Goal: Task Accomplishment & Management: Manage account settings

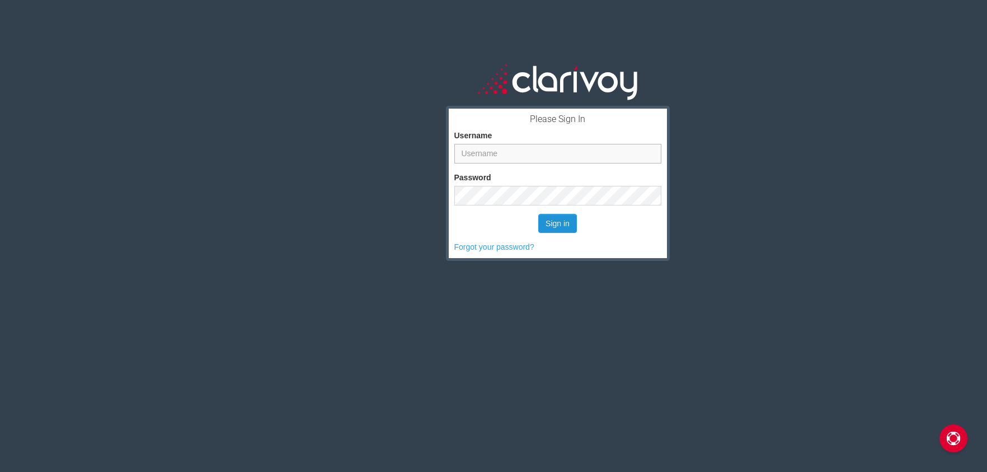
type input "hsheridan"
click at [557, 228] on button "Sign in" at bounding box center [557, 223] width 39 height 19
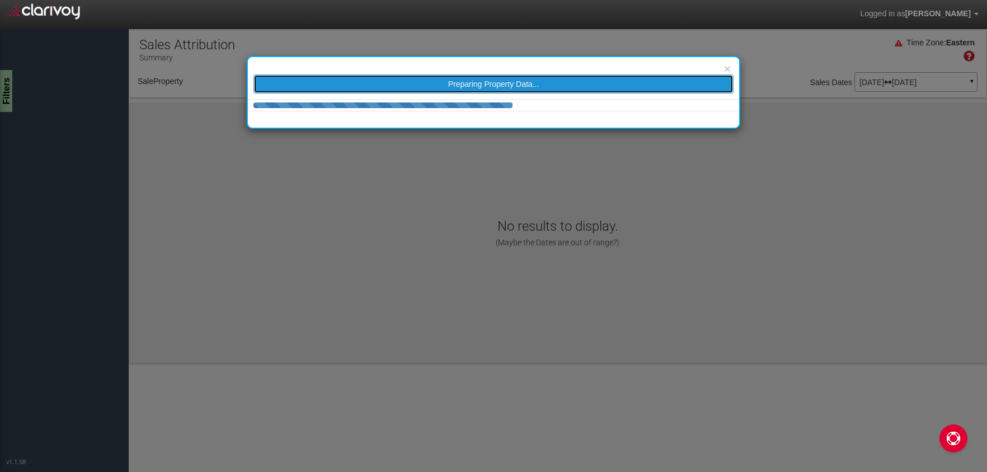
click at [477, 83] on span "Preparing Property Data..." at bounding box center [493, 83] width 91 height 9
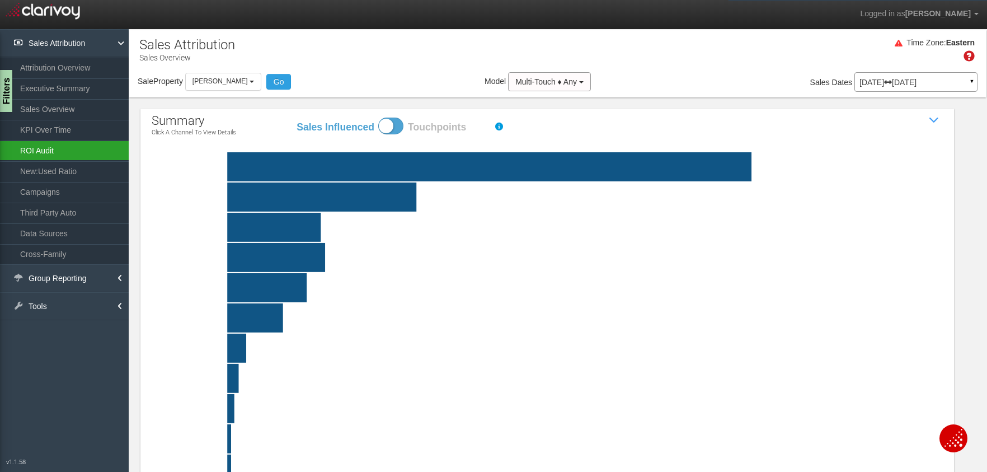
click at [57, 148] on link "ROI Audit" at bounding box center [64, 150] width 129 height 20
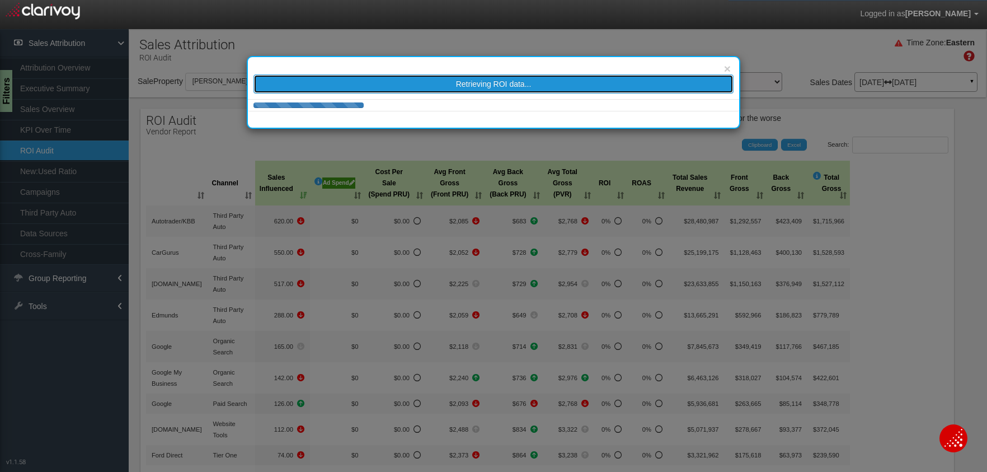
click at [463, 86] on span "Retrieving ROI data..." at bounding box center [494, 83] width 76 height 9
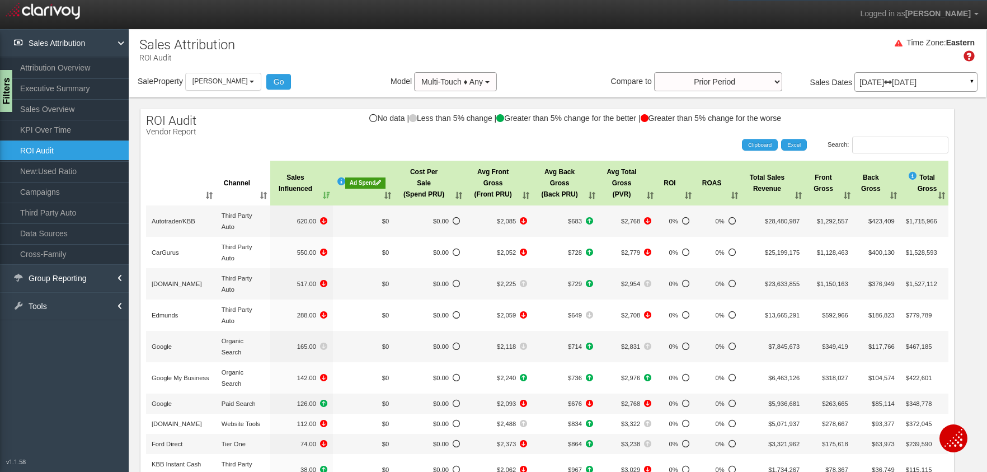
click at [373, 187] on div "Ad Spend" at bounding box center [365, 182] width 40 height 11
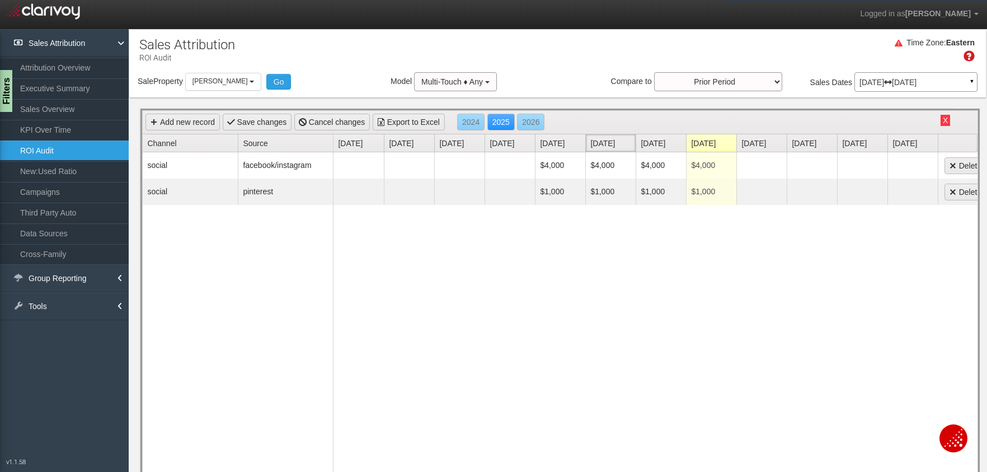
click at [617, 144] on link "[DATE]" at bounding box center [613, 142] width 45 height 17
click at [180, 117] on link "Add new record" at bounding box center [183, 122] width 74 height 17
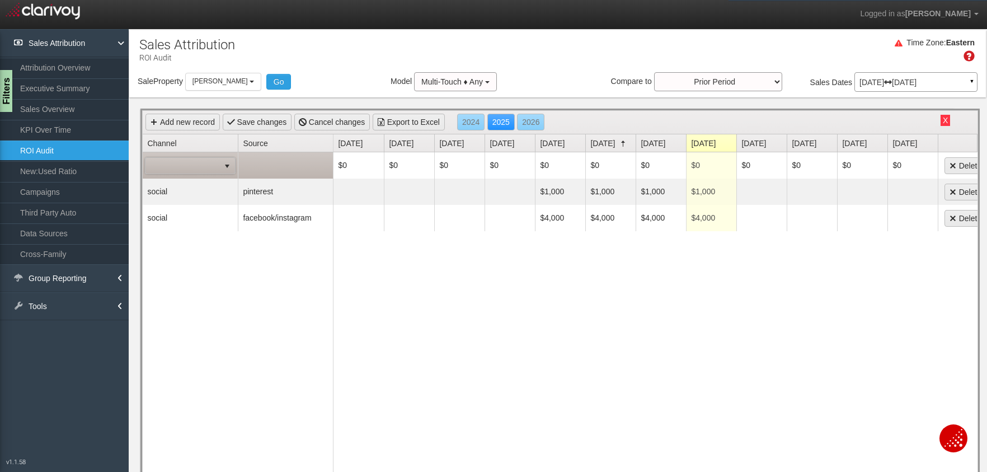
click at [191, 161] on span at bounding box center [183, 166] width 74 height 16
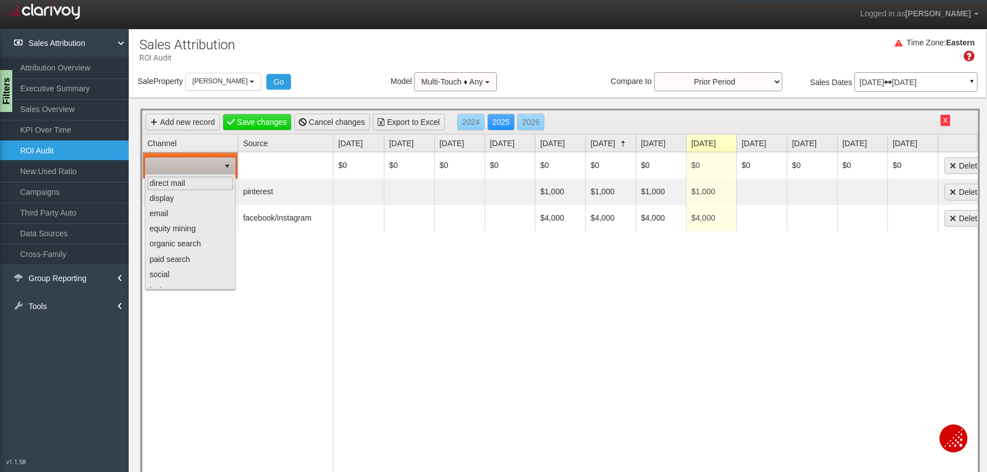
click at [370, 75] on div "Sale Property Loading [PERSON_NAME] [PERSON_NAME] Select all [PERSON_NAME] - av…" at bounding box center [557, 84] width 857 height 24
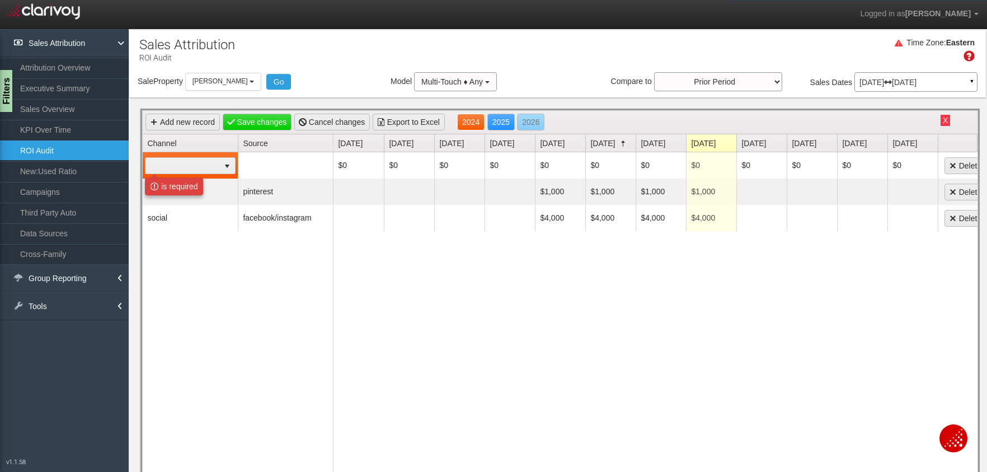
click at [484, 125] on link "2024" at bounding box center [470, 122] width 27 height 17
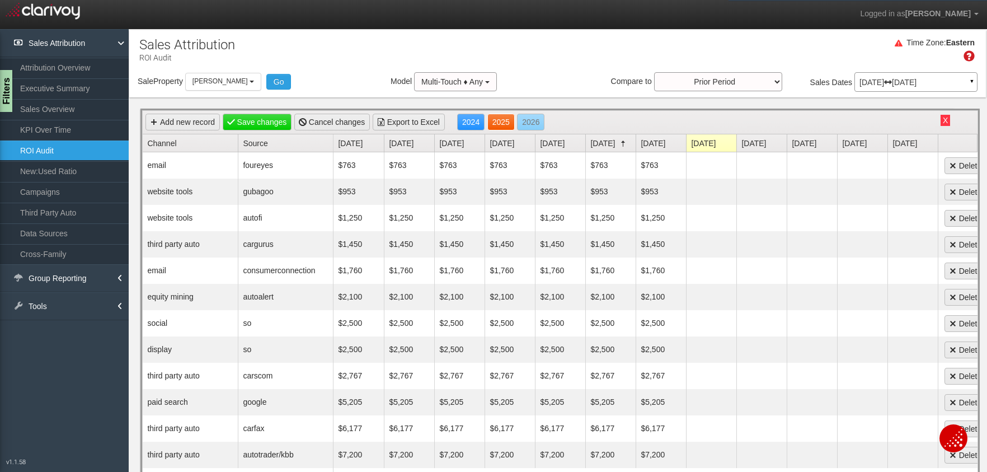
click at [504, 121] on link "2025" at bounding box center [501, 122] width 27 height 17
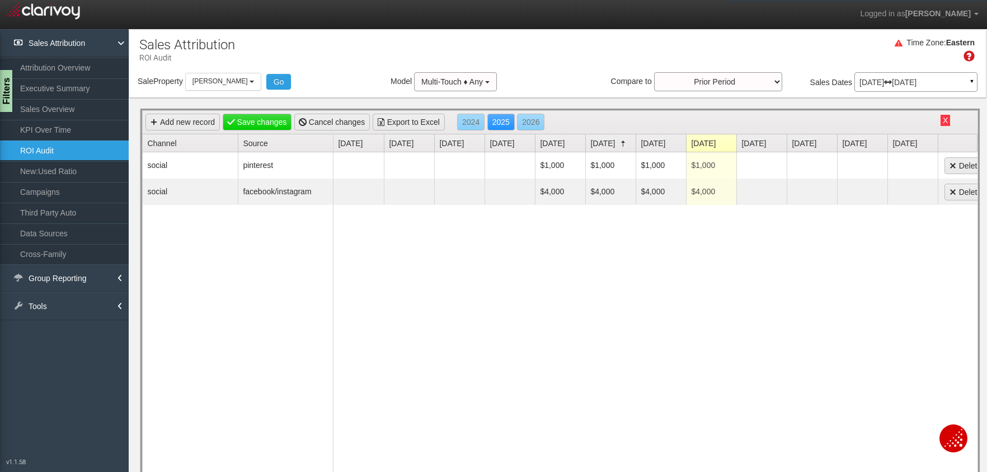
click at [916, 86] on p "[DATE] [DATE]" at bounding box center [916, 82] width 113 height 8
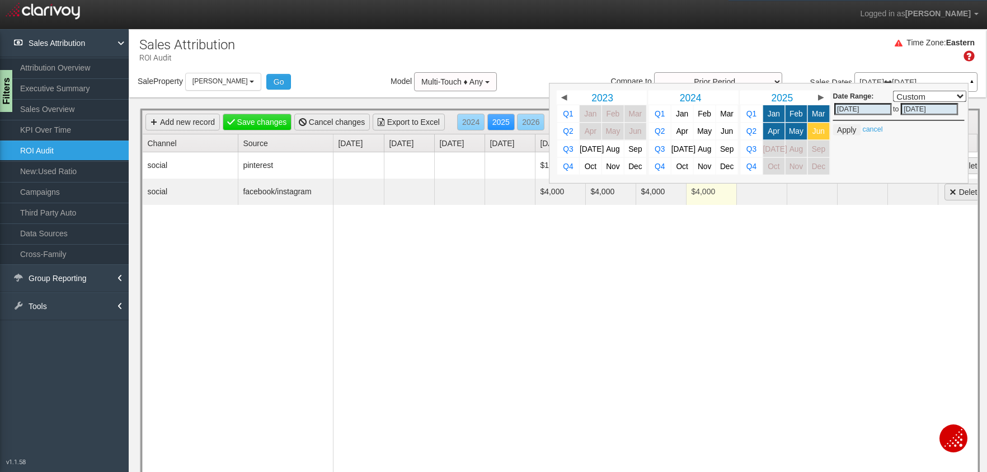
click at [823, 134] on span "Jun" at bounding box center [819, 131] width 12 height 8
select select ","
type input "[DATE]"
click at [846, 130] on button "Apply" at bounding box center [846, 129] width 27 height 11
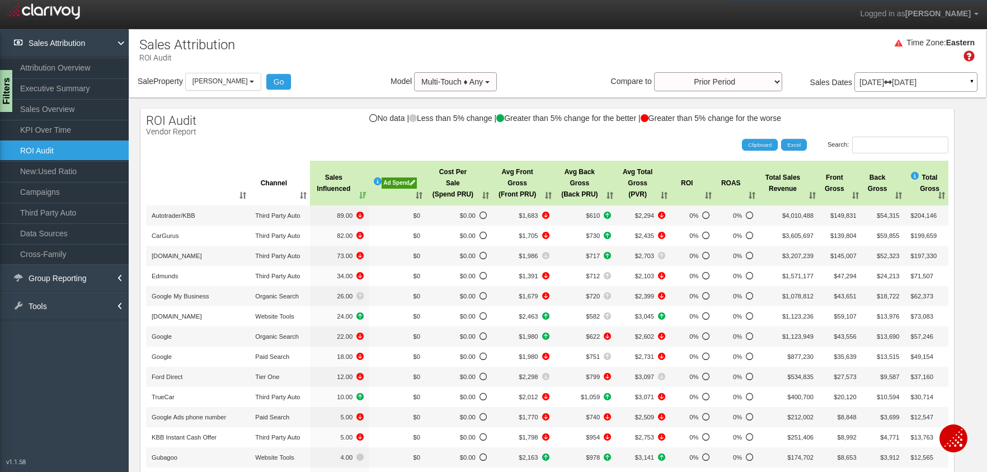
click at [403, 186] on div "Ad Spend" at bounding box center [399, 182] width 35 height 11
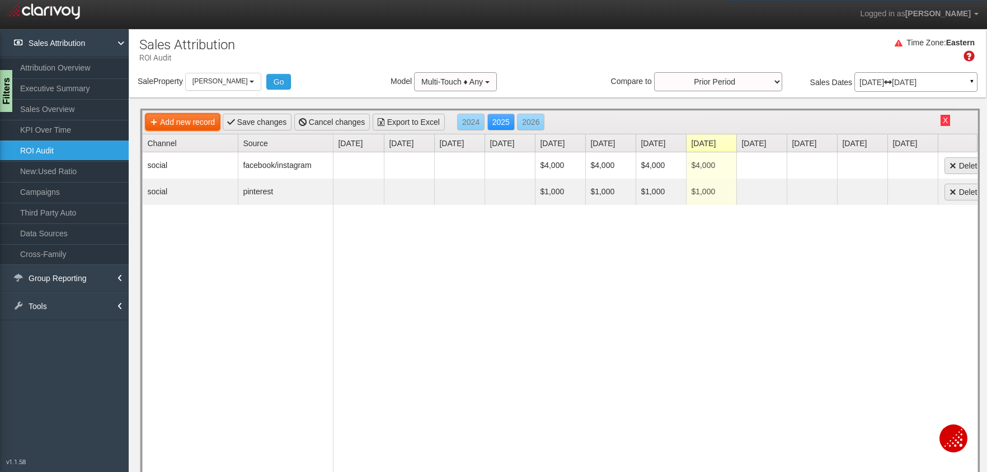
click at [200, 125] on link "Add new record" at bounding box center [183, 122] width 74 height 17
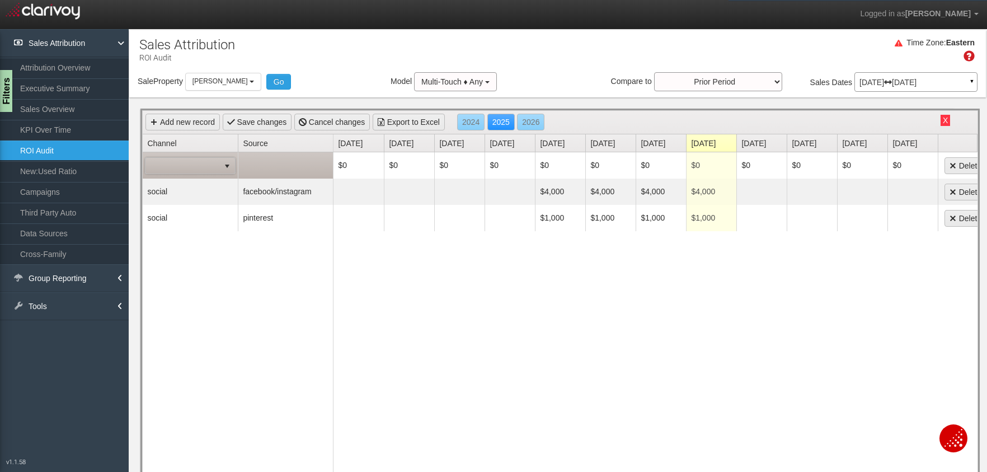
click at [195, 167] on span at bounding box center [183, 166] width 74 height 16
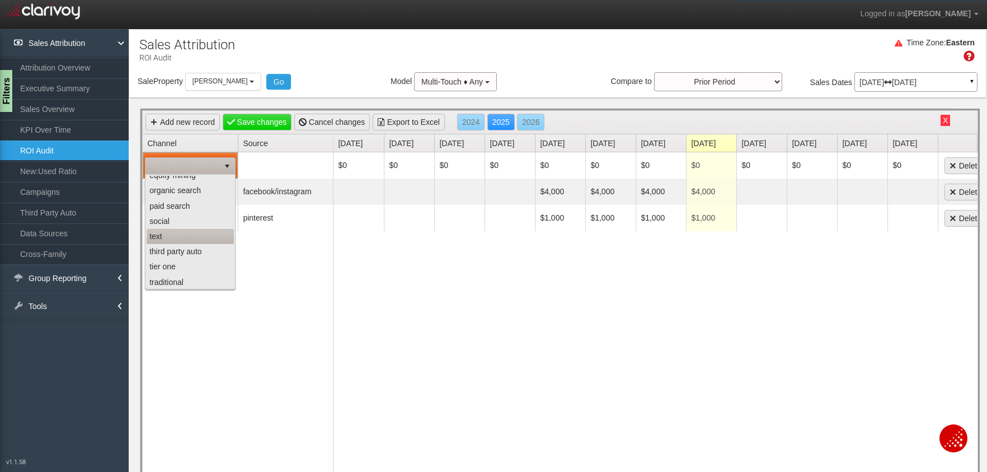
scroll to position [86, 0]
click at [184, 284] on li "website tools" at bounding box center [190, 280] width 87 height 15
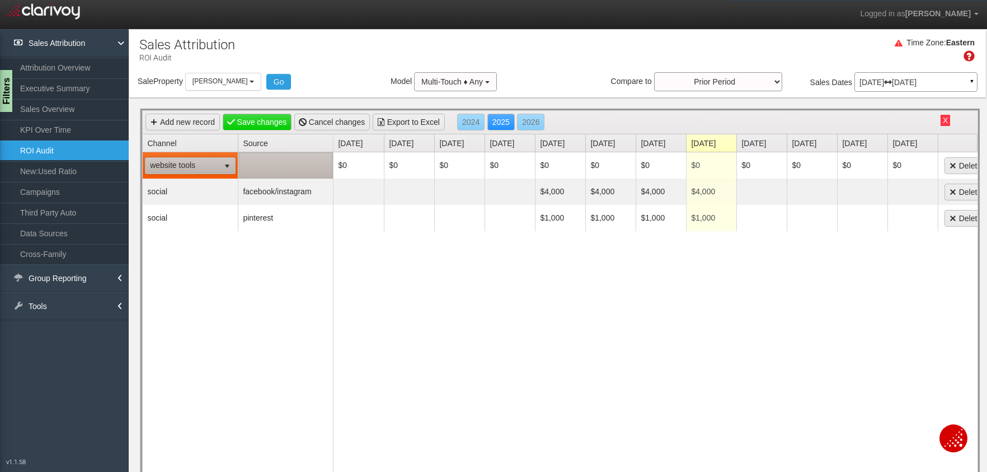
click at [252, 167] on td at bounding box center [285, 165] width 95 height 26
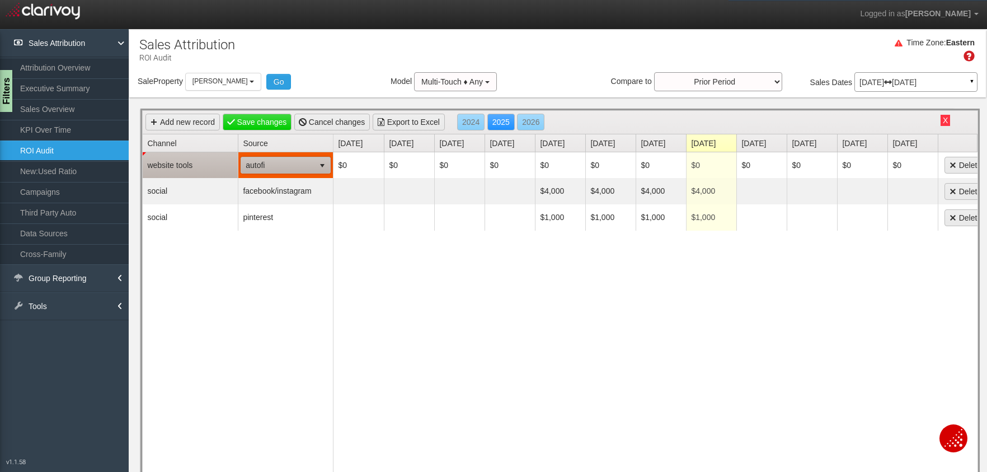
click at [263, 166] on span "autofi" at bounding box center [277, 165] width 73 height 16
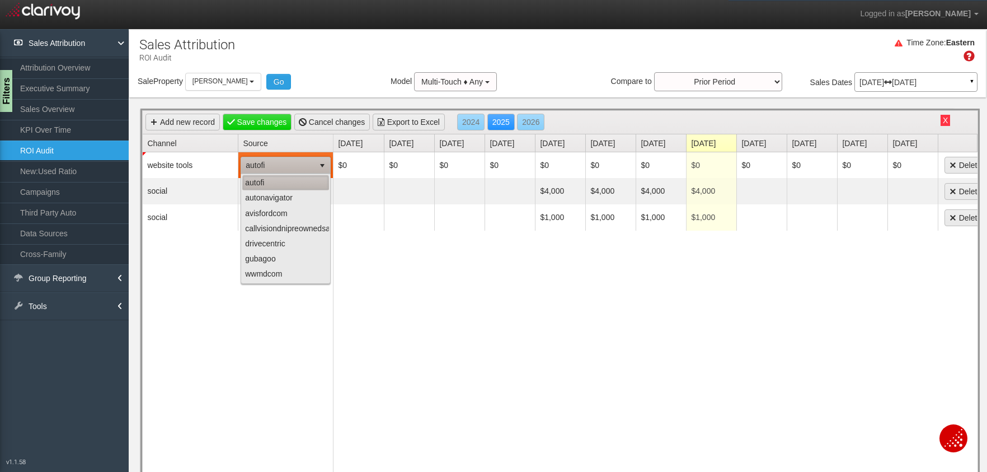
click at [260, 178] on li "autofi" at bounding box center [285, 182] width 87 height 15
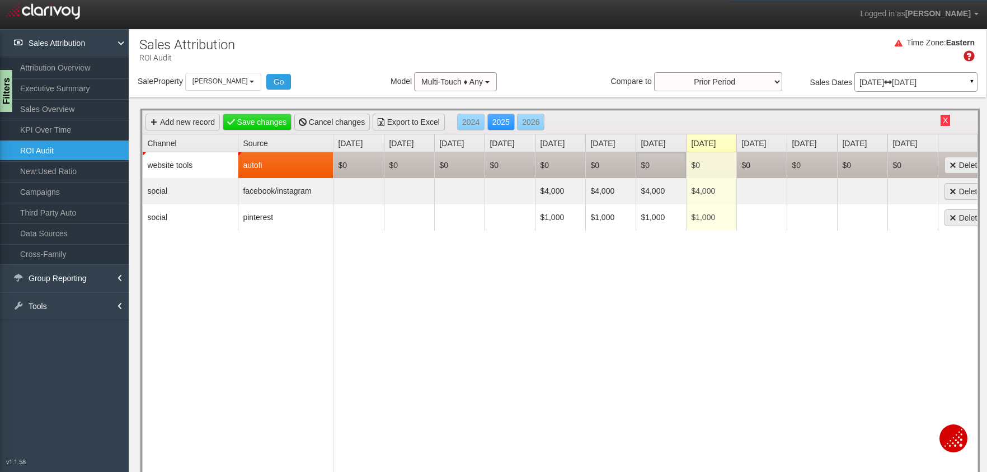
click at [648, 165] on td "$0" at bounding box center [661, 165] width 50 height 26
click at [603, 164] on td "$0" at bounding box center [611, 165] width 50 height 26
type input "1250"
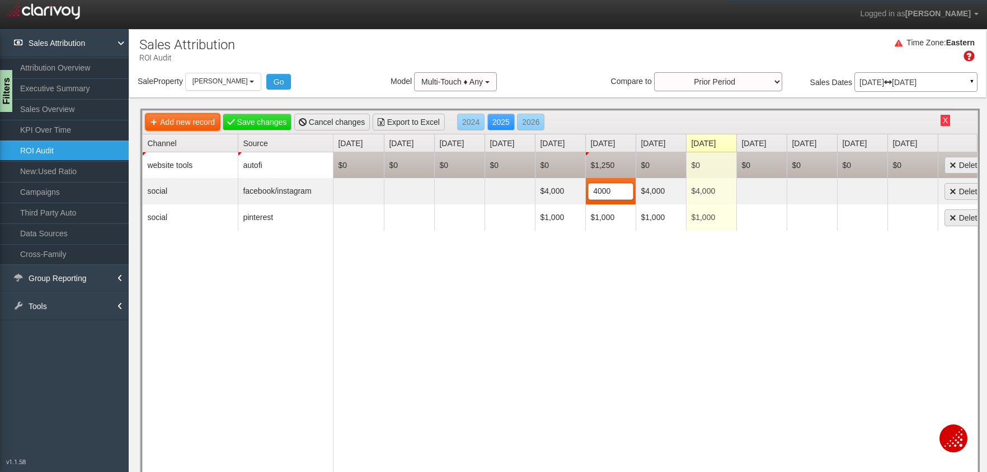
click at [182, 122] on link "Add new record" at bounding box center [183, 122] width 74 height 17
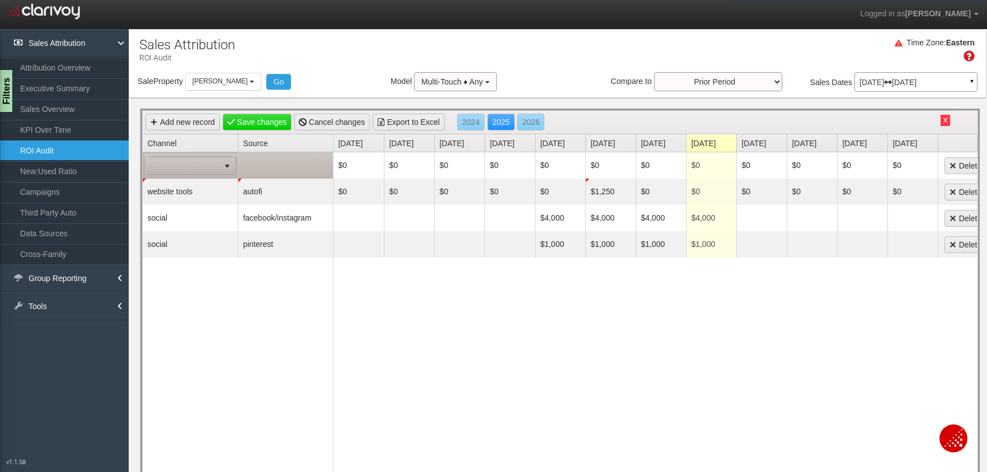
click at [192, 168] on span at bounding box center [183, 166] width 74 height 16
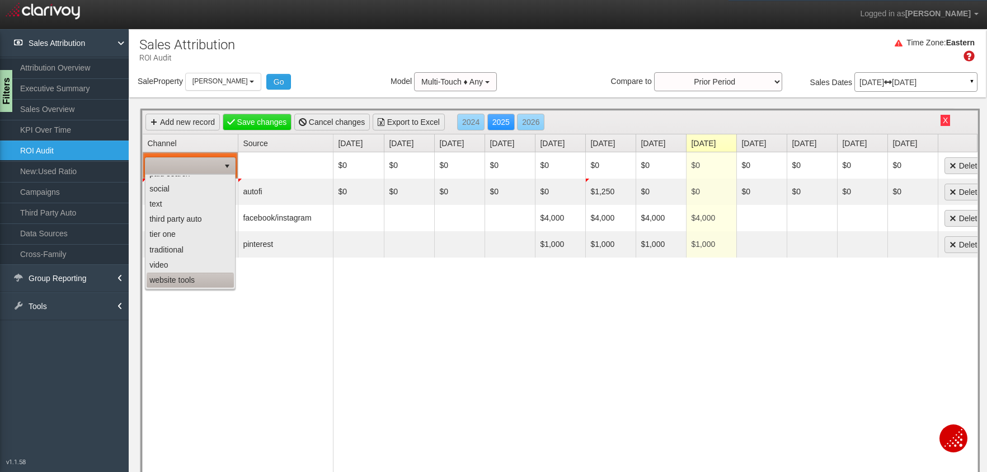
click at [177, 278] on li "website tools" at bounding box center [190, 280] width 87 height 15
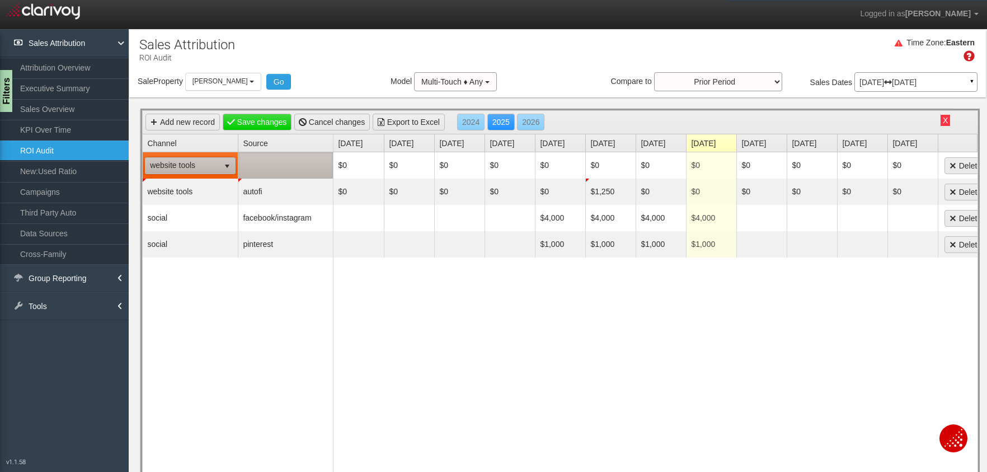
click at [277, 168] on td at bounding box center [285, 165] width 95 height 26
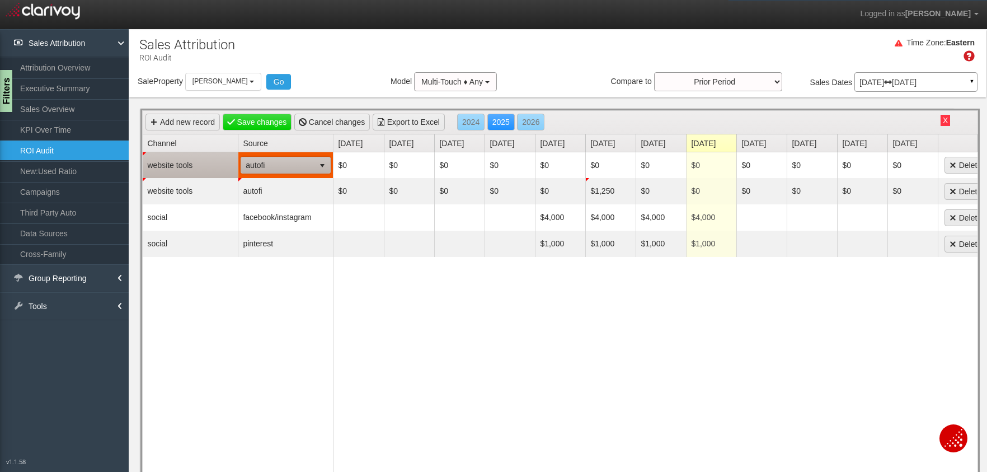
click at [281, 168] on span "autofi" at bounding box center [277, 165] width 73 height 16
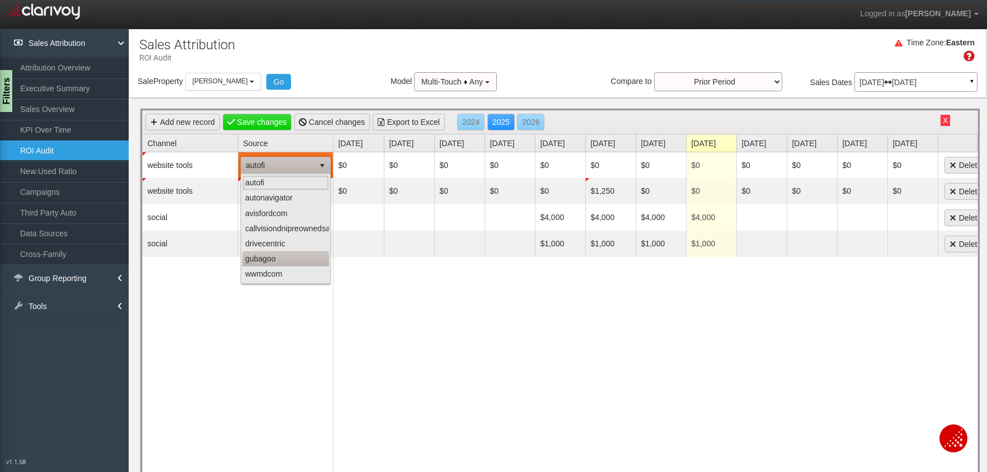
click at [274, 254] on li "gubagoo" at bounding box center [285, 258] width 87 height 15
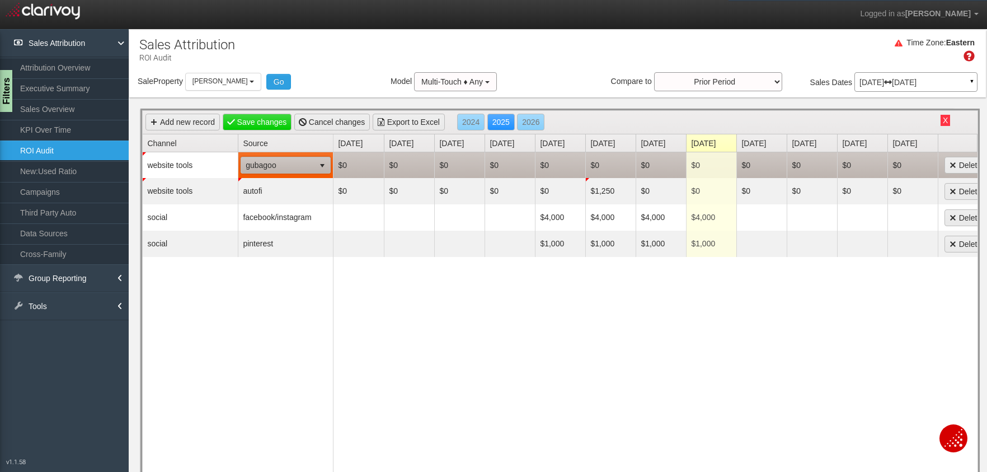
click at [607, 166] on td "$0" at bounding box center [611, 165] width 50 height 26
click at [606, 163] on span "$0 0" at bounding box center [610, 165] width 45 height 17
type input "881"
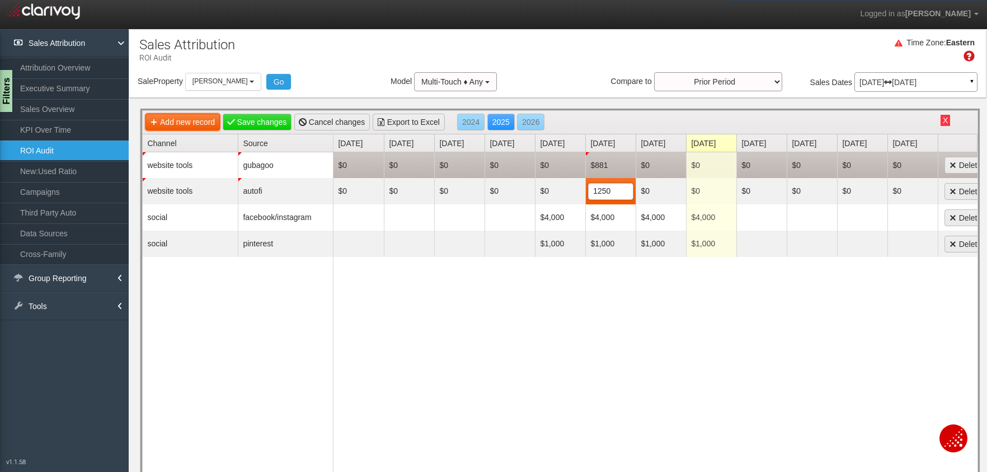
click at [210, 125] on link "Add new record" at bounding box center [183, 122] width 74 height 17
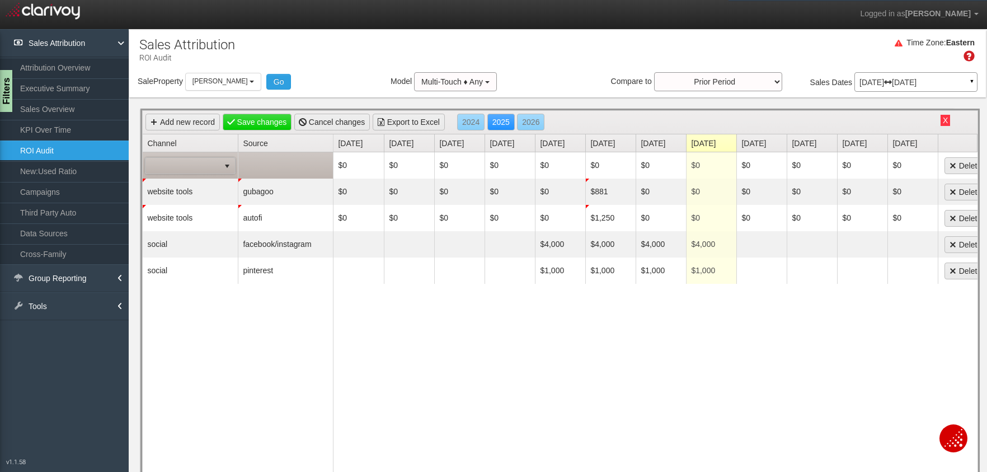
click at [202, 166] on span at bounding box center [183, 166] width 74 height 16
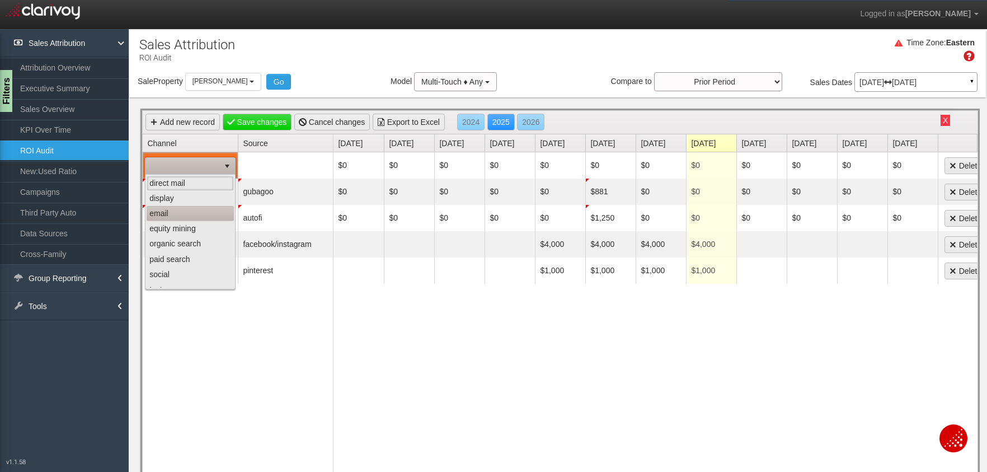
click at [184, 216] on li "email" at bounding box center [190, 213] width 87 height 15
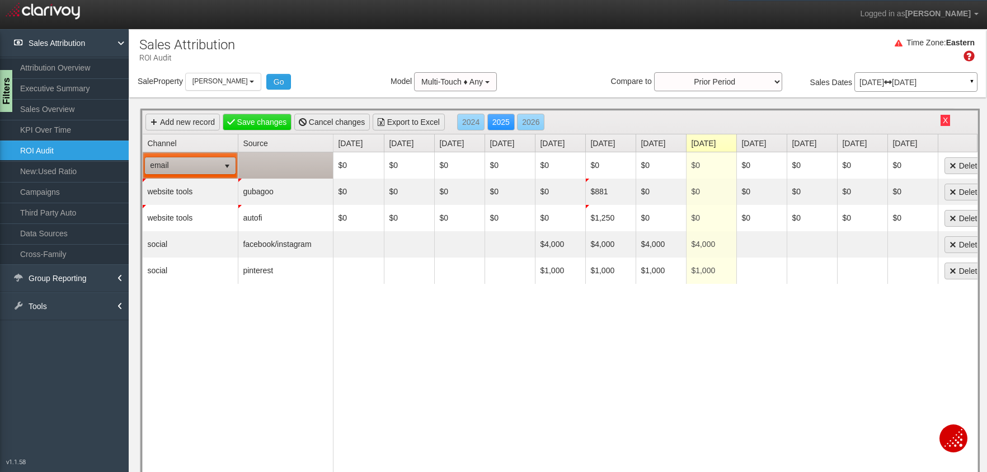
click at [275, 170] on td at bounding box center [285, 165] width 95 height 26
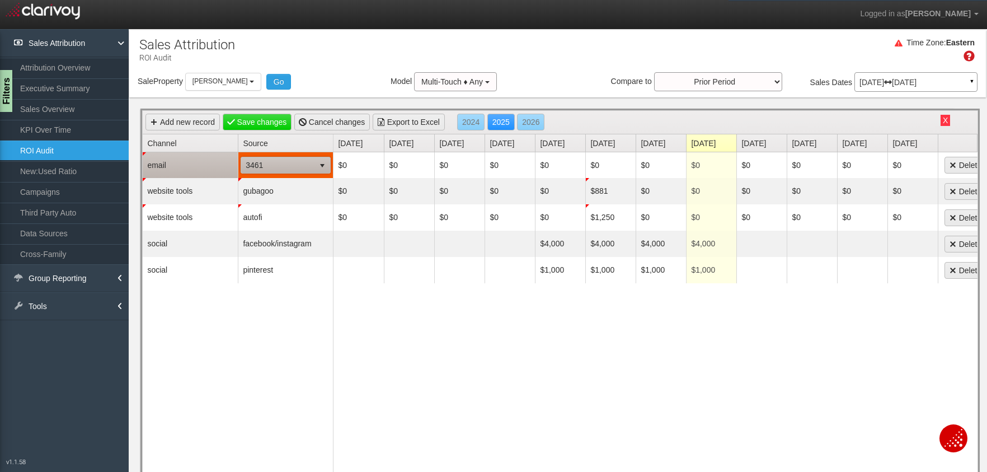
click at [277, 168] on span "3461" at bounding box center [277, 165] width 73 height 16
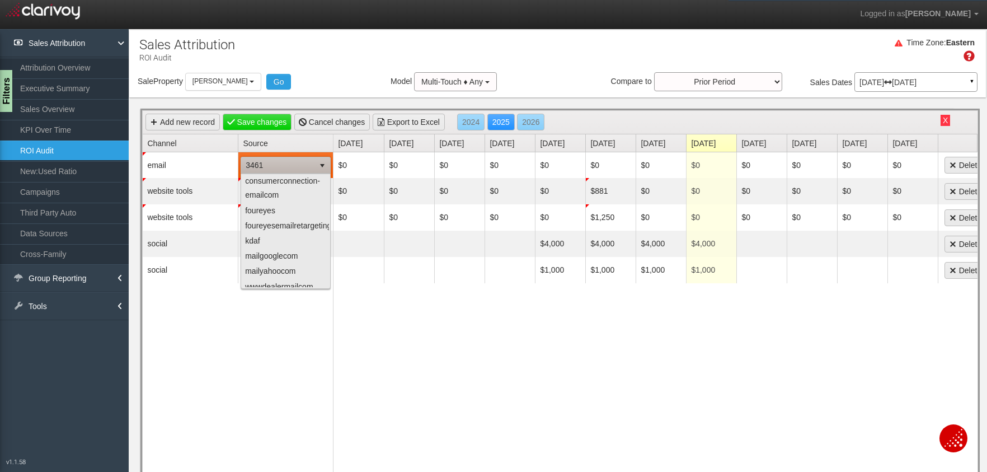
scroll to position [161, 0]
click at [271, 203] on li "foureyes" at bounding box center [285, 203] width 87 height 15
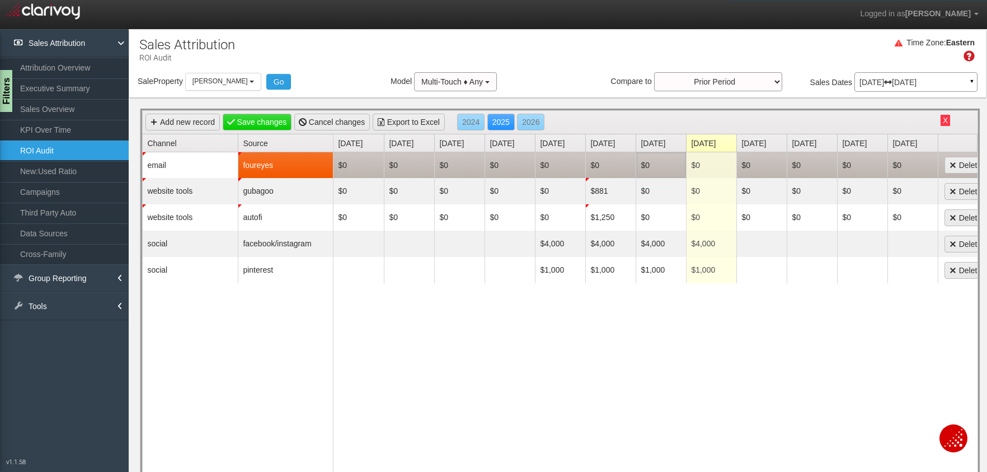
click at [647, 166] on td "$0" at bounding box center [661, 165] width 50 height 26
click at [598, 164] on td "$0" at bounding box center [611, 165] width 50 height 26
type input "763.30"
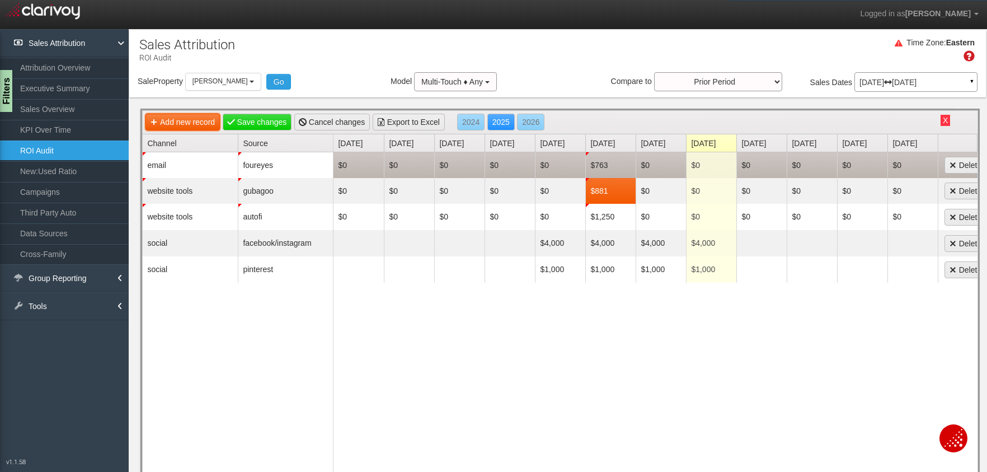
click at [171, 126] on link "Add new record" at bounding box center [183, 122] width 74 height 17
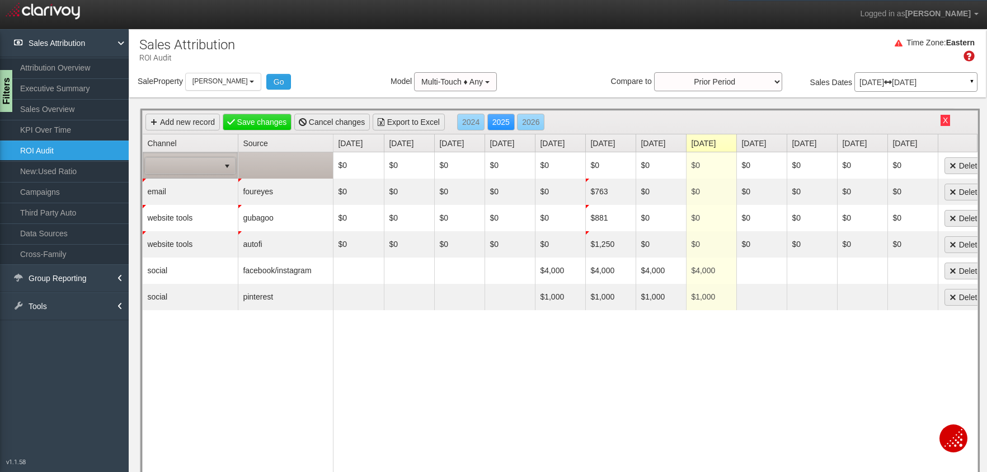
click at [179, 169] on span at bounding box center [183, 166] width 74 height 16
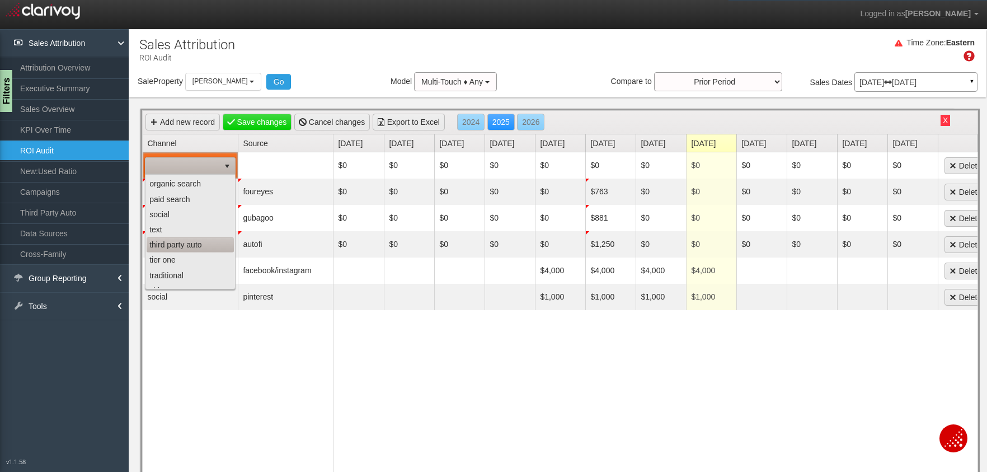
scroll to position [0, 0]
click at [188, 215] on li "email" at bounding box center [190, 213] width 87 height 15
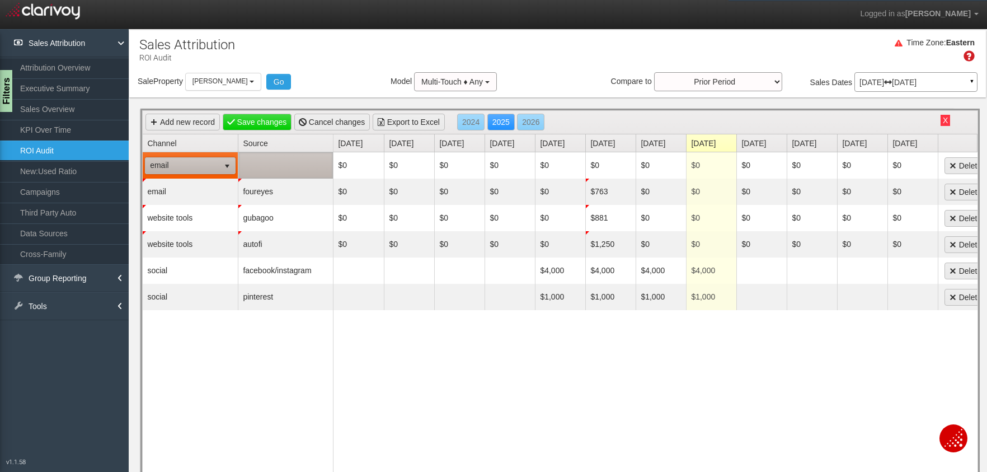
click at [279, 166] on td at bounding box center [285, 165] width 95 height 26
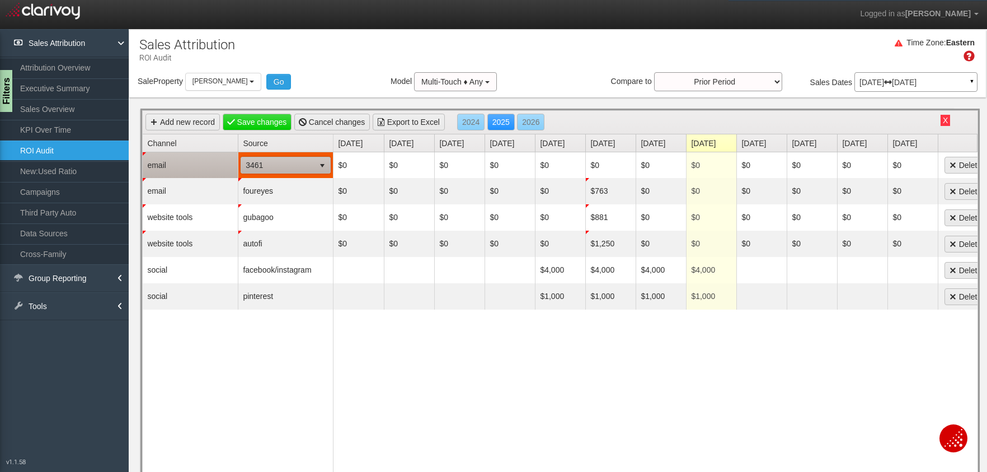
click at [279, 166] on span "3461" at bounding box center [277, 165] width 73 height 16
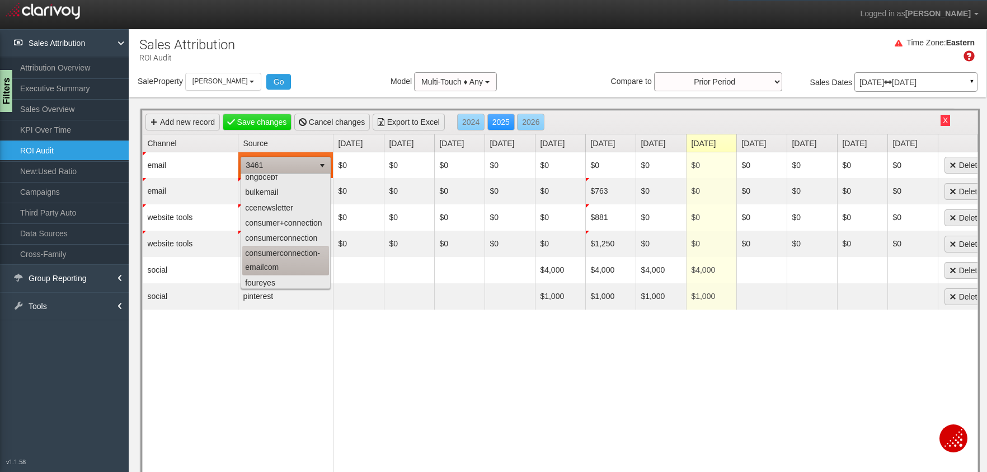
scroll to position [81, 0]
click at [285, 241] on li "consumerconnection" at bounding box center [285, 238] width 87 height 15
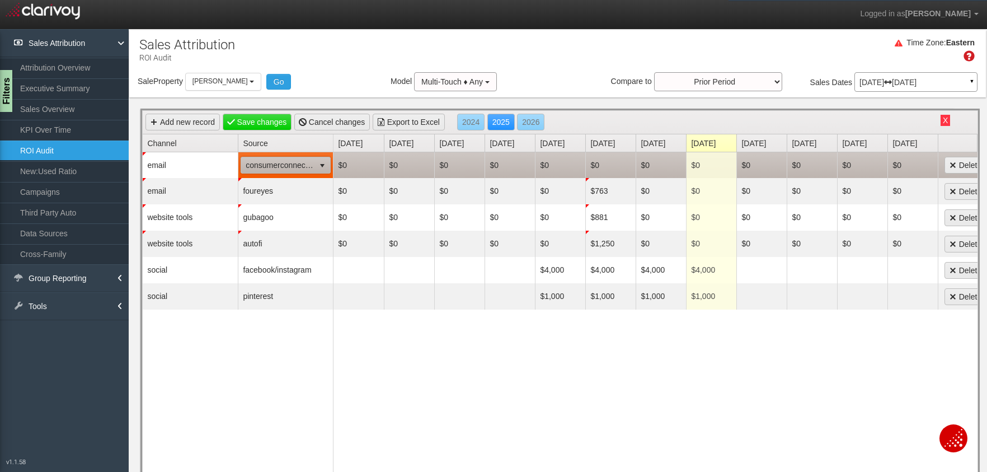
click at [598, 165] on td "$0" at bounding box center [611, 165] width 50 height 26
click at [601, 163] on span "$0 0" at bounding box center [610, 165] width 45 height 17
type input "2349"
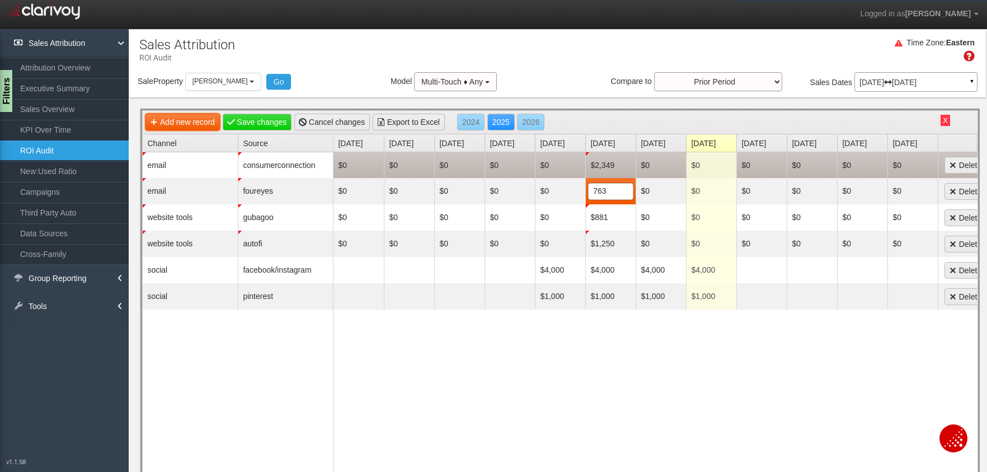
click at [195, 127] on link "Add new record" at bounding box center [183, 122] width 74 height 17
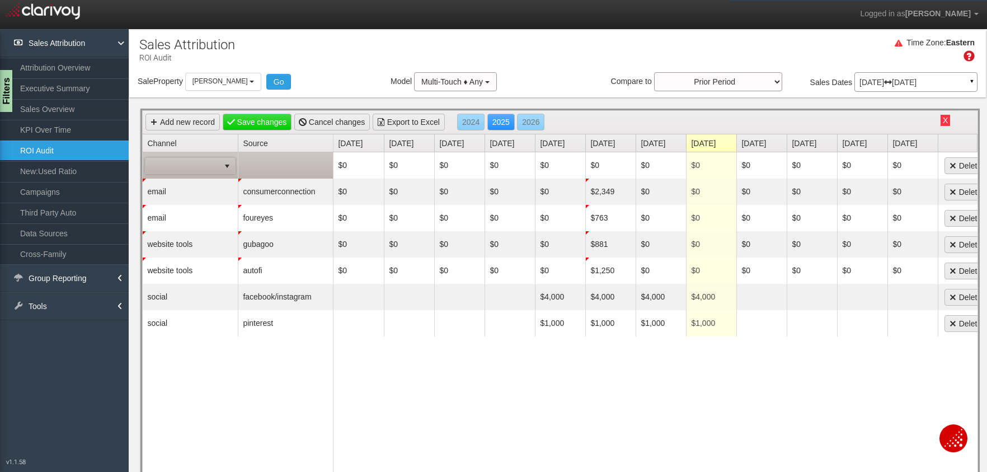
click at [170, 162] on span at bounding box center [183, 166] width 74 height 16
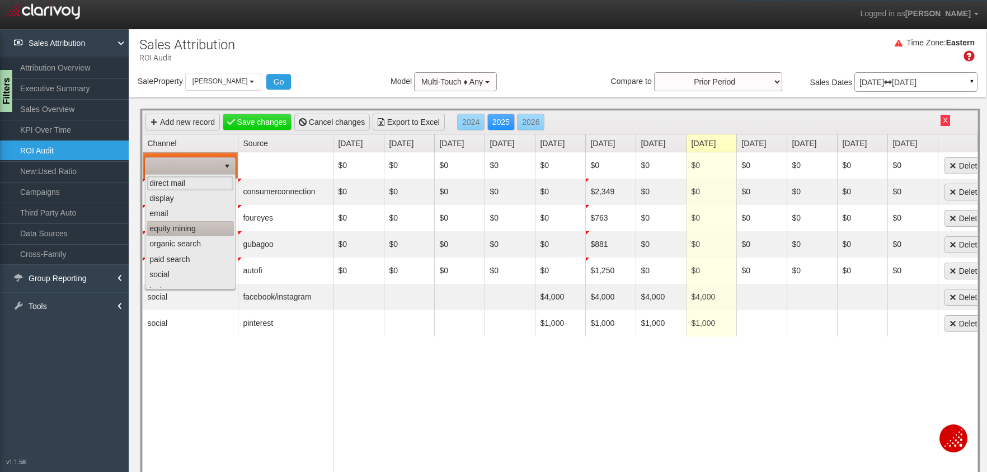
click at [179, 228] on li "equity mining" at bounding box center [190, 228] width 87 height 15
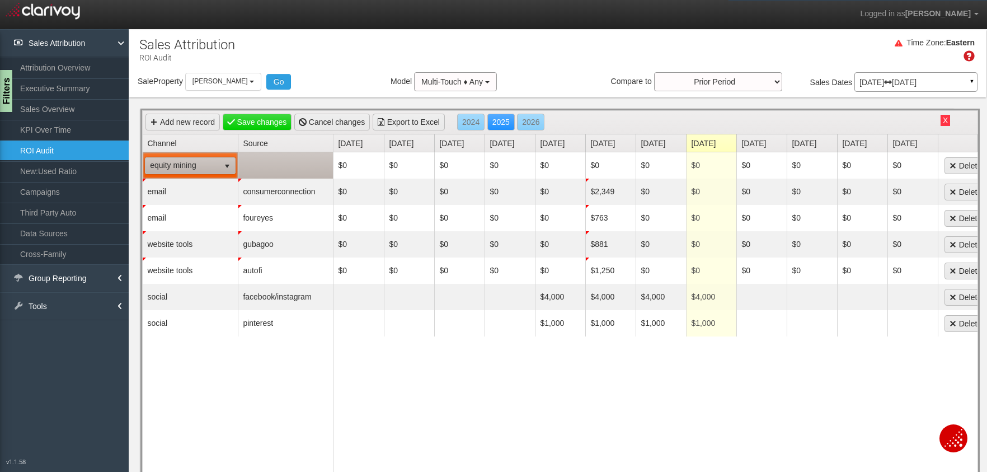
click at [297, 162] on td at bounding box center [285, 165] width 95 height 26
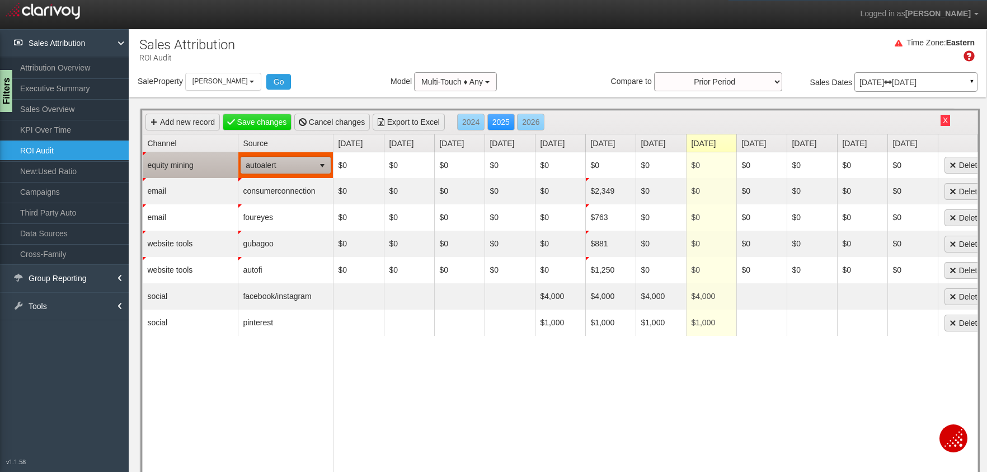
click at [282, 165] on span "autoalert" at bounding box center [277, 165] width 73 height 16
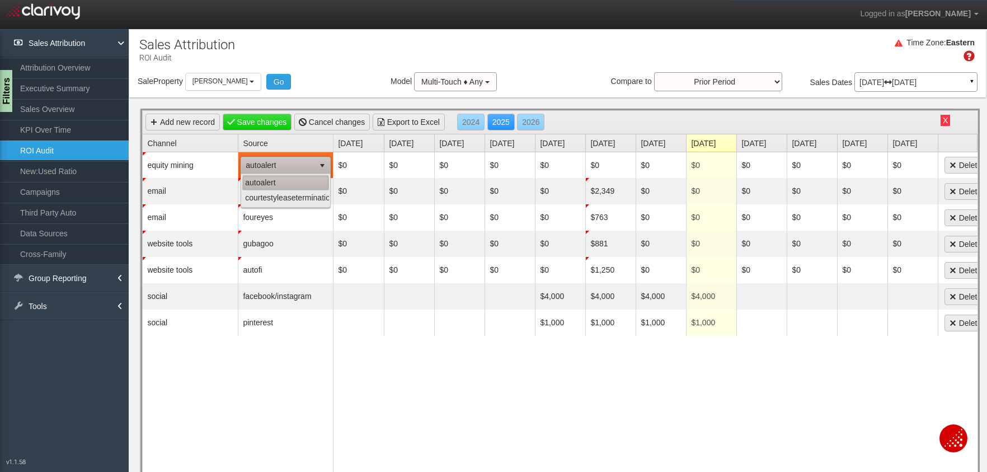
click at [279, 184] on li "autoalert" at bounding box center [285, 182] width 87 height 15
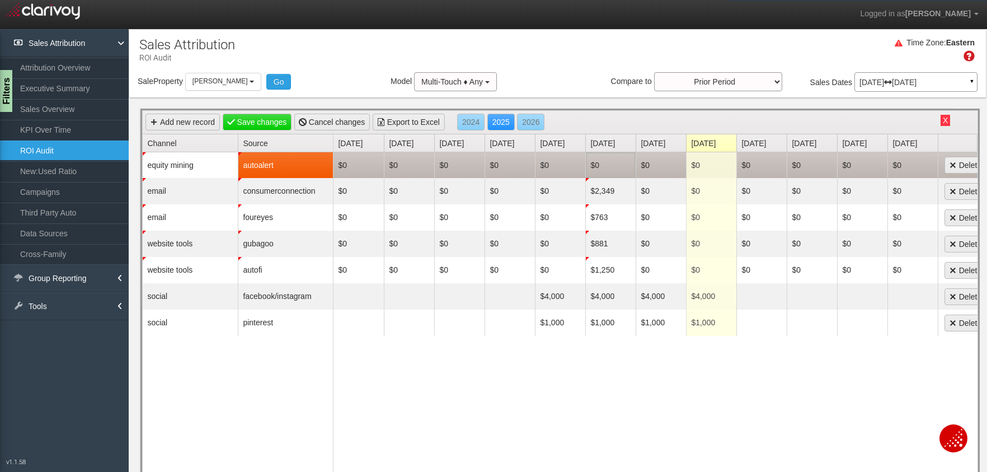
click at [603, 166] on td "$0" at bounding box center [611, 165] width 50 height 26
type input "2735"
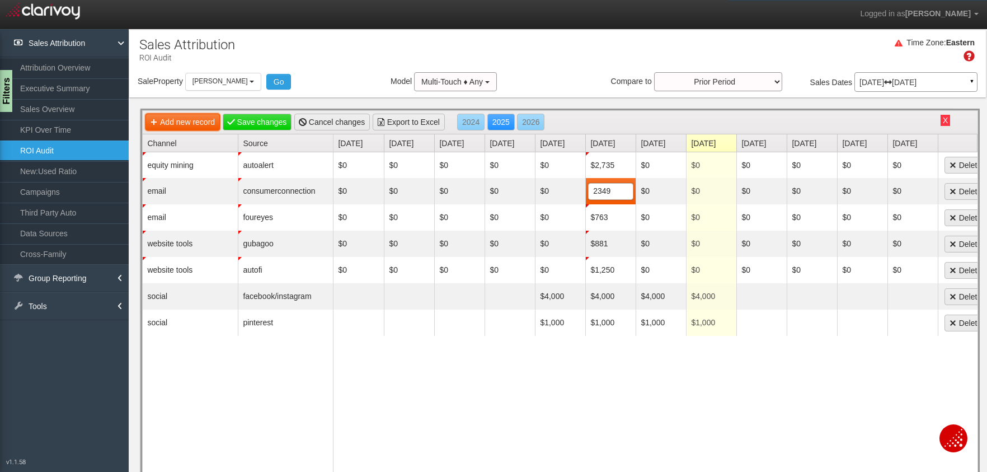
click at [161, 122] on link "Add new record" at bounding box center [183, 122] width 74 height 17
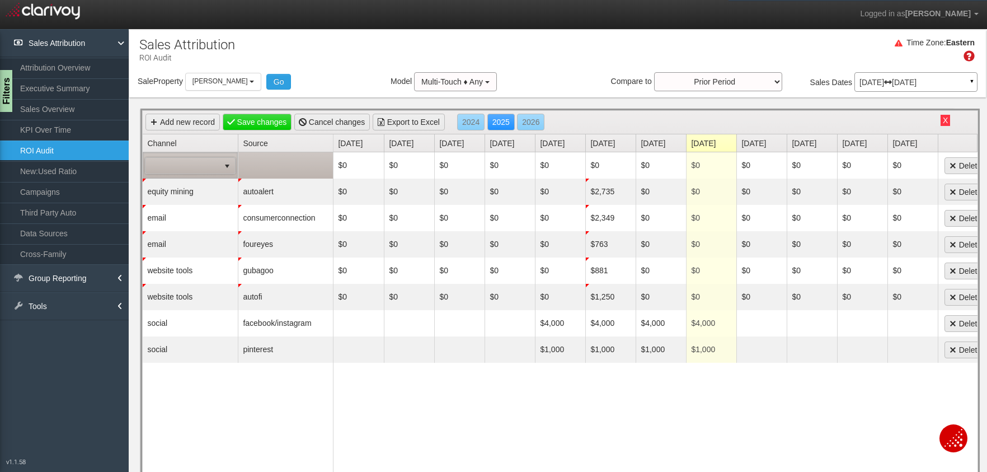
click at [166, 165] on span at bounding box center [183, 166] width 74 height 16
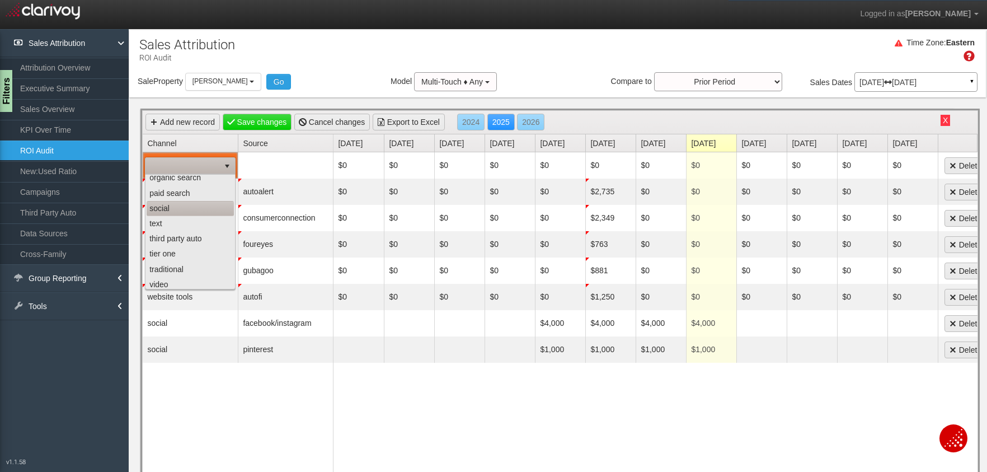
scroll to position [86, 0]
click at [176, 264] on li "video" at bounding box center [190, 264] width 87 height 15
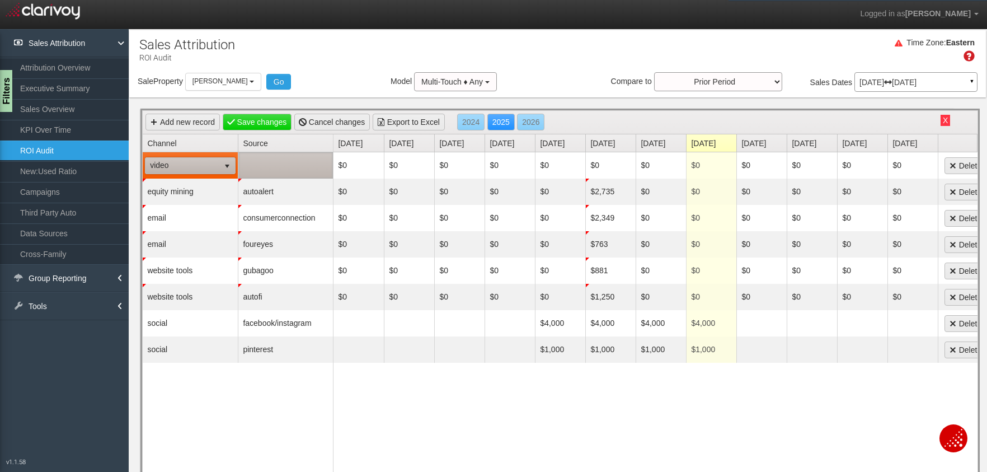
click at [279, 171] on td at bounding box center [285, 165] width 95 height 26
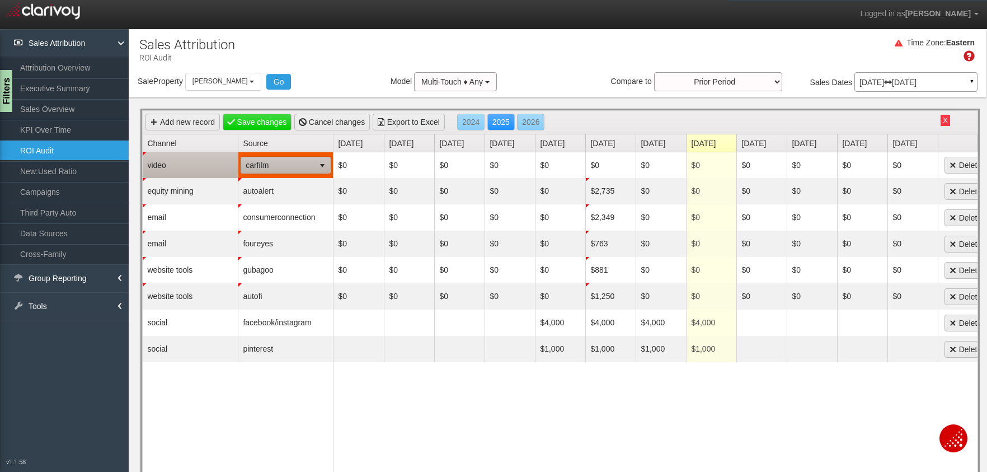
click at [280, 169] on span "carfilm" at bounding box center [277, 165] width 73 height 16
click at [186, 164] on td "video" at bounding box center [190, 165] width 95 height 26
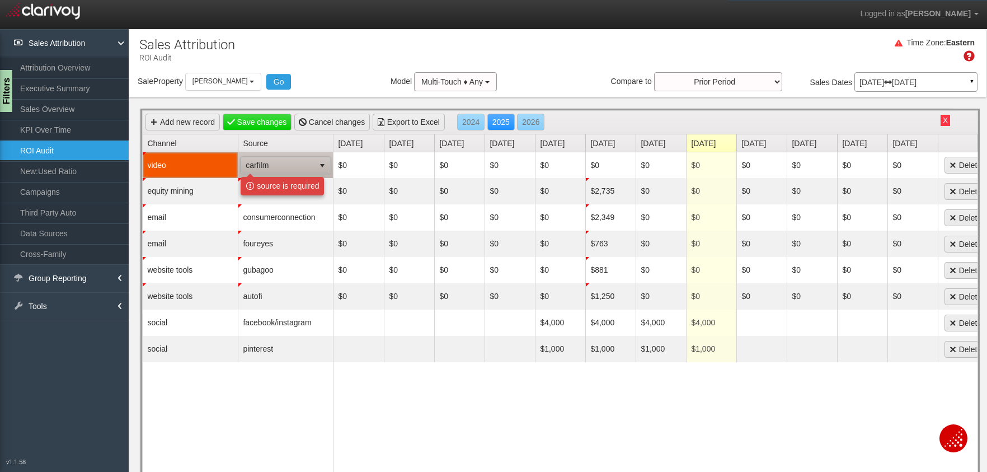
click at [186, 164] on td "video" at bounding box center [190, 165] width 95 height 26
click at [280, 163] on span "carfilm" at bounding box center [277, 165] width 73 height 16
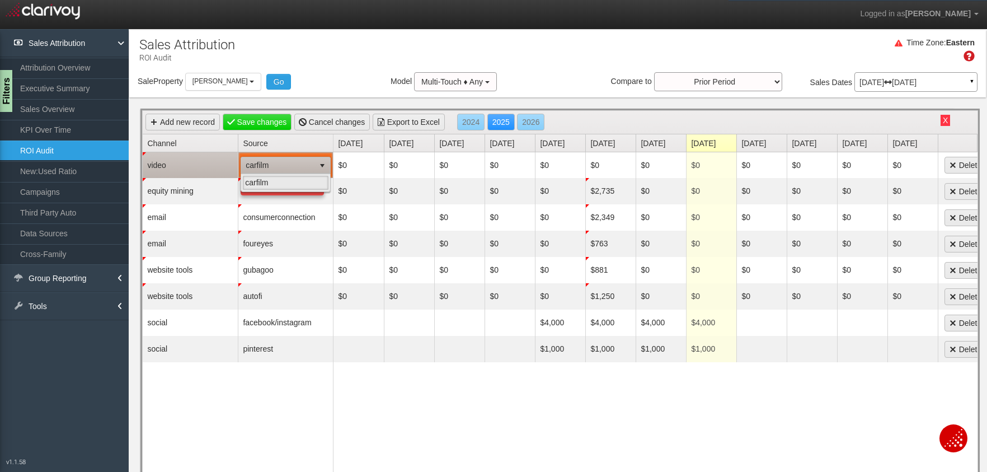
click at [207, 166] on td "video" at bounding box center [190, 165] width 95 height 26
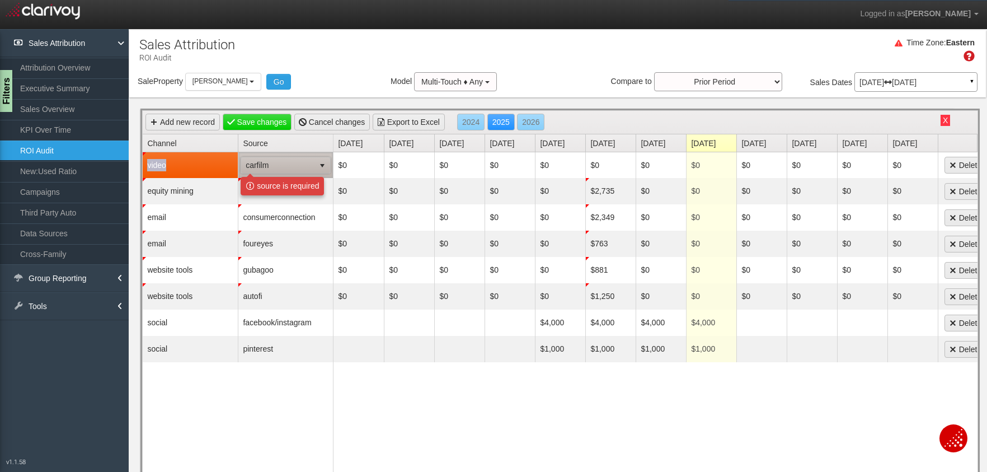
click at [263, 172] on span "carfilm" at bounding box center [277, 165] width 73 height 16
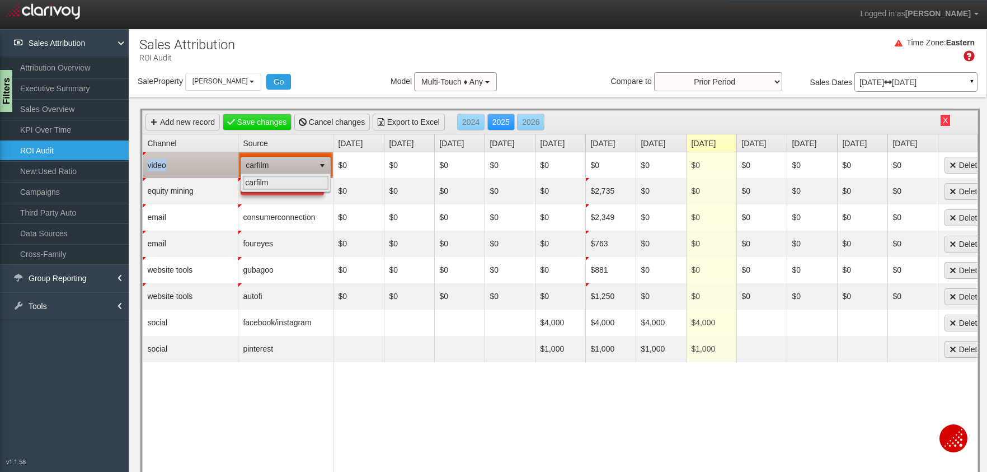
click at [266, 167] on span "carfilm" at bounding box center [277, 165] width 73 height 16
click at [201, 166] on td "video" at bounding box center [190, 165] width 95 height 26
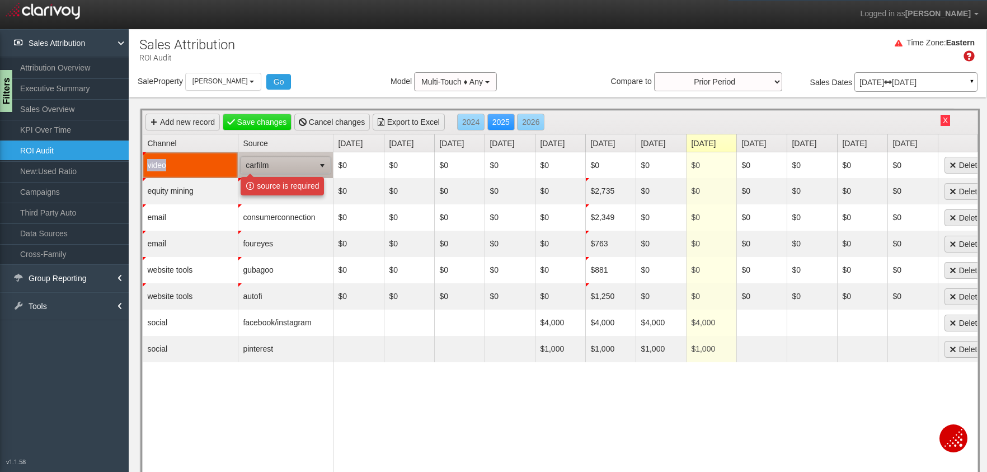
click at [170, 162] on td "video" at bounding box center [190, 165] width 95 height 26
click at [155, 164] on td "video" at bounding box center [190, 165] width 95 height 26
click at [279, 170] on span "carfilm" at bounding box center [277, 165] width 73 height 16
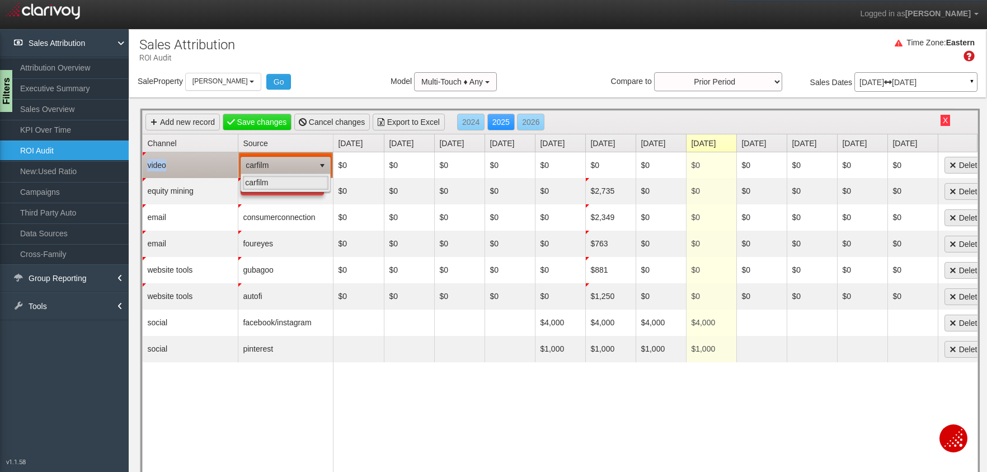
click at [279, 170] on span "carfilm" at bounding box center [277, 165] width 73 height 16
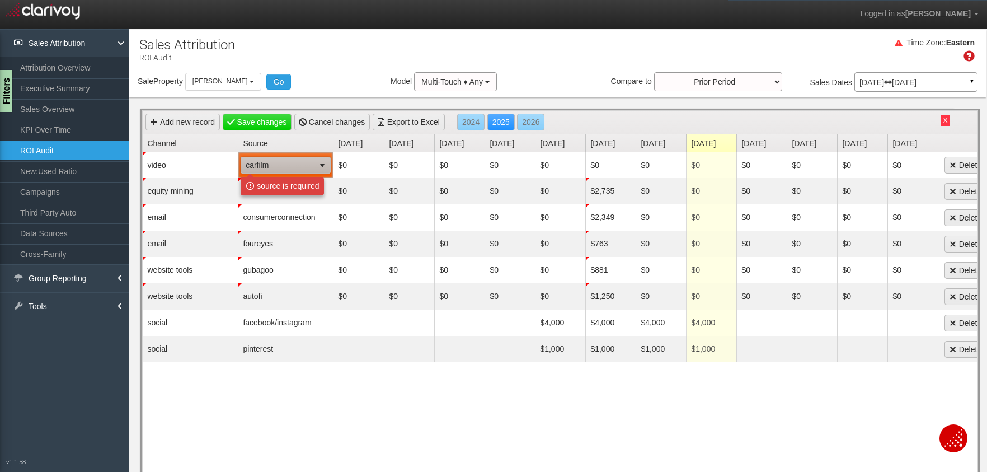
click at [610, 64] on div "Time Zone: Eastern" at bounding box center [557, 54] width 857 height 36
click at [157, 121] on link "Add new record" at bounding box center [183, 122] width 74 height 17
click at [327, 121] on link "Cancel changes" at bounding box center [332, 122] width 76 height 17
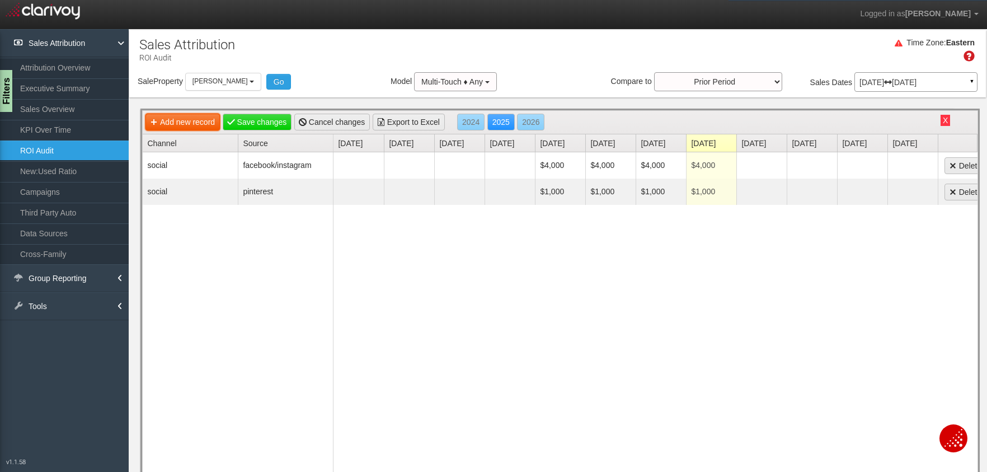
click at [196, 121] on link "Add new record" at bounding box center [183, 122] width 74 height 17
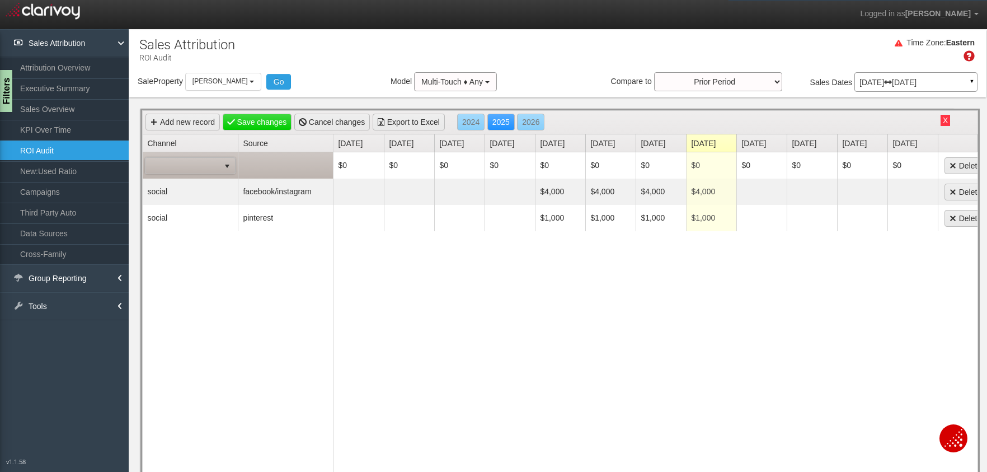
click at [186, 168] on span at bounding box center [183, 166] width 74 height 16
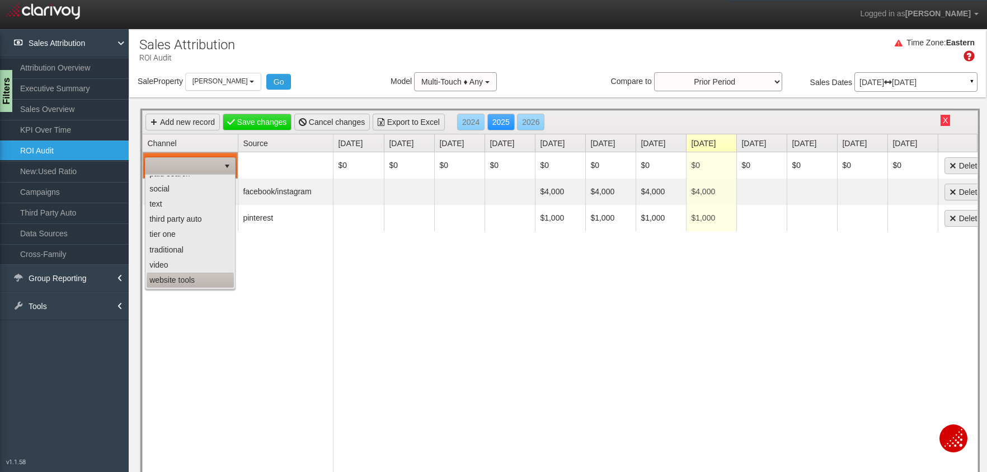
click at [191, 277] on li "website tools" at bounding box center [190, 280] width 87 height 15
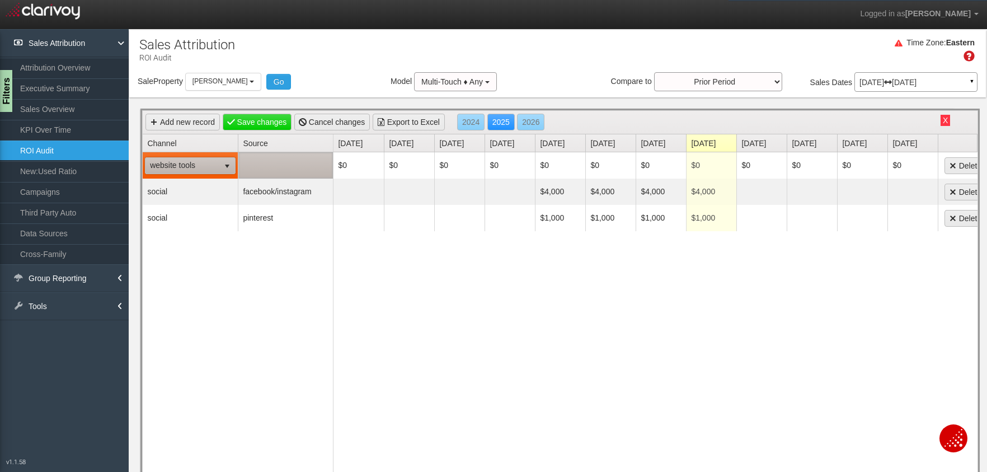
click at [274, 163] on td at bounding box center [285, 165] width 95 height 26
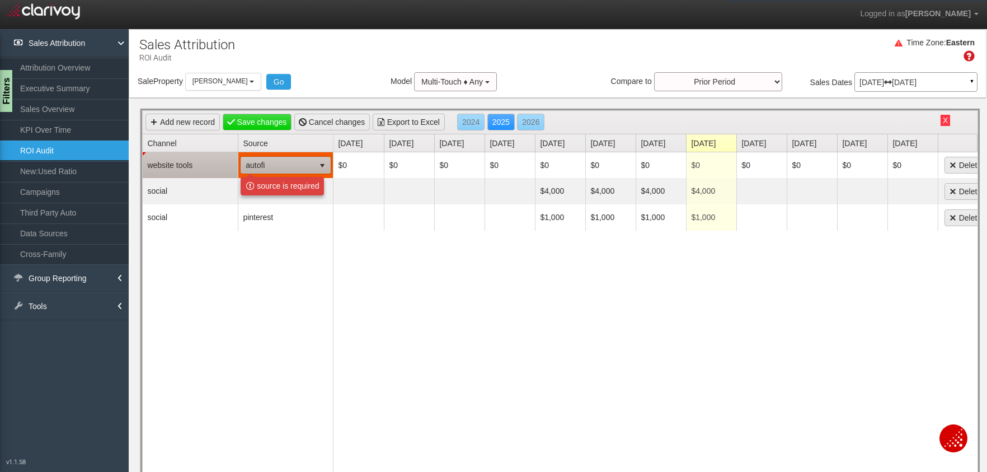
click at [273, 164] on span "autofi" at bounding box center [277, 165] width 73 height 16
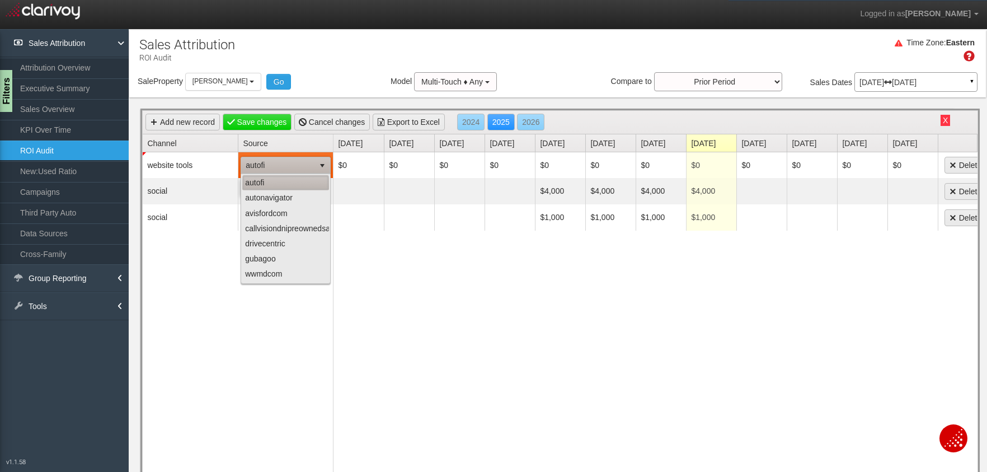
click at [271, 185] on li "autofi" at bounding box center [285, 182] width 87 height 15
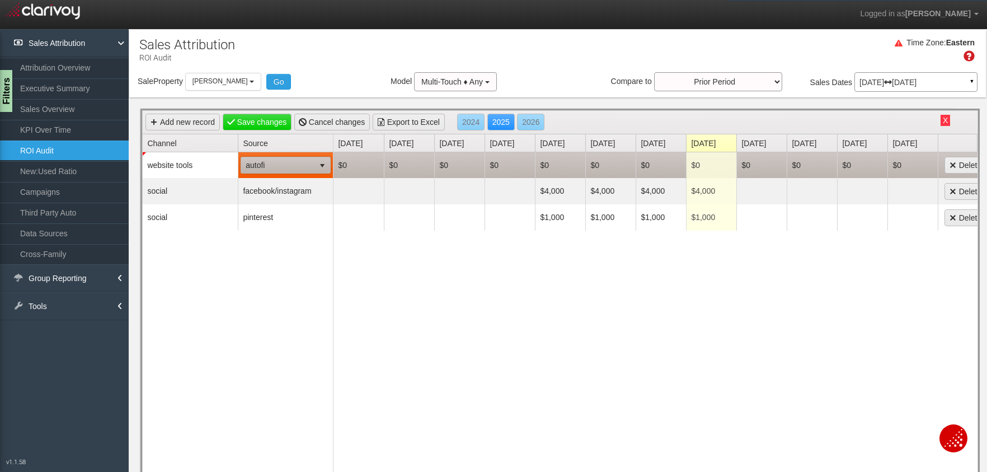
click at [601, 165] on td "$0" at bounding box center [611, 165] width 50 height 26
type input "1250"
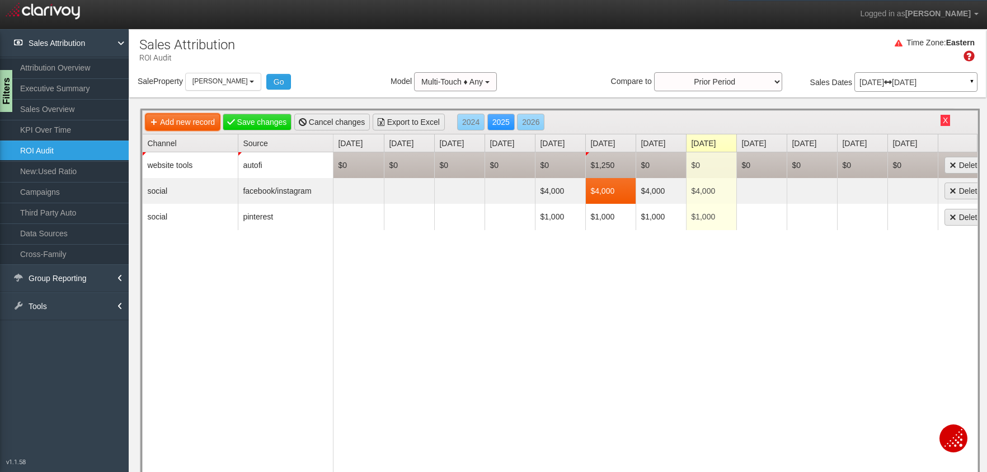
click at [189, 126] on link "Add new record" at bounding box center [183, 122] width 74 height 17
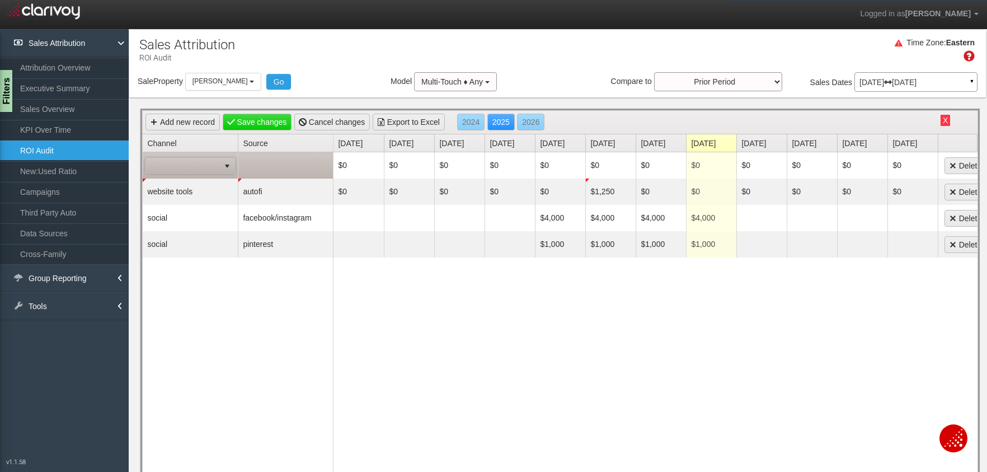
click at [172, 165] on span at bounding box center [183, 166] width 74 height 16
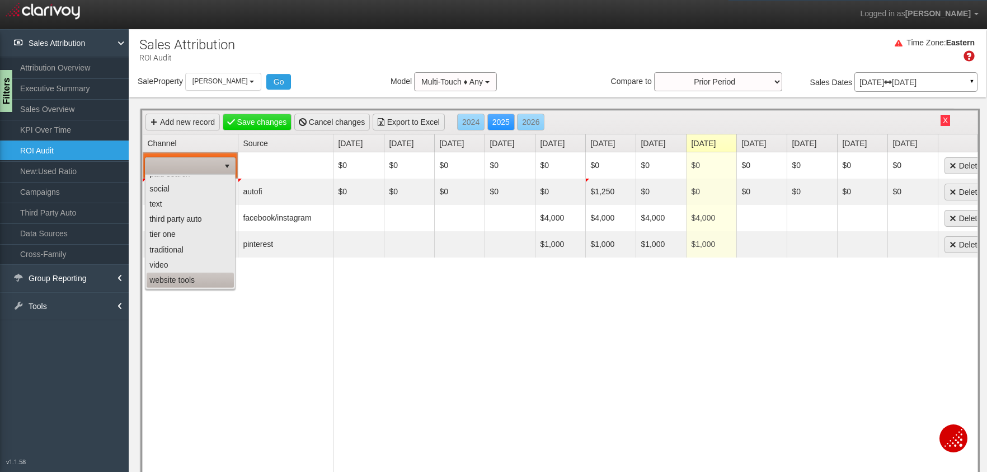
click at [178, 277] on li "website tools" at bounding box center [190, 280] width 87 height 15
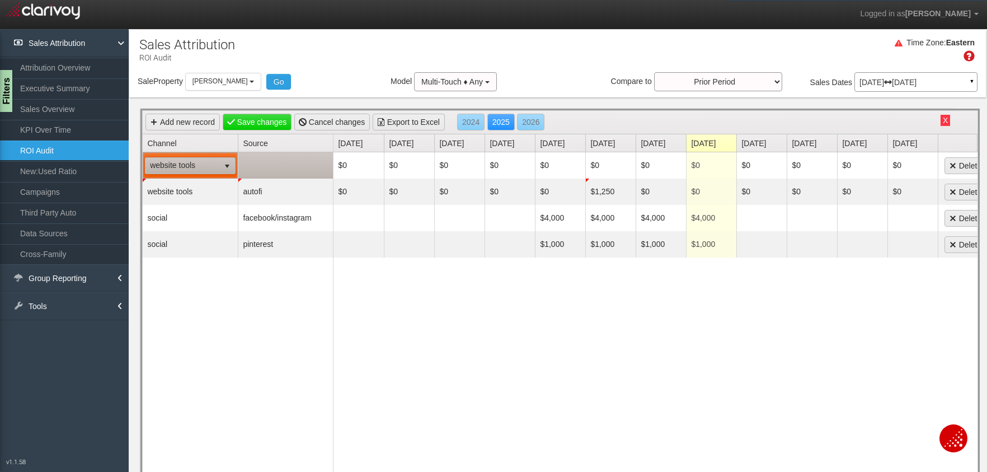
click at [263, 164] on td at bounding box center [285, 165] width 95 height 26
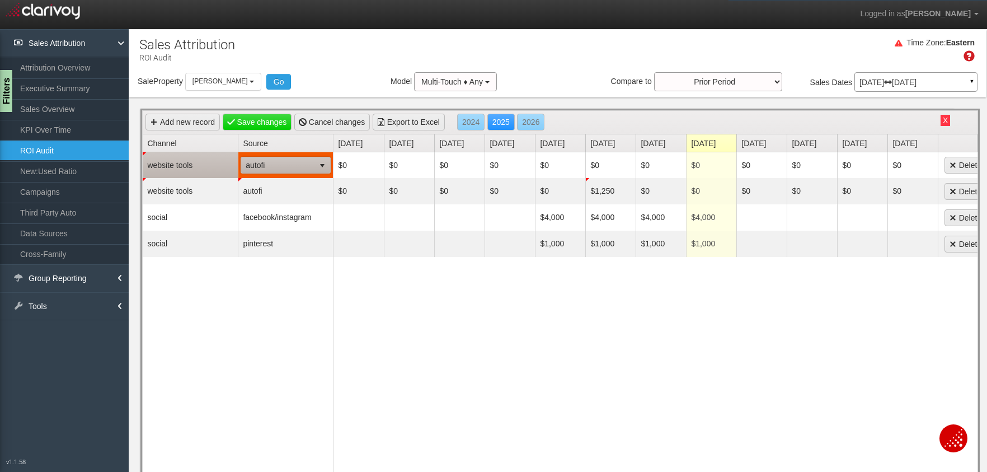
click at [263, 164] on span "autofi" at bounding box center [277, 165] width 73 height 16
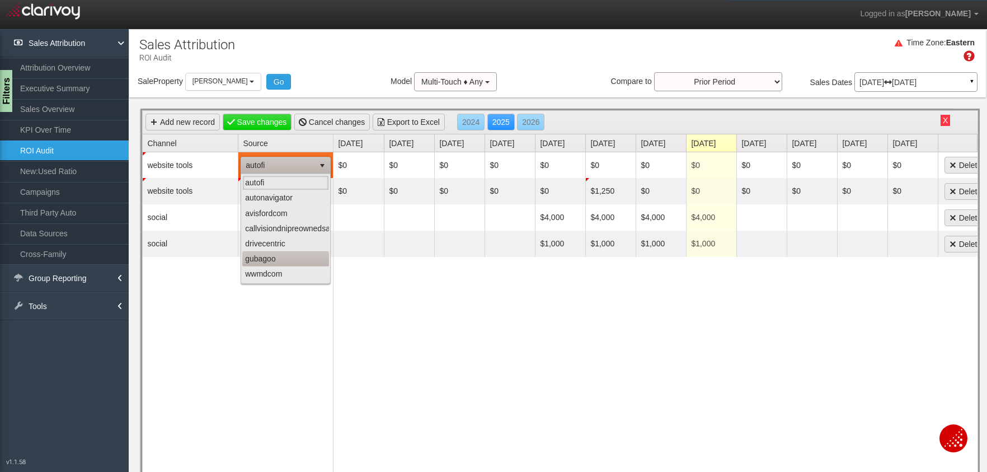
click at [264, 259] on li "gubagoo" at bounding box center [285, 258] width 87 height 15
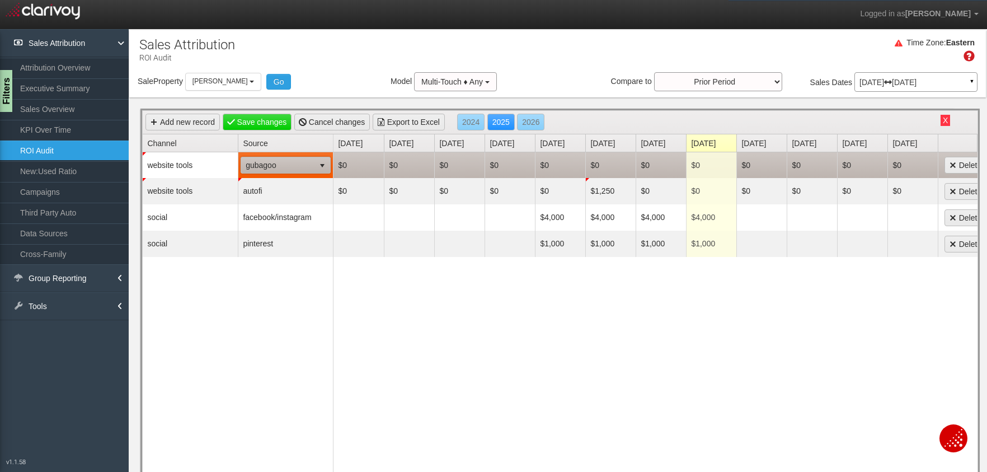
click at [603, 166] on td "$0" at bounding box center [611, 165] width 50 height 26
type input "881"
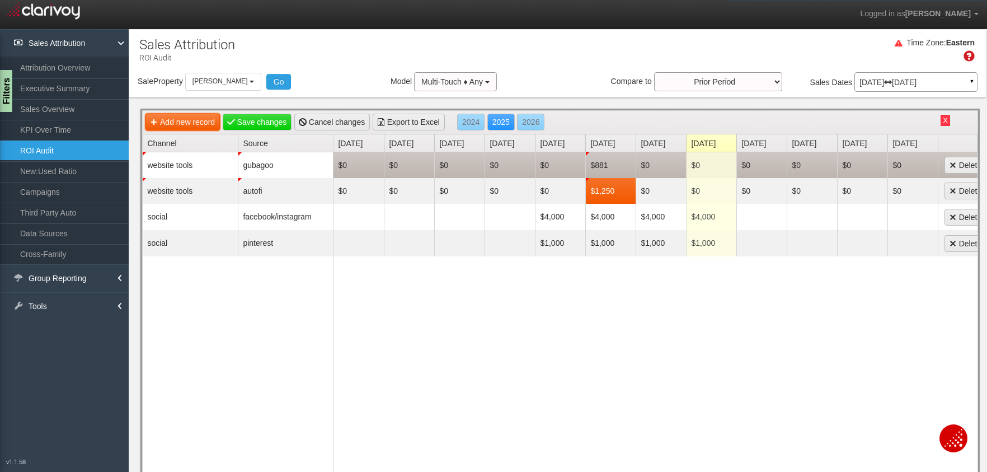
click at [172, 120] on link "Add new record" at bounding box center [183, 122] width 74 height 17
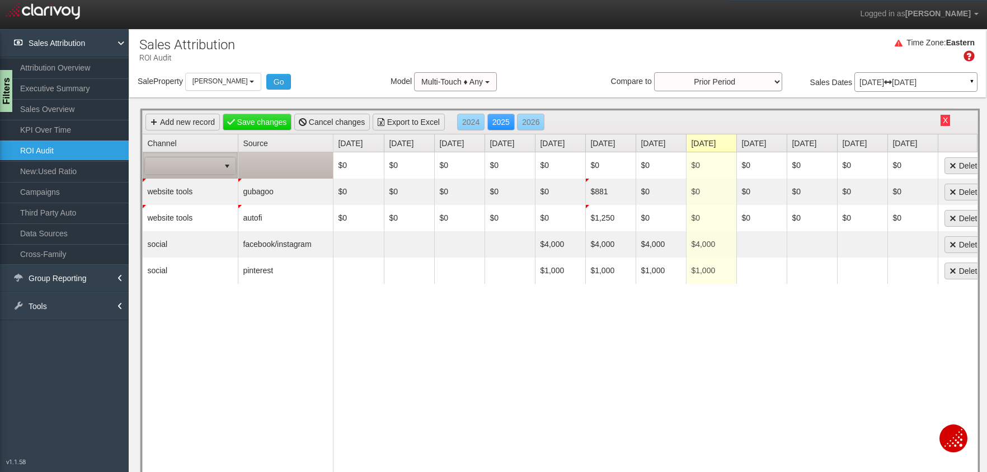
click at [161, 163] on span at bounding box center [183, 166] width 74 height 16
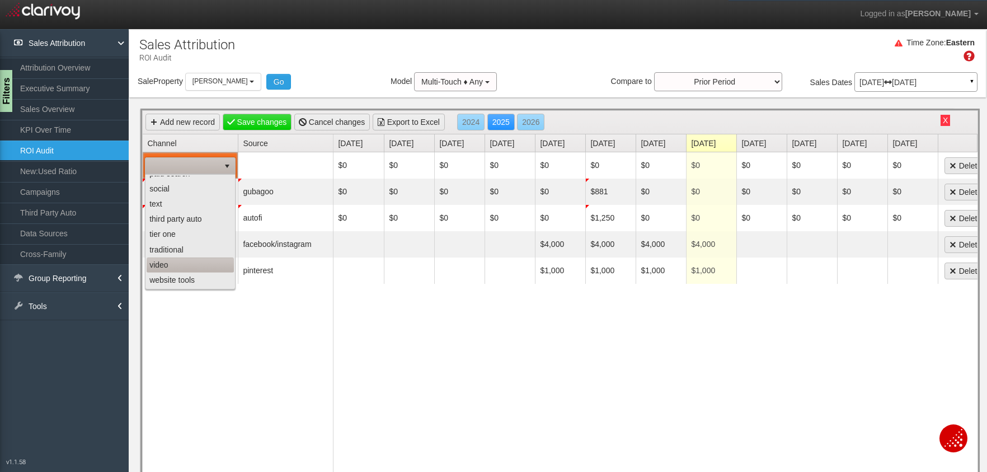
scroll to position [0, 0]
click at [170, 209] on li "email" at bounding box center [190, 213] width 87 height 15
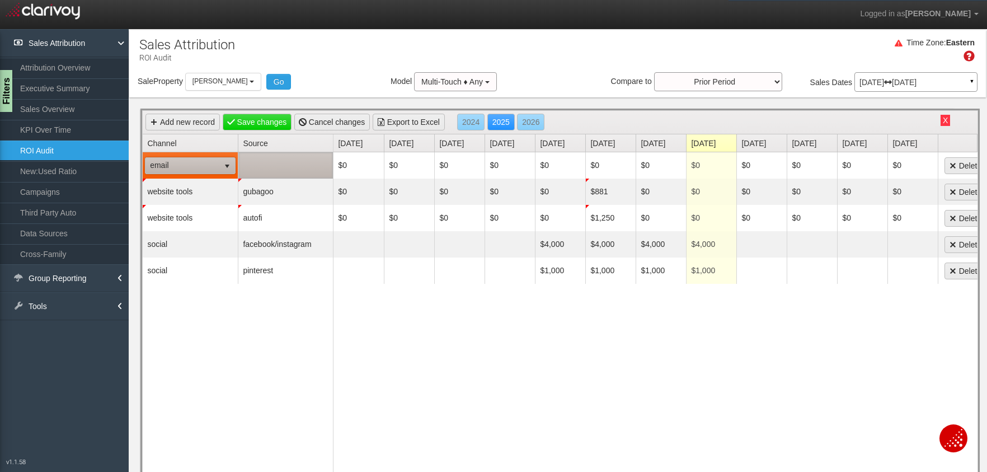
click at [296, 165] on td at bounding box center [285, 165] width 95 height 26
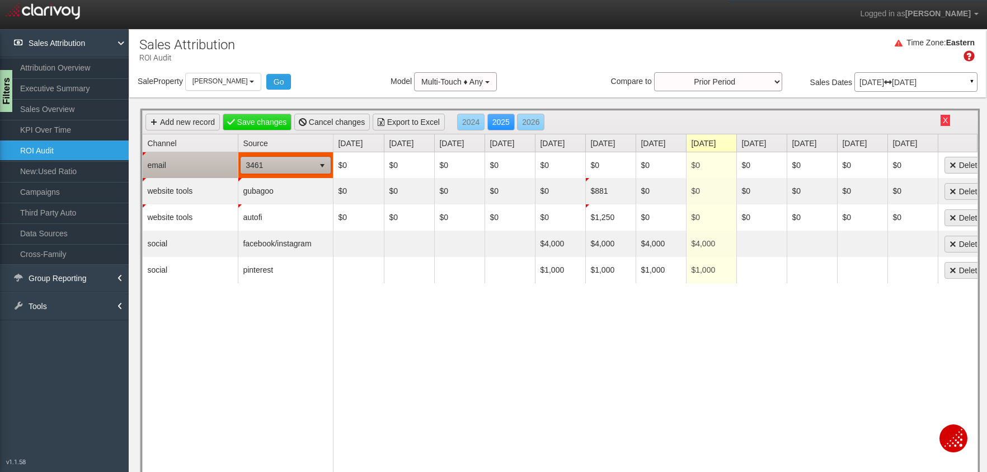
click at [296, 165] on span "3461" at bounding box center [277, 165] width 73 height 16
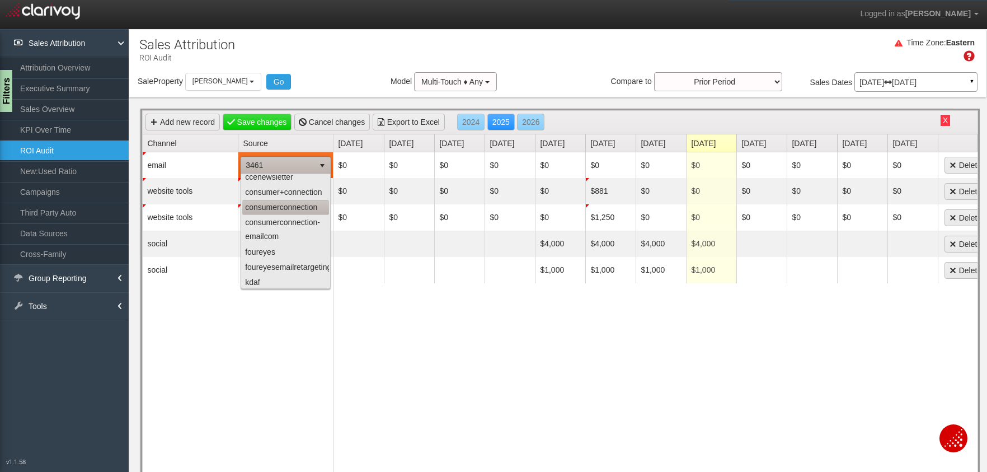
scroll to position [114, 0]
click at [267, 254] on li "foureyes" at bounding box center [285, 250] width 87 height 15
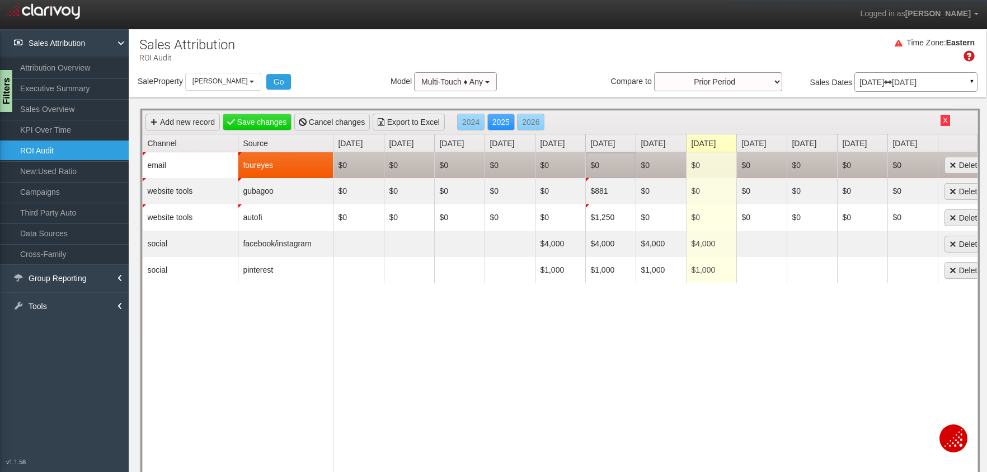
click at [597, 168] on td "$0" at bounding box center [611, 165] width 50 height 26
type input "763.30"
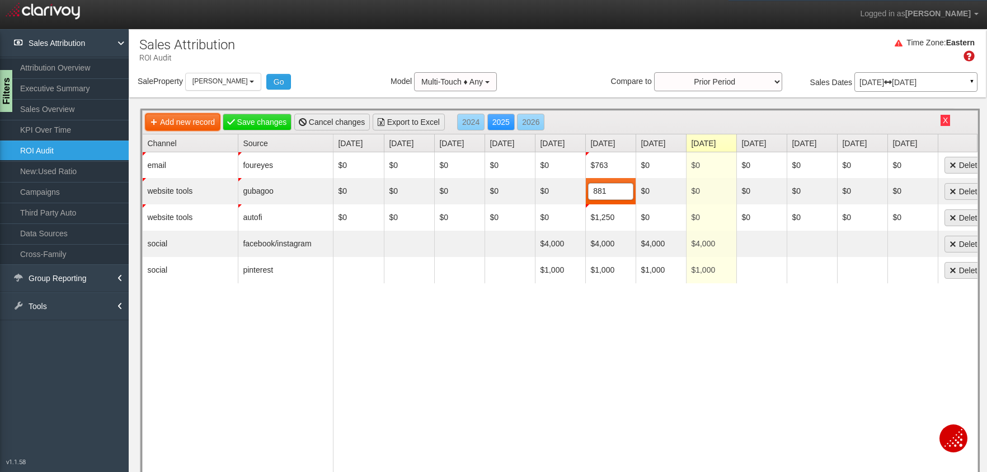
click at [194, 120] on link "Add new record" at bounding box center [183, 122] width 74 height 17
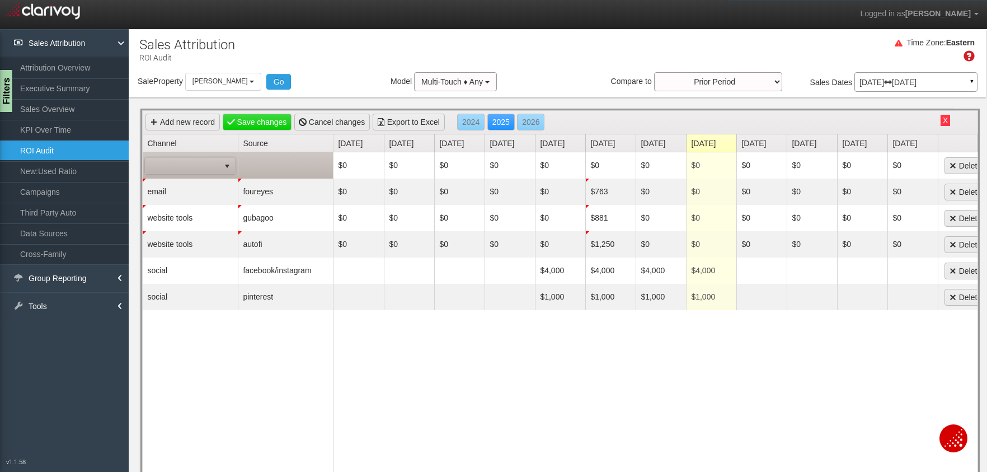
click at [179, 166] on span at bounding box center [183, 166] width 74 height 16
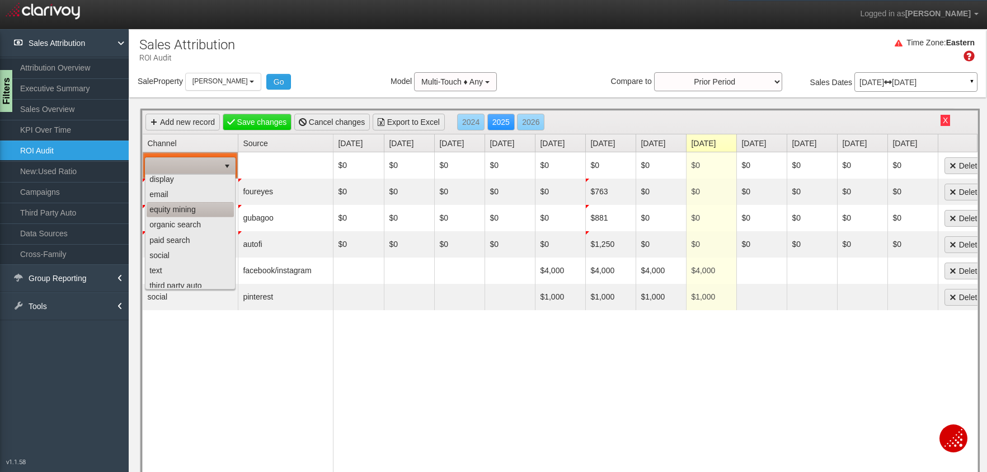
scroll to position [0, 0]
click at [166, 217] on li "email" at bounding box center [190, 213] width 87 height 15
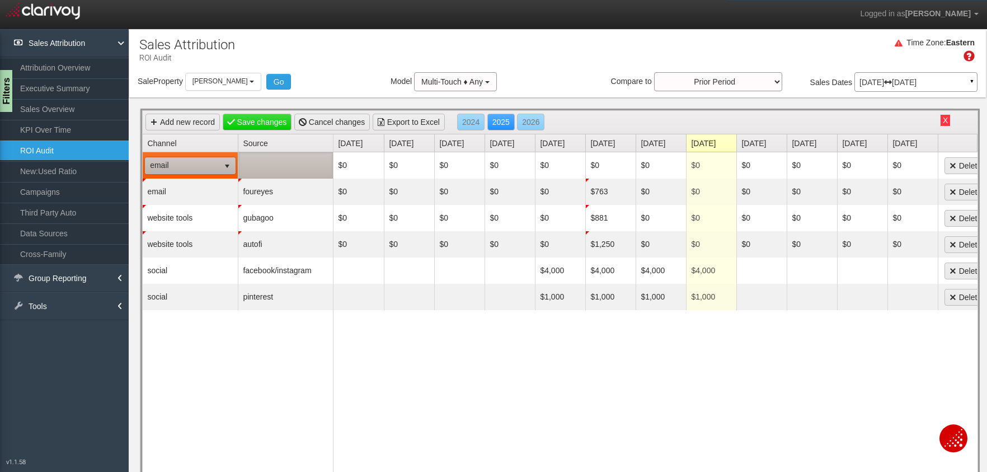
click at [262, 165] on td at bounding box center [285, 165] width 95 height 26
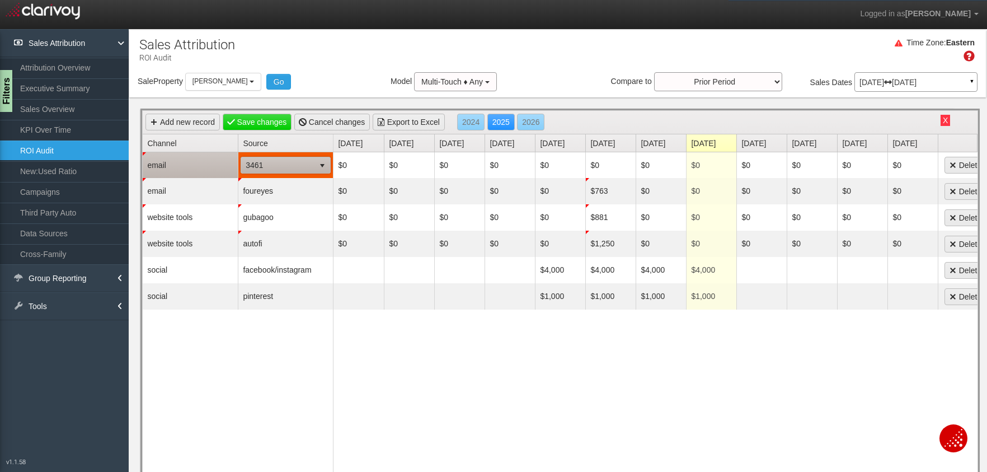
click at [263, 166] on span "3461" at bounding box center [277, 165] width 73 height 16
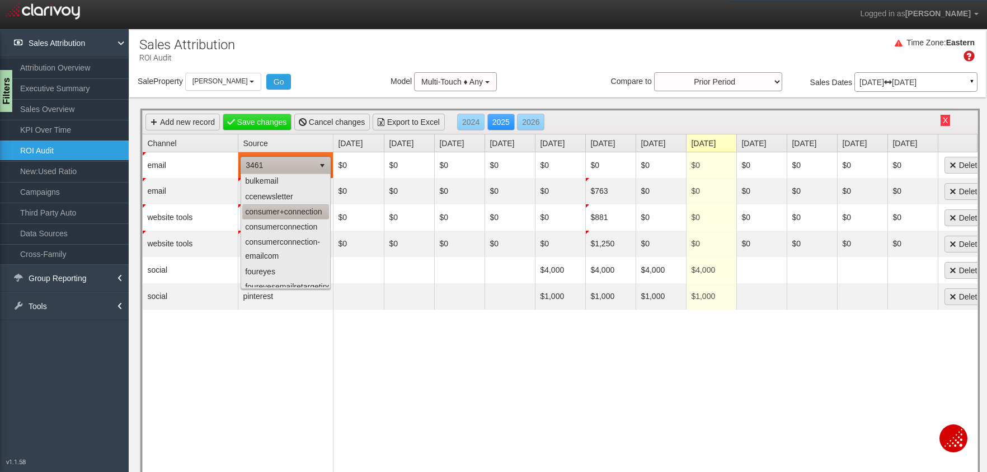
scroll to position [93, 0]
click at [261, 221] on li "consumerconnection" at bounding box center [285, 226] width 87 height 15
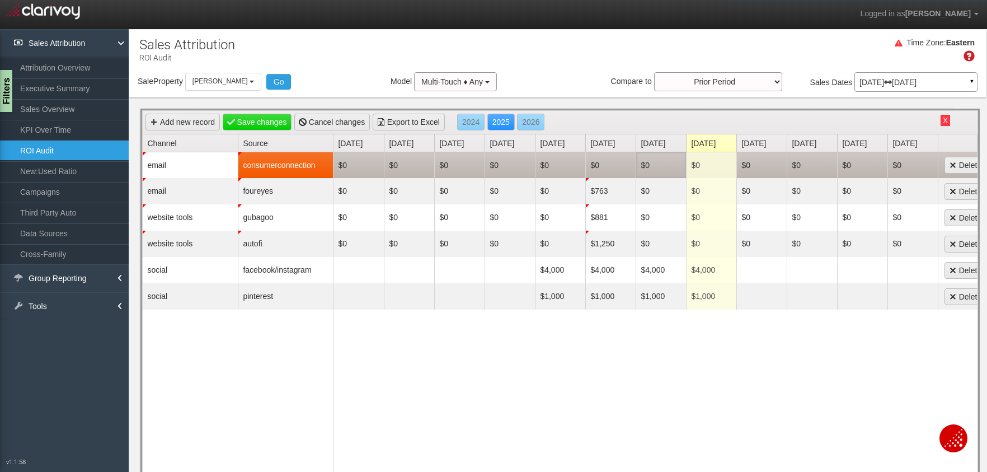
click at [649, 165] on td "$0" at bounding box center [661, 165] width 50 height 26
click at [658, 166] on span "$0 0" at bounding box center [661, 165] width 45 height 17
type input "2349"
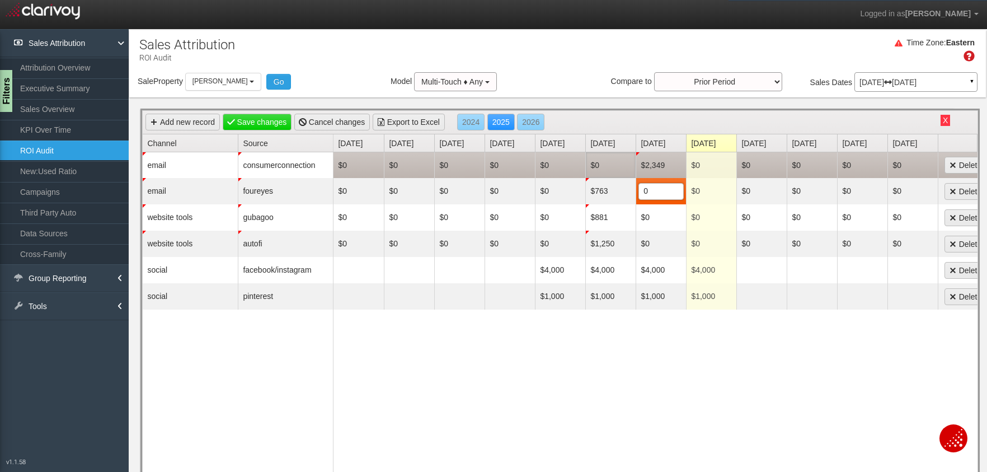
click at [602, 167] on td "$0" at bounding box center [611, 165] width 50 height 26
type input "2349"
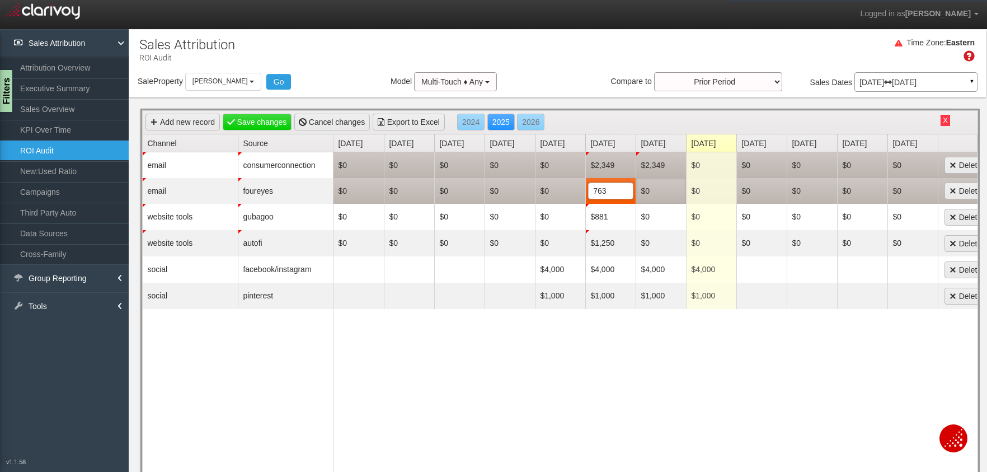
click at [653, 193] on td "$0" at bounding box center [661, 191] width 50 height 26
type input "763"
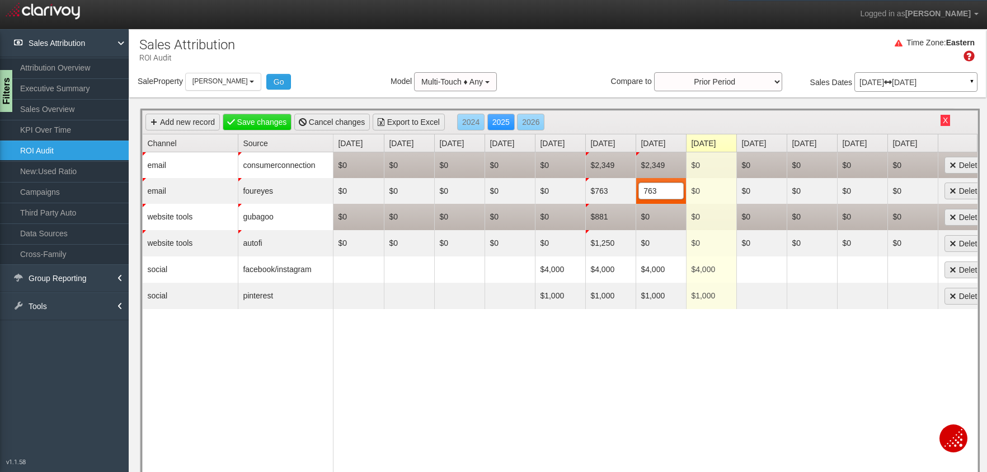
click at [654, 216] on td "$0" at bounding box center [661, 217] width 50 height 26
type input "881"
type input "1250"
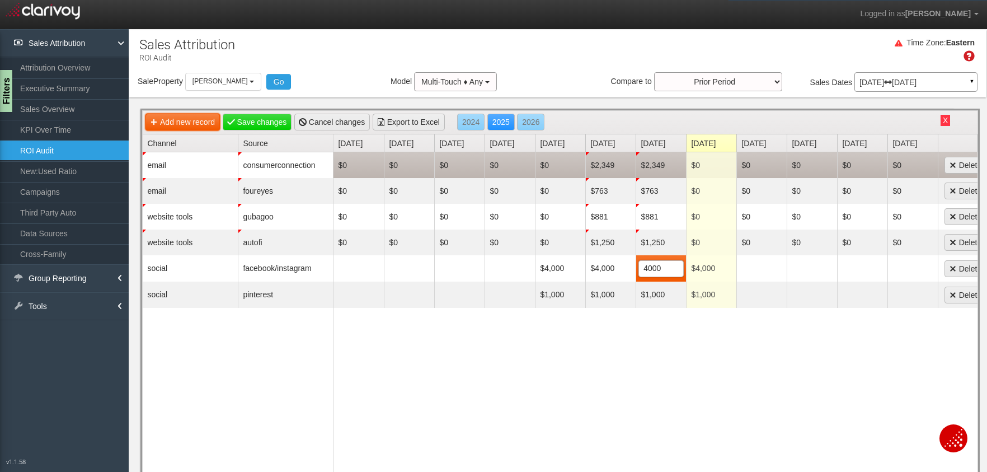
click at [177, 120] on link "Add new record" at bounding box center [183, 122] width 74 height 17
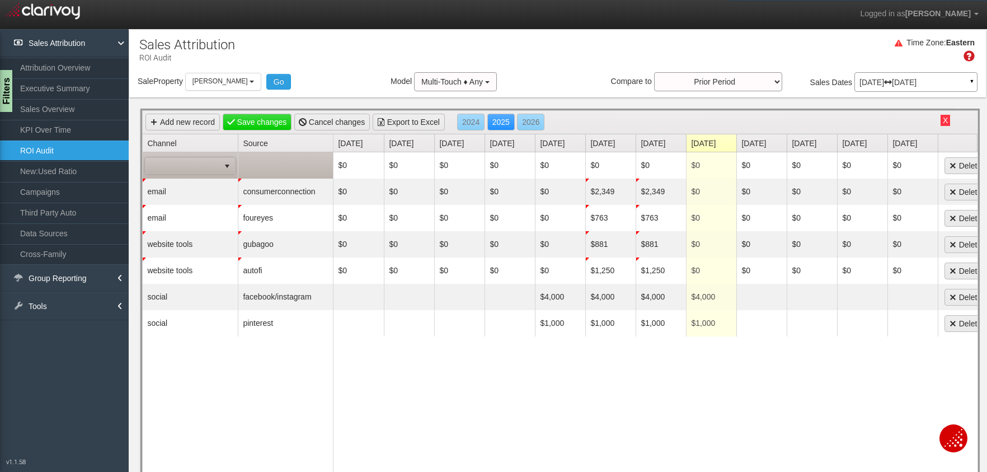
click at [174, 172] on span at bounding box center [183, 166] width 74 height 16
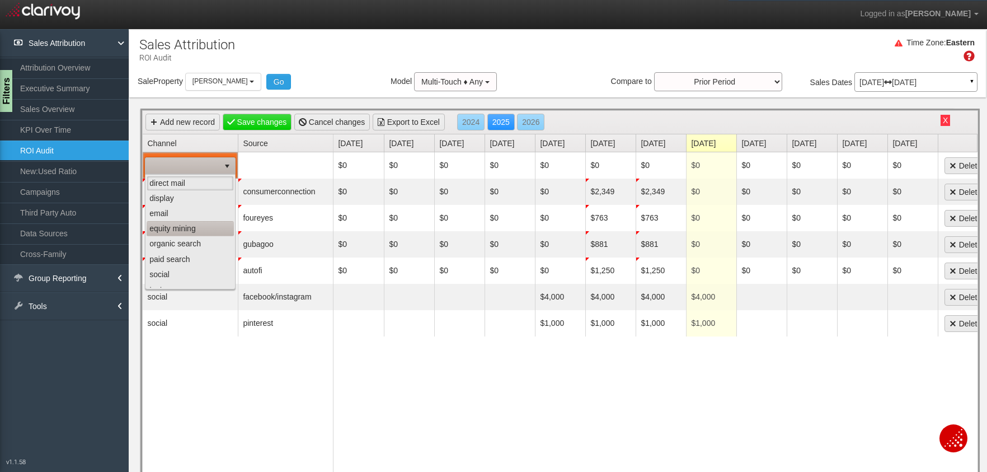
click at [171, 226] on li "equity mining" at bounding box center [190, 228] width 87 height 15
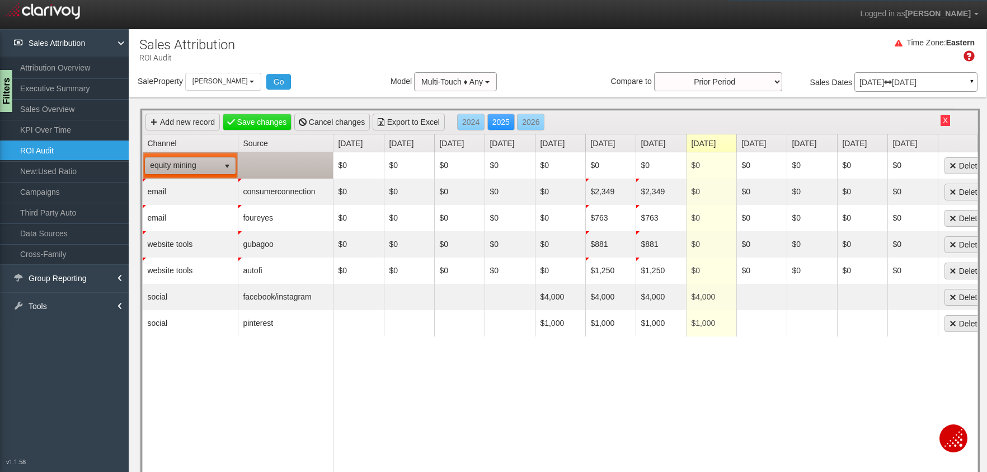
click at [291, 165] on td at bounding box center [285, 165] width 95 height 26
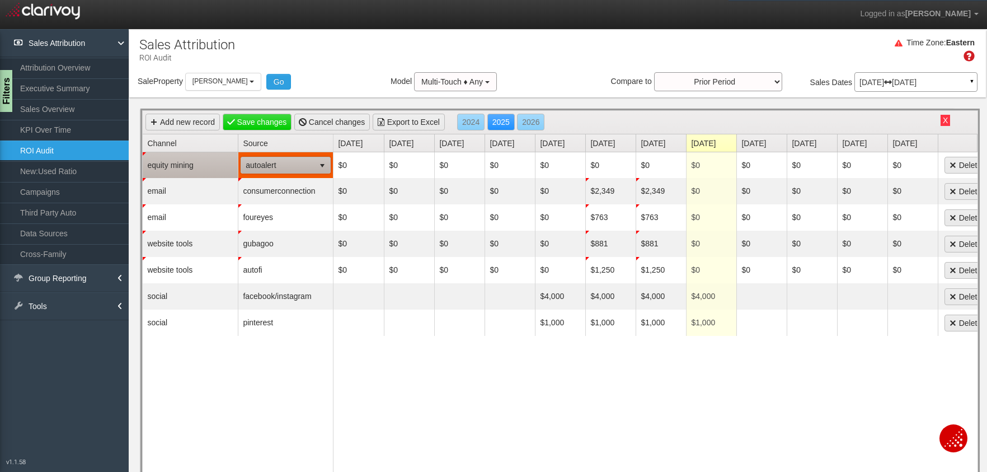
click at [291, 165] on span "autoalert" at bounding box center [277, 165] width 73 height 16
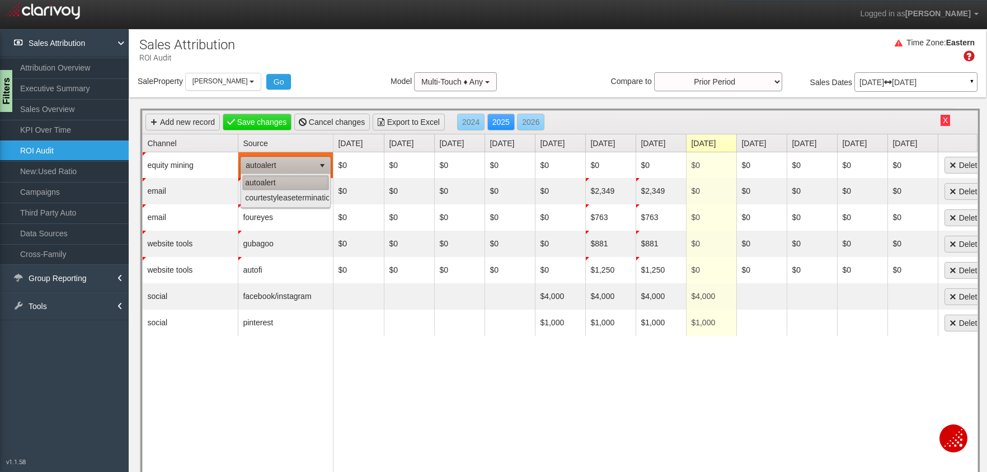
click at [275, 184] on li "autoalert" at bounding box center [285, 182] width 87 height 15
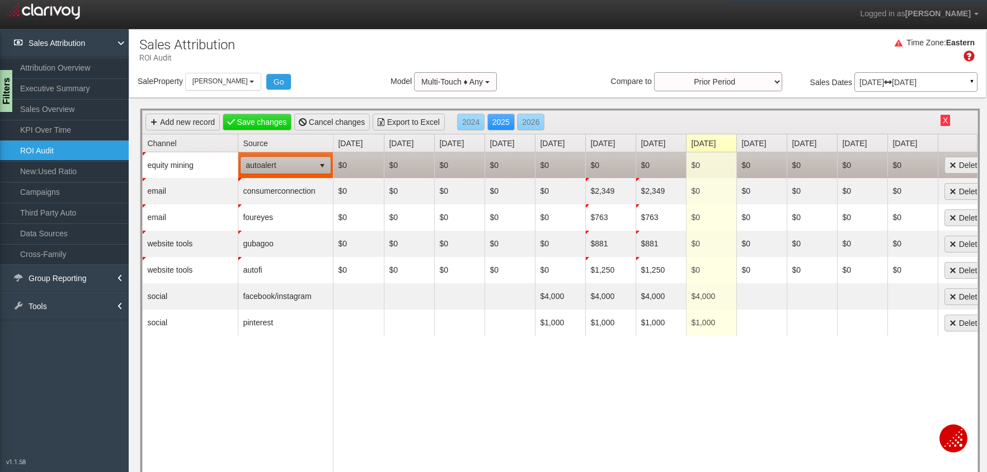
click at [594, 162] on td "$0" at bounding box center [611, 165] width 50 height 26
type input "2735"
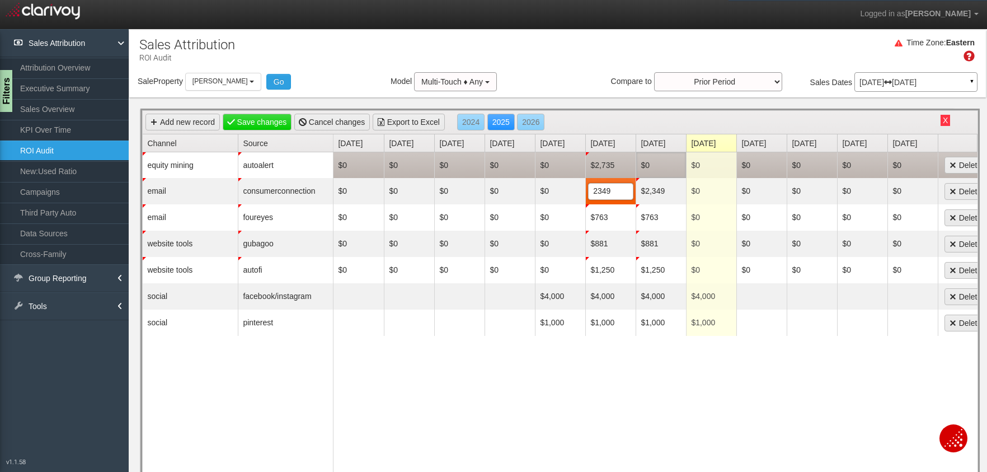
click at [647, 165] on td "$0" at bounding box center [661, 165] width 50 height 26
type input "2735"
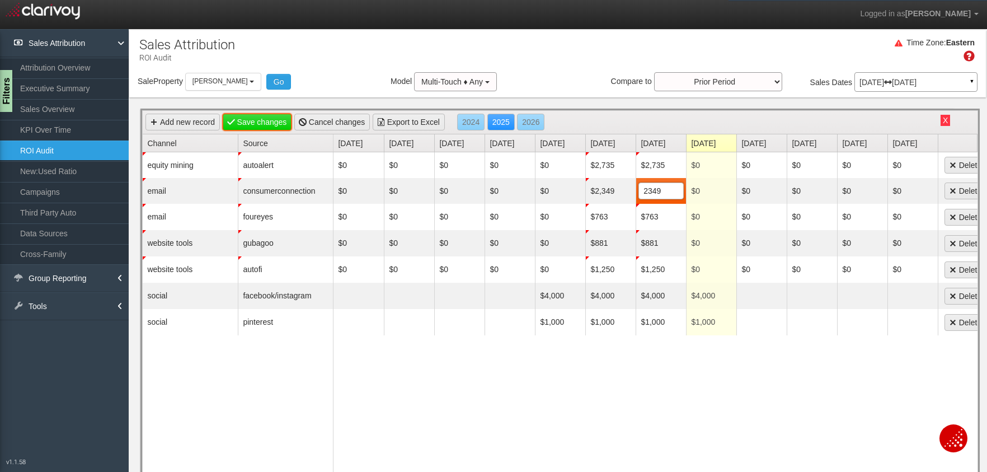
click at [256, 120] on link "Save changes" at bounding box center [257, 122] width 69 height 17
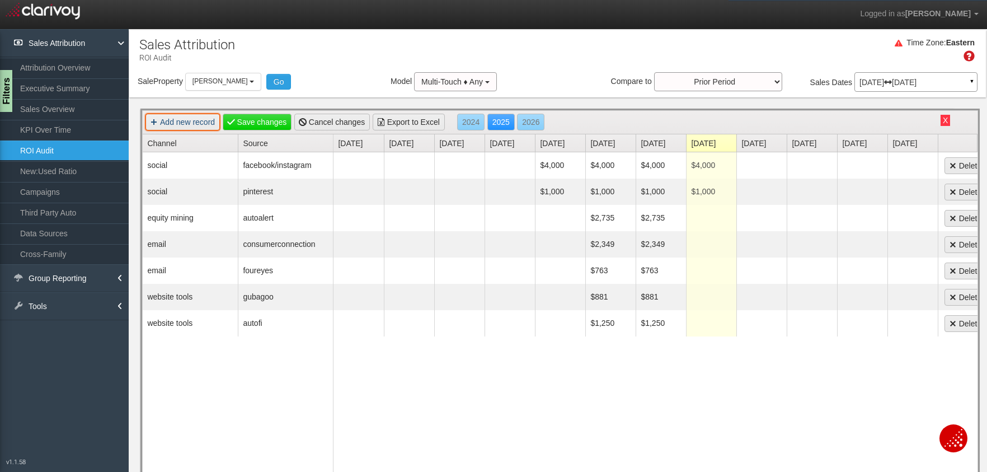
click at [180, 123] on link "Add new record" at bounding box center [183, 122] width 74 height 17
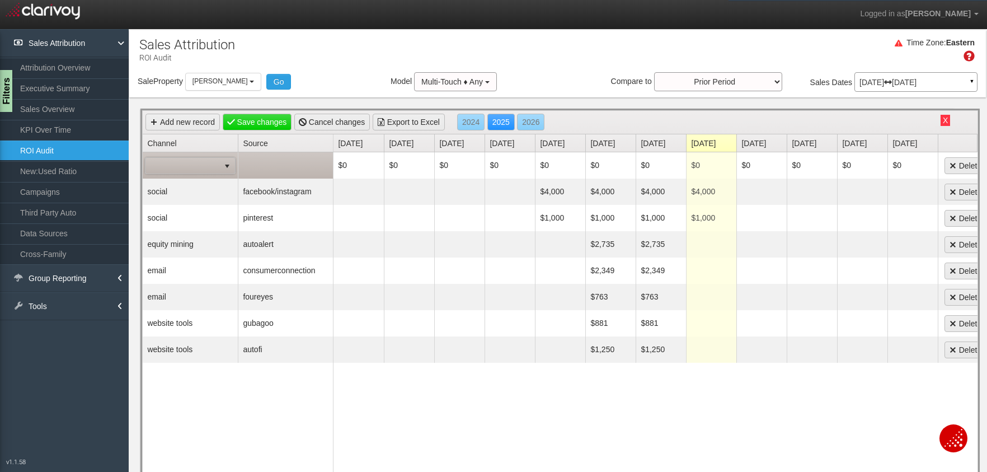
click at [200, 161] on span at bounding box center [183, 166] width 74 height 16
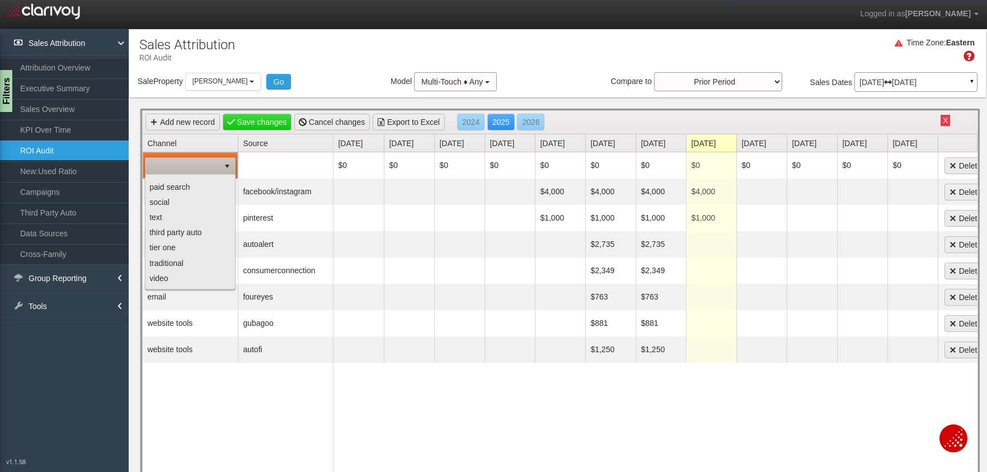
scroll to position [86, 0]
click at [296, 163] on td at bounding box center [285, 165] width 95 height 26
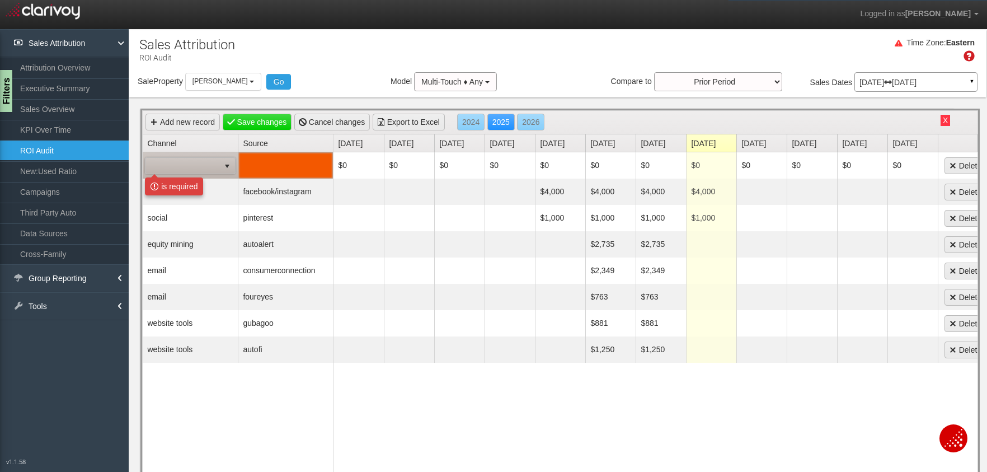
click at [291, 164] on td at bounding box center [285, 165] width 95 height 26
click at [200, 165] on span at bounding box center [183, 166] width 74 height 16
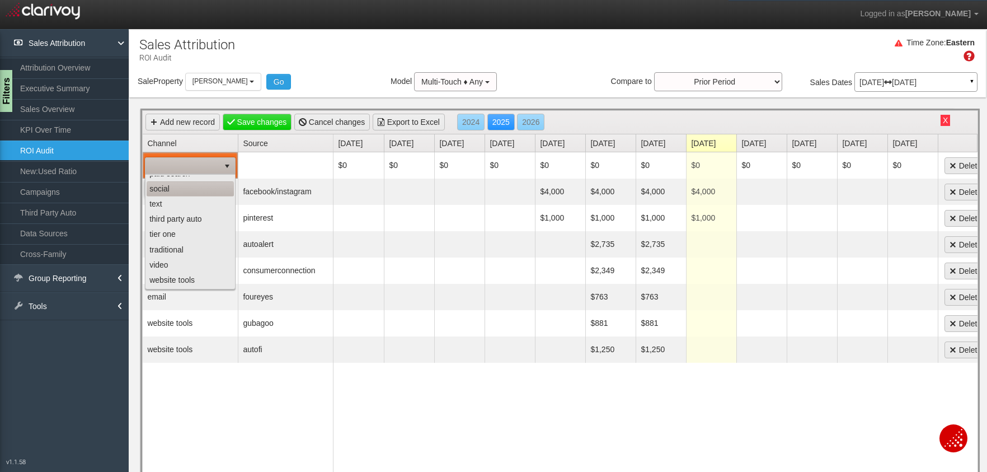
scroll to position [0, 0]
click at [176, 199] on li "display" at bounding box center [190, 198] width 87 height 15
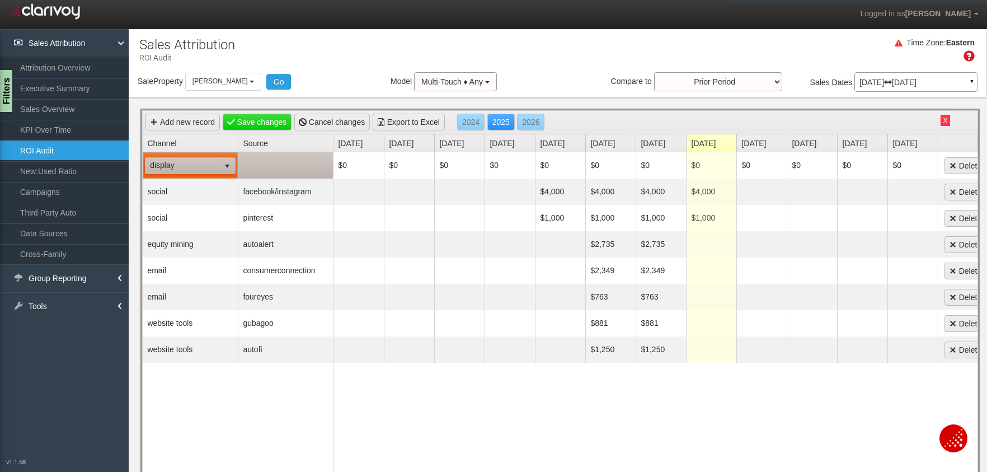
click at [253, 166] on td at bounding box center [285, 165] width 95 height 26
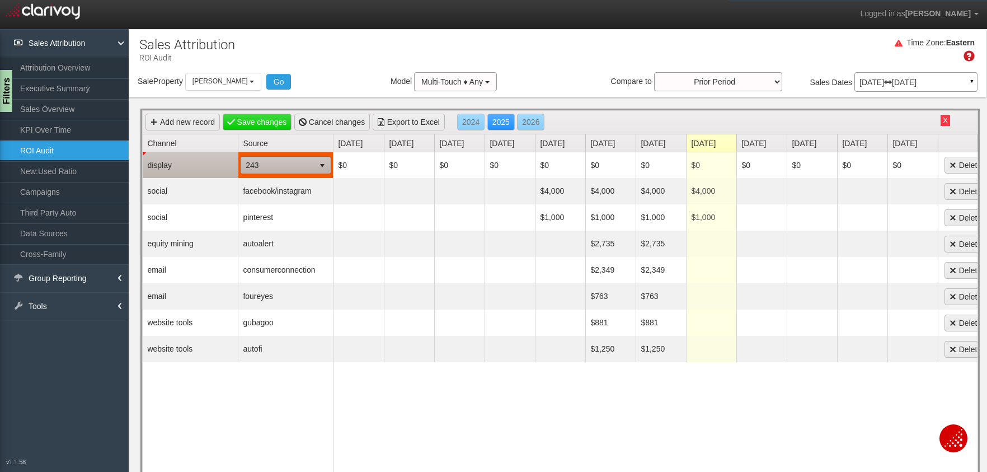
click at [266, 166] on span "243" at bounding box center [277, 165] width 73 height 16
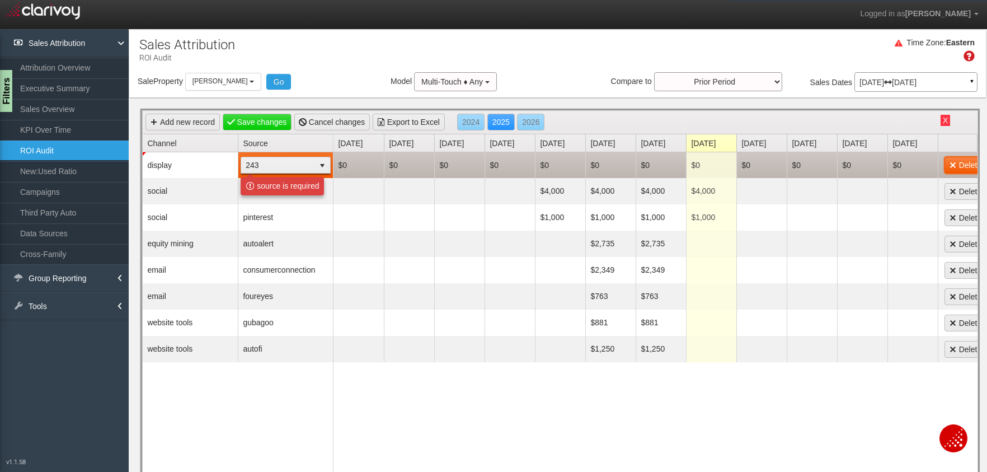
scroll to position [0, 16]
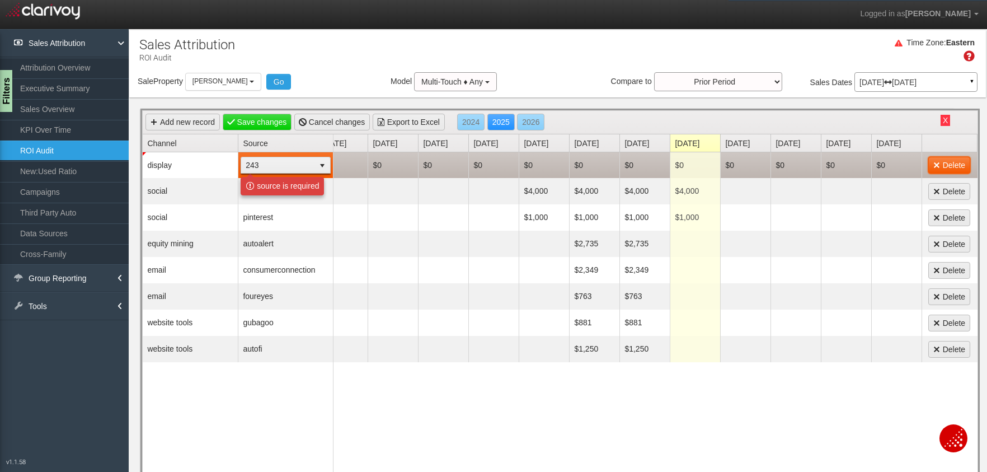
click at [963, 163] on link "Delete" at bounding box center [950, 165] width 42 height 17
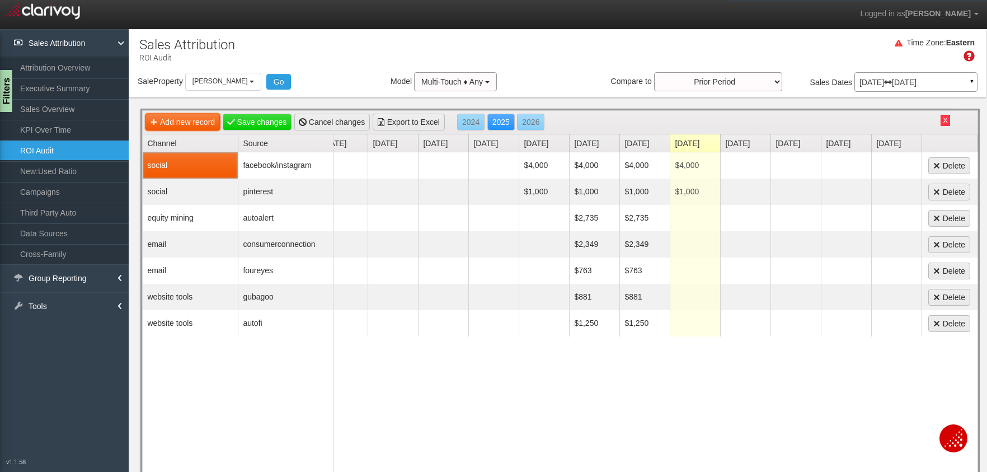
click at [179, 125] on link "Add new record" at bounding box center [183, 122] width 74 height 17
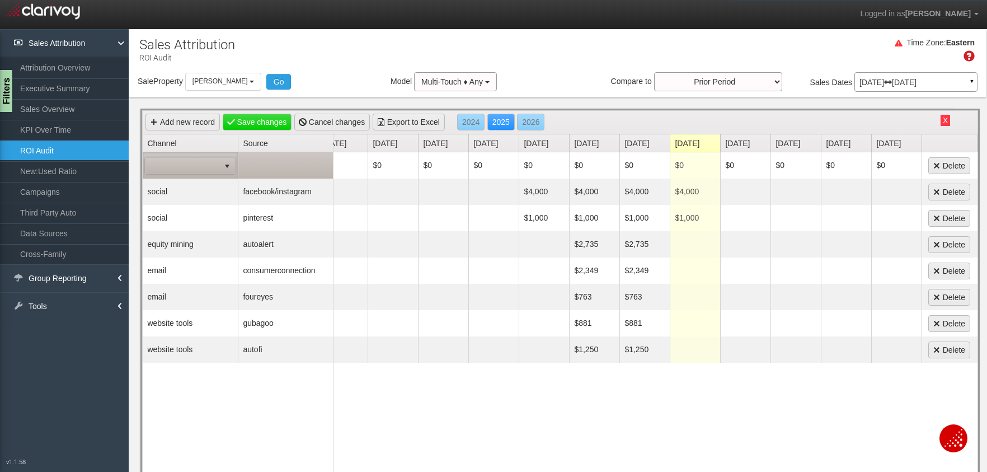
click at [186, 177] on td at bounding box center [190, 165] width 95 height 26
click at [185, 172] on span at bounding box center [183, 166] width 74 height 16
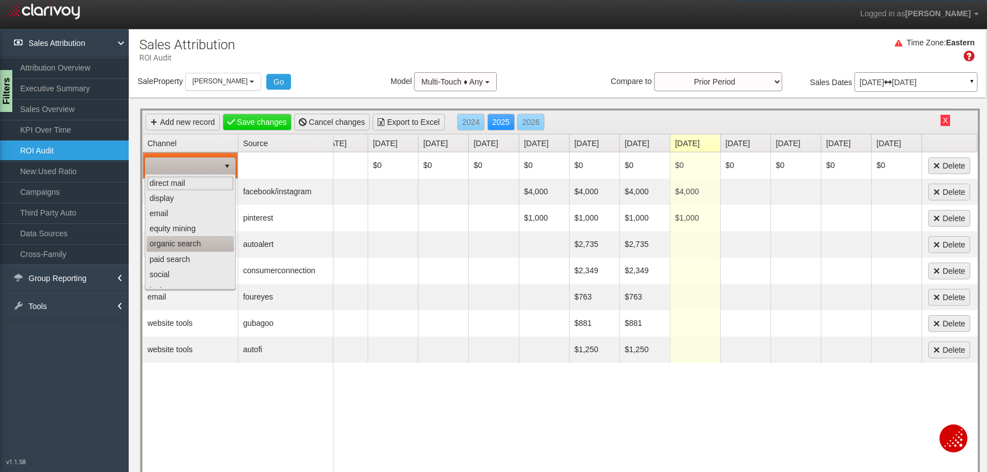
scroll to position [86, 0]
click at [175, 264] on li "video" at bounding box center [190, 264] width 87 height 15
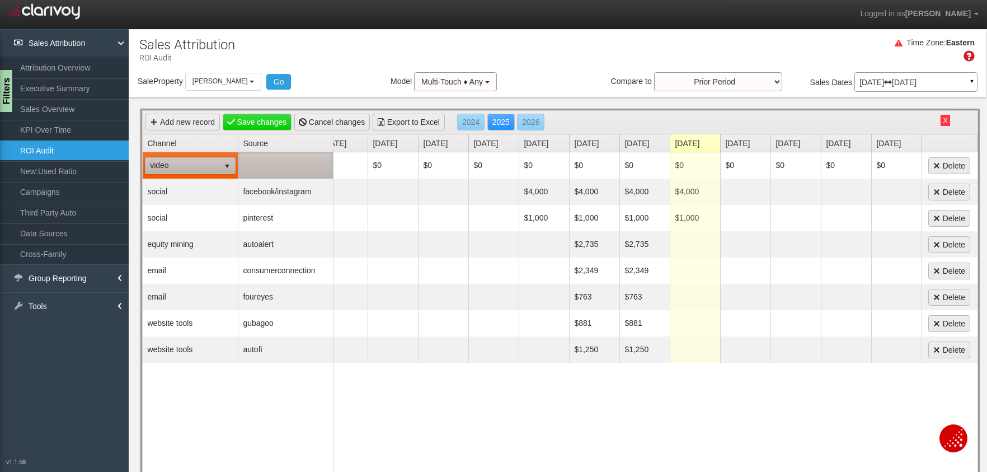
click at [282, 170] on td at bounding box center [285, 165] width 95 height 26
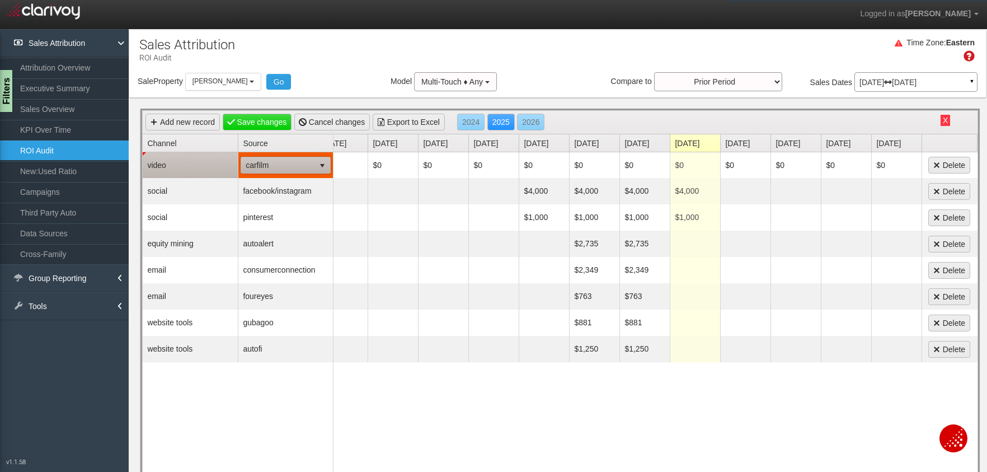
click at [282, 170] on span "carfilm" at bounding box center [277, 165] width 73 height 16
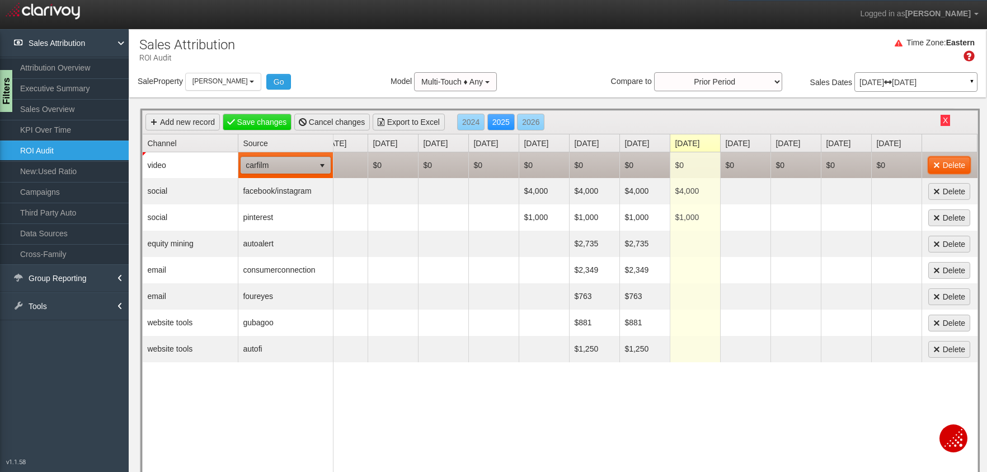
click at [954, 170] on link "Delete" at bounding box center [950, 165] width 42 height 17
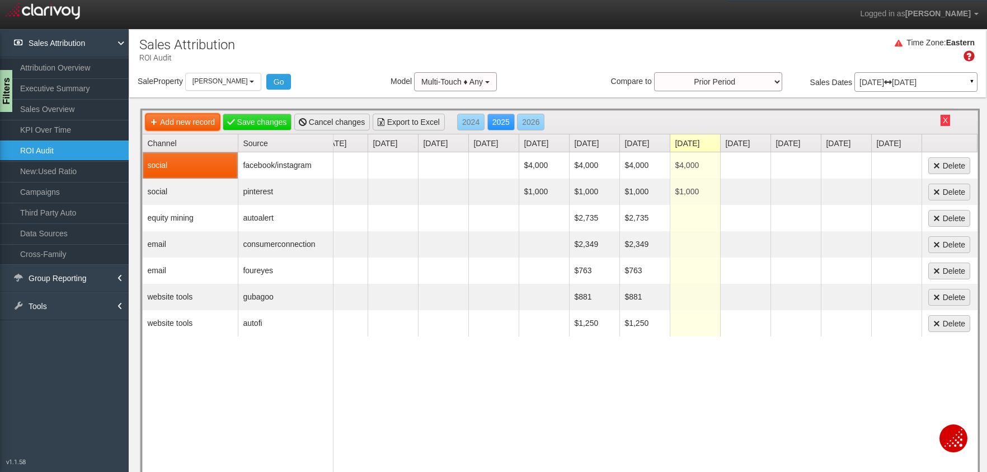
click at [199, 125] on link "Add new record" at bounding box center [183, 122] width 74 height 17
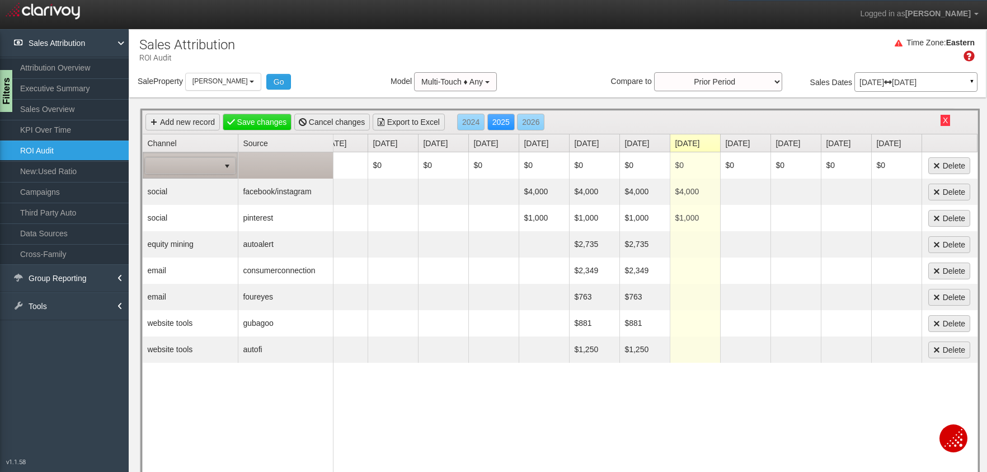
click at [189, 161] on span at bounding box center [183, 166] width 74 height 16
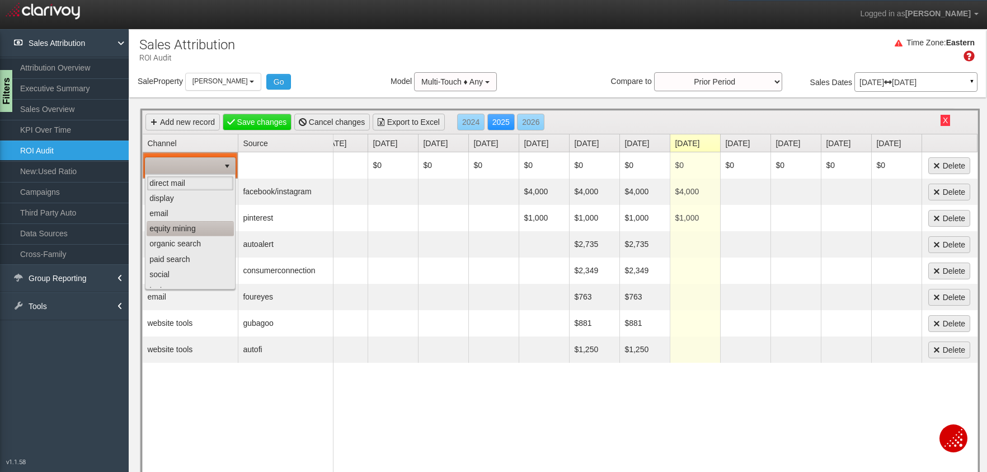
scroll to position [6, 0]
click at [182, 265] on li "social" at bounding box center [190, 268] width 87 height 15
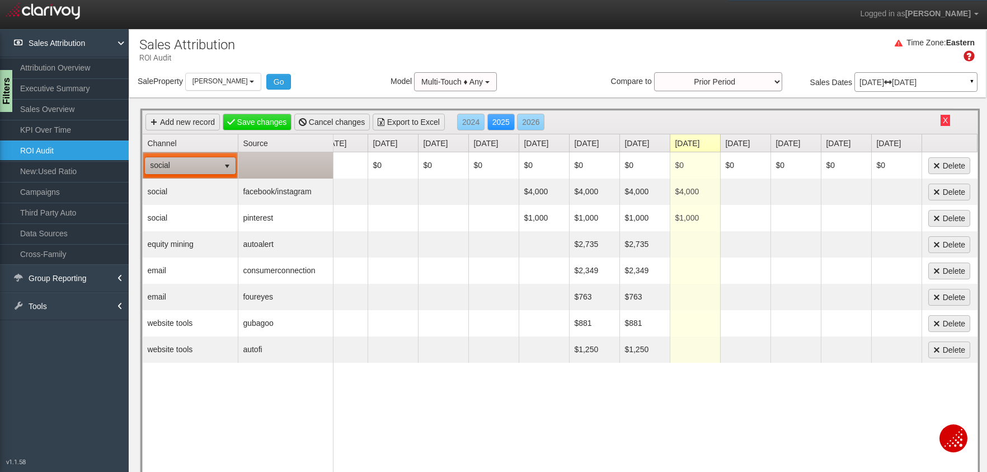
click at [277, 169] on td at bounding box center [285, 165] width 95 height 26
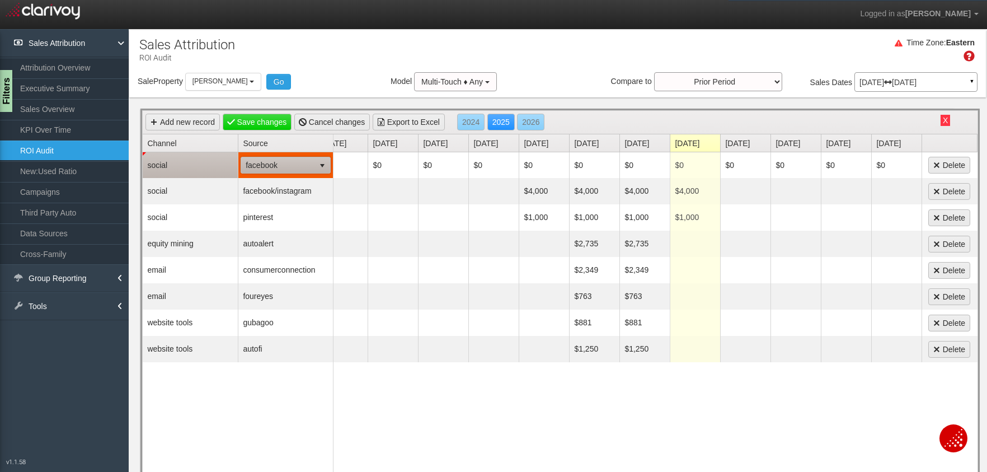
click at [279, 165] on span "facebook" at bounding box center [277, 165] width 73 height 16
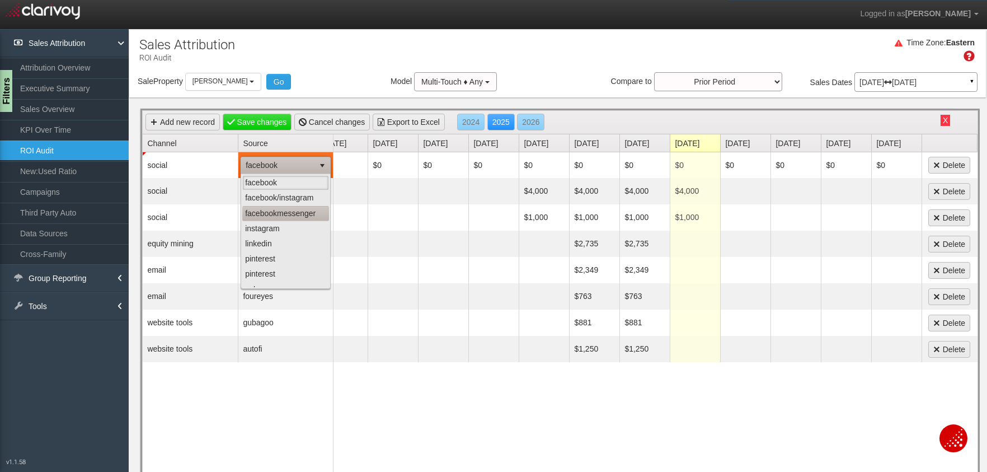
scroll to position [25, 0]
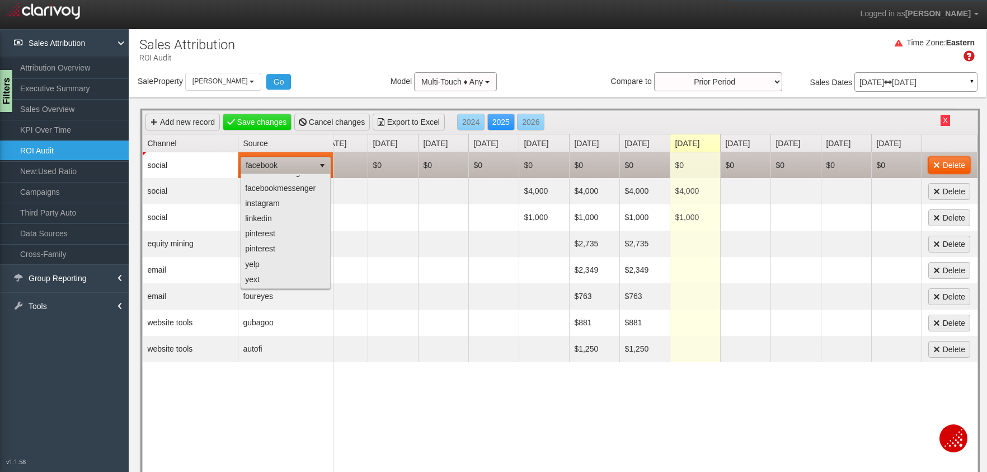
click at [947, 162] on link "Delete" at bounding box center [950, 165] width 42 height 17
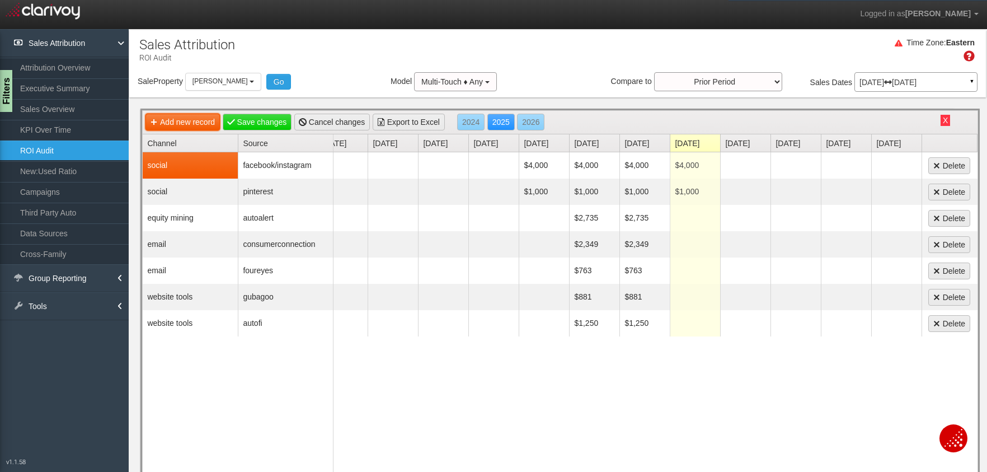
click at [200, 116] on link "Add new record" at bounding box center [183, 122] width 74 height 17
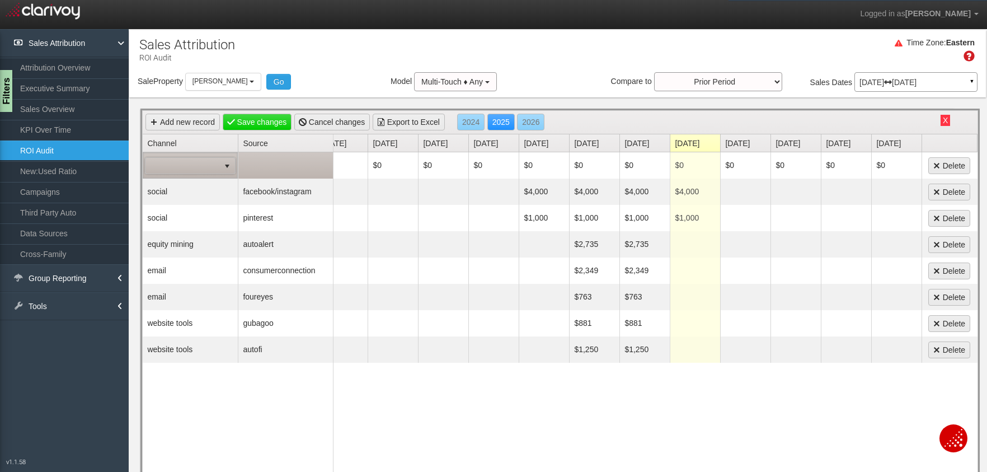
click at [218, 171] on span at bounding box center [183, 166] width 74 height 16
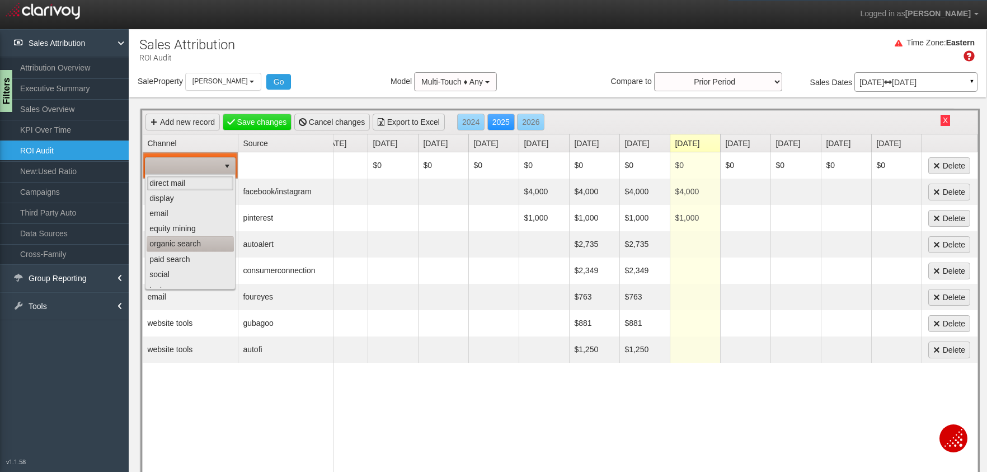
scroll to position [86, 0]
click at [186, 247] on li "traditional" at bounding box center [190, 252] width 87 height 15
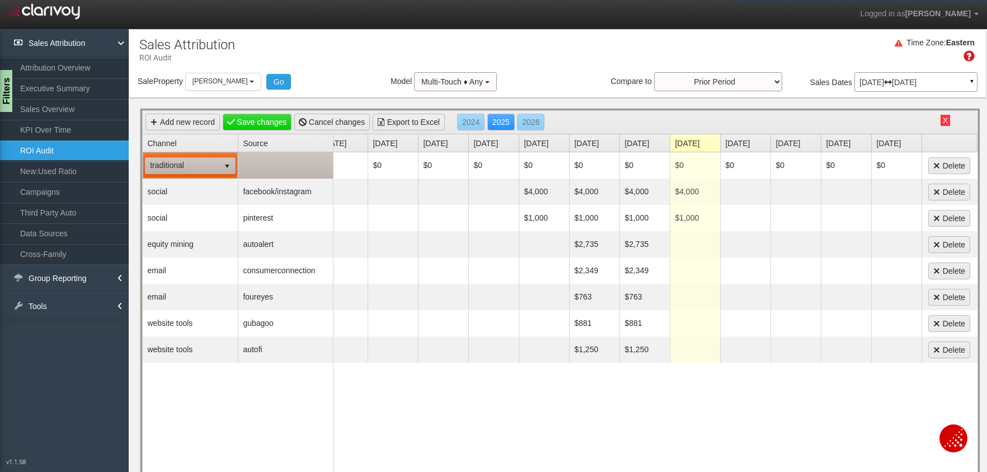
click at [285, 171] on td at bounding box center [285, 165] width 95 height 26
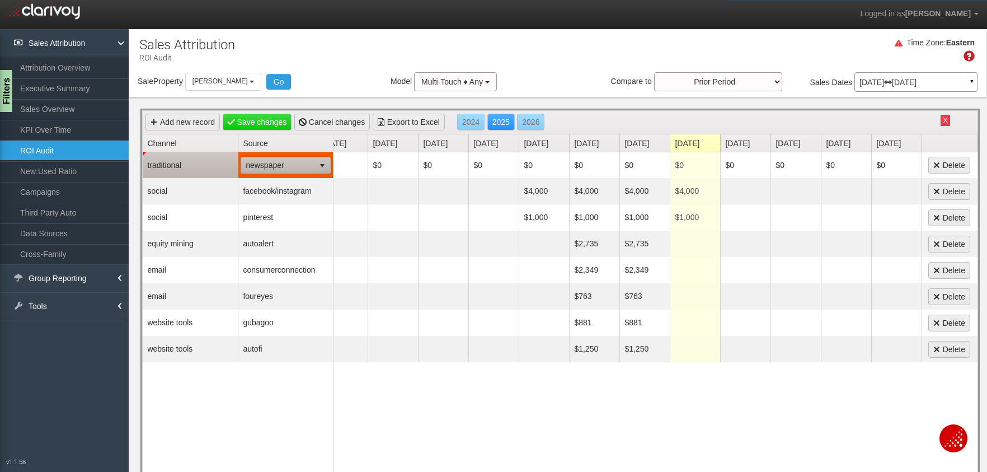
click at [287, 169] on span "newspaper" at bounding box center [277, 165] width 73 height 16
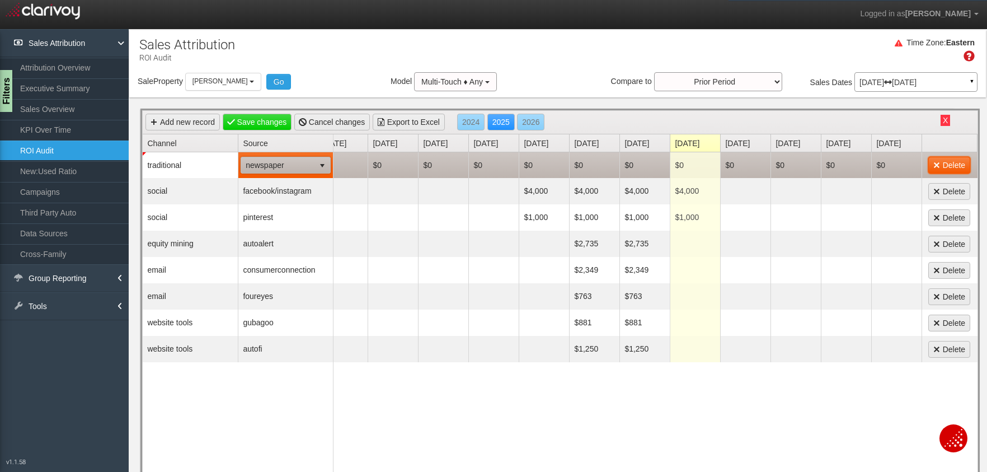
click at [957, 168] on link "Delete" at bounding box center [950, 165] width 42 height 17
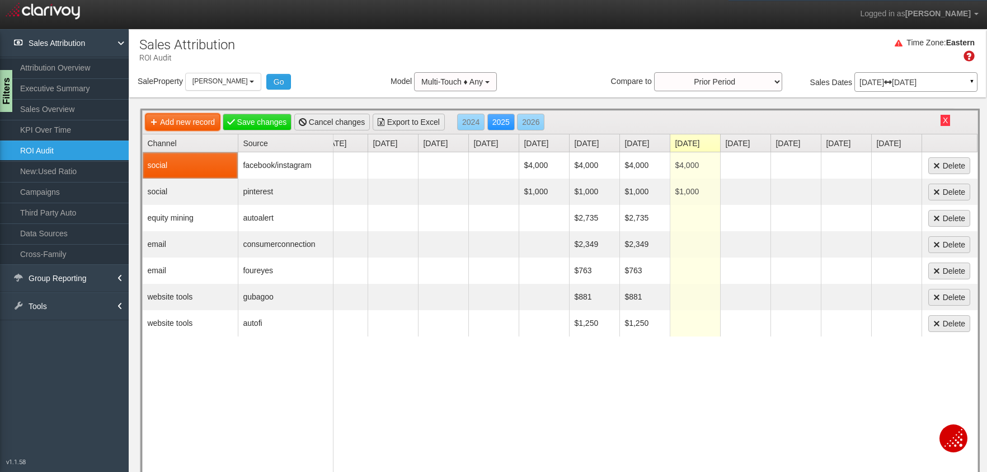
click at [184, 122] on link "Add new record" at bounding box center [183, 122] width 74 height 17
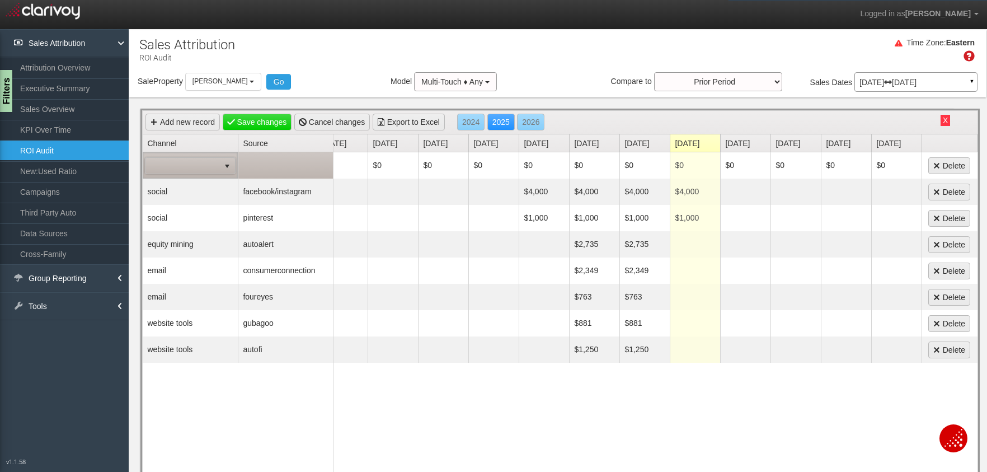
click at [180, 164] on span at bounding box center [183, 166] width 74 height 16
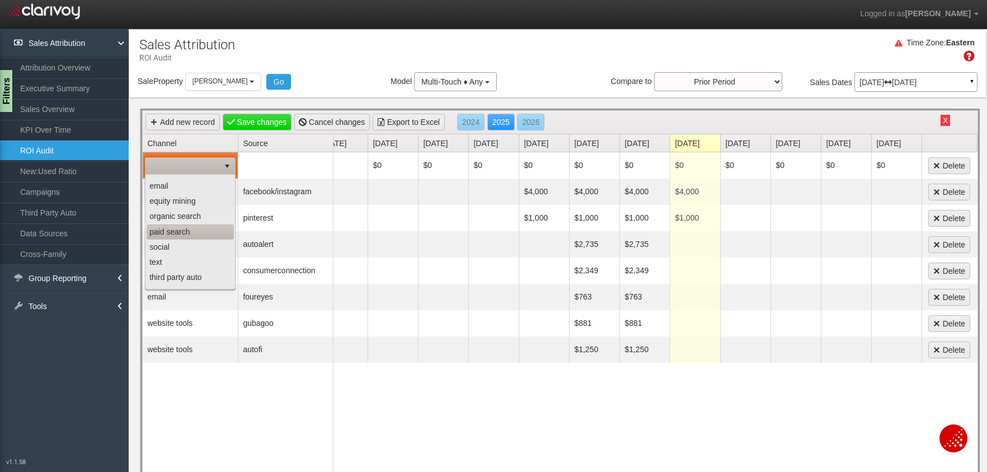
scroll to position [43, 0]
click at [195, 266] on li "third party auto" at bounding box center [190, 262] width 87 height 15
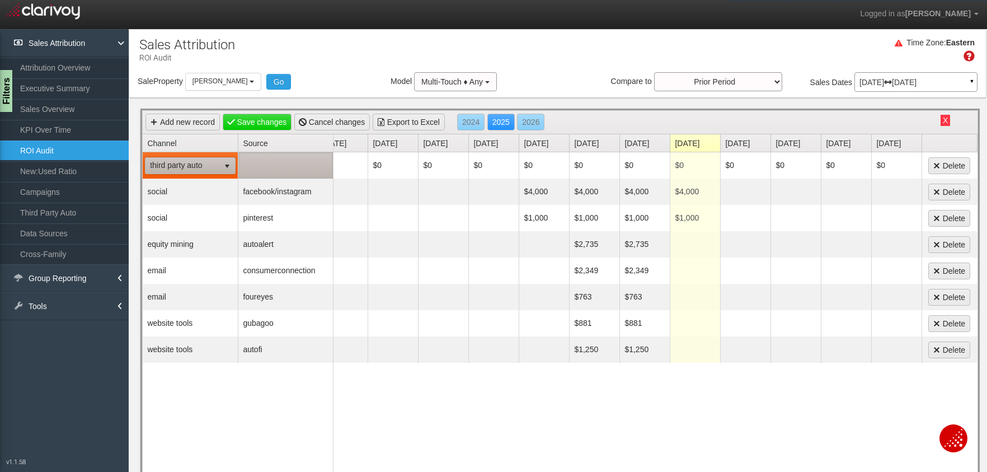
click at [276, 167] on td at bounding box center [285, 165] width 95 height 26
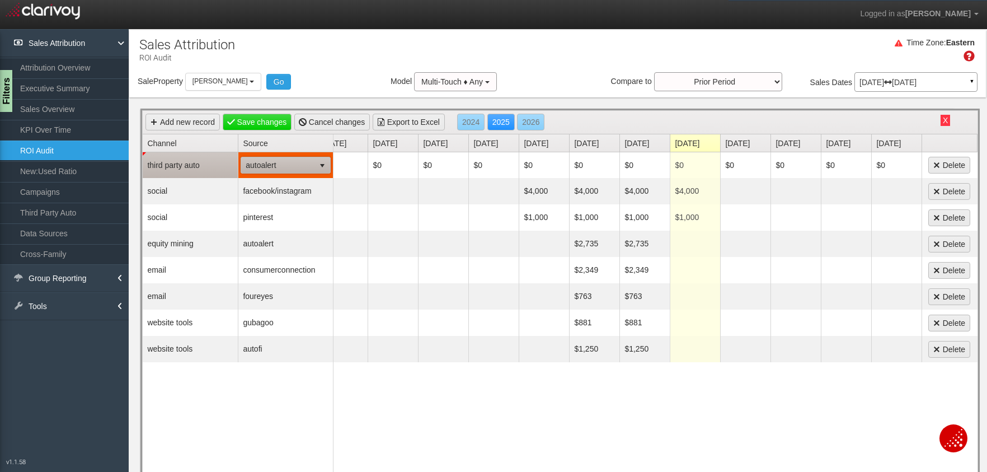
click at [276, 167] on span "autoalert" at bounding box center [277, 165] width 73 height 16
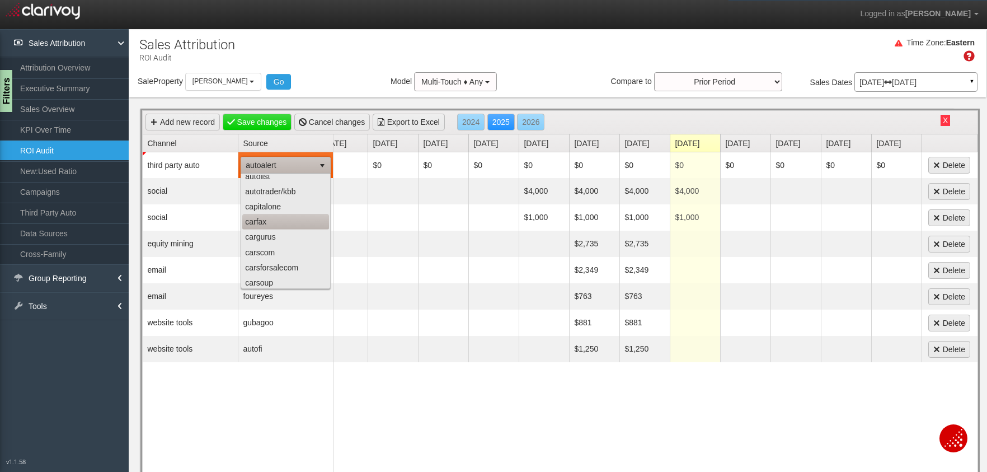
scroll to position [71, 0]
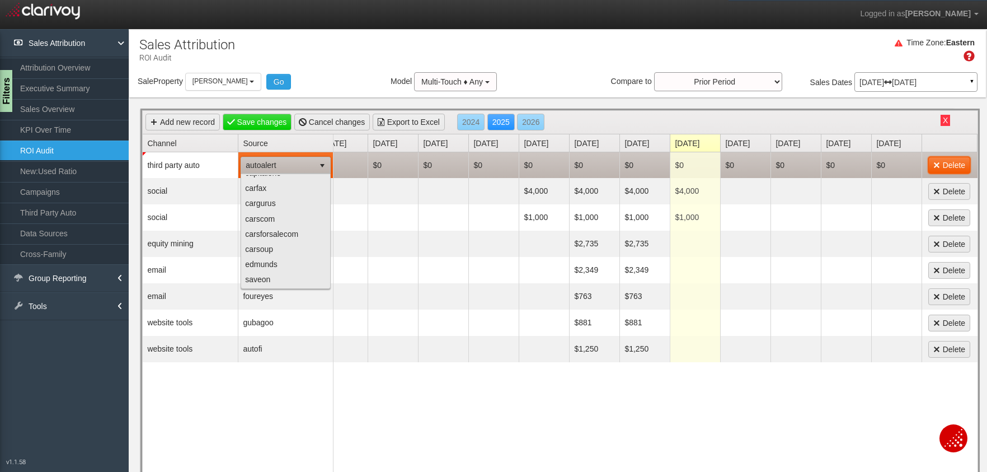
click at [956, 165] on link "Delete" at bounding box center [950, 165] width 42 height 17
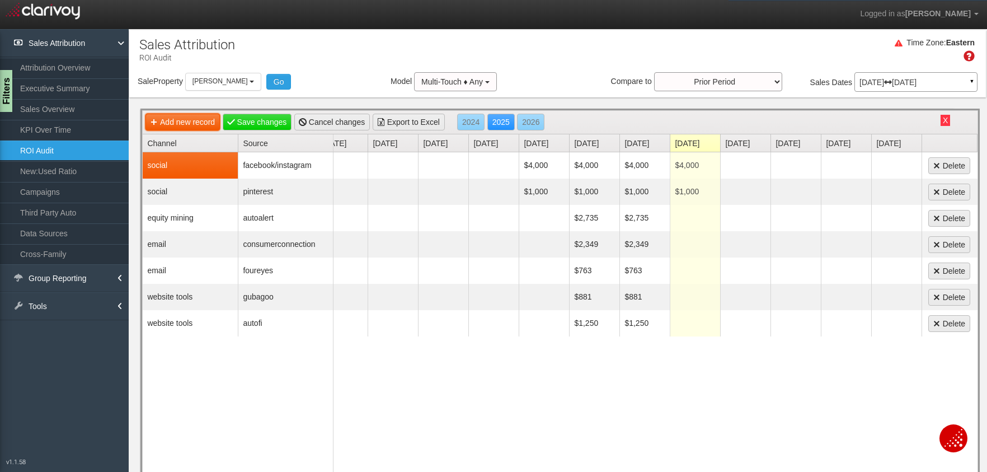
click at [174, 119] on link "Add new record" at bounding box center [183, 122] width 74 height 17
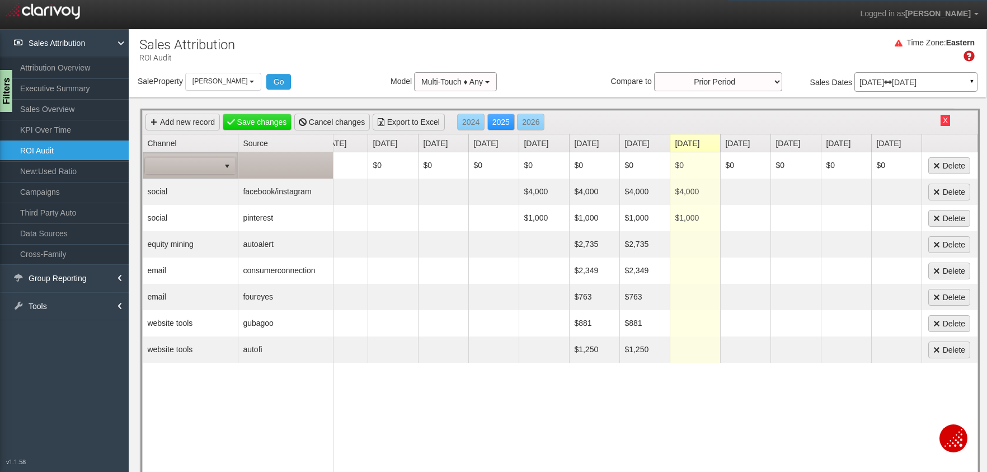
click at [205, 161] on span at bounding box center [183, 166] width 74 height 16
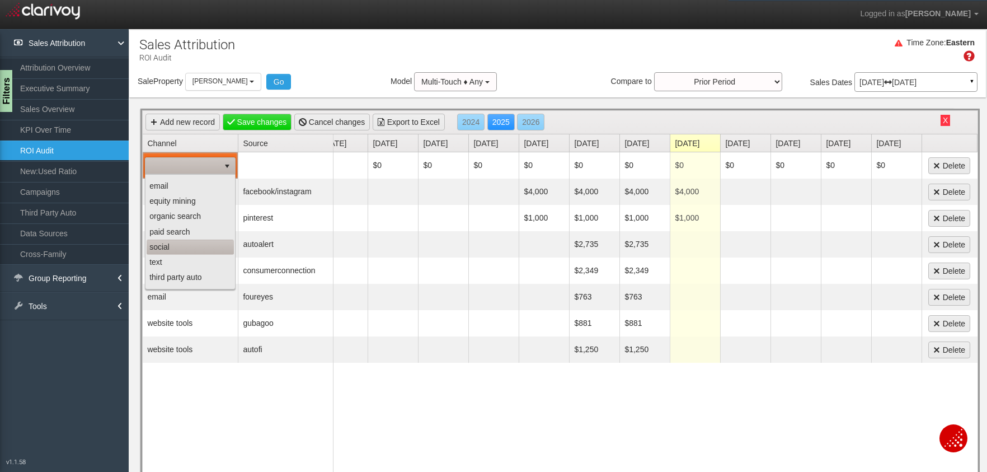
scroll to position [29, 0]
click at [181, 250] on li "social" at bounding box center [190, 245] width 87 height 15
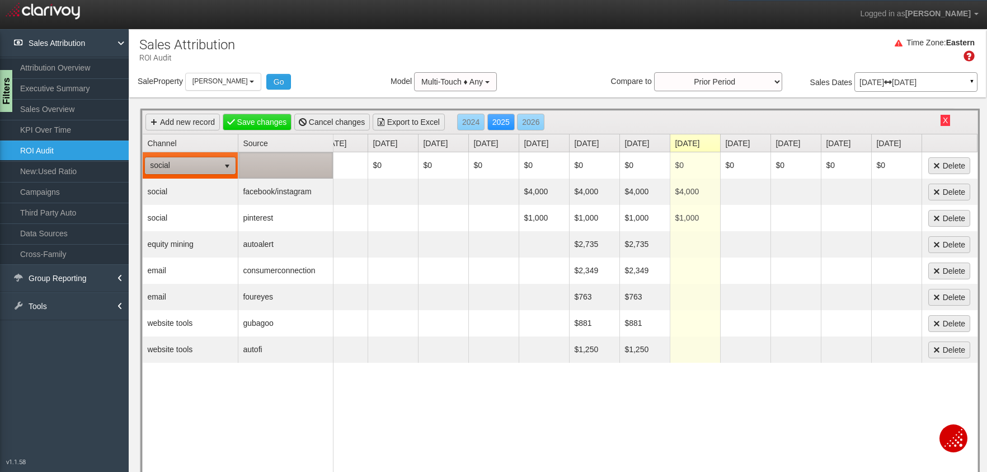
click at [270, 170] on td at bounding box center [285, 165] width 95 height 26
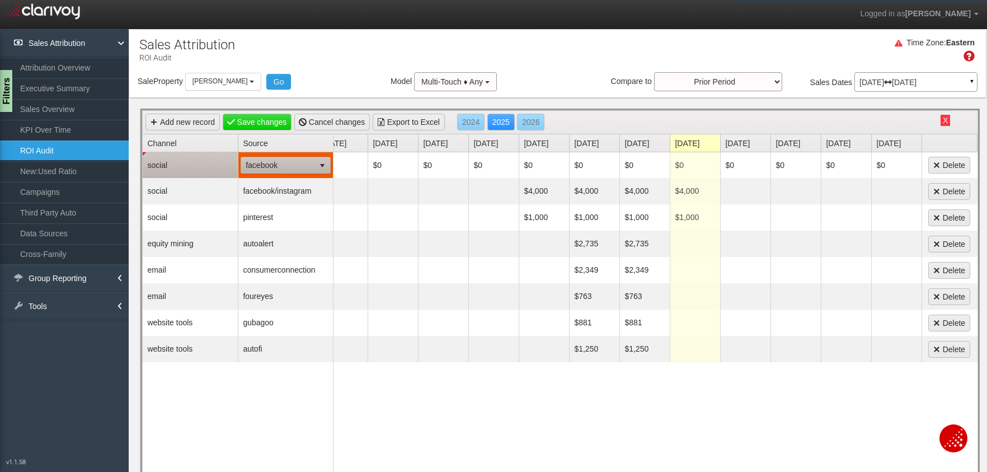
click at [275, 164] on span "facebook" at bounding box center [277, 165] width 73 height 16
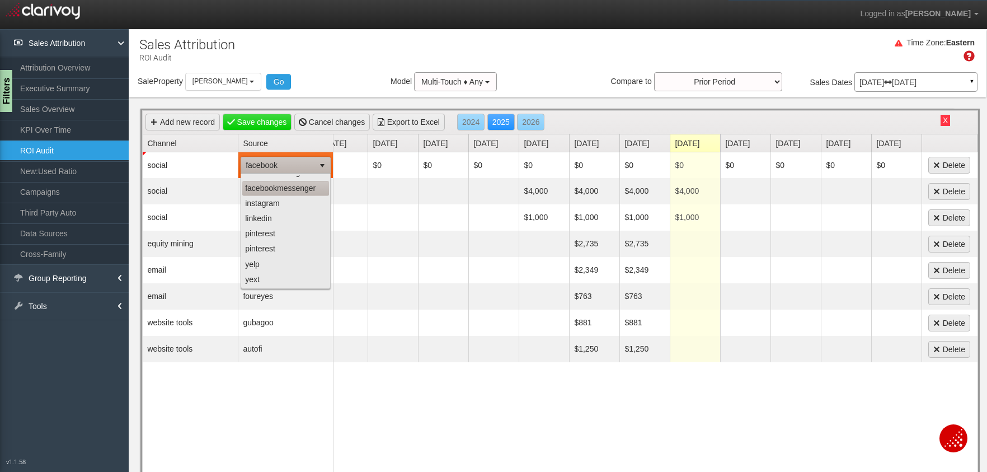
scroll to position [0, 0]
click at [352, 73] on div "Sale Property Loading [PERSON_NAME] [PERSON_NAME] Select all [PERSON_NAME] - av…" at bounding box center [557, 84] width 857 height 24
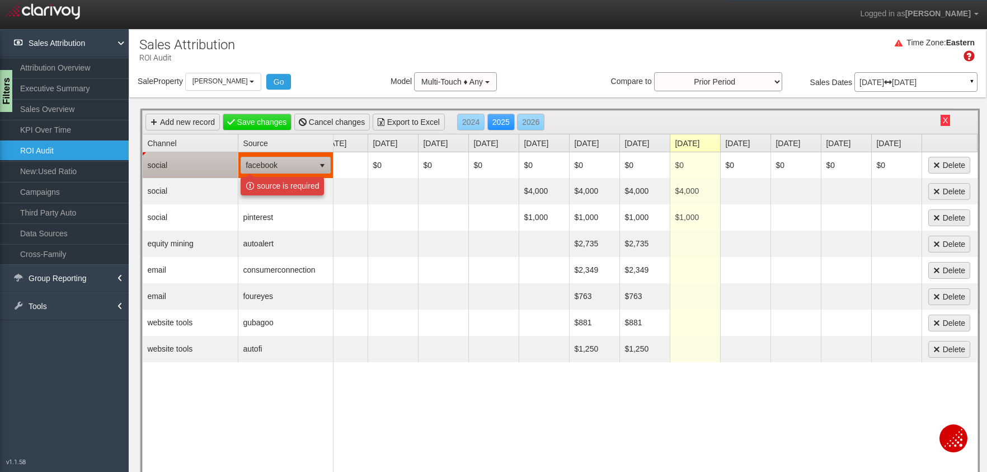
click at [256, 157] on span "facebook" at bounding box center [277, 165] width 73 height 16
click at [327, 78] on div "Sale Property Loading [PERSON_NAME] [PERSON_NAME] Select all [PERSON_NAME] - av…" at bounding box center [557, 84] width 857 height 24
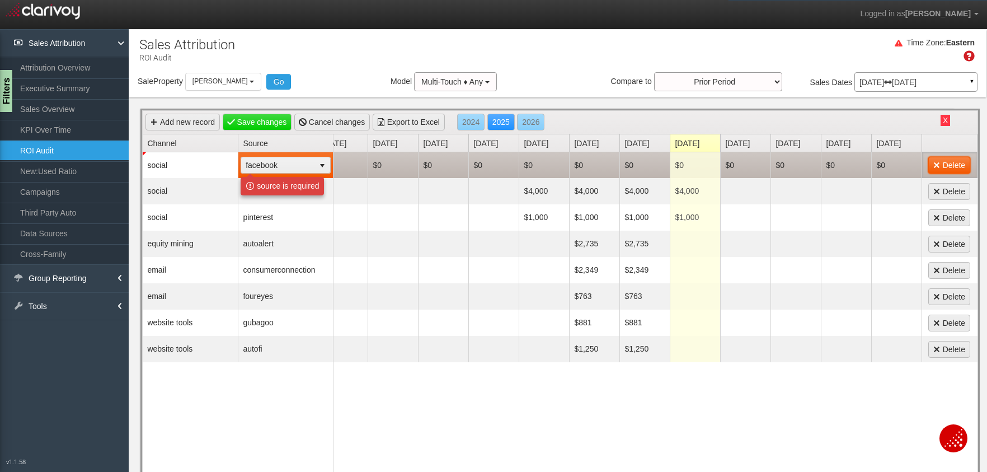
click at [944, 167] on link "Delete" at bounding box center [950, 165] width 42 height 17
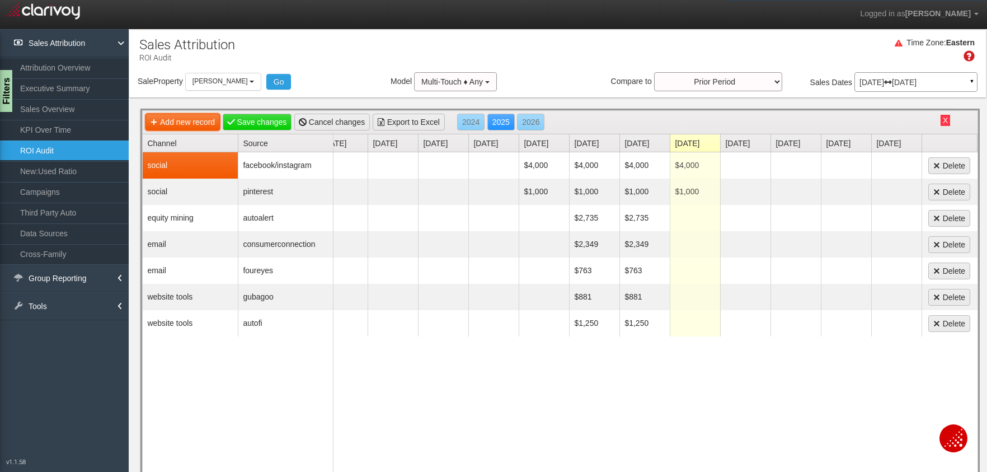
click at [182, 120] on link "Add new record" at bounding box center [183, 122] width 74 height 17
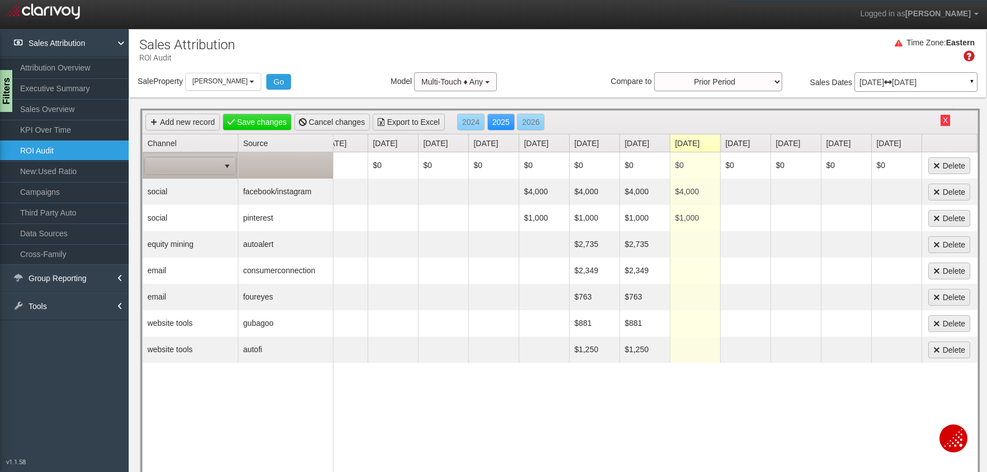
click at [173, 165] on span at bounding box center [183, 166] width 74 height 16
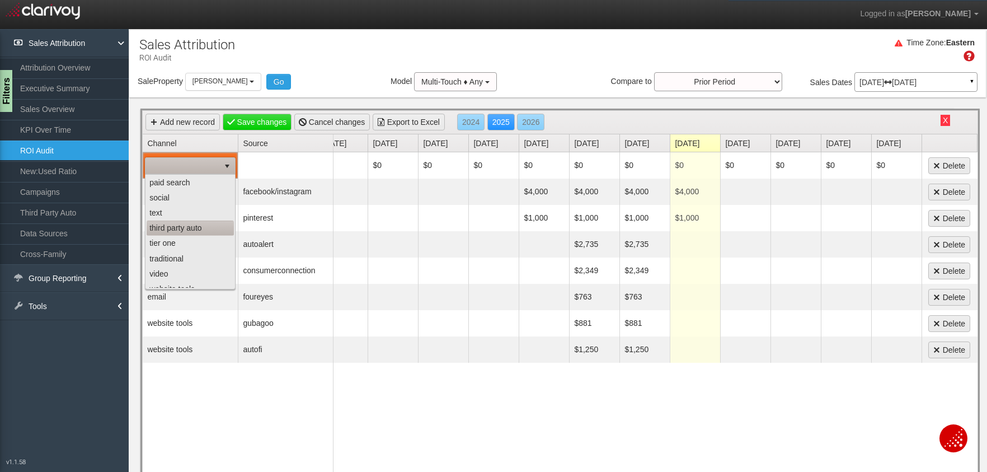
scroll to position [86, 0]
click at [178, 253] on li "traditional" at bounding box center [190, 249] width 87 height 15
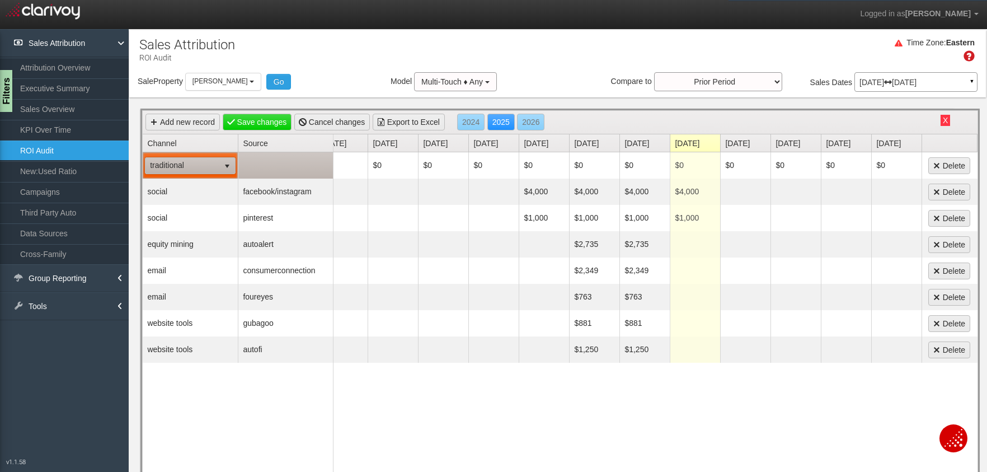
click at [263, 170] on td at bounding box center [285, 165] width 95 height 26
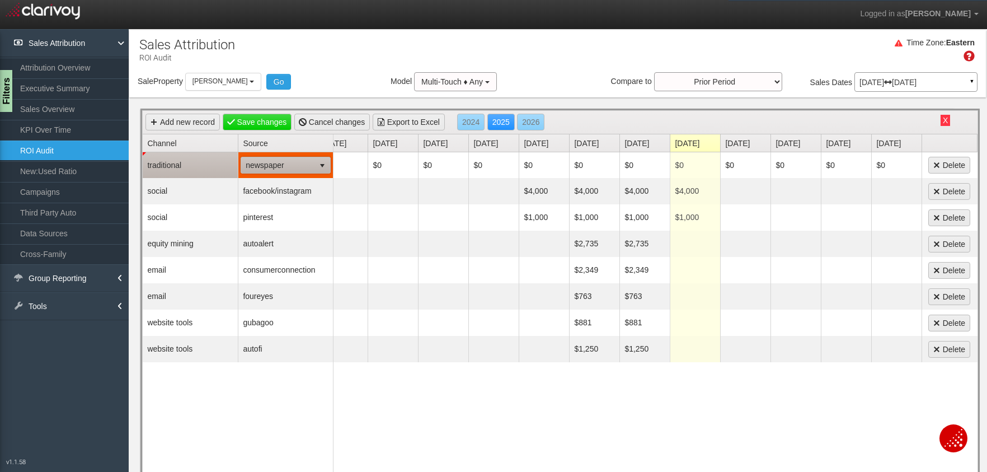
click at [283, 165] on span "newspaper" at bounding box center [277, 165] width 73 height 16
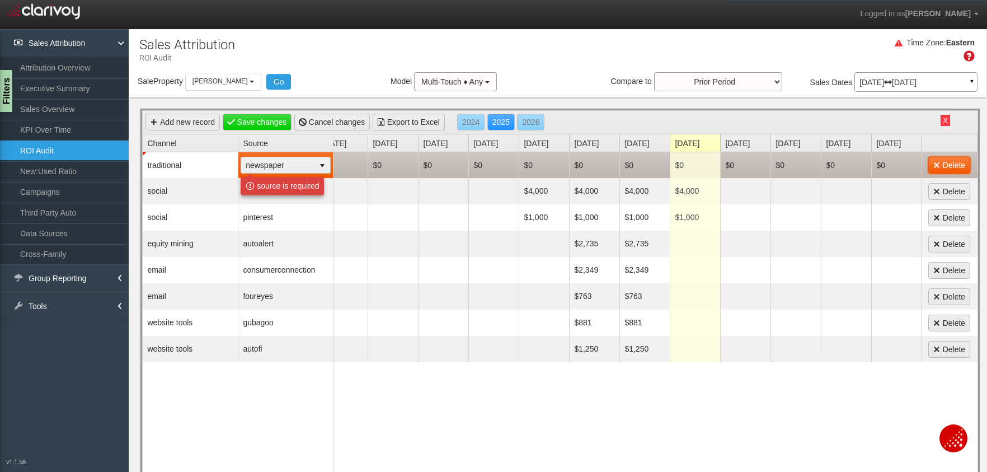
click at [948, 168] on link "Delete" at bounding box center [950, 165] width 42 height 17
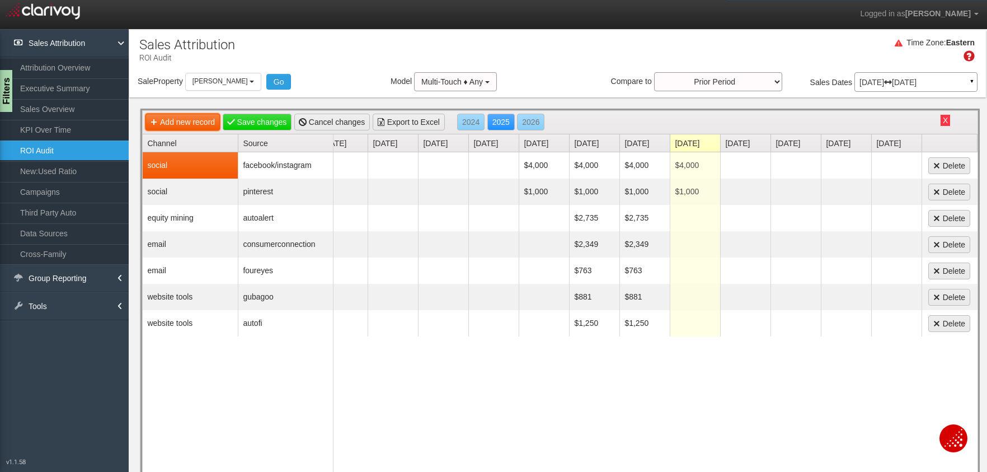
click at [187, 123] on link "Add new record" at bounding box center [183, 122] width 74 height 17
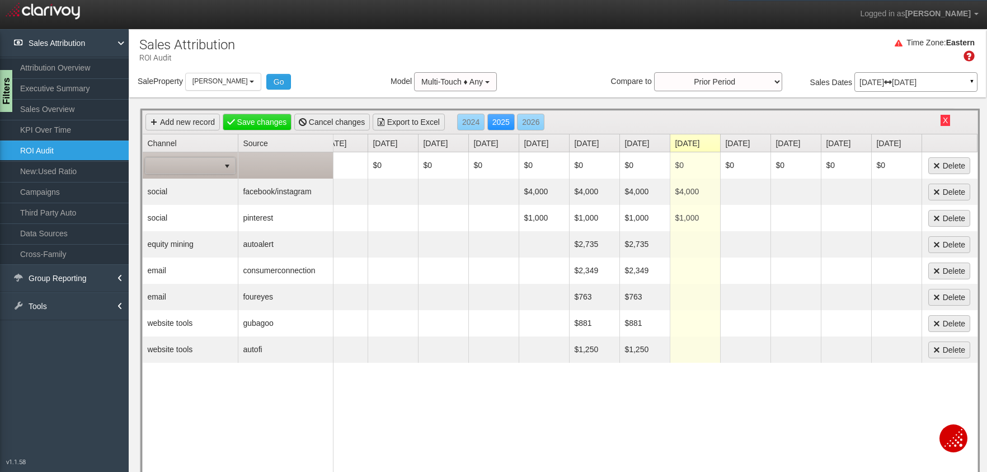
click at [194, 159] on span at bounding box center [183, 166] width 74 height 16
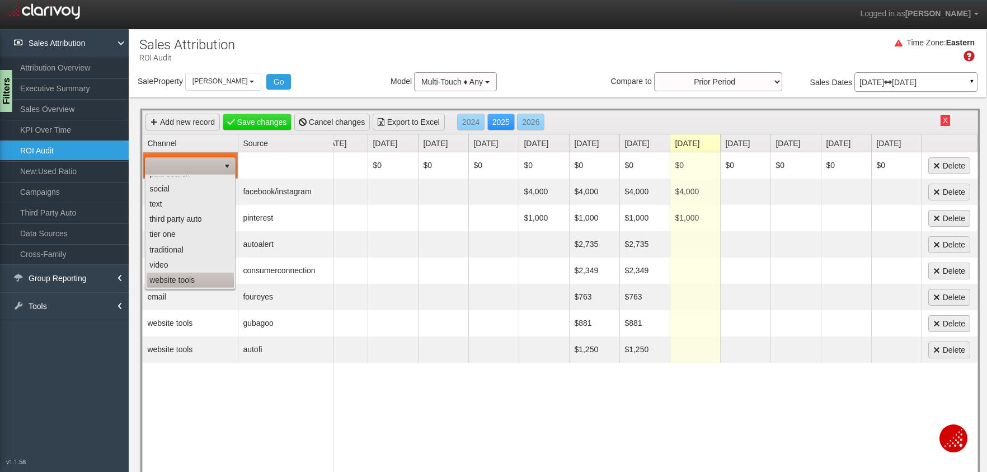
click at [177, 281] on li "website tools" at bounding box center [190, 280] width 87 height 15
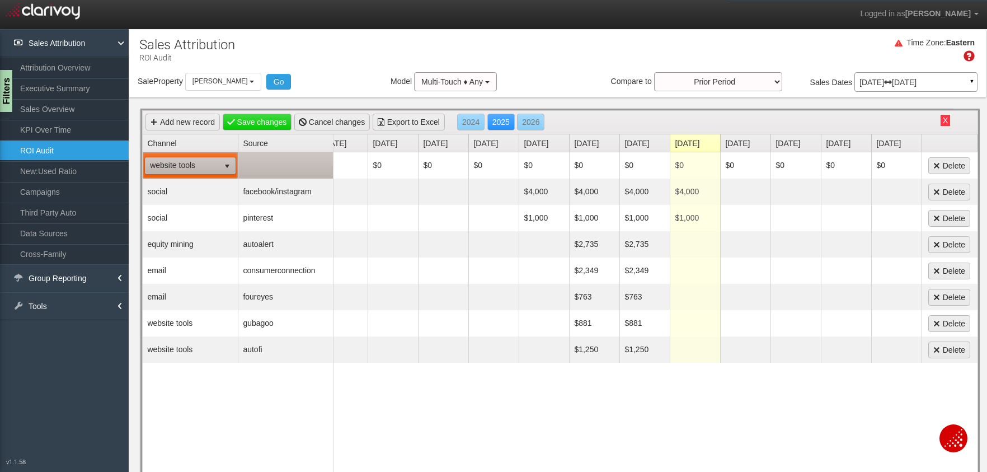
click at [286, 165] on td at bounding box center [285, 165] width 95 height 26
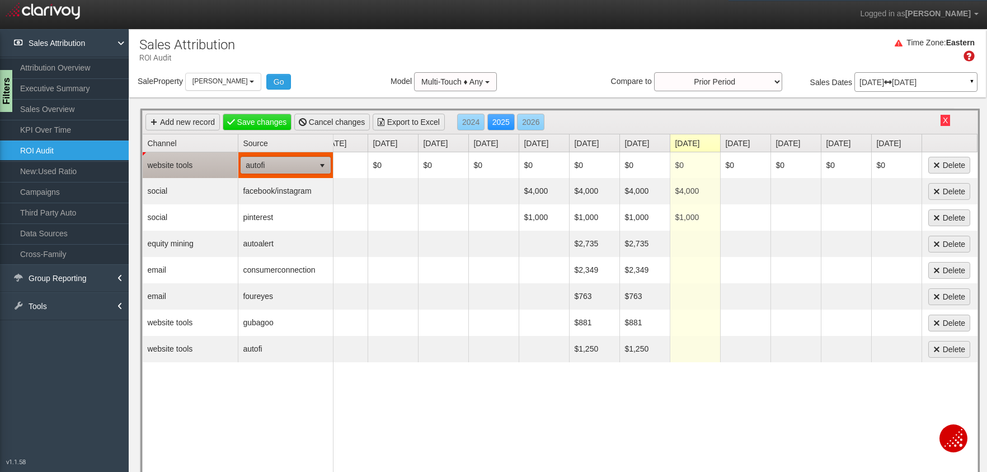
click at [286, 165] on span "autofi" at bounding box center [277, 165] width 73 height 16
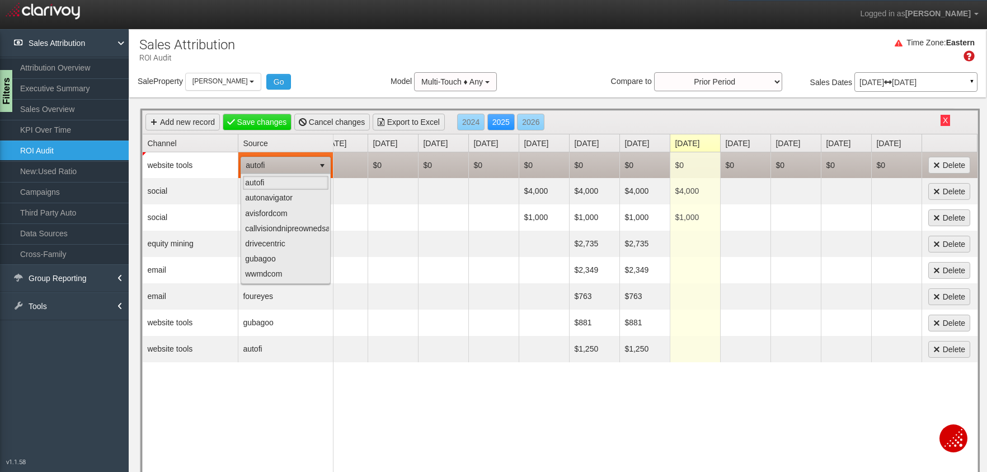
click at [953, 174] on td "Delete" at bounding box center [950, 165] width 56 height 26
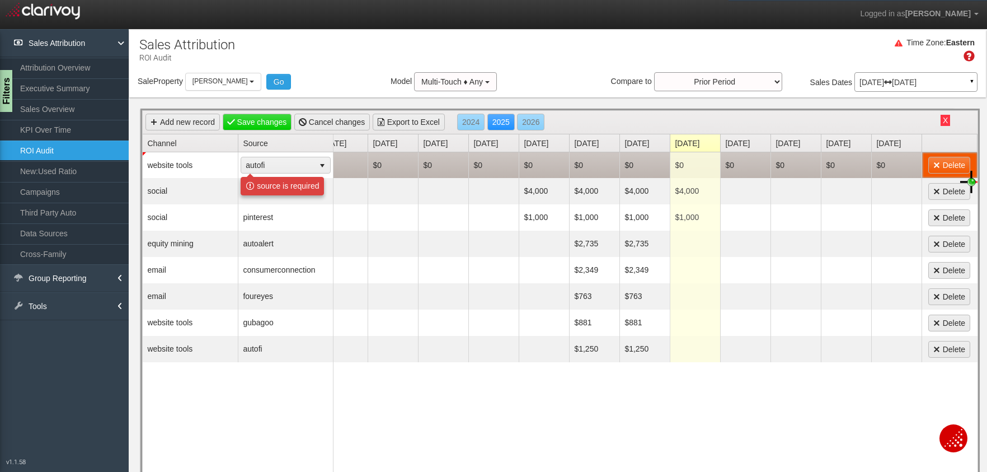
click at [940, 166] on link "Delete" at bounding box center [950, 165] width 42 height 17
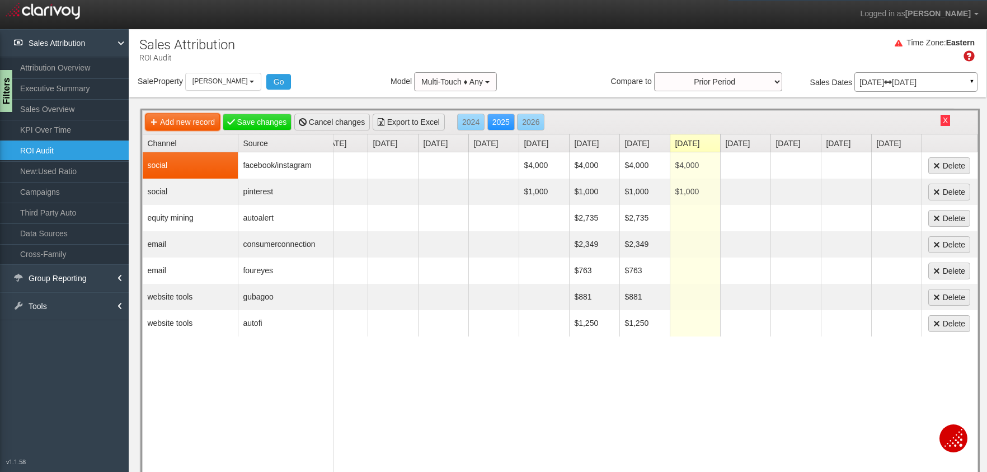
click at [199, 123] on link "Add new record" at bounding box center [183, 122] width 74 height 17
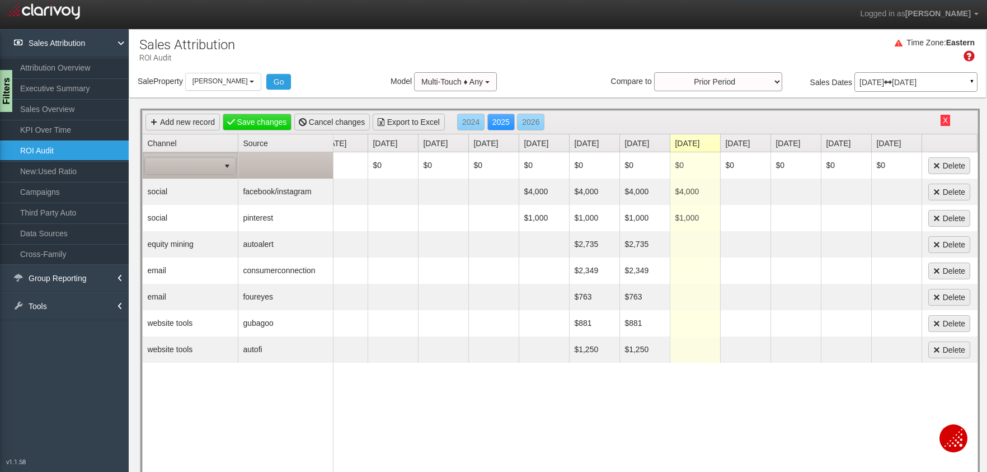
click at [181, 167] on span at bounding box center [183, 166] width 74 height 16
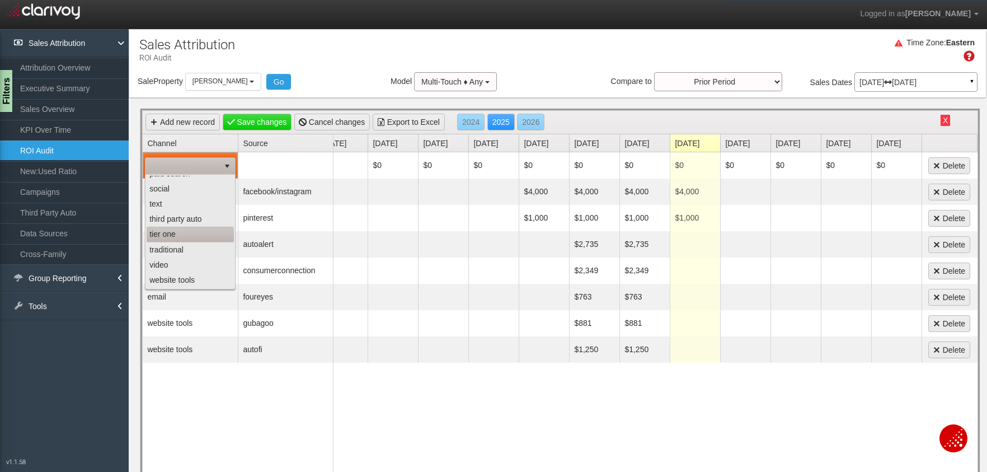
click at [167, 236] on li "tier one" at bounding box center [190, 234] width 87 height 15
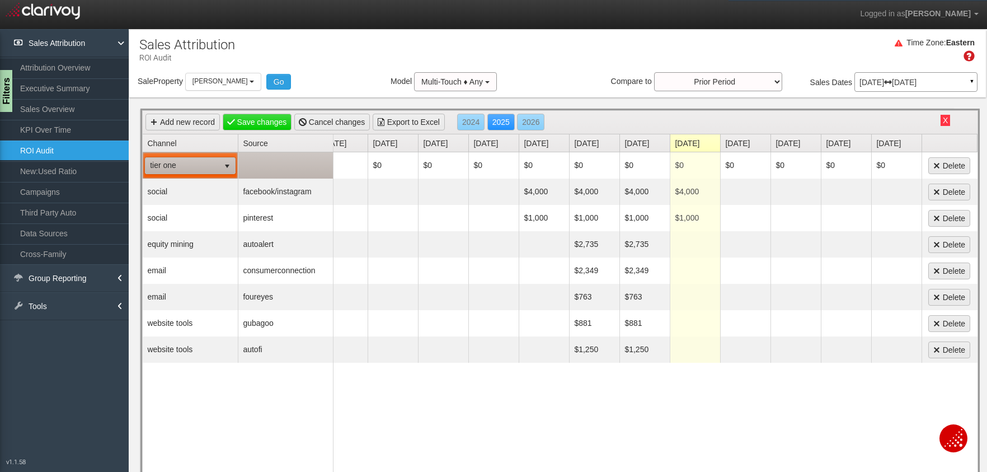
click at [293, 163] on td at bounding box center [285, 165] width 95 height 26
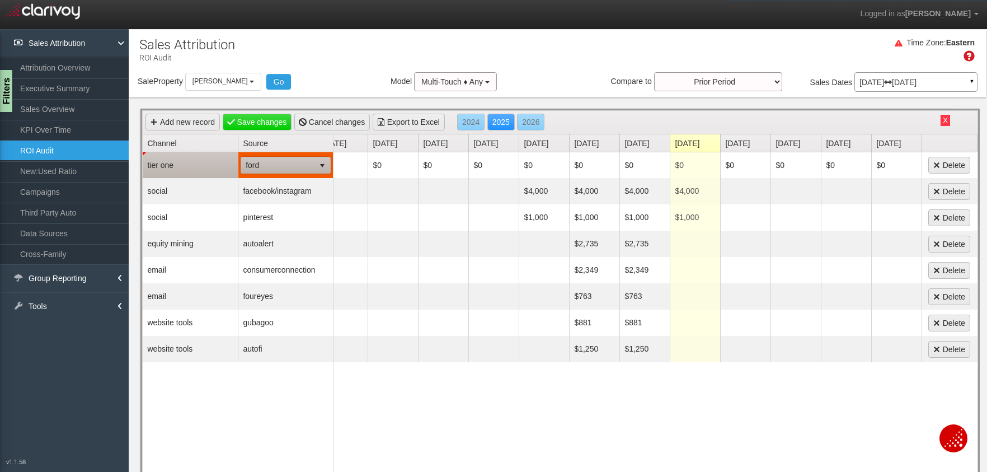
click at [293, 163] on span "ford" at bounding box center [277, 165] width 73 height 16
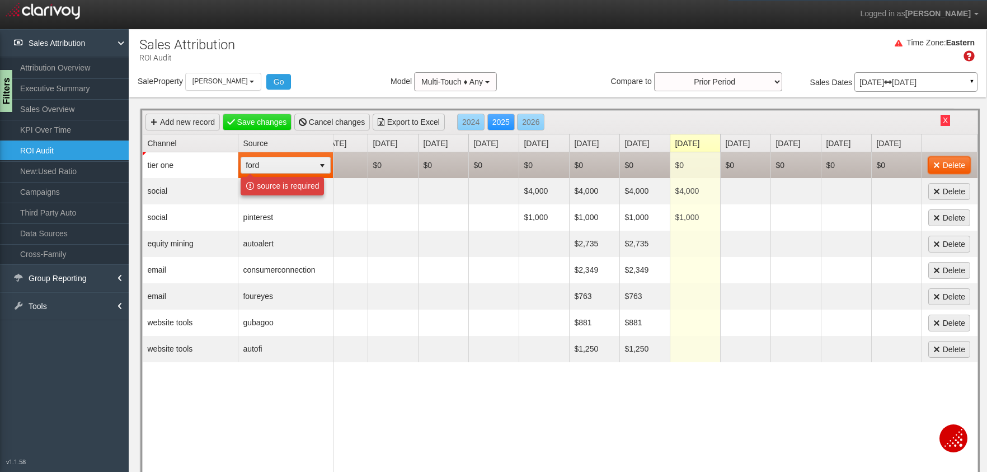
click at [942, 165] on link "Delete" at bounding box center [950, 165] width 42 height 17
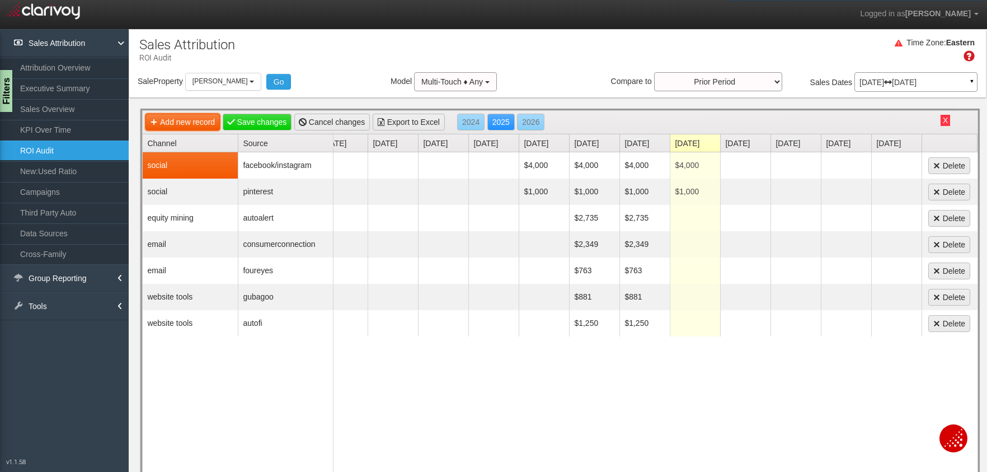
click at [198, 123] on link "Add new record" at bounding box center [183, 122] width 74 height 17
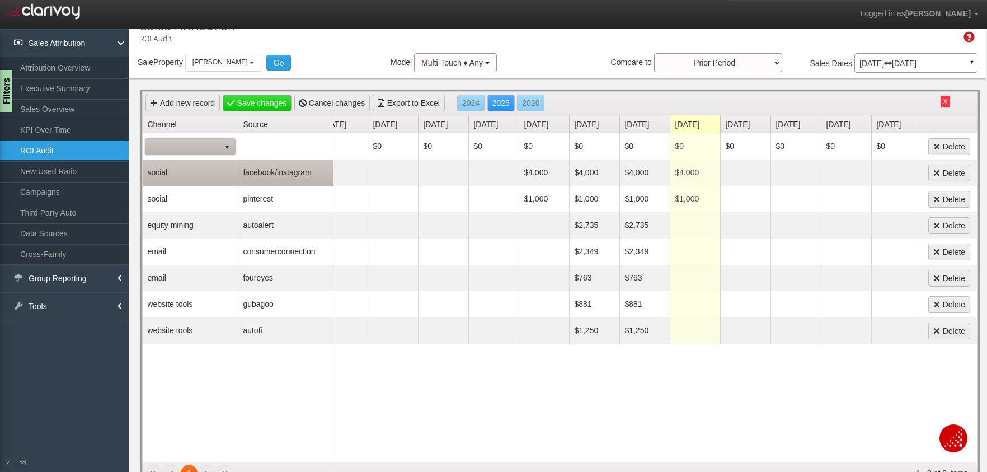
scroll to position [0, 0]
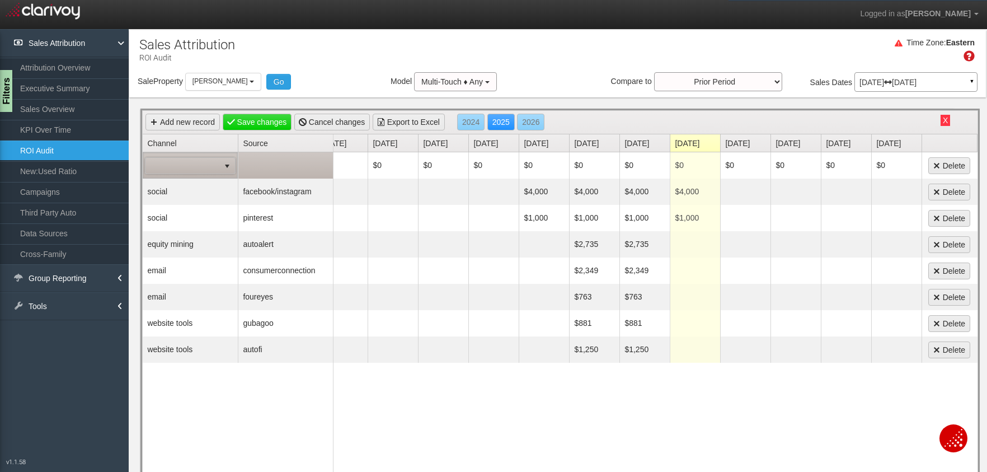
click at [186, 163] on span at bounding box center [183, 166] width 74 height 16
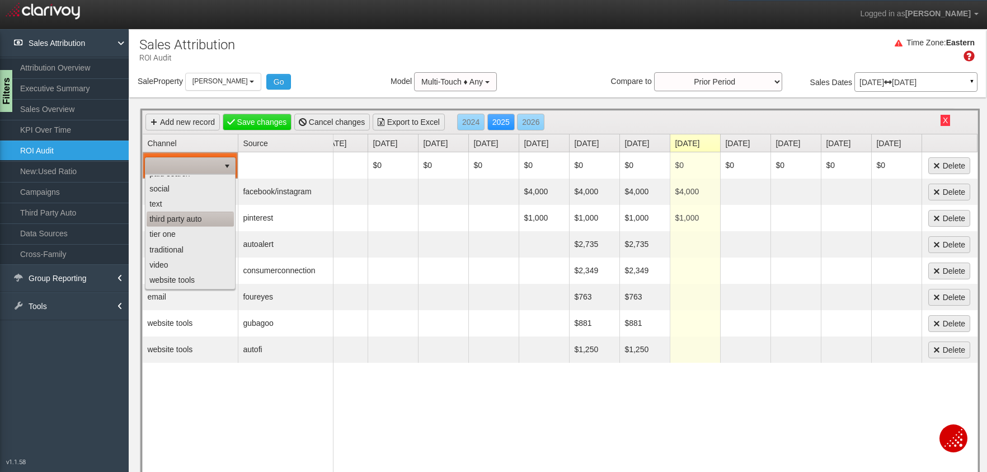
scroll to position [63, 0]
click at [178, 225] on li "text" at bounding box center [190, 226] width 87 height 15
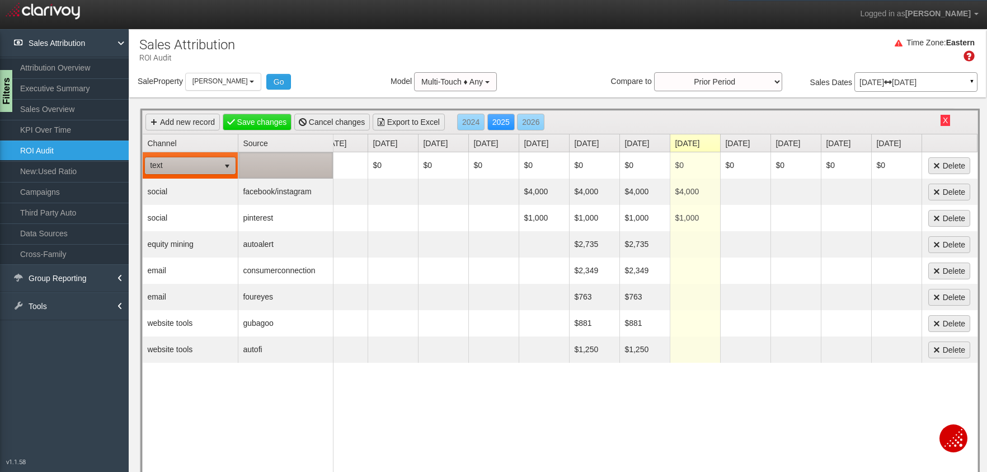
click at [284, 166] on td at bounding box center [285, 165] width 95 height 26
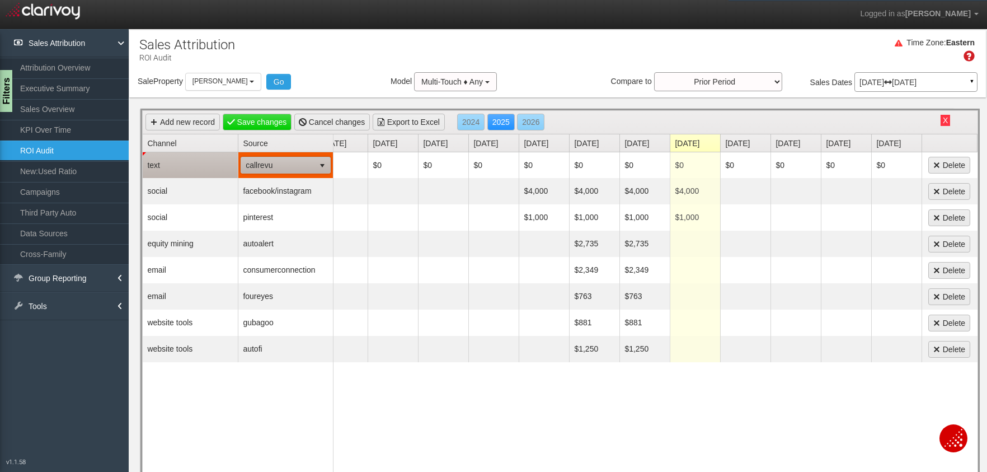
click at [284, 166] on span "callrevu" at bounding box center [277, 165] width 73 height 16
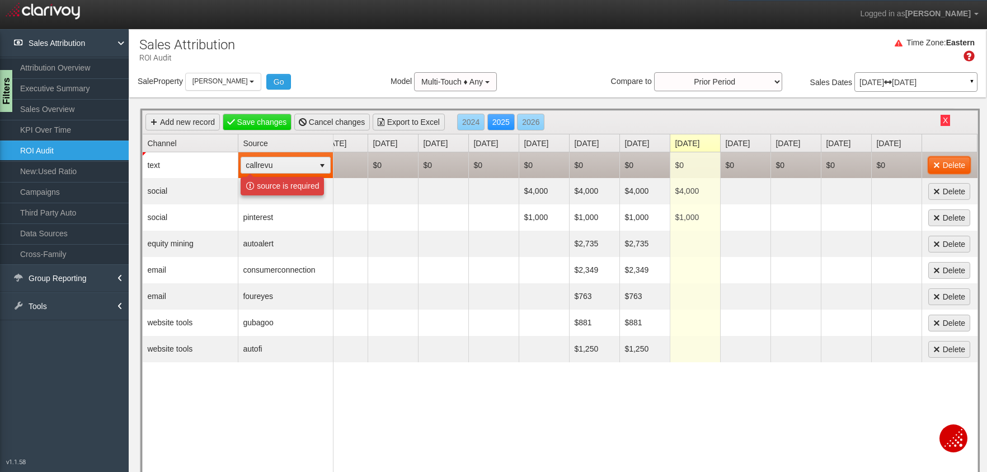
click at [933, 163] on link "Delete" at bounding box center [950, 165] width 42 height 17
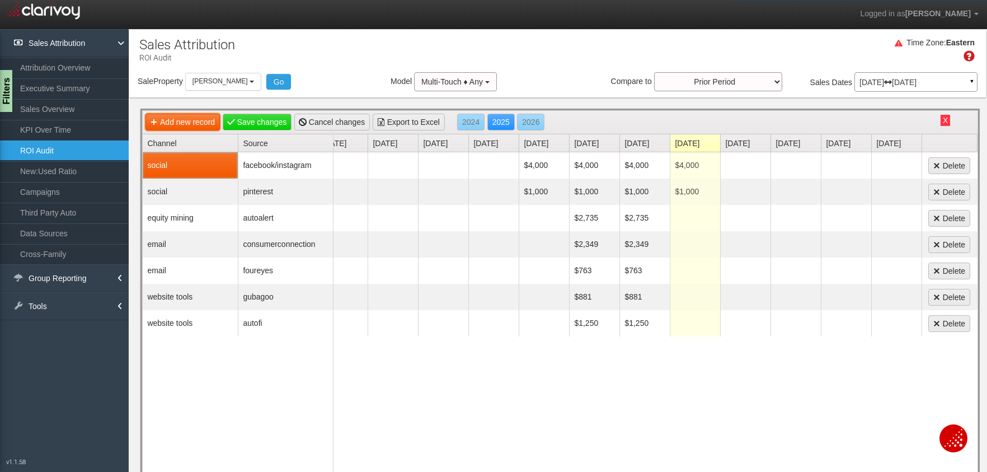
click at [180, 123] on link "Add new record" at bounding box center [183, 122] width 74 height 17
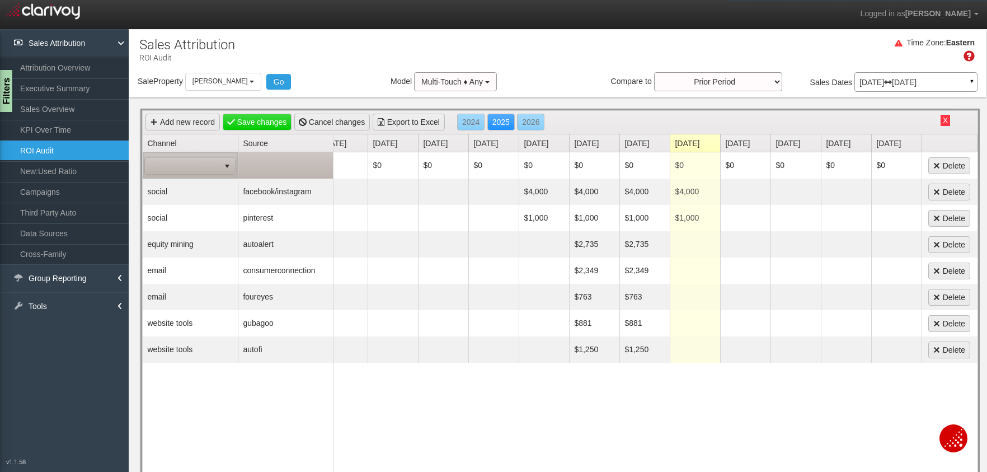
click at [167, 175] on td at bounding box center [190, 165] width 95 height 26
click at [168, 172] on span at bounding box center [183, 166] width 74 height 16
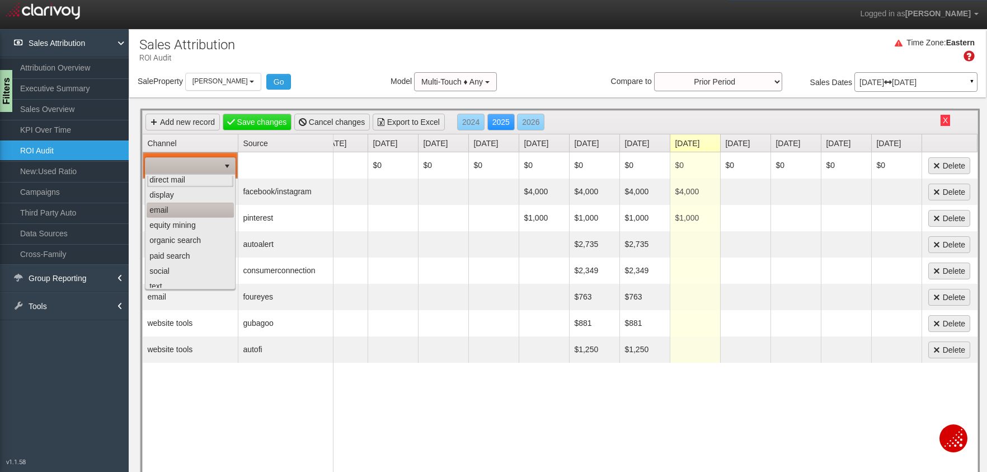
scroll to position [4, 0]
click at [172, 192] on li "display" at bounding box center [190, 194] width 87 height 15
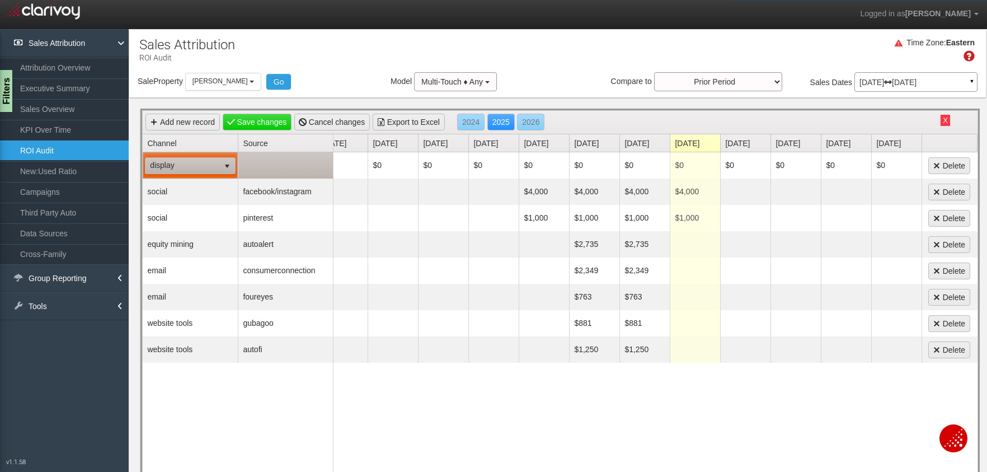
click at [306, 165] on td at bounding box center [285, 165] width 95 height 26
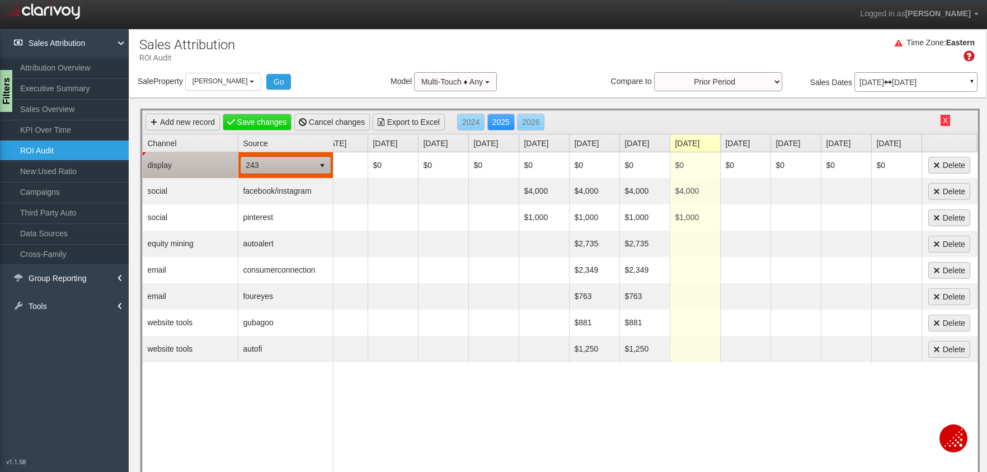
click at [302, 168] on span "243" at bounding box center [277, 165] width 73 height 16
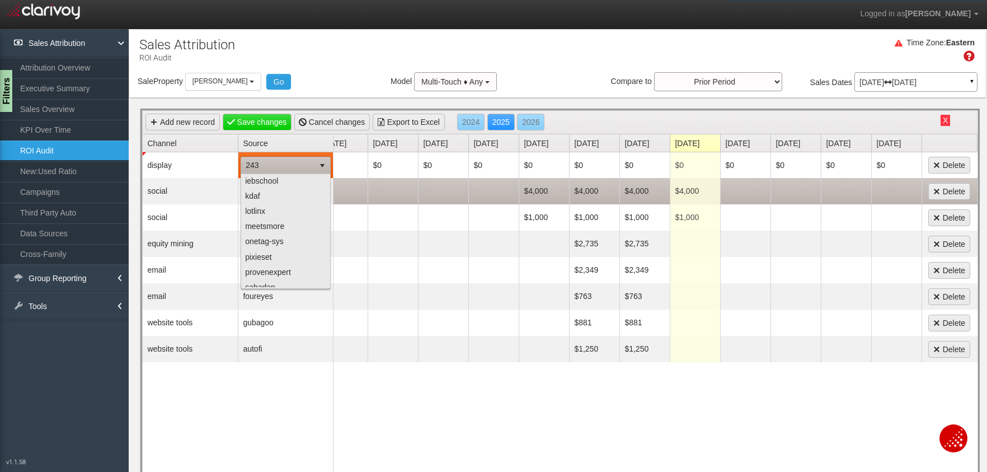
scroll to position [260, 0]
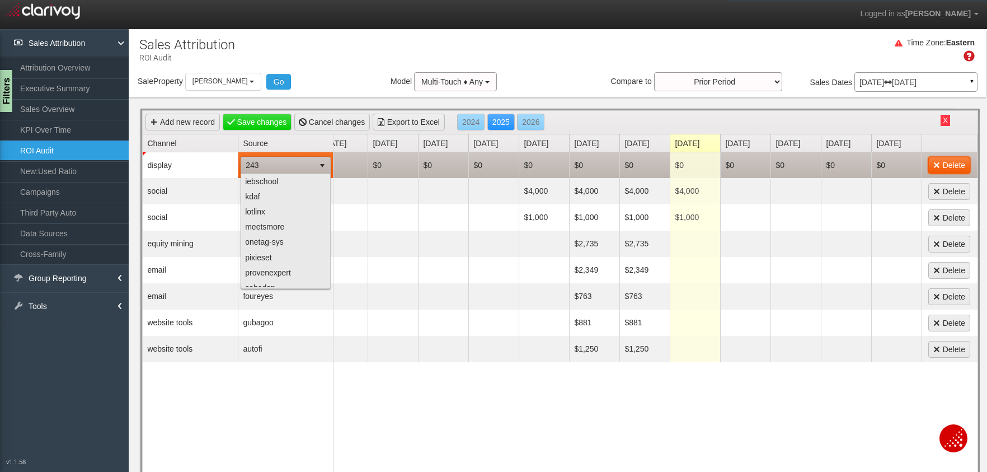
click at [962, 168] on link "Delete" at bounding box center [950, 165] width 42 height 17
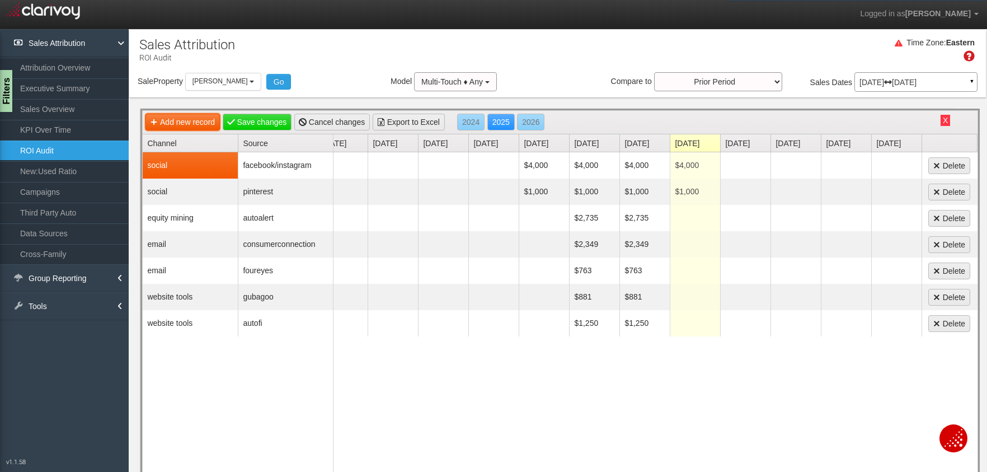
click at [205, 123] on link "Add new record" at bounding box center [183, 122] width 74 height 17
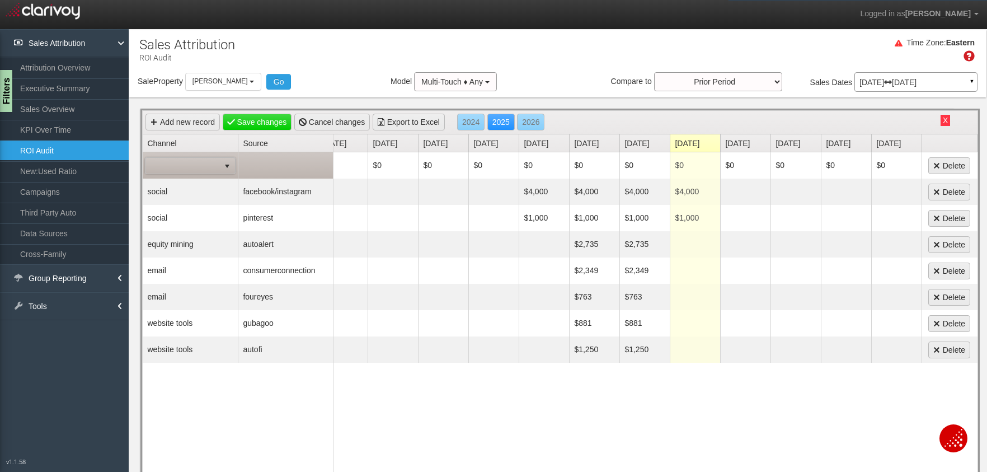
click at [186, 160] on span at bounding box center [183, 166] width 74 height 16
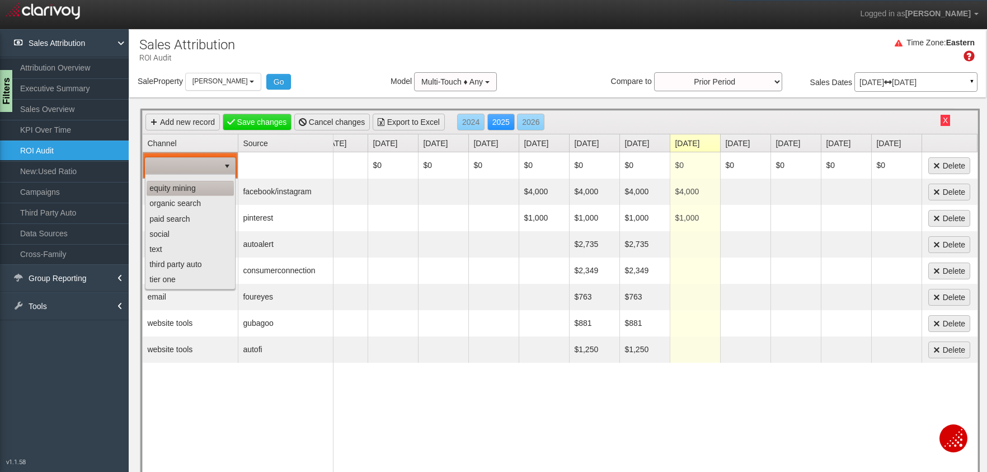
scroll to position [86, 0]
click at [182, 281] on li "website tools" at bounding box center [190, 280] width 87 height 15
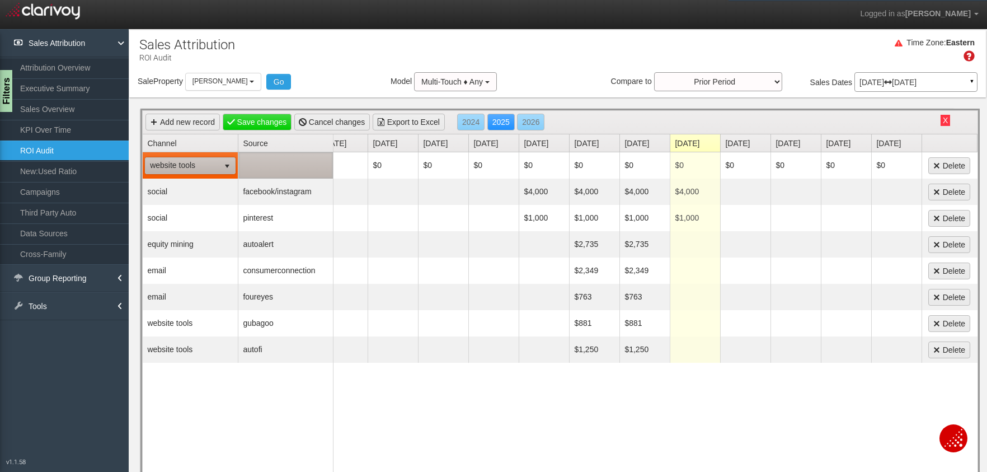
click at [277, 165] on td at bounding box center [285, 165] width 95 height 26
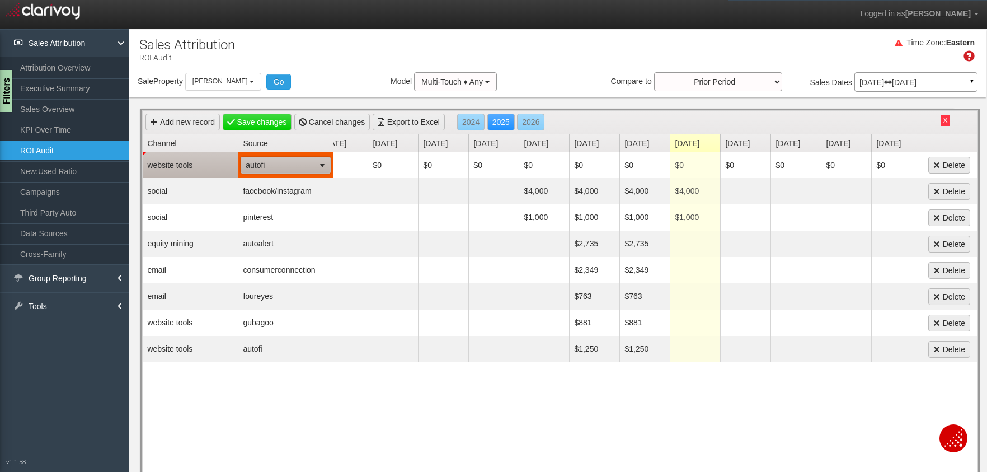
click at [277, 165] on span "autofi" at bounding box center [277, 165] width 73 height 16
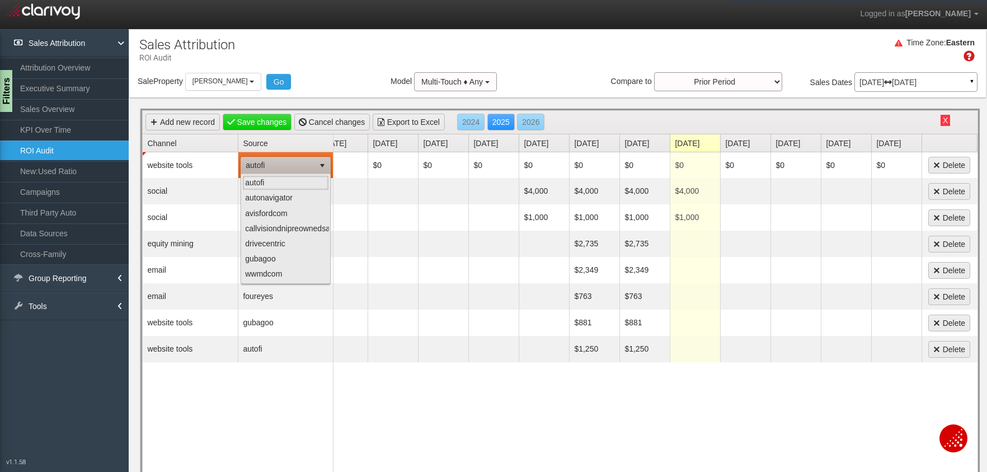
click at [324, 67] on div "Time Zone: Eastern" at bounding box center [557, 54] width 857 height 36
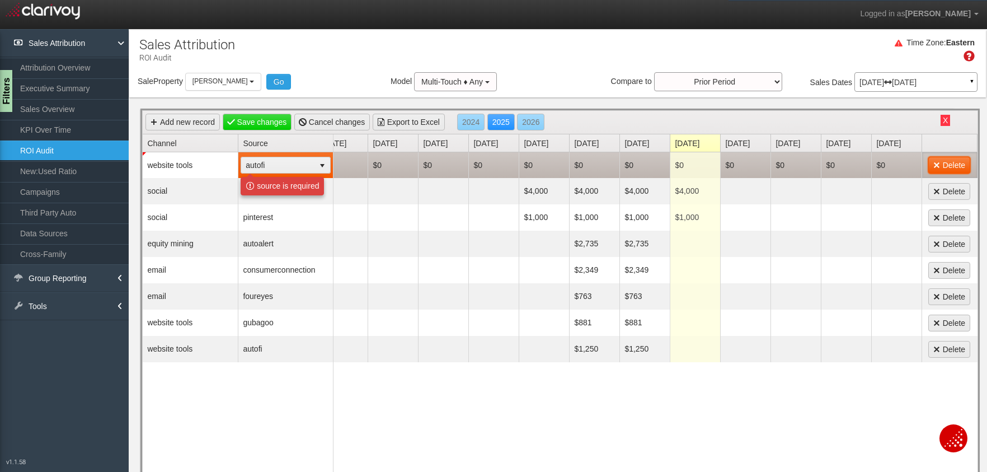
click at [959, 167] on link "Delete" at bounding box center [950, 165] width 42 height 17
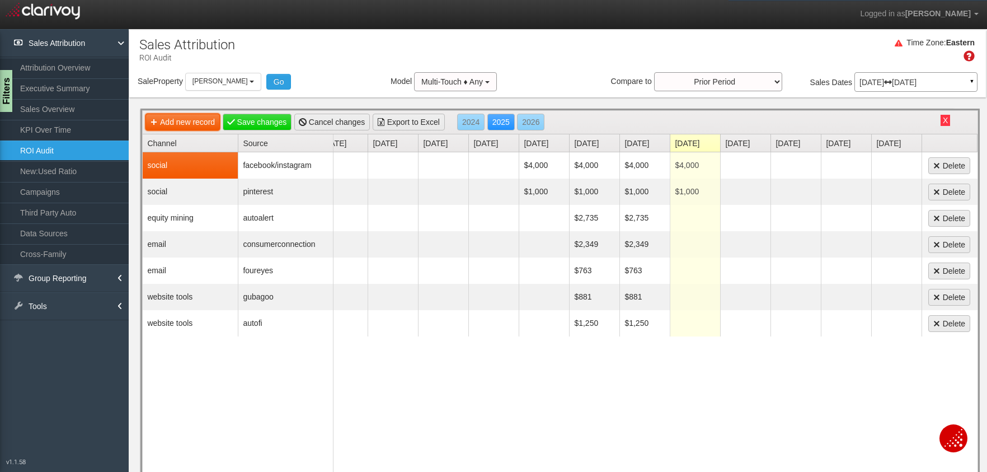
click at [181, 119] on link "Add new record" at bounding box center [183, 122] width 74 height 17
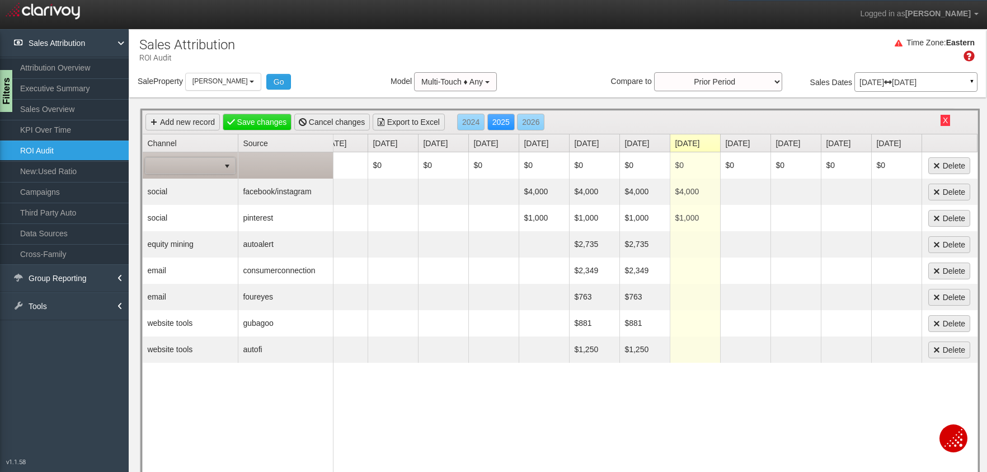
click at [168, 171] on span at bounding box center [183, 166] width 74 height 16
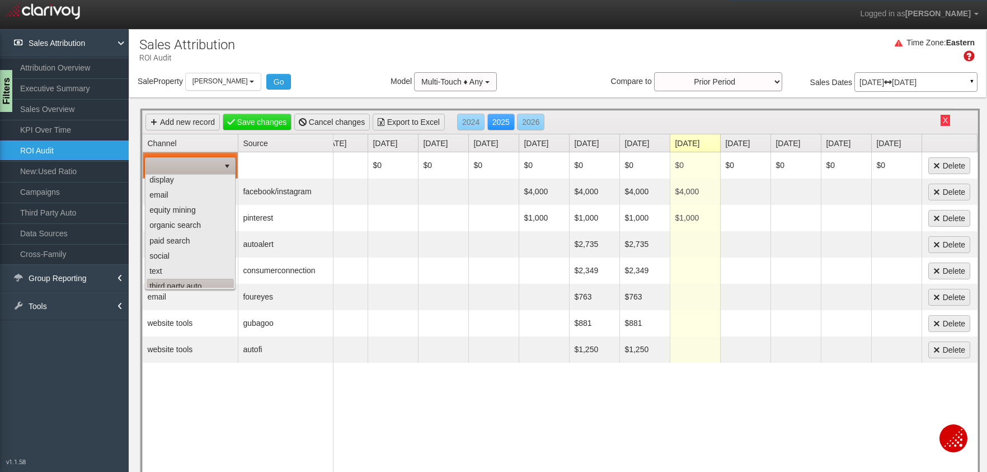
scroll to position [0, 0]
click at [171, 256] on li "paid search" at bounding box center [190, 259] width 87 height 15
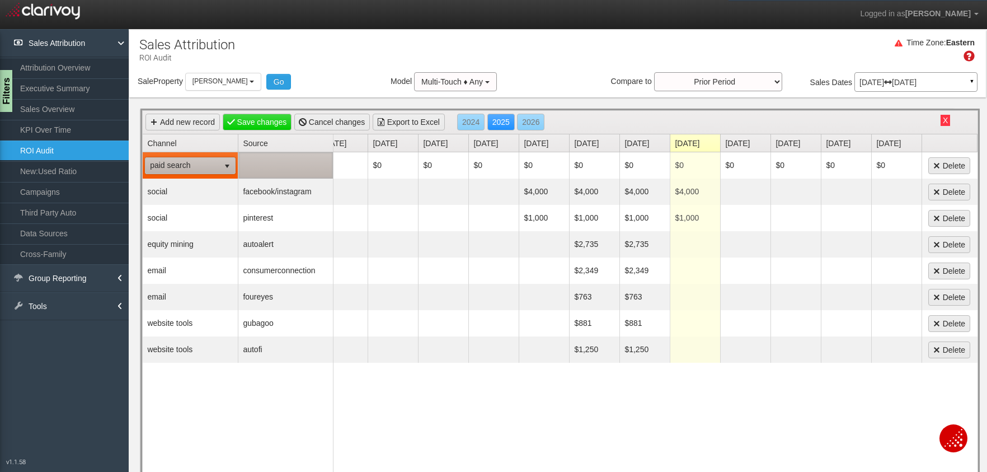
click at [264, 172] on td at bounding box center [285, 165] width 95 height 26
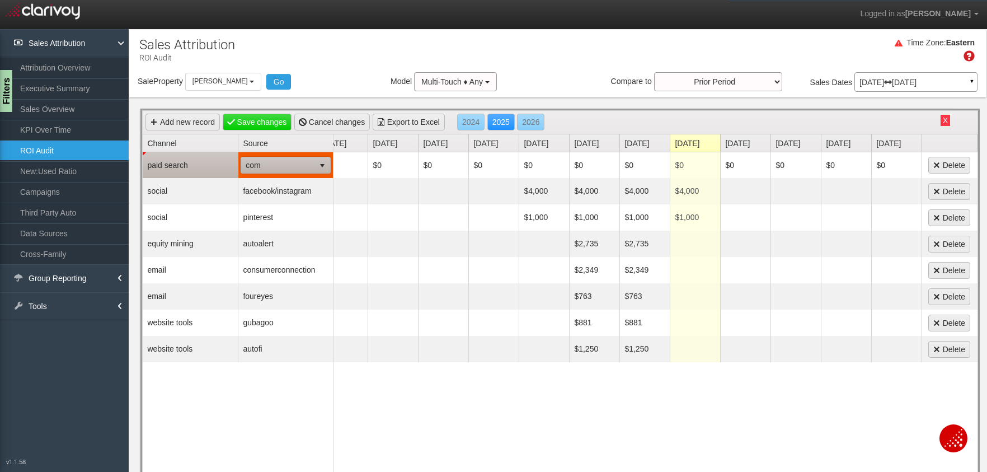
click at [264, 167] on span "com" at bounding box center [277, 165] width 73 height 16
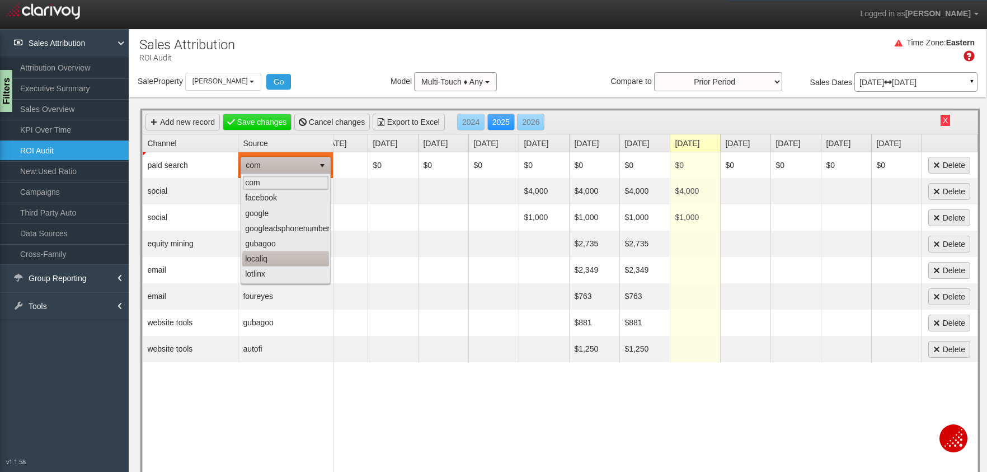
click at [274, 264] on li "localiq" at bounding box center [285, 258] width 87 height 15
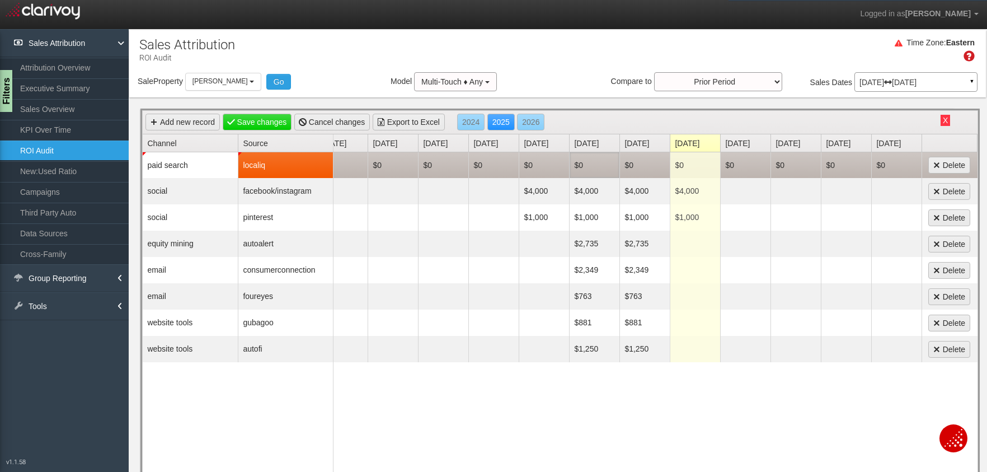
click at [584, 162] on td "$0" at bounding box center [594, 165] width 50 height 26
type input "1000"
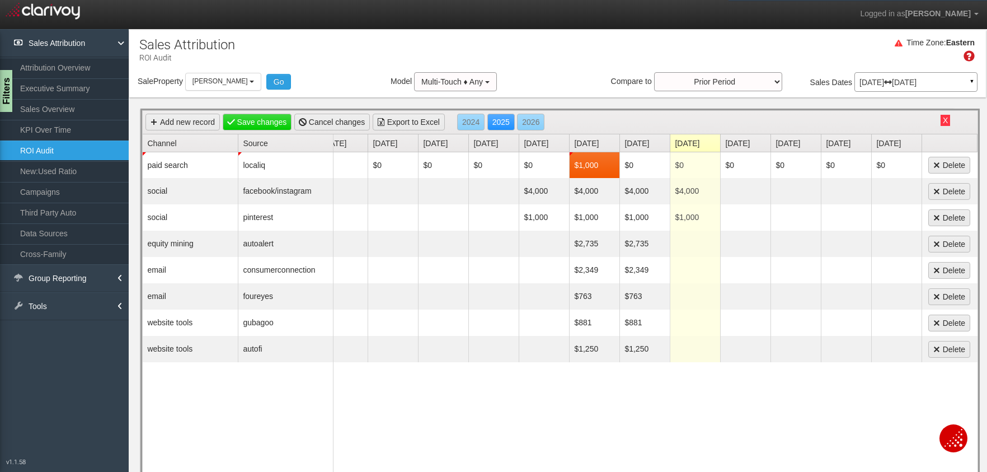
click at [607, 75] on div "Sale Property Loading [PERSON_NAME] [PERSON_NAME] Select all [PERSON_NAME] - av…" at bounding box center [557, 84] width 857 height 24
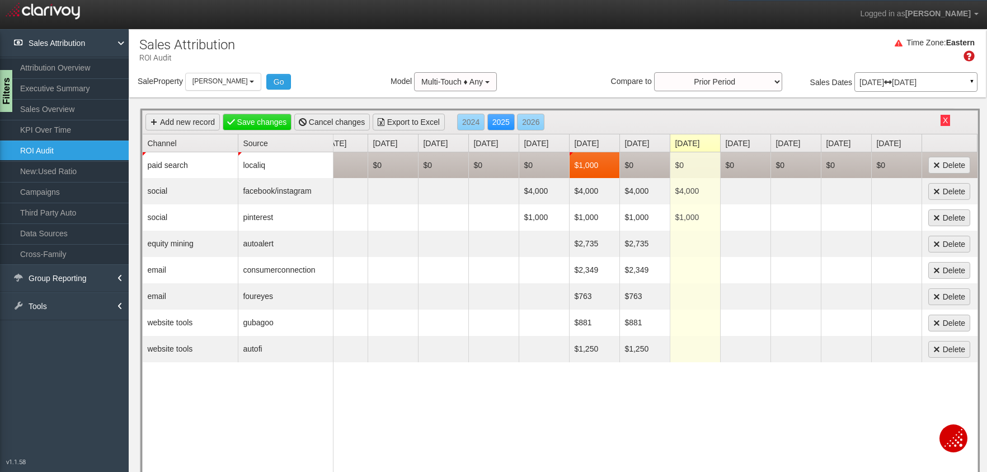
click at [638, 166] on td "$0" at bounding box center [645, 165] width 50 height 26
type input "1000"
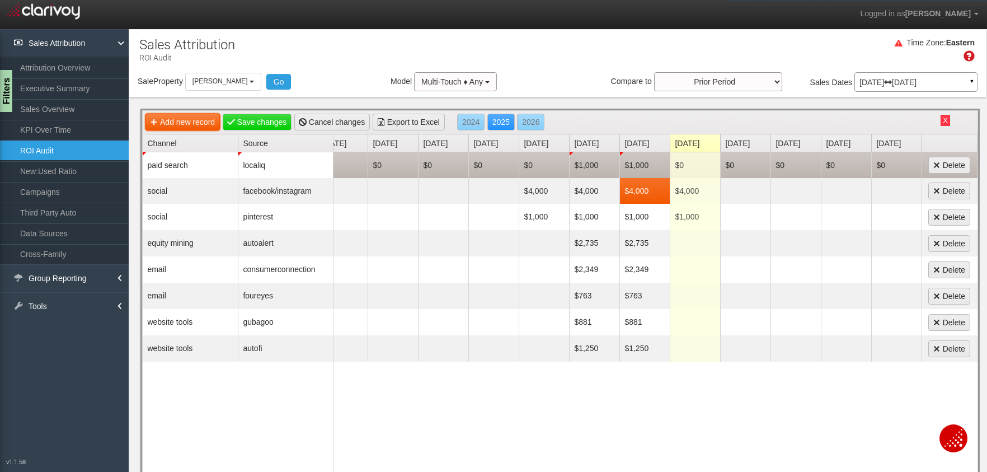
click at [163, 124] on link "Add new record" at bounding box center [183, 122] width 74 height 17
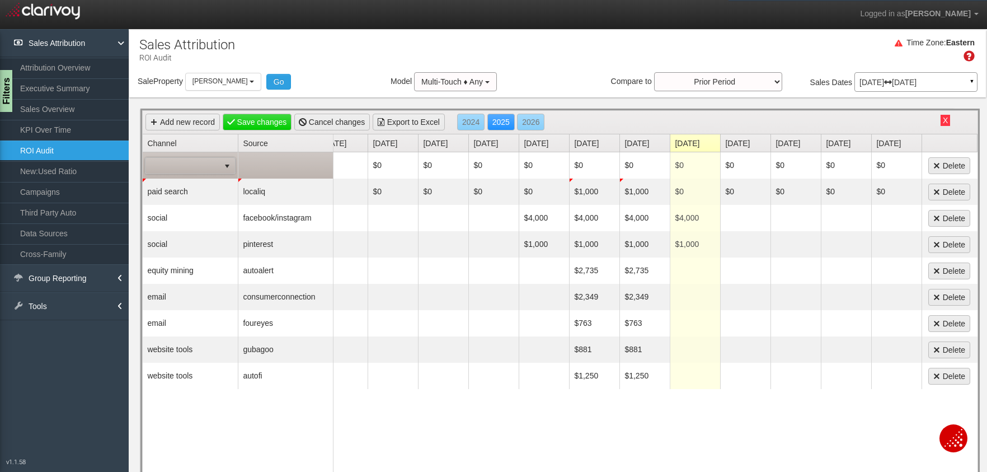
click at [179, 162] on span at bounding box center [183, 166] width 74 height 16
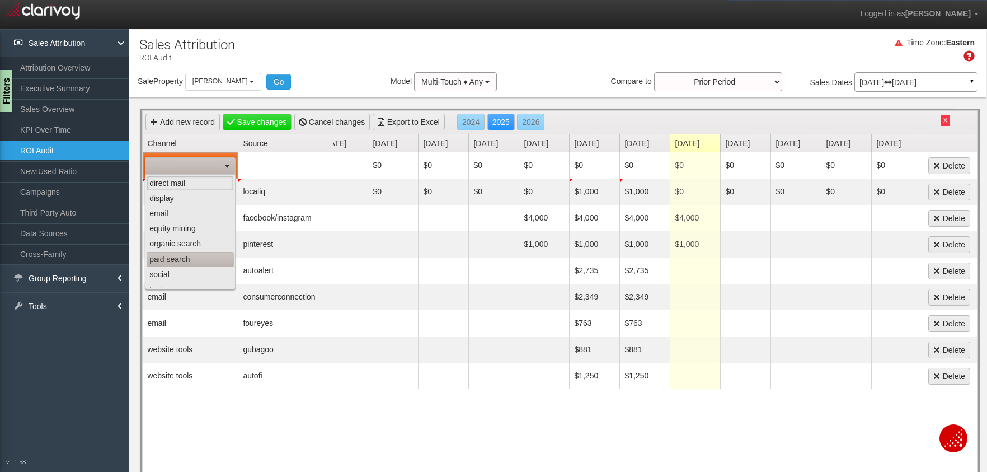
click at [175, 258] on li "paid search" at bounding box center [190, 259] width 87 height 15
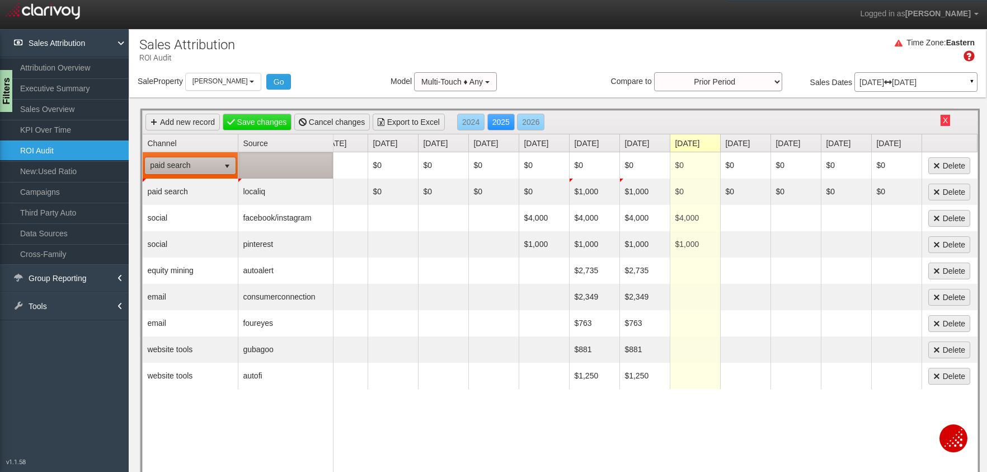
click at [270, 168] on td at bounding box center [285, 165] width 95 height 26
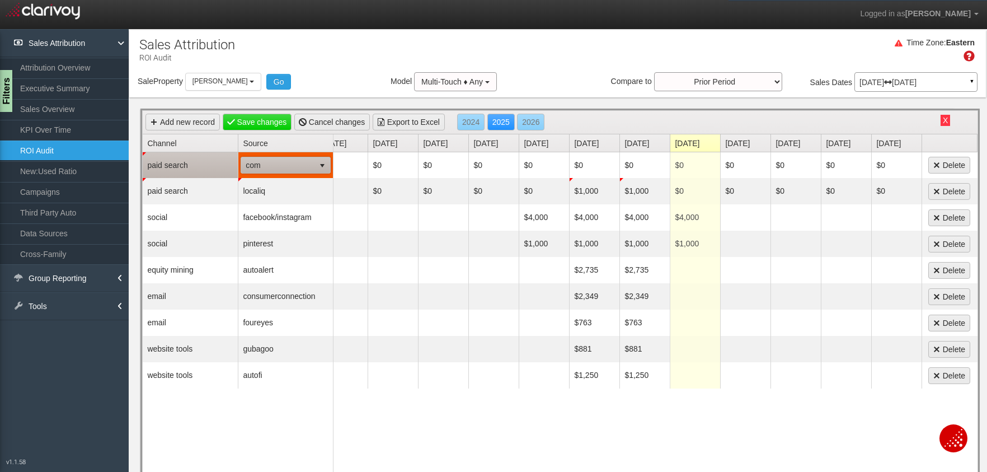
click at [272, 163] on span "com" at bounding box center [277, 165] width 73 height 16
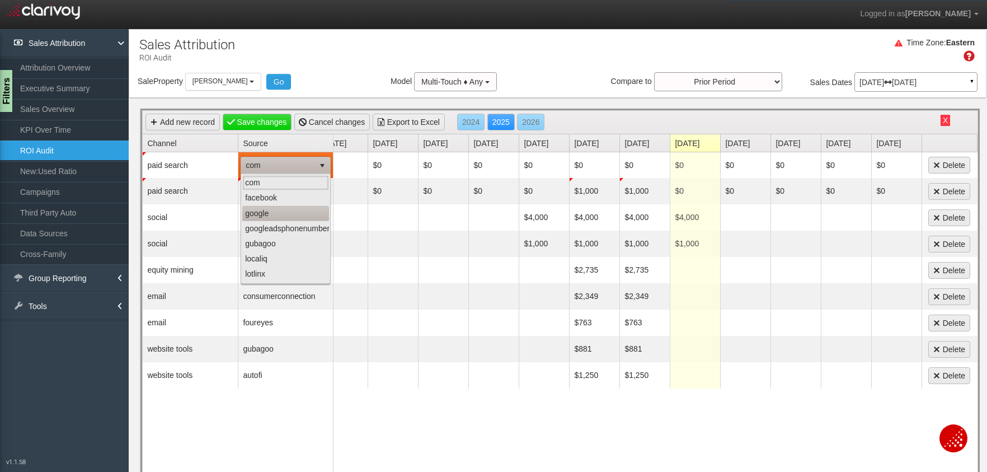
click at [282, 212] on li "google" at bounding box center [285, 213] width 87 height 15
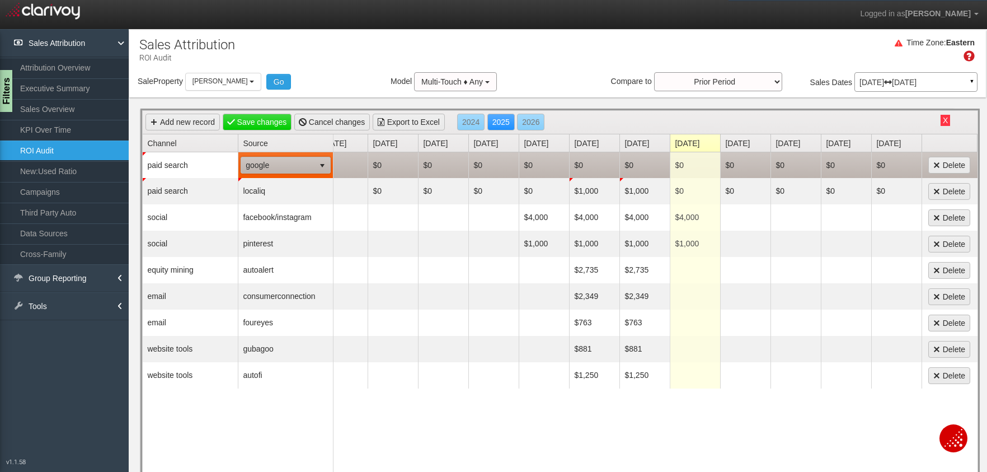
click at [587, 162] on td "$0" at bounding box center [594, 165] width 50 height 26
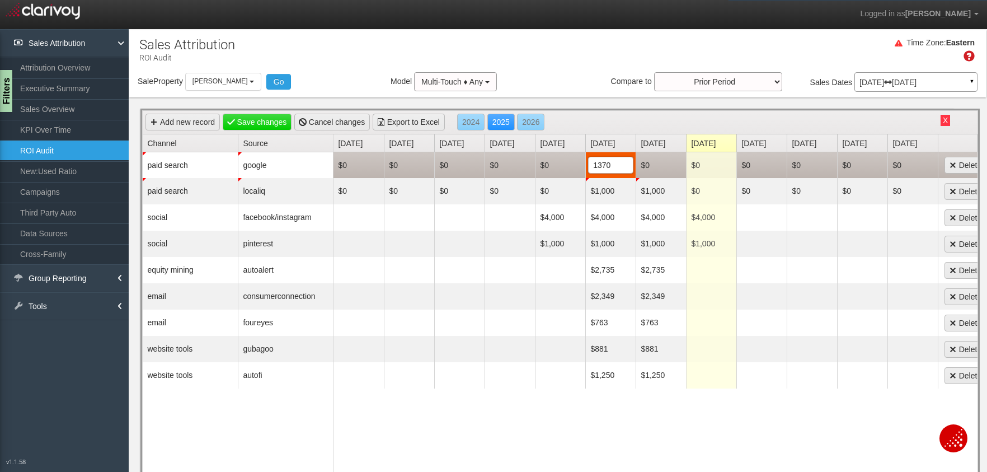
type input "13700"
click at [645, 166] on td "$0" at bounding box center [661, 165] width 50 height 26
type input "13700"
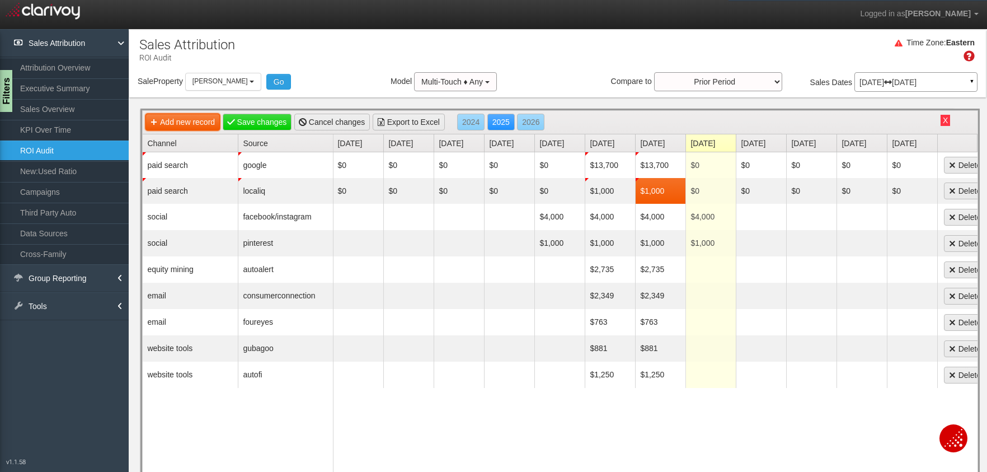
click at [167, 121] on link "Add new record" at bounding box center [183, 122] width 74 height 17
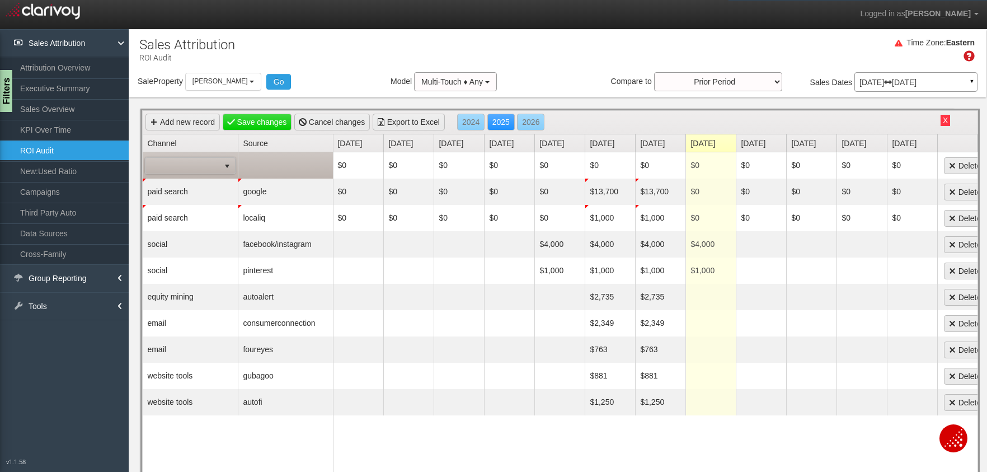
click at [182, 160] on span at bounding box center [183, 166] width 74 height 16
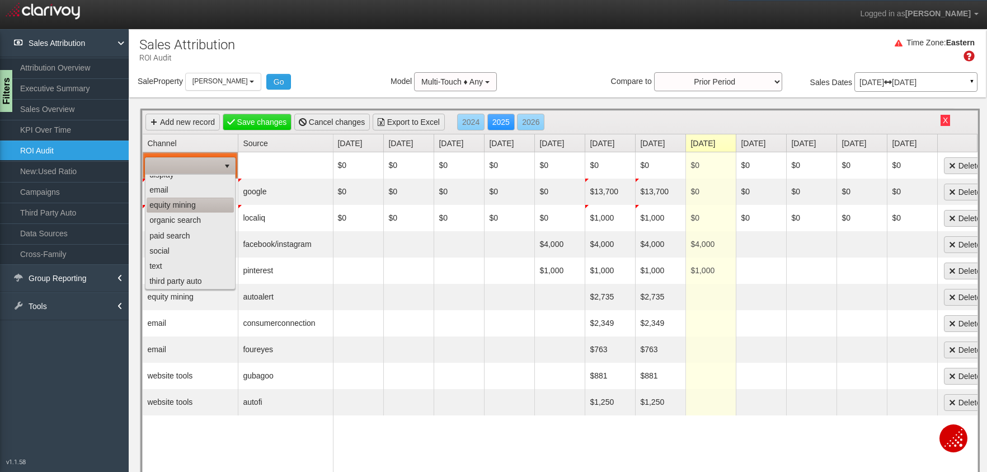
scroll to position [86, 0]
click at [185, 224] on li "third party auto" at bounding box center [190, 219] width 87 height 15
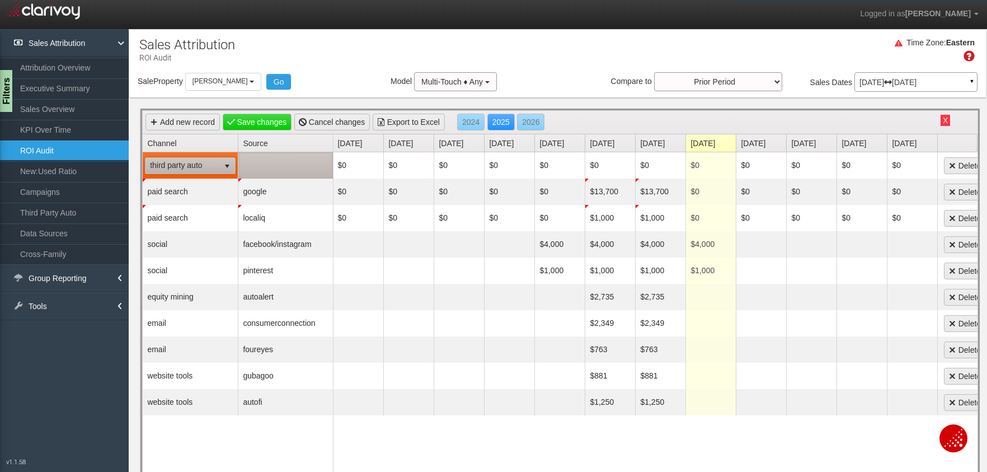
click at [274, 162] on td at bounding box center [285, 165] width 95 height 26
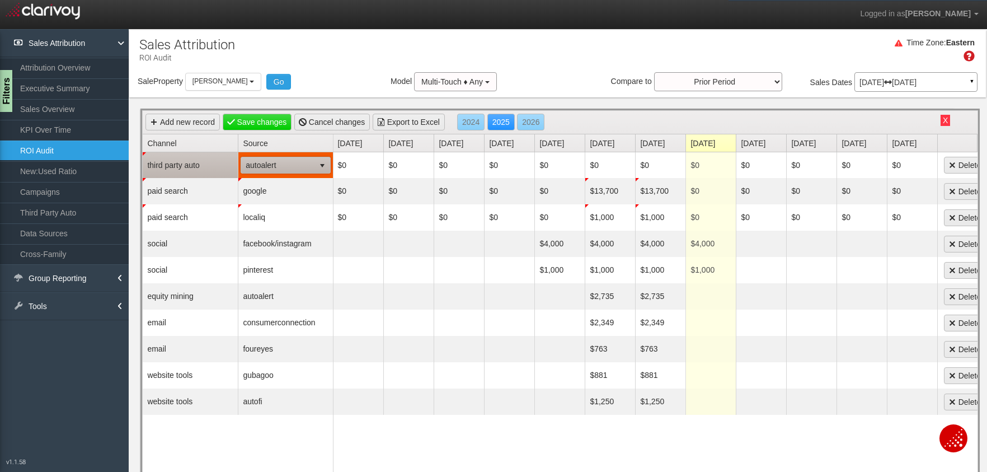
click at [274, 163] on span "autoalert" at bounding box center [277, 165] width 73 height 16
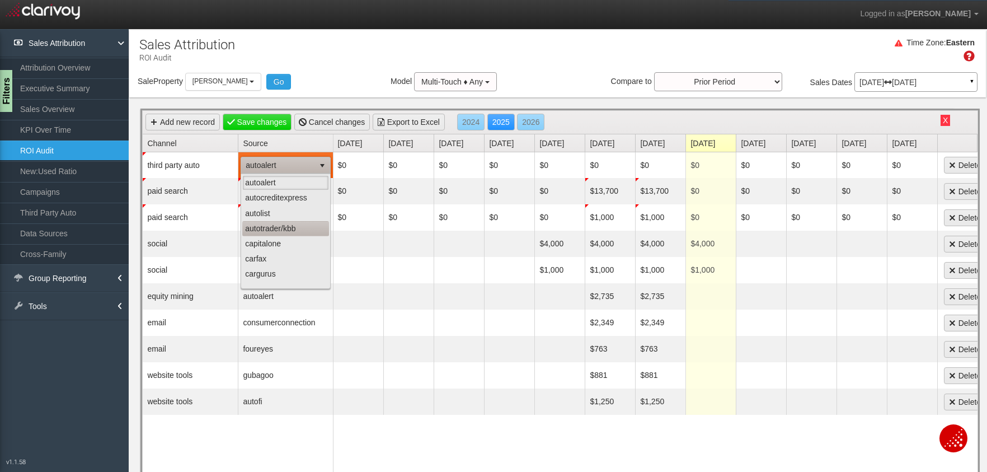
click at [275, 228] on li "autotrader/kbb" at bounding box center [285, 228] width 87 height 15
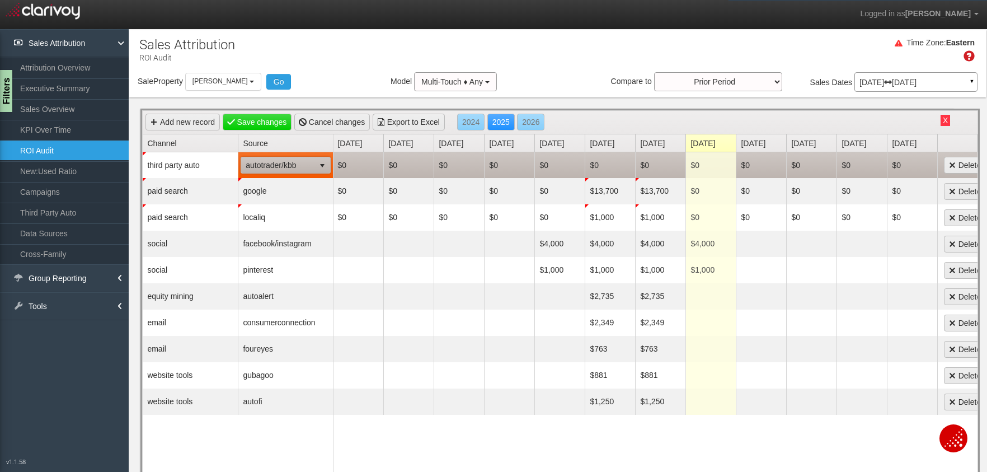
click at [603, 165] on td "$0" at bounding box center [610, 165] width 50 height 26
type input "10026.01"
click at [654, 162] on td "$0" at bounding box center [660, 165] width 50 height 26
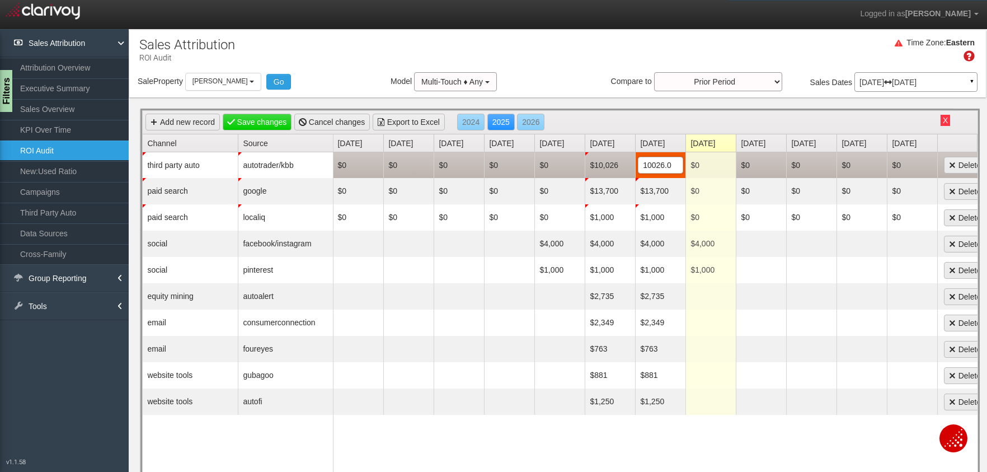
type input "10026.01"
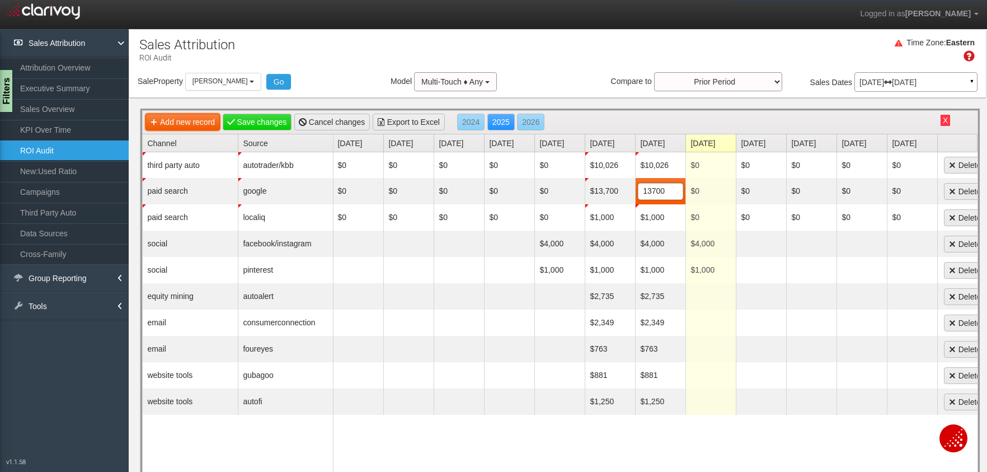
click at [156, 121] on link "Add new record" at bounding box center [183, 122] width 74 height 17
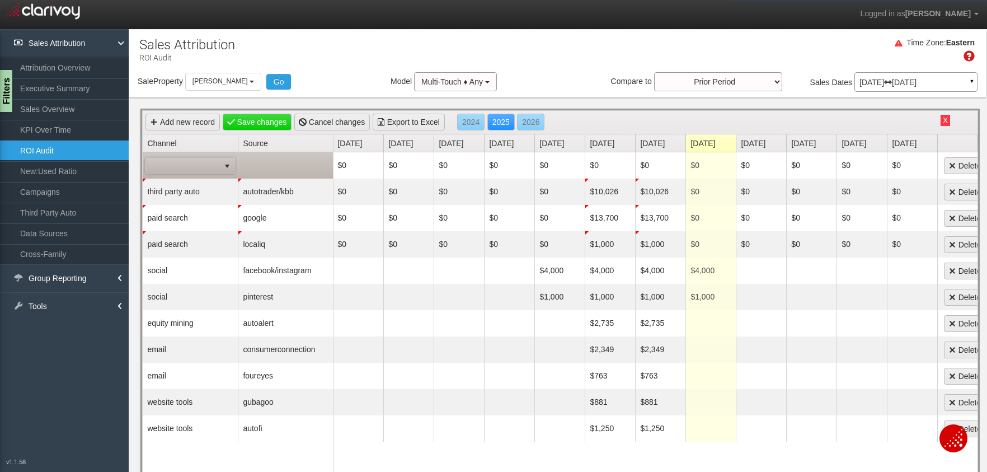
click at [174, 163] on span at bounding box center [183, 166] width 74 height 16
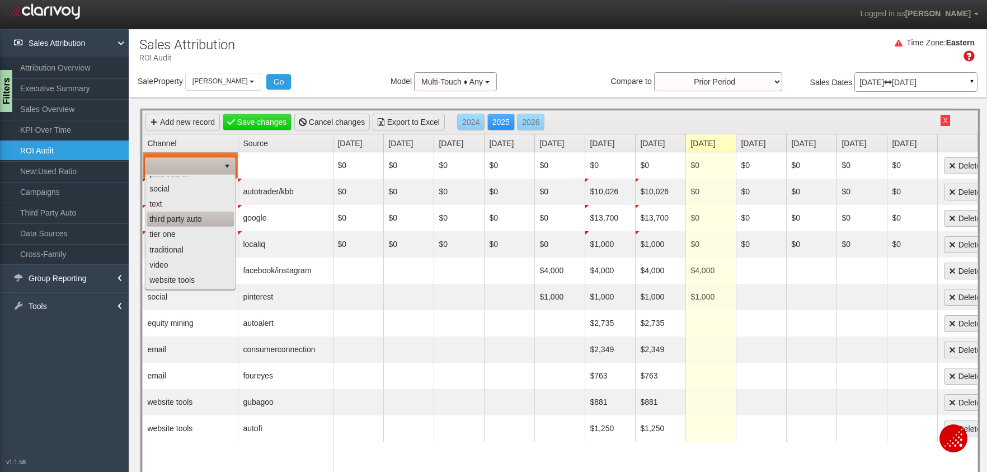
click at [184, 219] on li "third party auto" at bounding box center [190, 219] width 87 height 15
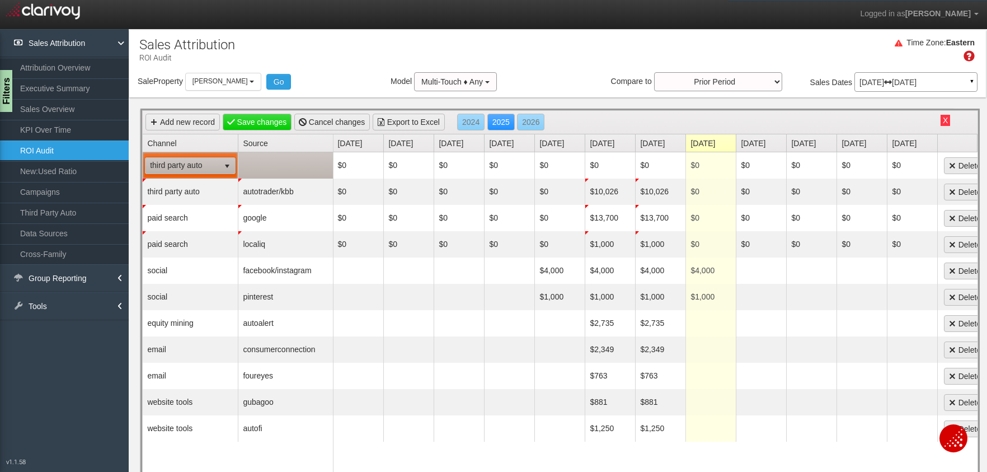
click at [275, 170] on td at bounding box center [285, 165] width 95 height 26
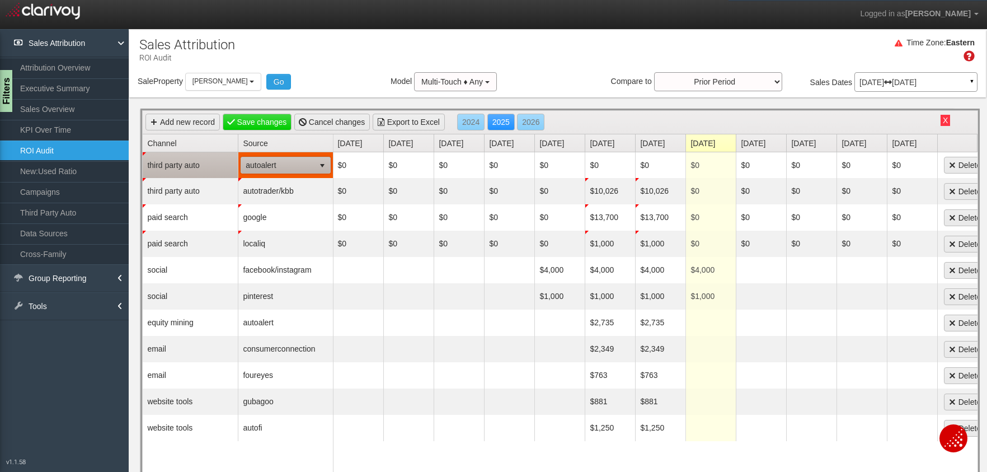
click at [275, 167] on span "autoalert" at bounding box center [277, 165] width 73 height 16
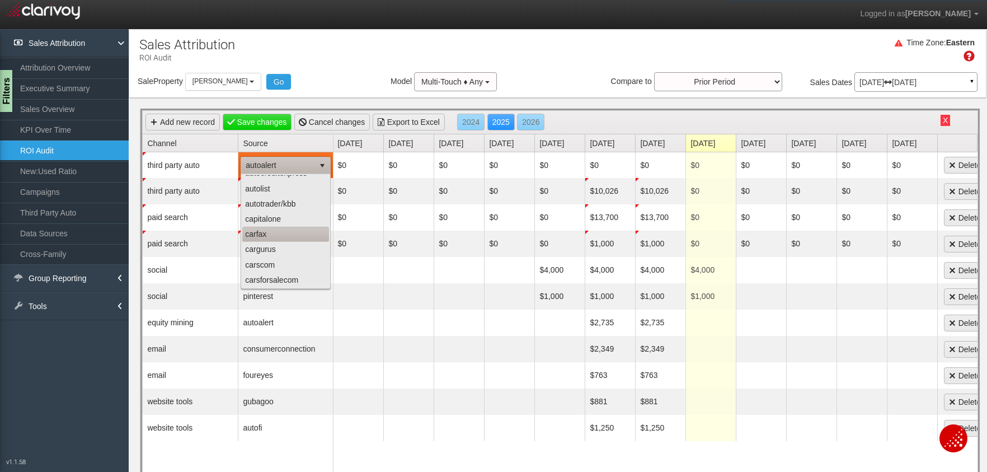
scroll to position [26, 0]
click at [267, 267] on li "carscom" at bounding box center [285, 263] width 87 height 15
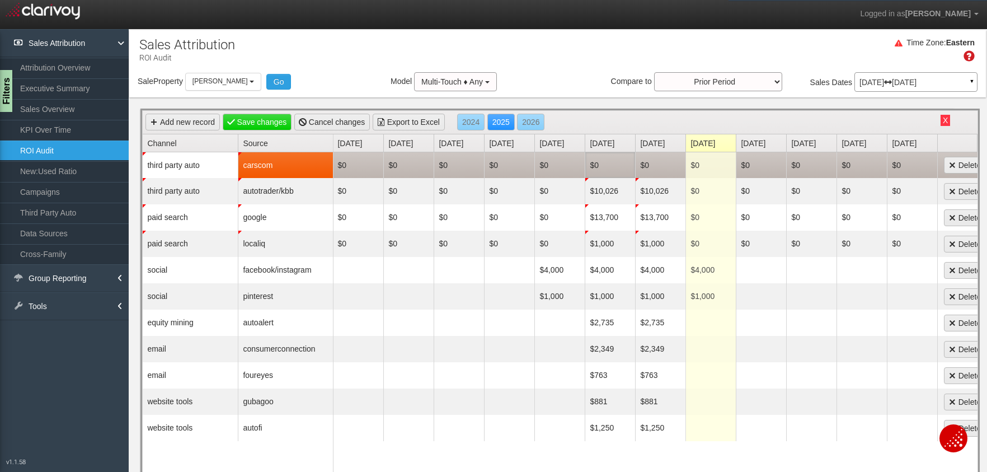
click at [597, 167] on td "$0" at bounding box center [610, 165] width 50 height 26
type input "3498.01"
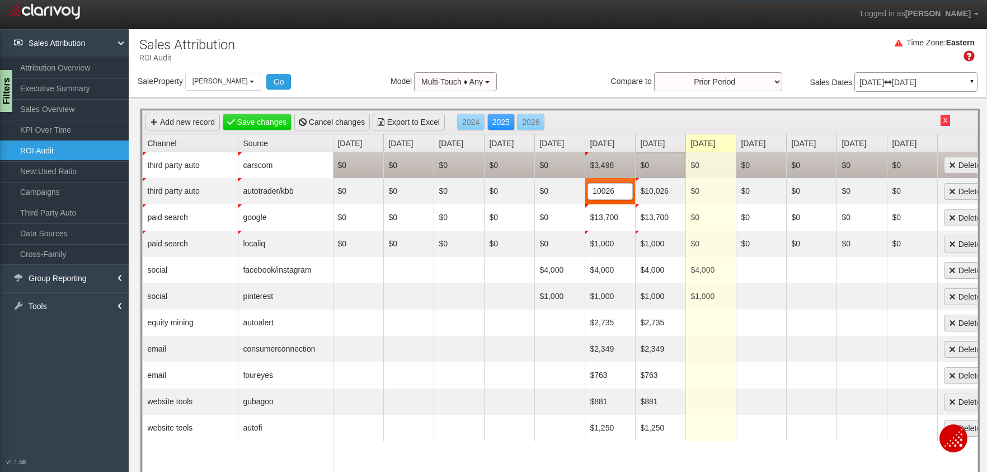
click at [648, 164] on td "$0" at bounding box center [660, 165] width 50 height 26
type input "3498"
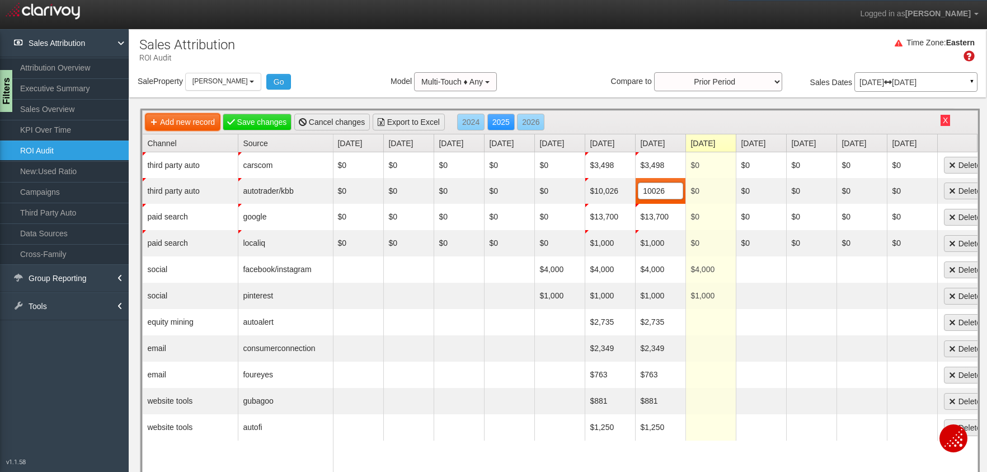
click at [162, 122] on link "Add new record" at bounding box center [183, 122] width 74 height 17
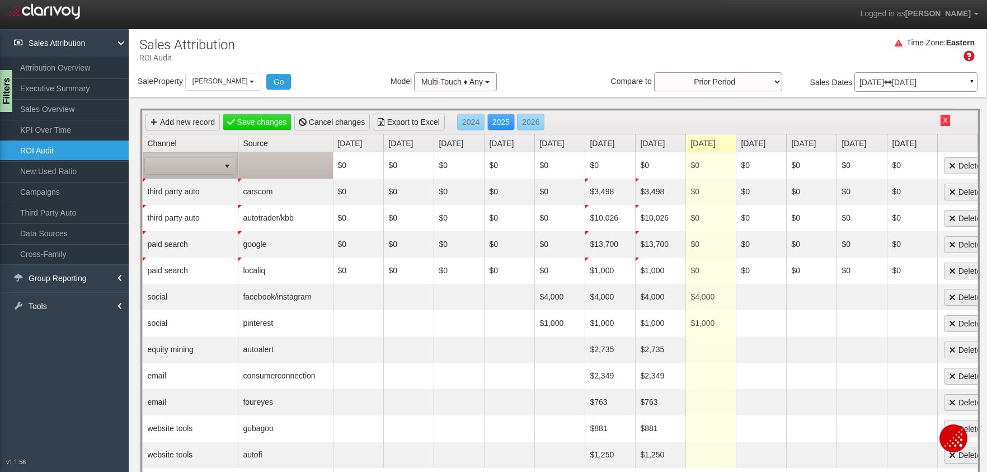
click at [198, 166] on span at bounding box center [183, 166] width 74 height 16
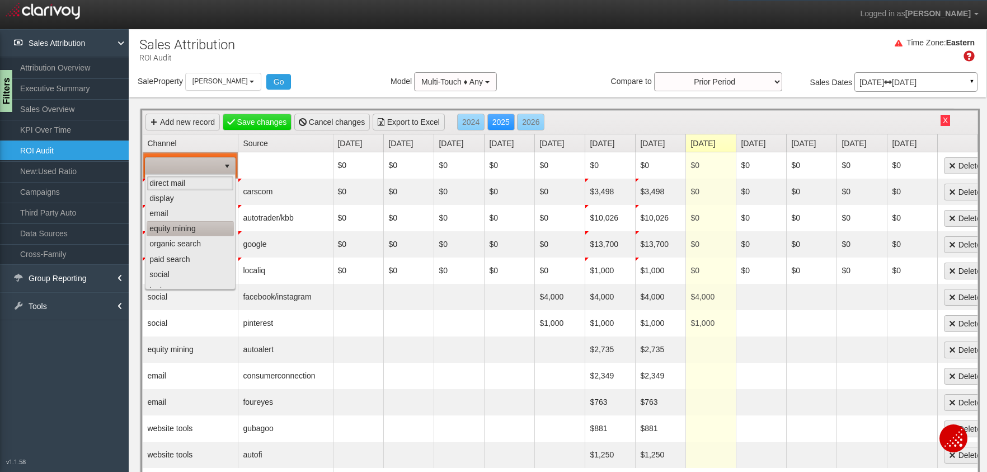
scroll to position [86, 0]
click at [181, 221] on li "third party auto" at bounding box center [190, 219] width 87 height 15
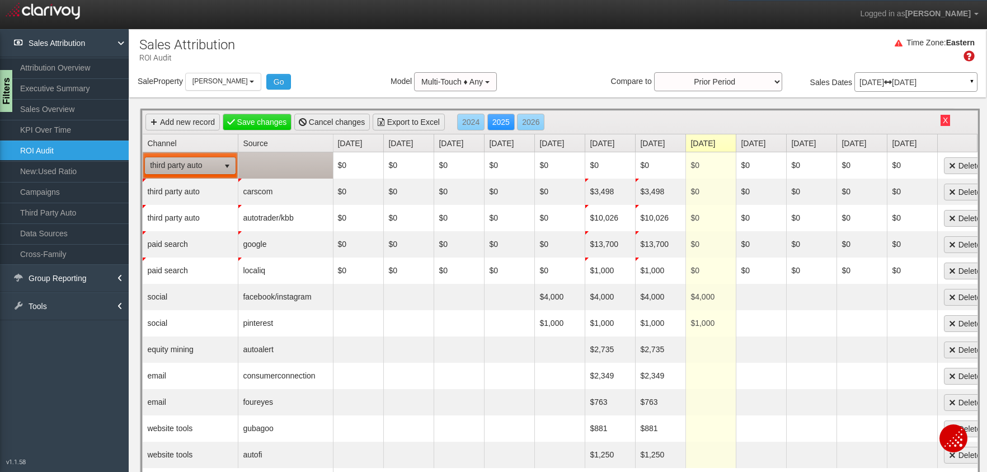
click at [285, 164] on td at bounding box center [285, 165] width 95 height 26
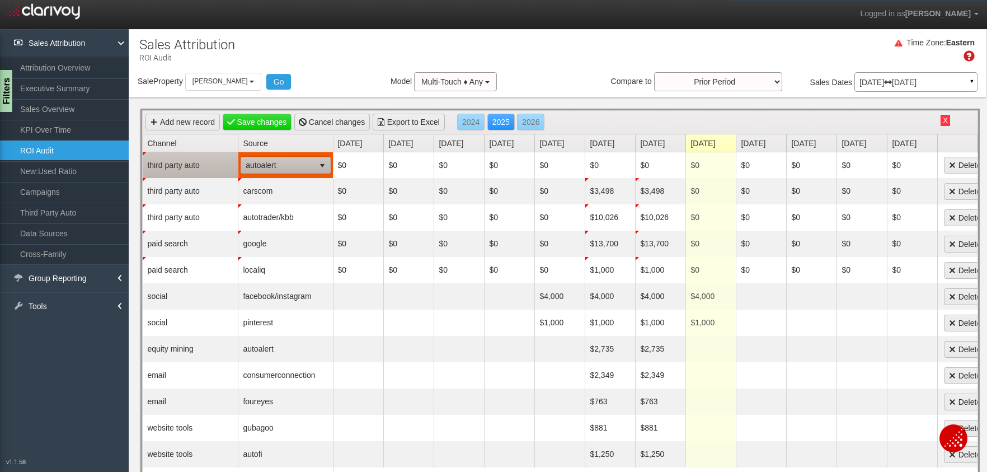
click at [285, 167] on span "autoalert" at bounding box center [277, 165] width 73 height 16
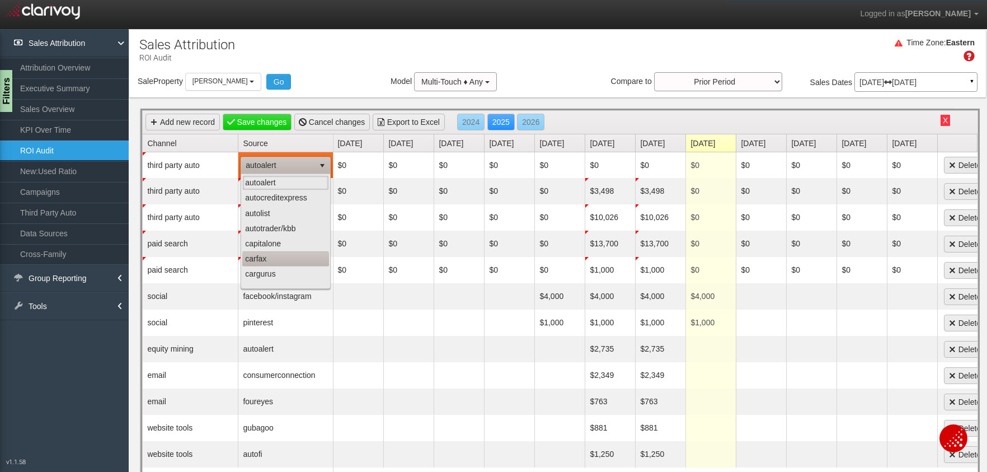
scroll to position [5, 0]
click at [270, 268] on li "cargurus" at bounding box center [285, 268] width 87 height 15
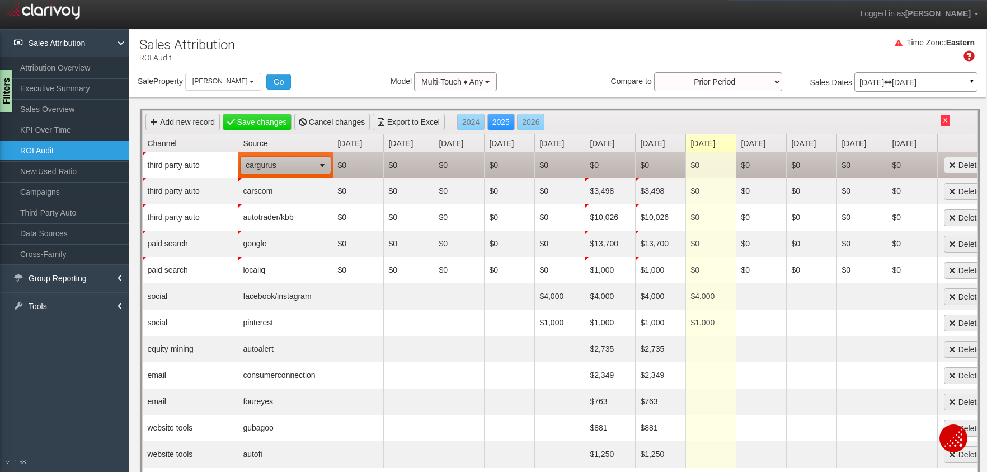
click at [601, 168] on td "$0" at bounding box center [610, 165] width 50 height 26
type input "1450"
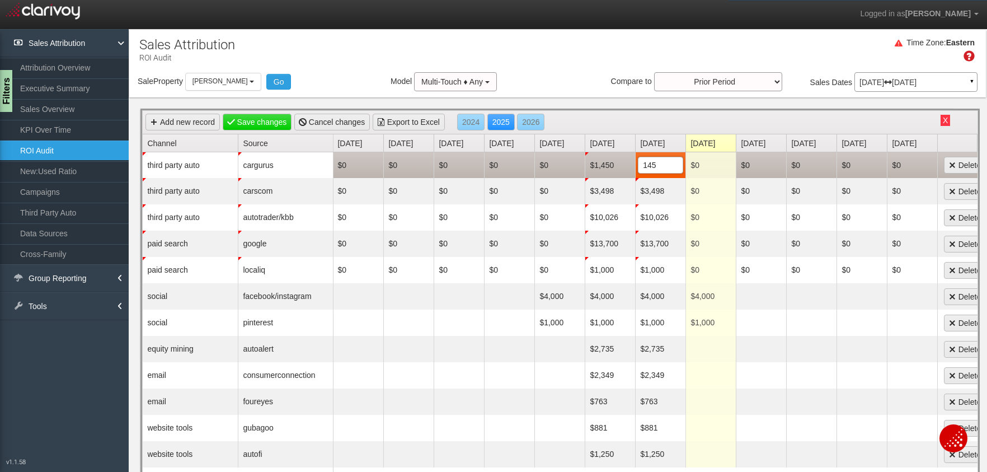
type input "1450"
click at [191, 124] on link "Add new record" at bounding box center [183, 122] width 74 height 17
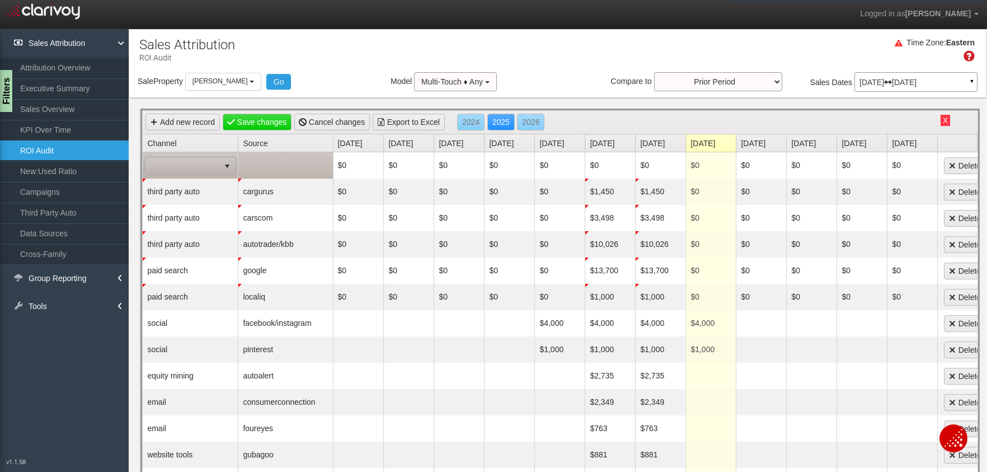
click at [179, 163] on span at bounding box center [183, 166] width 74 height 16
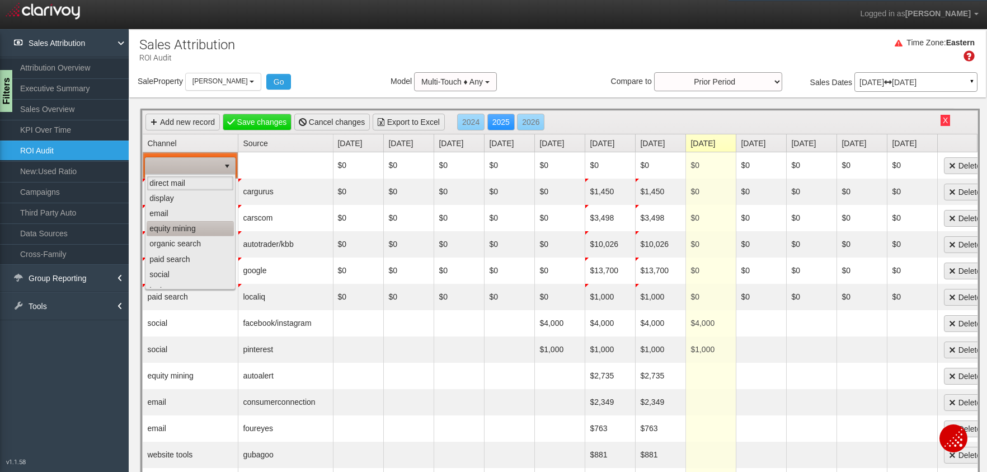
scroll to position [86, 0]
click at [182, 218] on li "third party auto" at bounding box center [190, 219] width 87 height 15
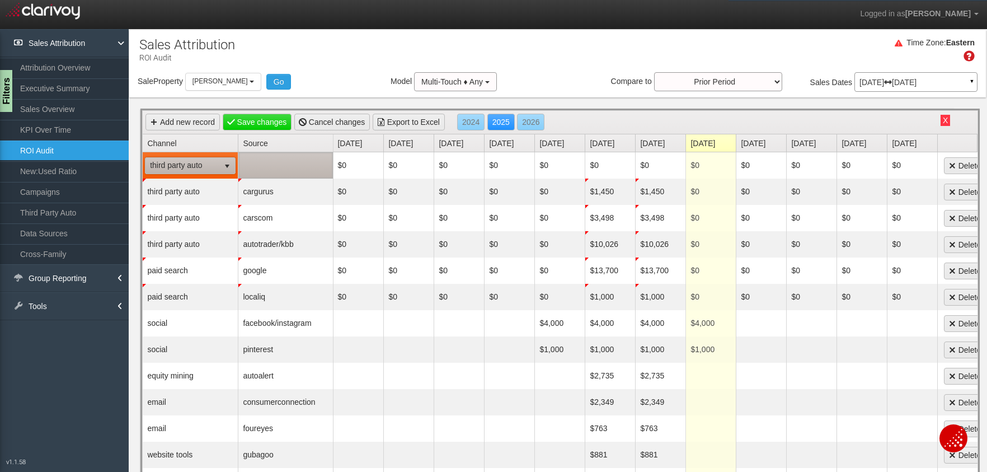
click at [270, 166] on td at bounding box center [285, 165] width 95 height 26
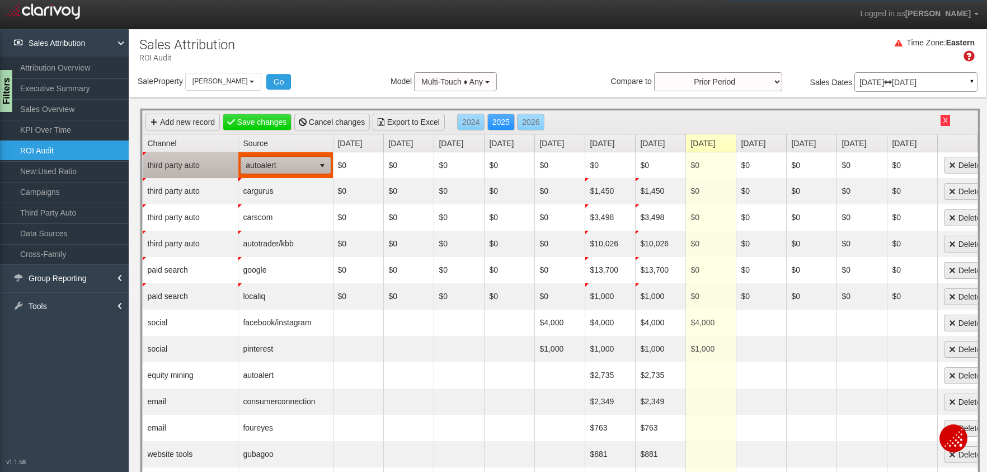
click at [270, 166] on span "autoalert" at bounding box center [277, 165] width 73 height 16
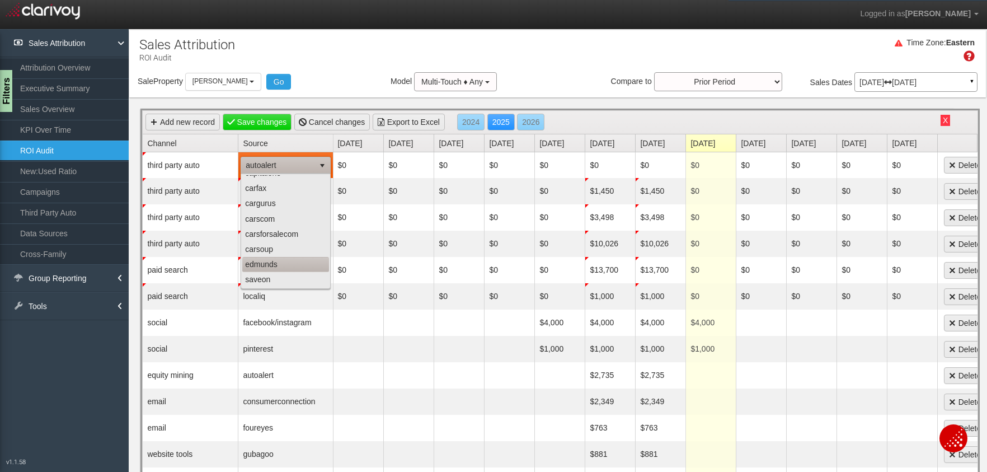
scroll to position [65, 0]
click at [264, 265] on li "edmunds" at bounding box center [285, 269] width 87 height 15
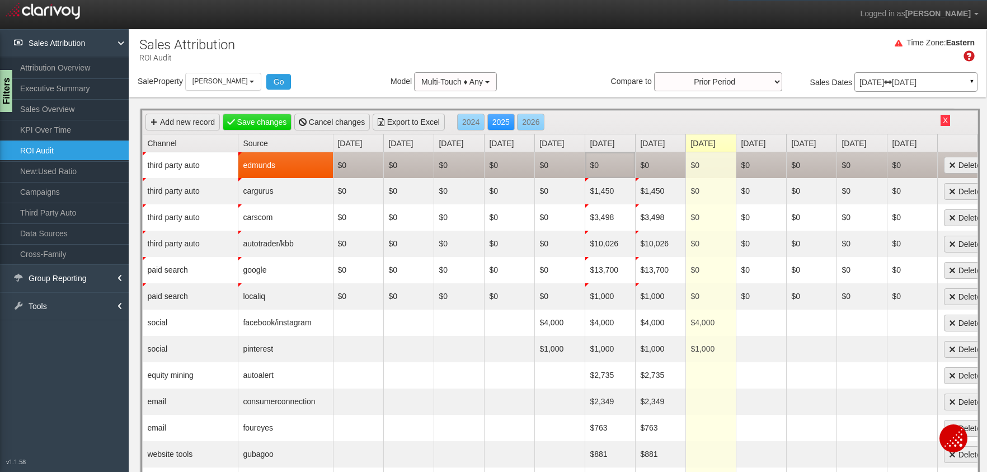
click at [601, 167] on td "$0" at bounding box center [610, 165] width 50 height 26
type input "2000"
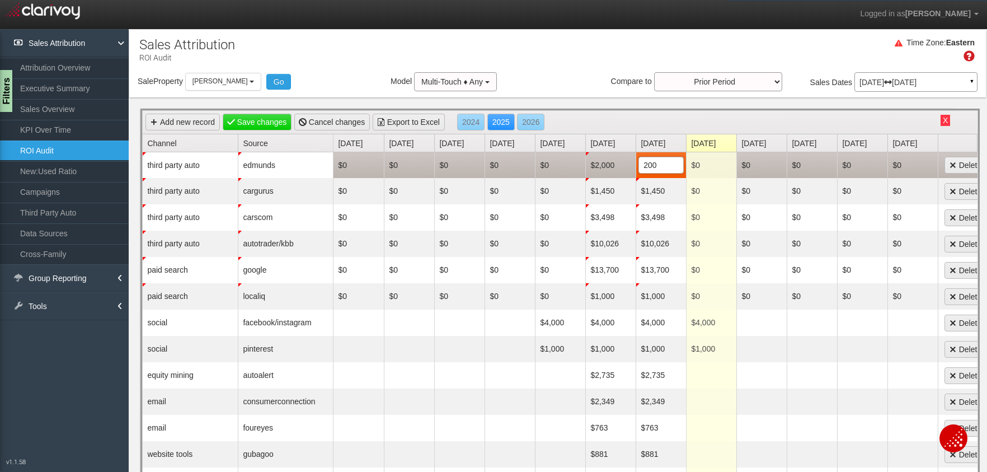
type input "2000"
click at [172, 120] on link "Add new record" at bounding box center [183, 122] width 74 height 17
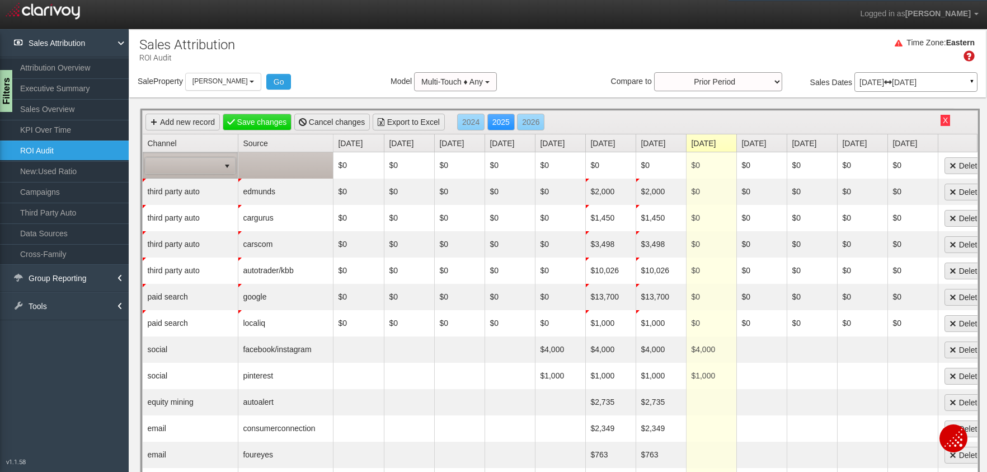
click at [157, 161] on span at bounding box center [183, 166] width 74 height 16
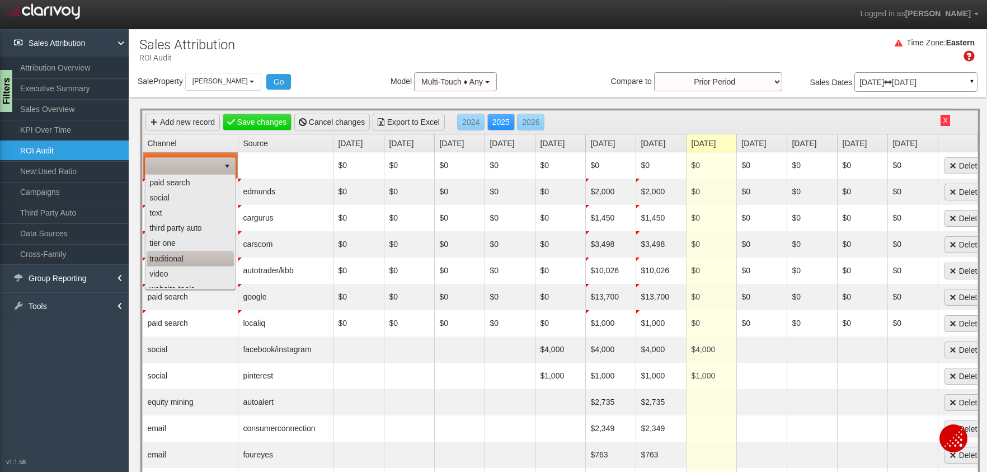
scroll to position [86, 0]
click at [178, 213] on li "third party auto" at bounding box center [190, 219] width 87 height 15
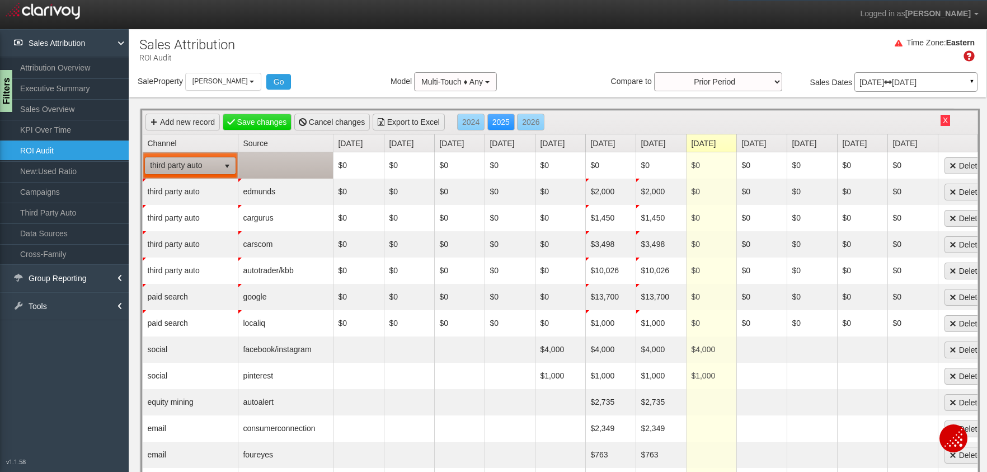
click at [278, 160] on td at bounding box center [285, 165] width 95 height 26
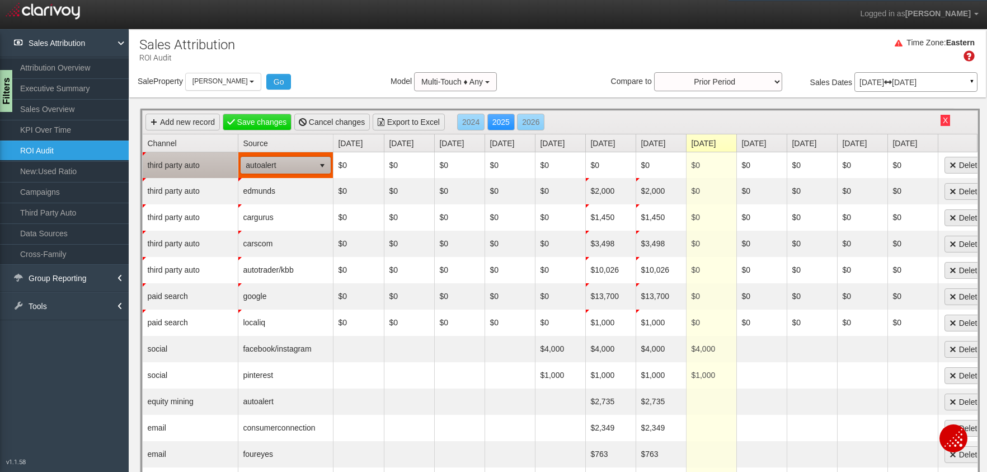
click at [278, 167] on span "autoalert" at bounding box center [277, 165] width 73 height 16
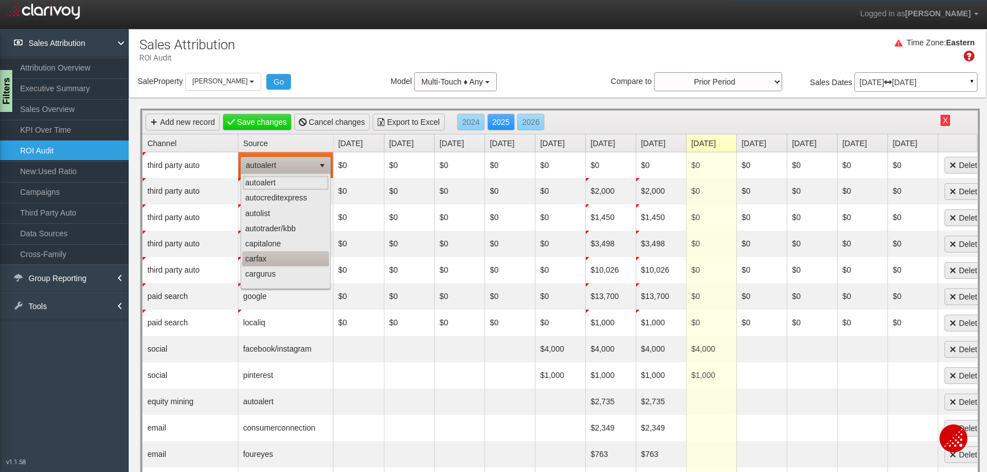
click at [266, 259] on li "carfax" at bounding box center [285, 258] width 87 height 15
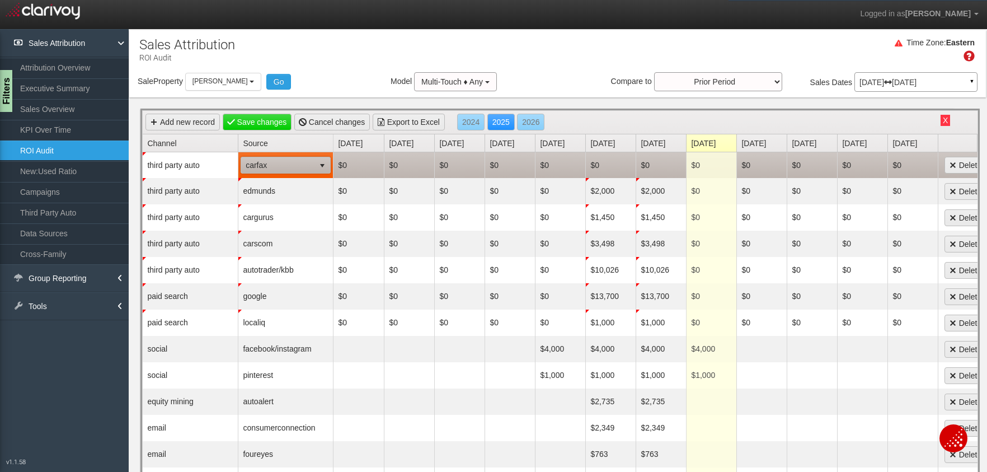
click at [596, 165] on td "$0" at bounding box center [611, 165] width 50 height 26
type input "4680.29"
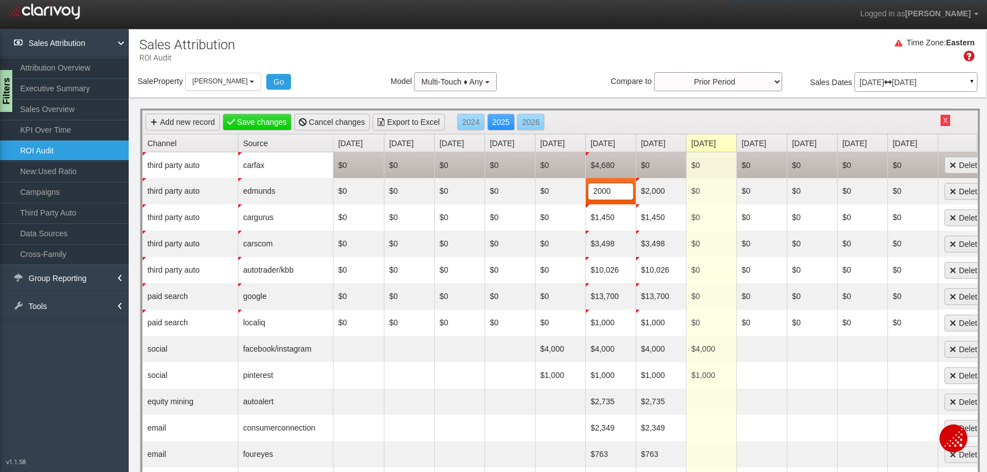
click at [649, 162] on td "$0" at bounding box center [661, 165] width 50 height 26
type input "4680.29"
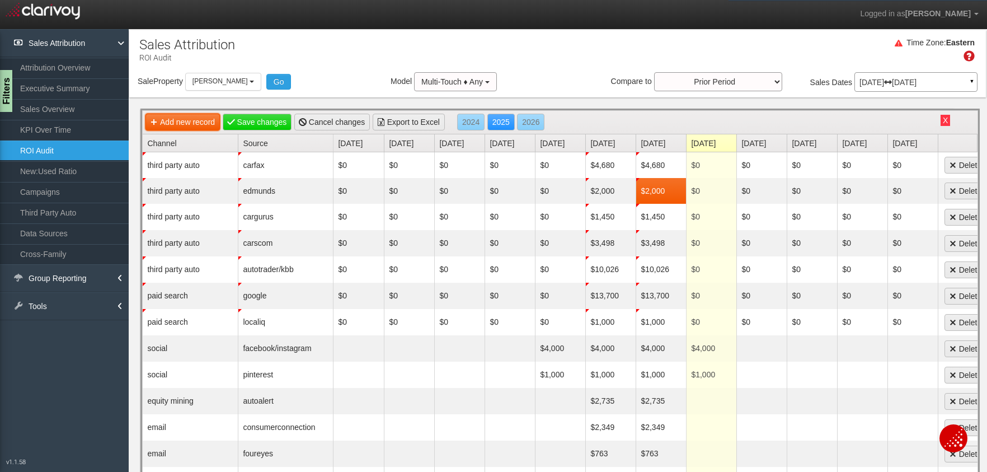
click at [180, 124] on link "Add new record" at bounding box center [183, 122] width 74 height 17
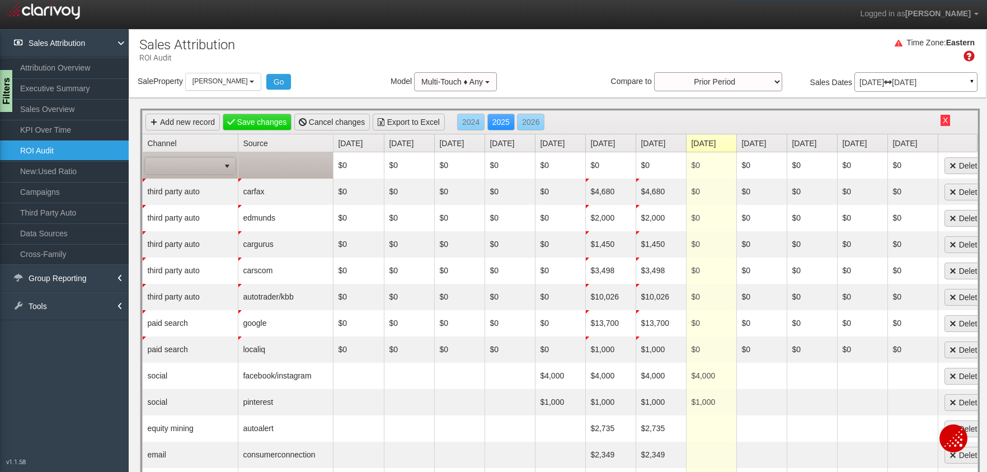
click at [175, 165] on span at bounding box center [183, 166] width 74 height 16
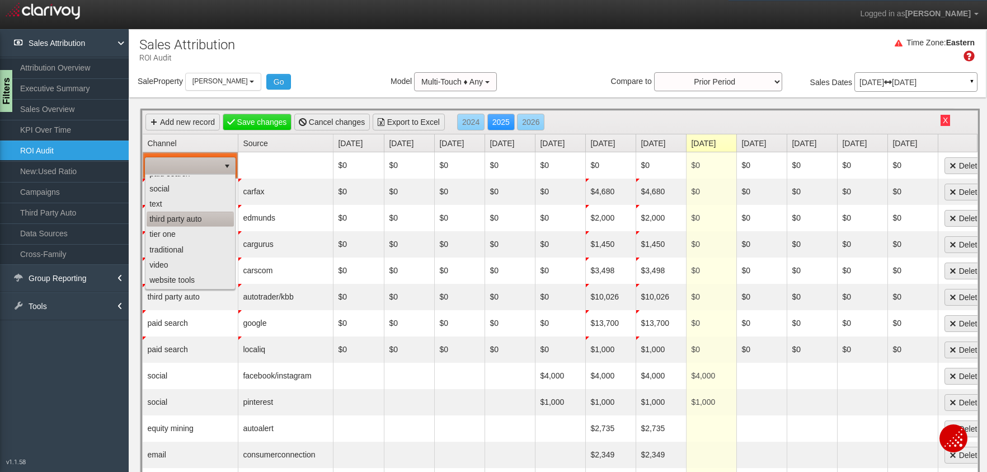
click at [183, 214] on li "third party auto" at bounding box center [190, 219] width 87 height 15
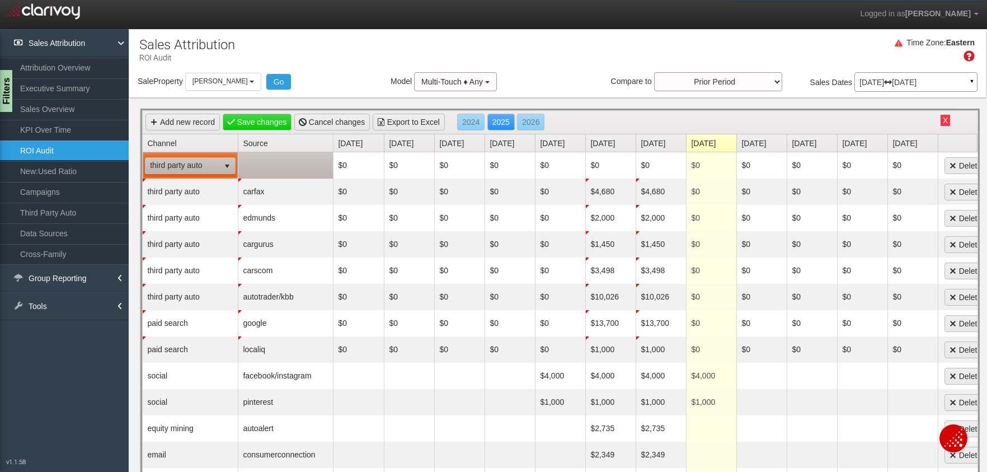
click at [273, 166] on td at bounding box center [285, 165] width 95 height 26
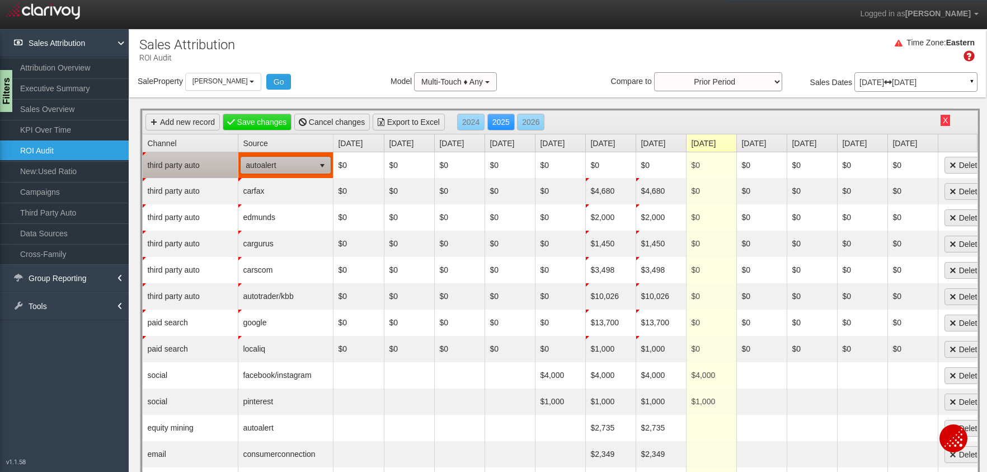
click at [273, 166] on span "autoalert" at bounding box center [277, 165] width 73 height 16
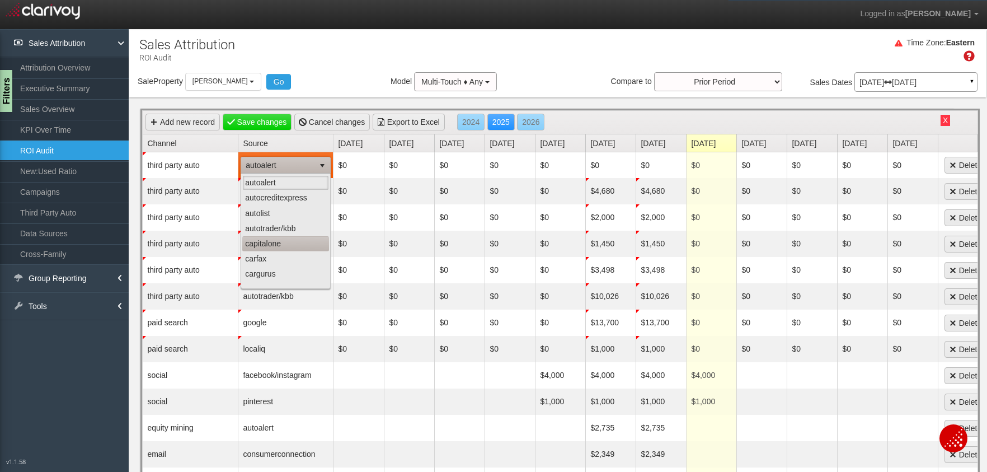
click at [268, 243] on li "capitalone" at bounding box center [285, 243] width 87 height 15
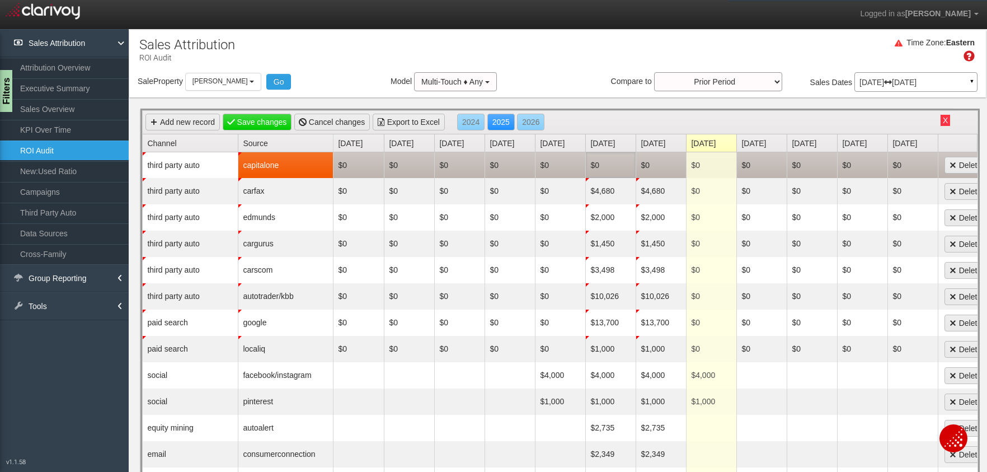
click at [601, 163] on td "$0" at bounding box center [611, 165] width 50 height 26
type input "2250"
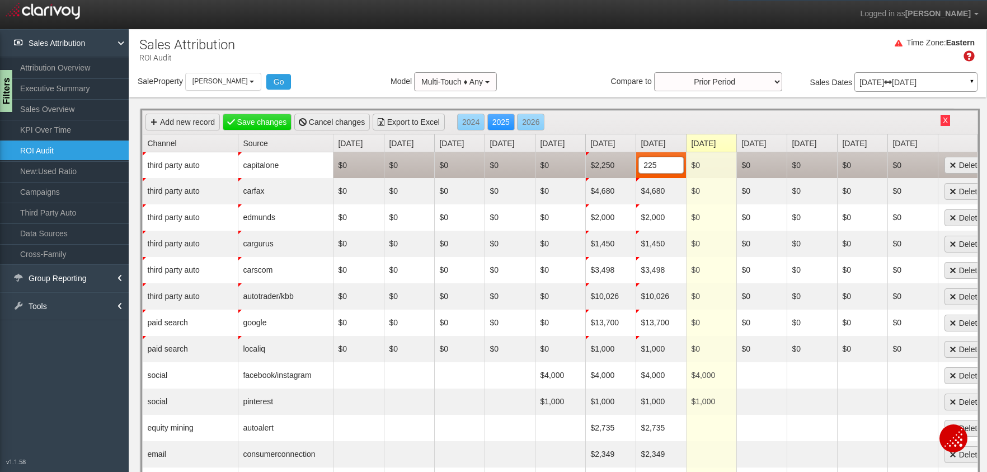
type input "2250"
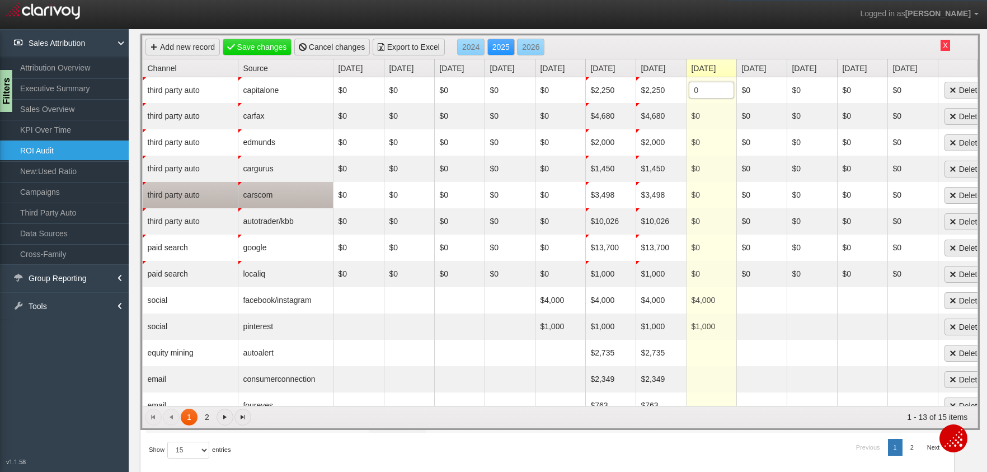
scroll to position [0, 0]
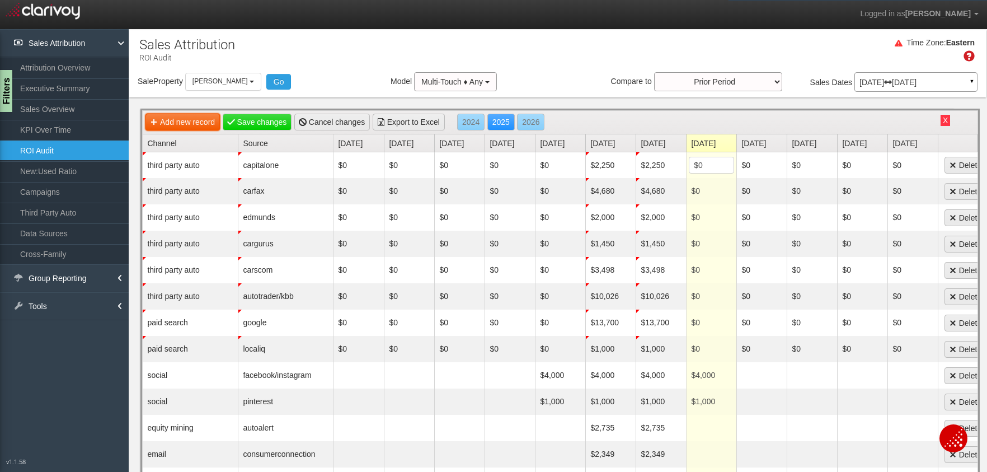
click at [191, 129] on link "Add new record" at bounding box center [183, 122] width 74 height 17
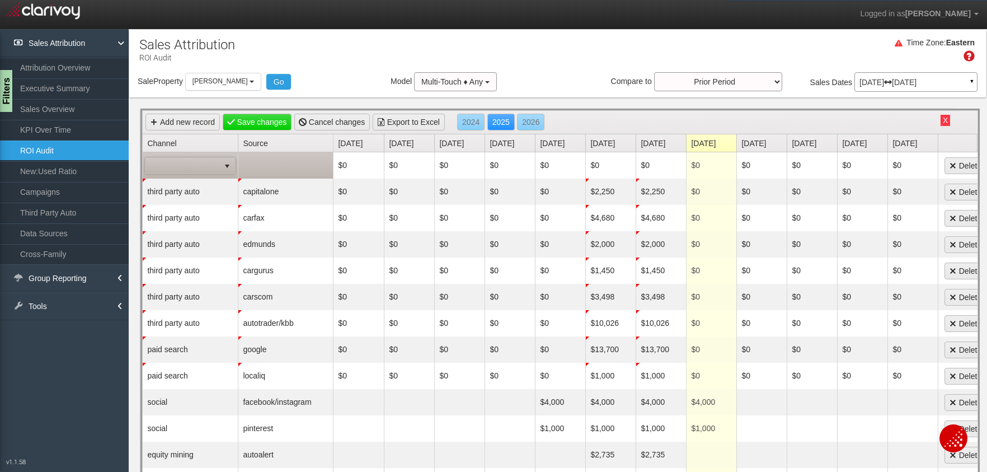
click at [181, 170] on span at bounding box center [183, 166] width 74 height 16
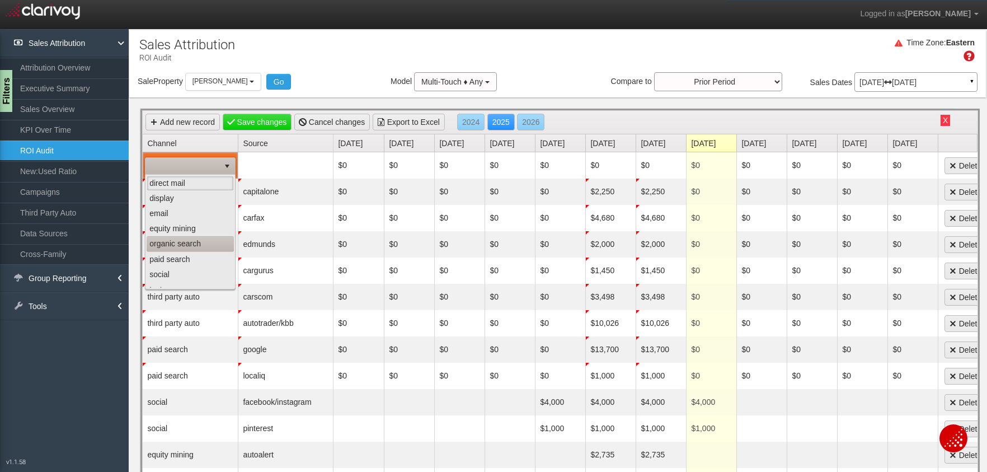
click at [172, 246] on li "organic search" at bounding box center [190, 243] width 87 height 15
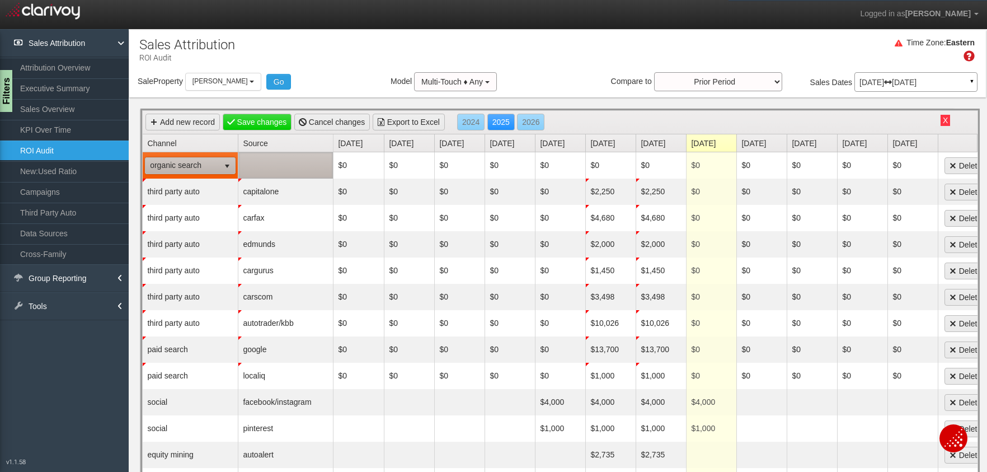
click at [320, 163] on td at bounding box center [285, 165] width 95 height 26
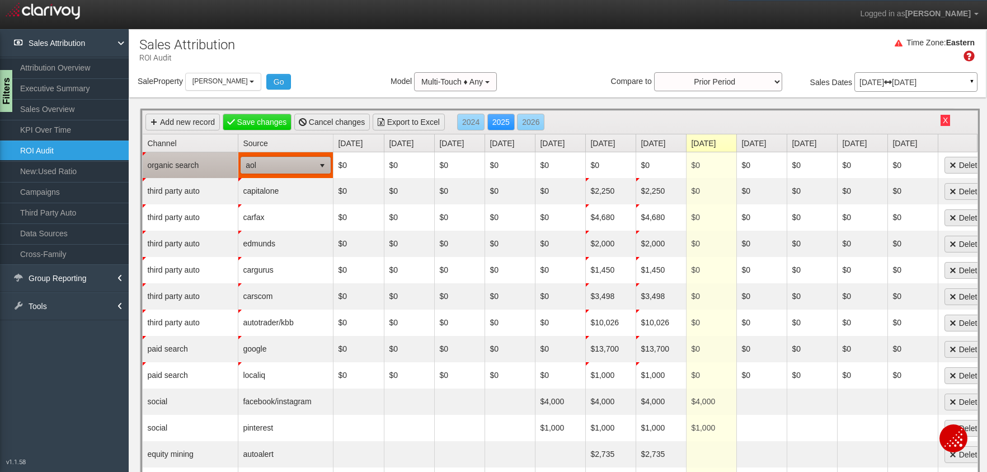
click at [299, 164] on span "aol" at bounding box center [277, 165] width 73 height 16
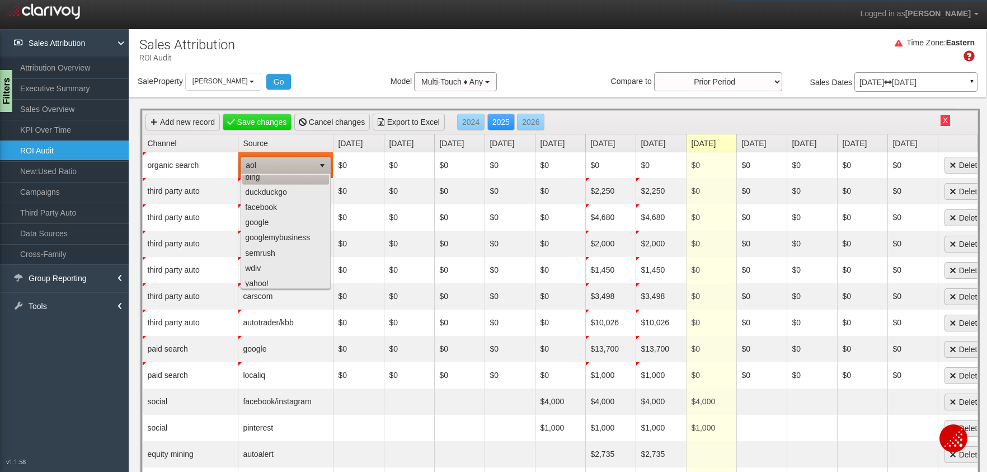
scroll to position [40, 0]
click at [277, 221] on li "google" at bounding box center [285, 218] width 87 height 15
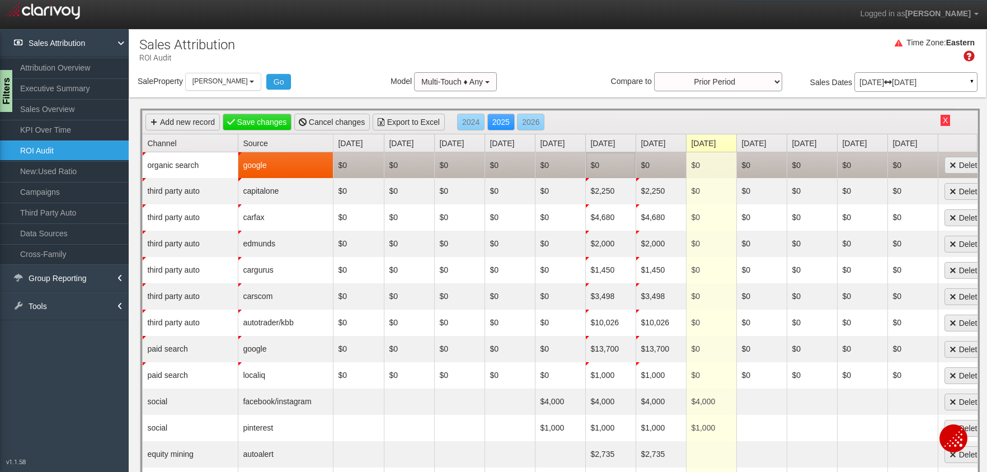
click at [596, 162] on td "$0" at bounding box center [611, 165] width 50 height 26
type input "1706"
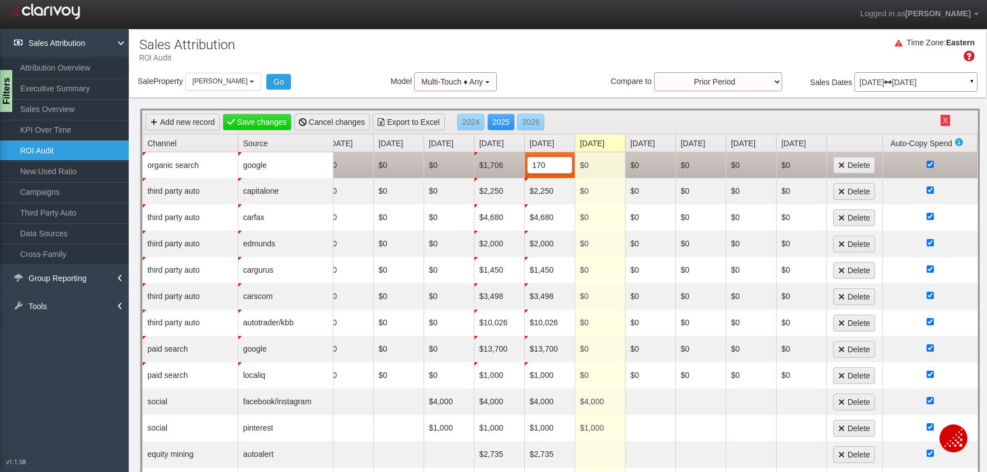
type input "1706"
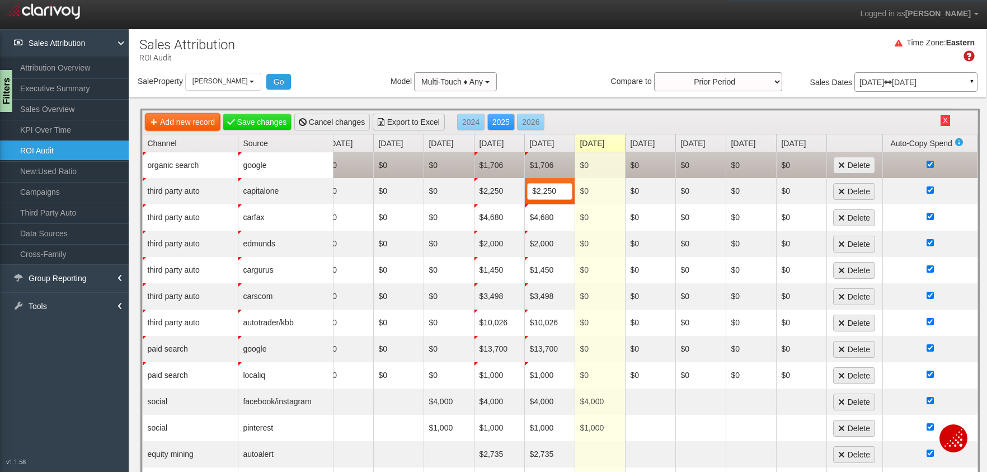
click at [158, 118] on link "Add new record" at bounding box center [183, 122] width 74 height 17
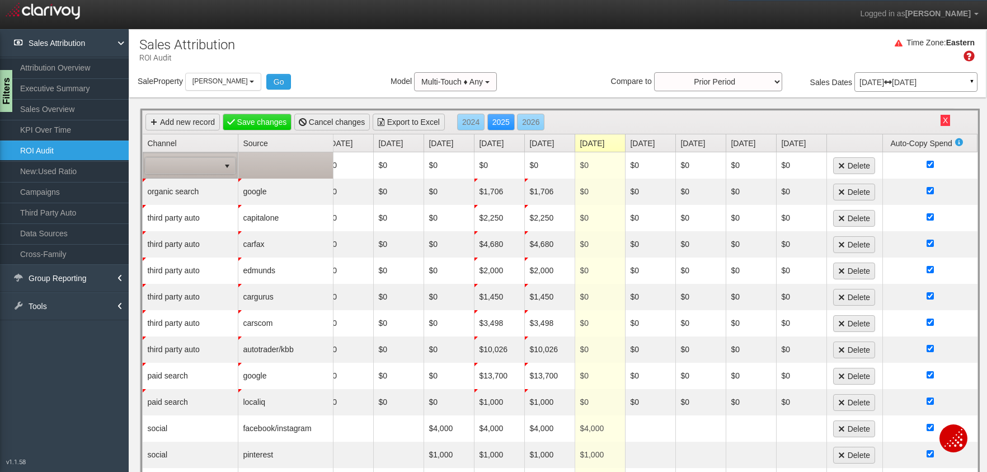
click at [172, 167] on span at bounding box center [183, 166] width 74 height 16
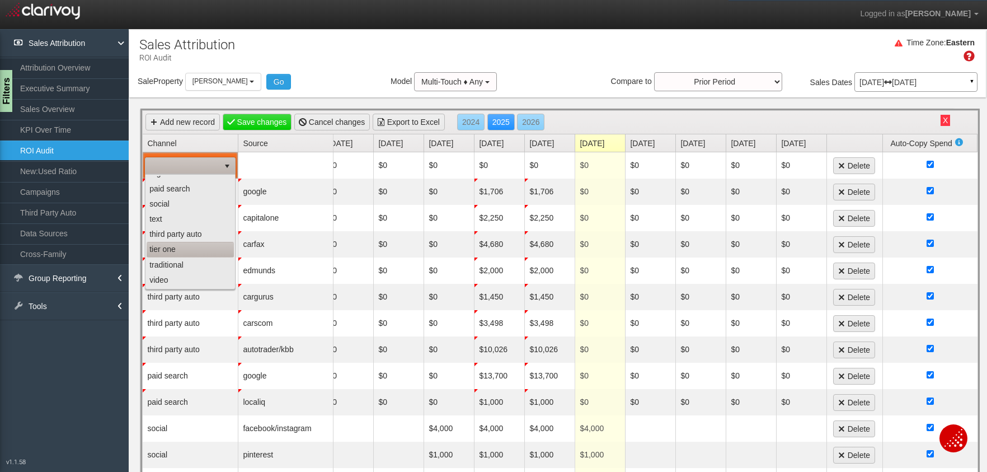
scroll to position [86, 0]
click at [186, 217] on li "third party auto" at bounding box center [190, 219] width 87 height 15
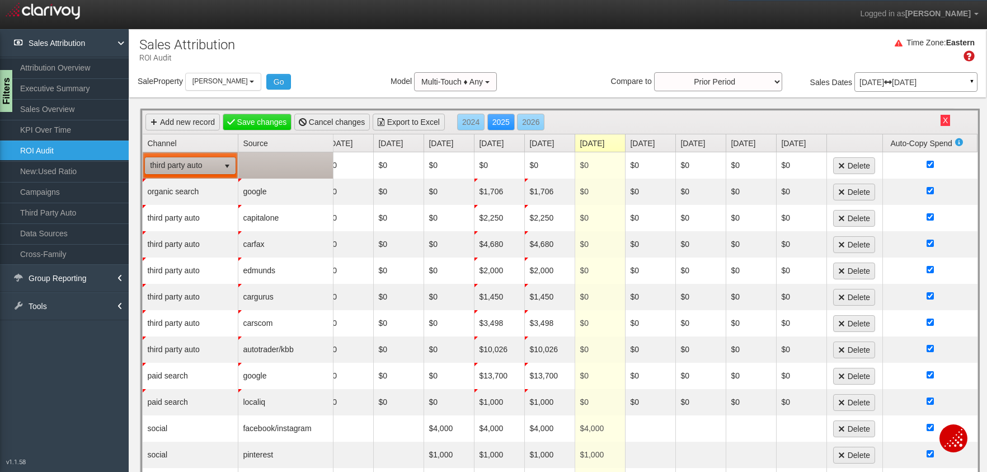
click at [288, 163] on td at bounding box center [285, 165] width 95 height 26
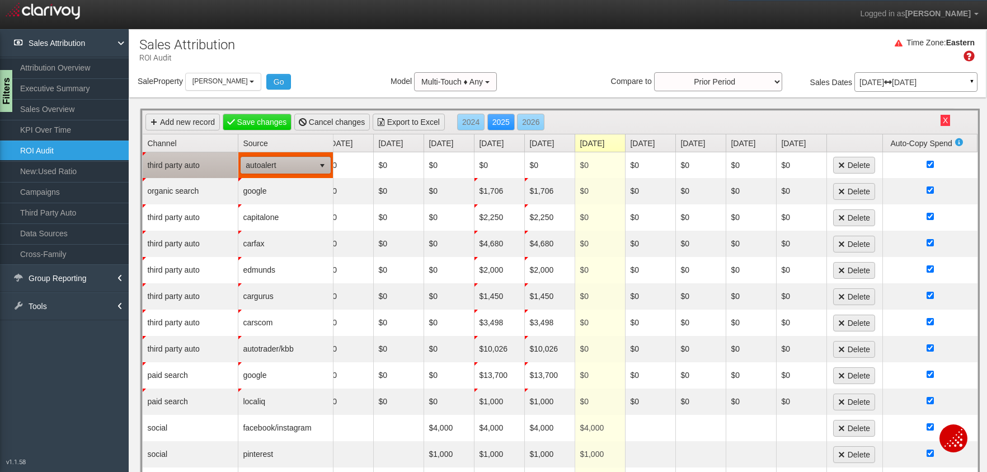
click at [287, 167] on span "autoalert" at bounding box center [277, 165] width 73 height 16
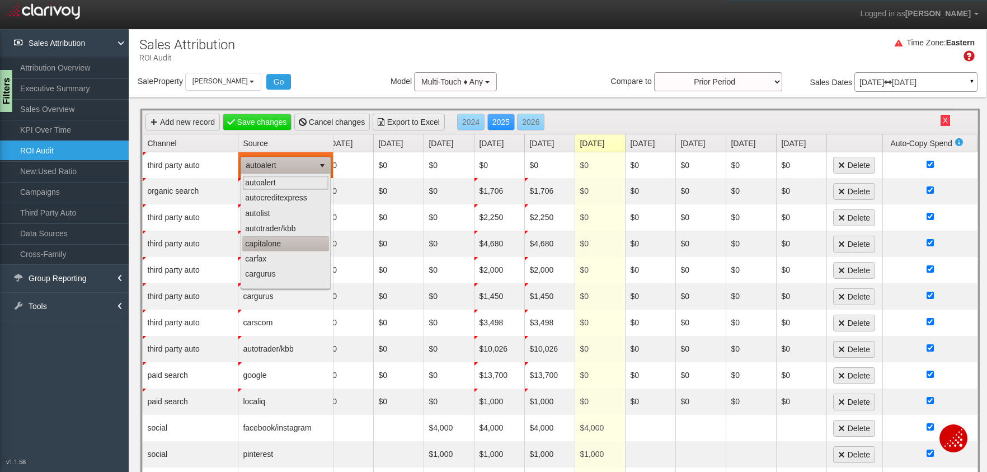
scroll to position [71, 0]
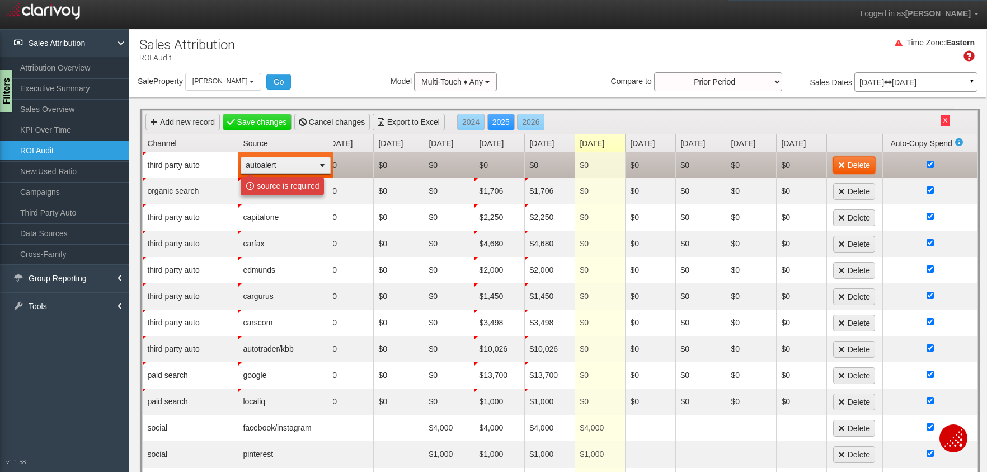
click at [858, 169] on link "Delete" at bounding box center [854, 165] width 42 height 17
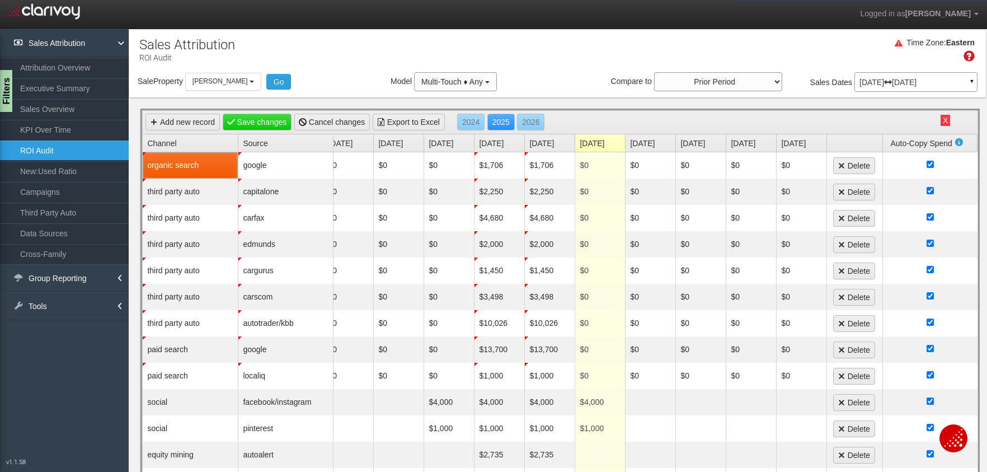
click at [311, 43] on div "Time Zone: Eastern" at bounding box center [557, 54] width 857 height 36
click at [256, 125] on link "Save changes" at bounding box center [257, 122] width 69 height 17
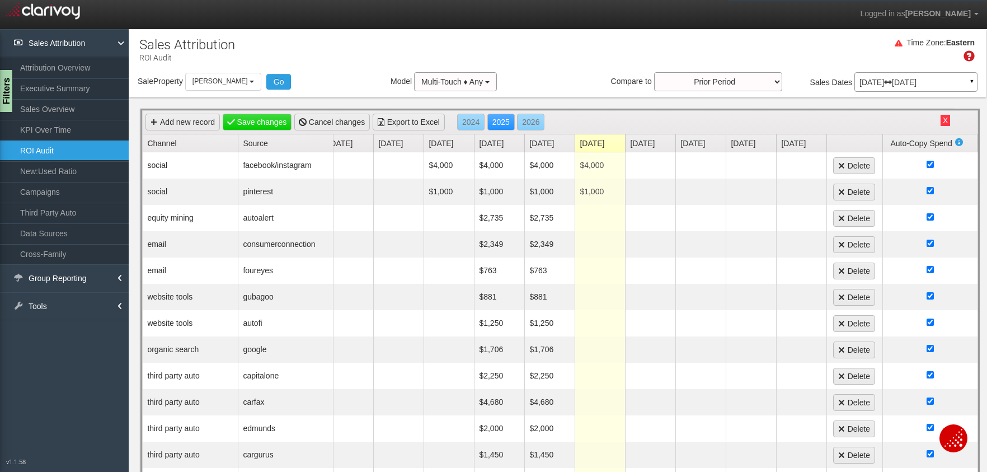
click at [59, 147] on link "ROI Audit" at bounding box center [64, 150] width 129 height 20
click at [60, 130] on link "KPI Over Time" at bounding box center [64, 130] width 129 height 20
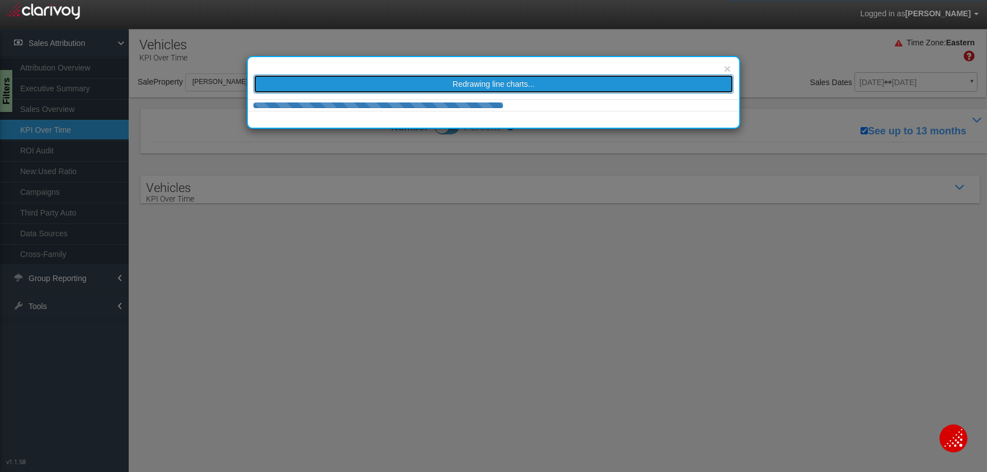
click at [509, 90] on button "Redrawing line charts..." at bounding box center [494, 83] width 480 height 19
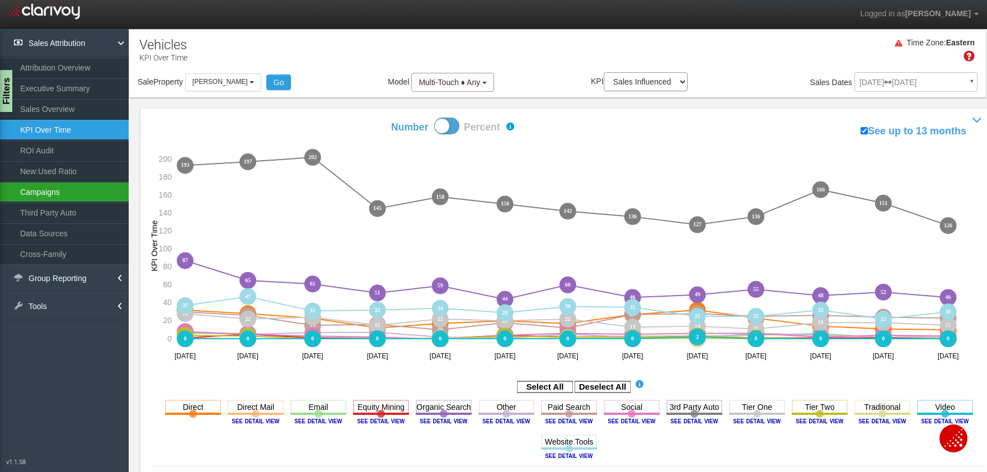
click at [31, 195] on link "Campaigns" at bounding box center [64, 192] width 129 height 20
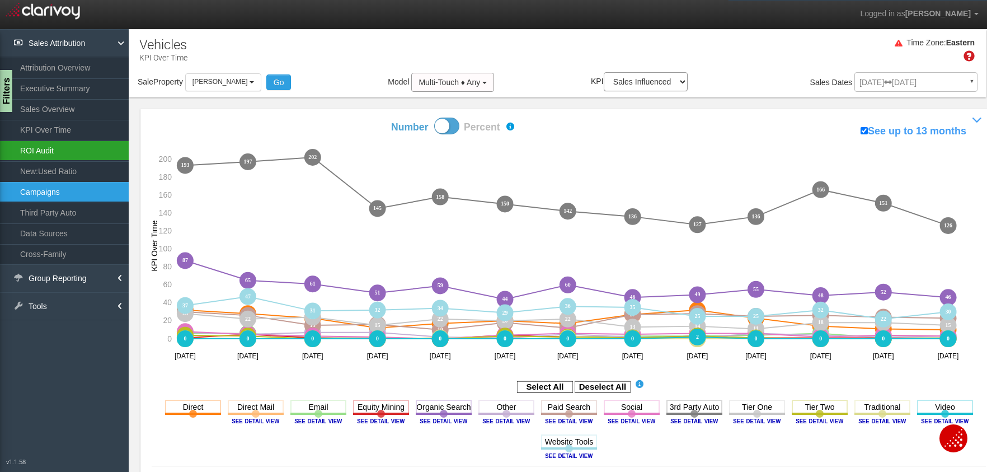
click at [45, 154] on link "ROI Audit" at bounding box center [64, 150] width 129 height 20
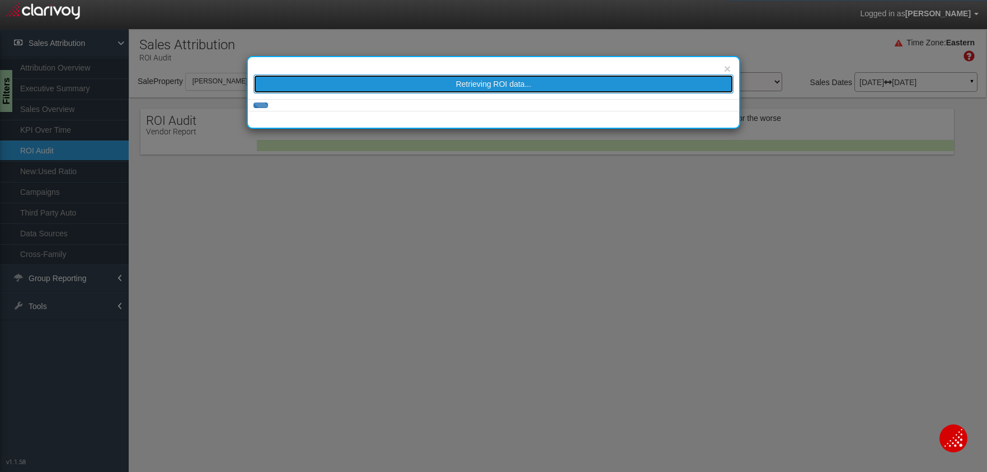
click at [476, 84] on span "Retrieving ROI data..." at bounding box center [494, 83] width 76 height 9
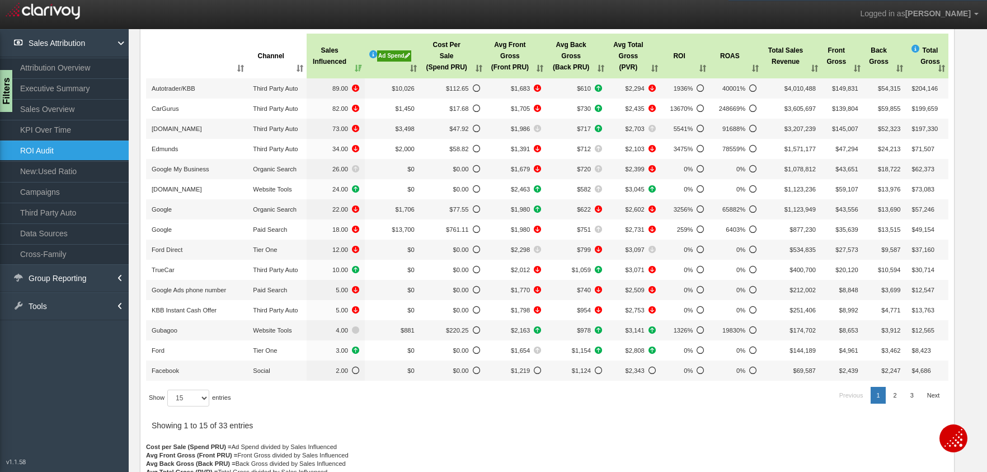
scroll to position [165, 0]
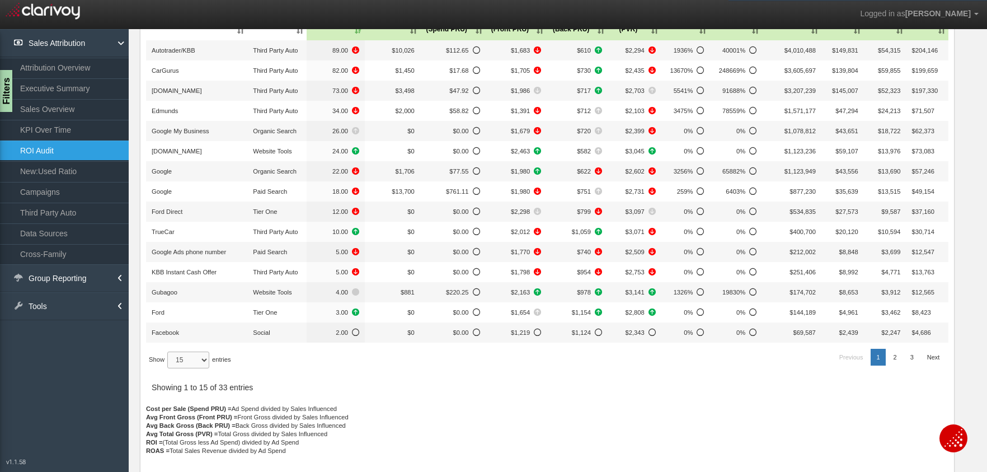
click at [191, 357] on select "15 30 50 All" at bounding box center [188, 360] width 42 height 17
select select "50"
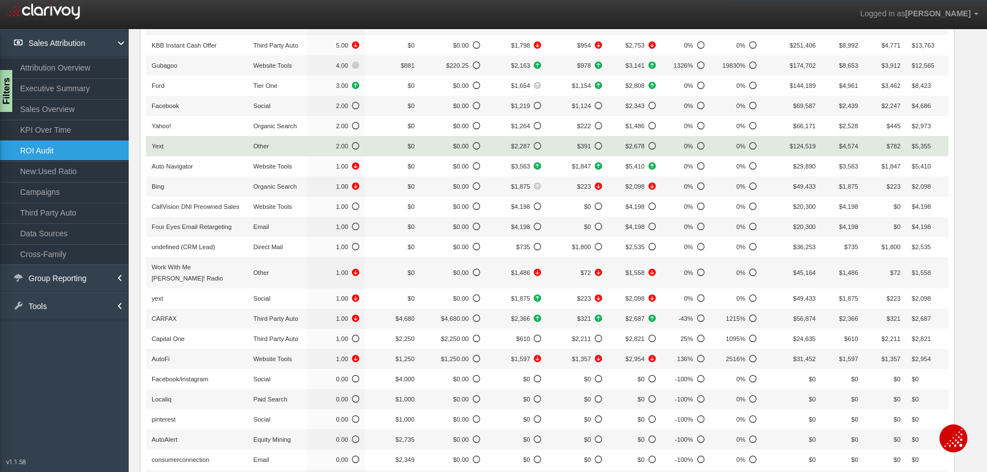
scroll to position [0, 0]
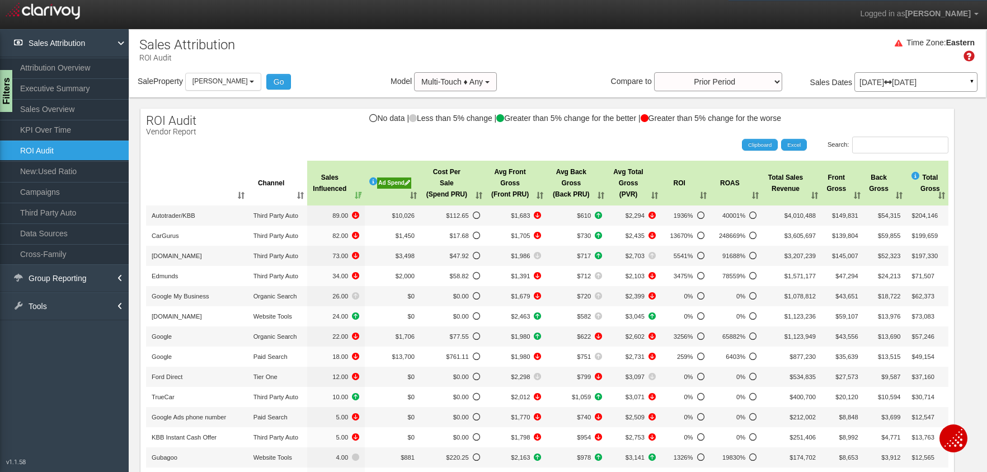
click at [394, 185] on div "Ad Spend" at bounding box center [394, 182] width 34 height 11
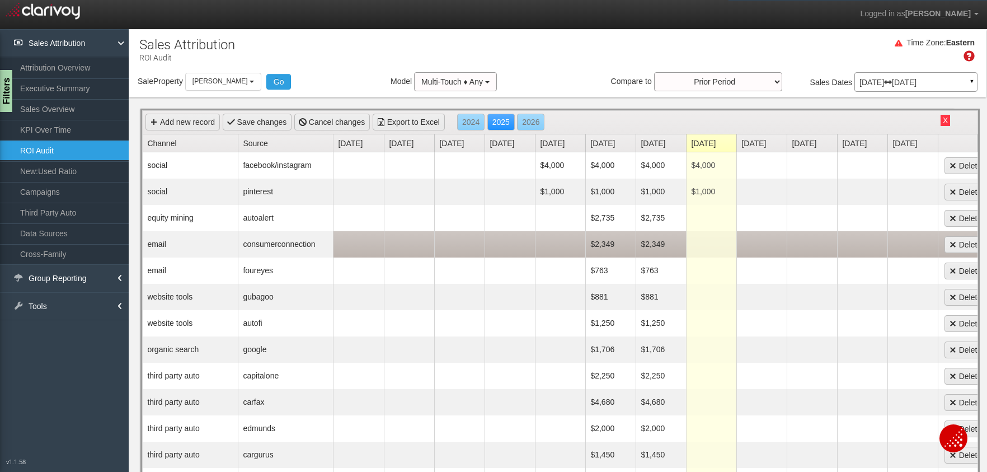
scroll to position [13, 0]
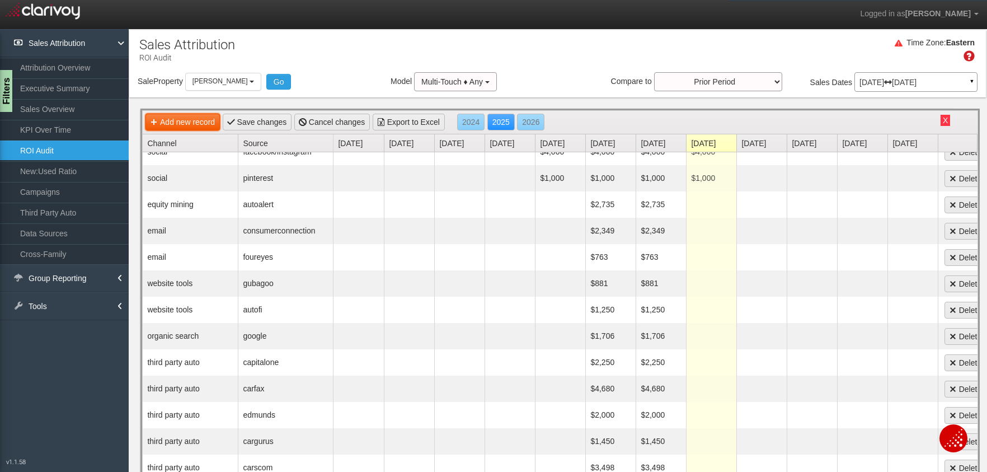
click at [163, 118] on link "Add new record" at bounding box center [183, 122] width 74 height 17
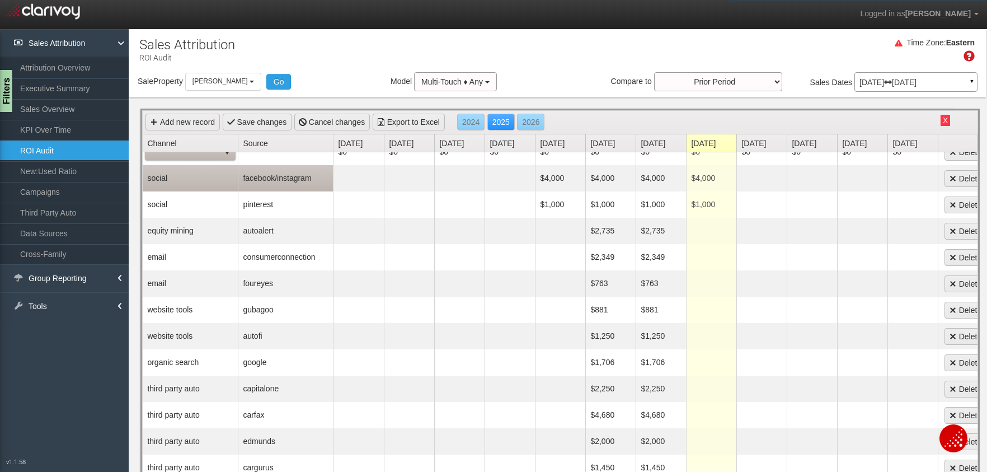
scroll to position [0, 0]
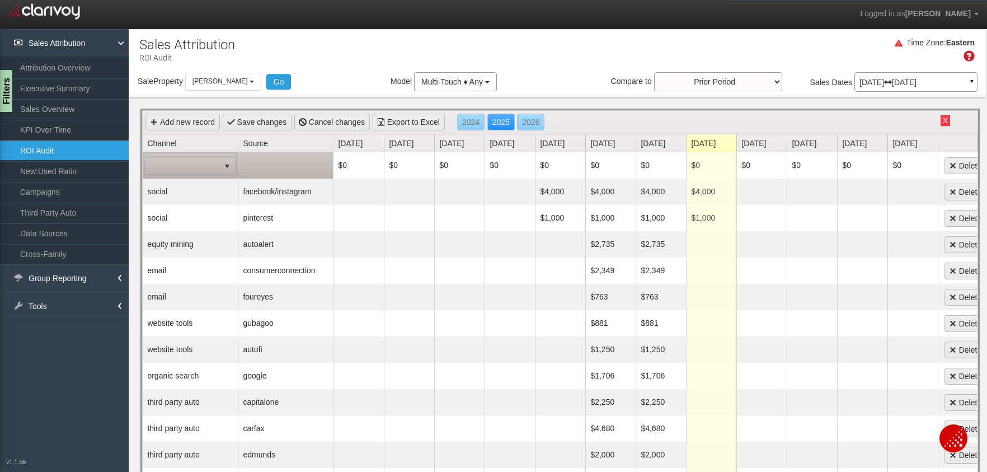
click at [186, 166] on span at bounding box center [183, 166] width 74 height 16
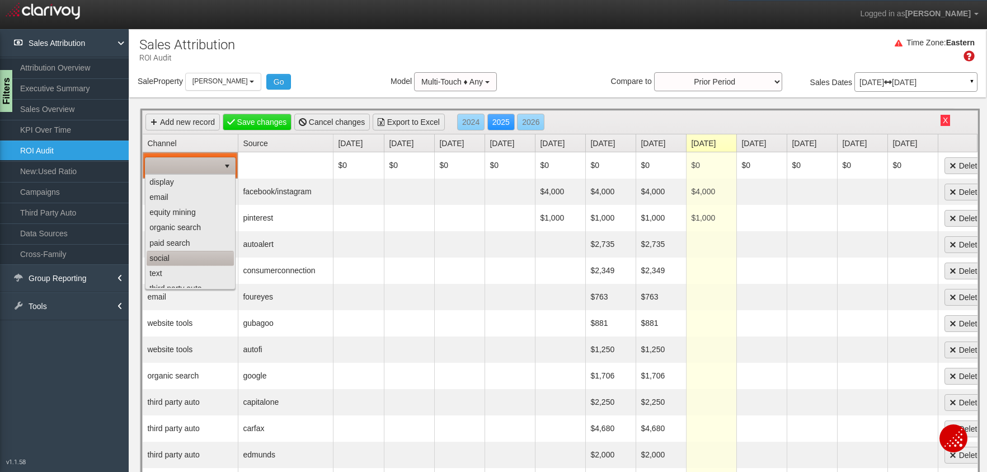
scroll to position [86, 0]
click at [179, 280] on li "website tools" at bounding box center [190, 280] width 87 height 15
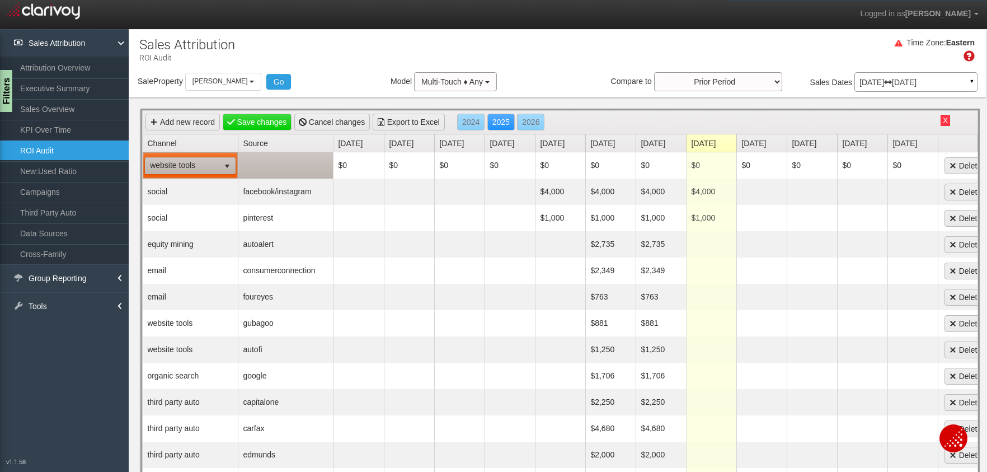
click at [272, 171] on td at bounding box center [285, 165] width 95 height 26
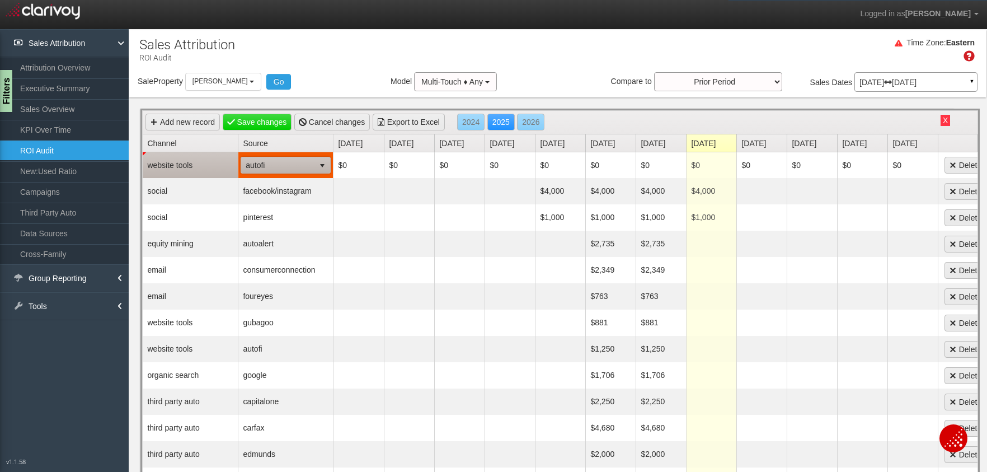
click at [273, 168] on span "autofi" at bounding box center [277, 165] width 73 height 16
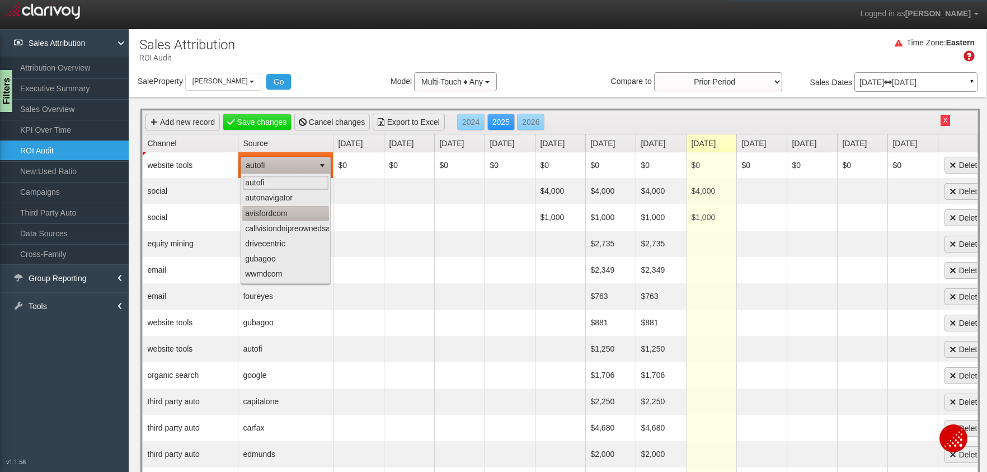
click at [270, 213] on li "avisfordcom" at bounding box center [285, 213] width 87 height 15
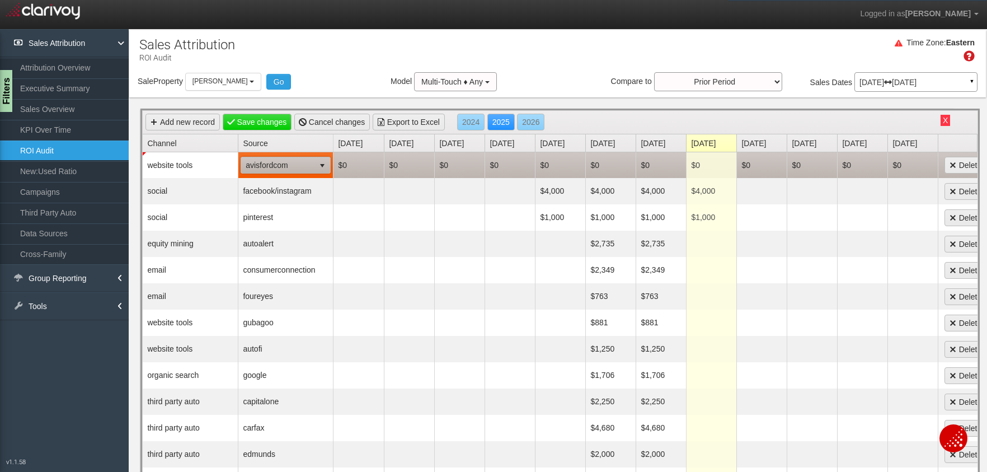
click at [596, 165] on td "$0" at bounding box center [611, 165] width 50 height 26
click at [599, 164] on span "$0 0" at bounding box center [610, 165] width 45 height 17
type input "3835"
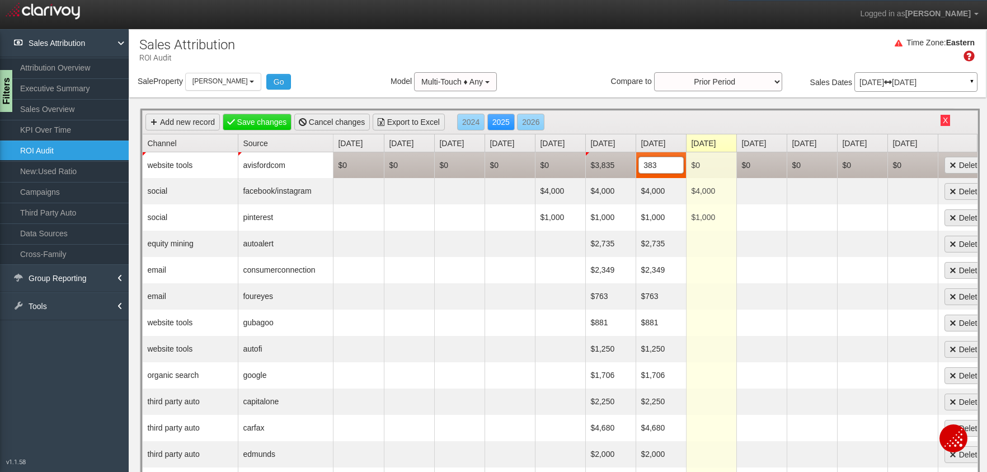
type input "3835"
click at [254, 121] on link "Save changes" at bounding box center [257, 122] width 69 height 17
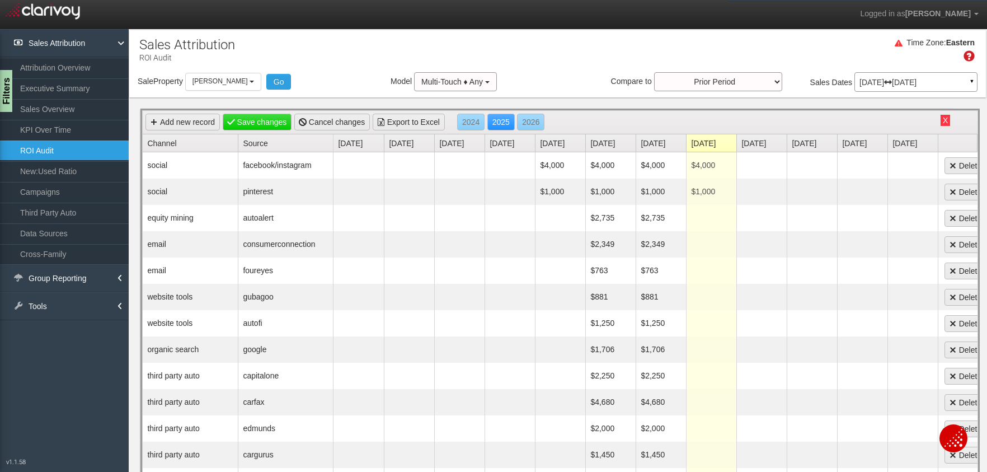
click at [41, 146] on link "ROI Audit" at bounding box center [64, 150] width 129 height 20
click at [53, 125] on link "KPI Over Time" at bounding box center [64, 130] width 129 height 20
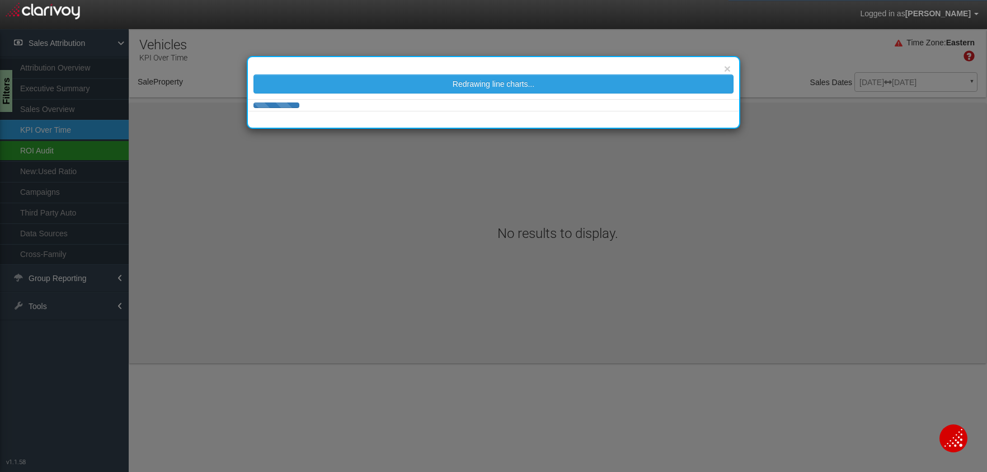
click at [44, 156] on div "× Redrawing line charts..." at bounding box center [493, 236] width 987 height 472
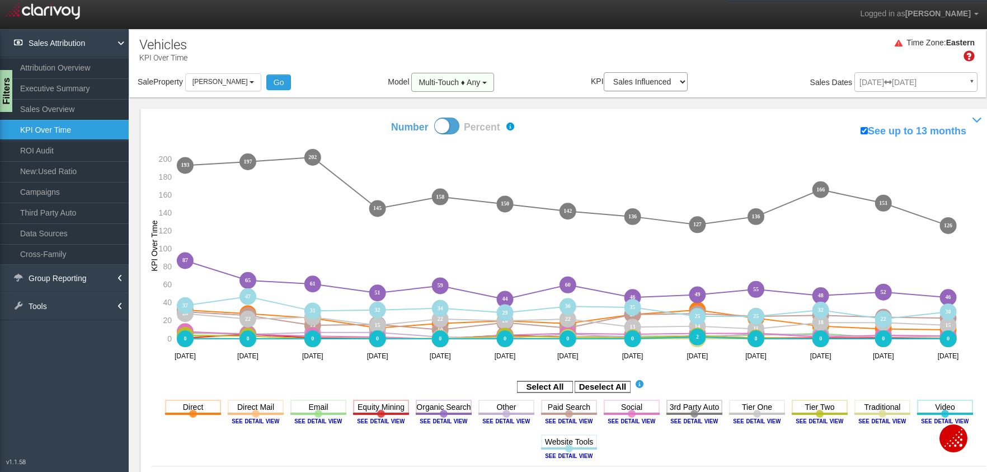
click at [475, 88] on button "Multi-Touch ♦ Any" at bounding box center [452, 82] width 83 height 19
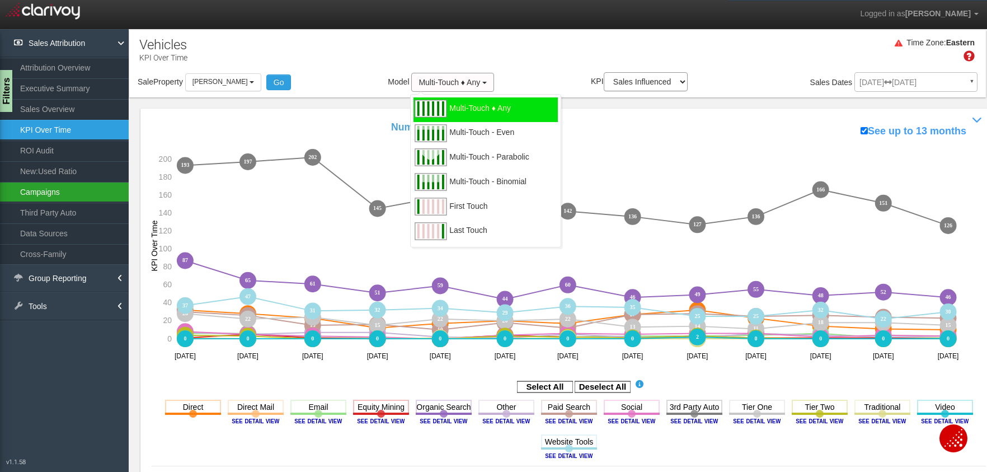
click at [63, 192] on link "Campaigns" at bounding box center [64, 192] width 129 height 20
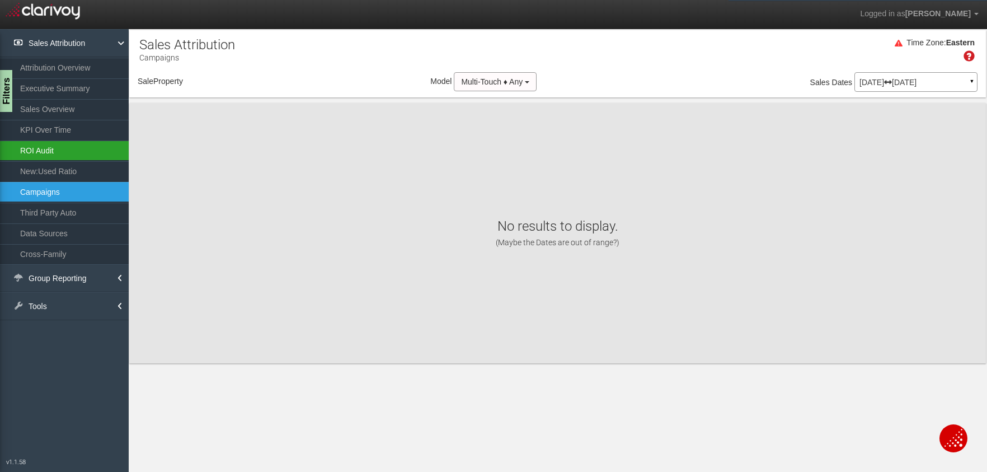
click at [60, 156] on body "Logged in as [PERSON_NAME] Edit Profile Change Password Signout Campaigns Sourc…" at bounding box center [493, 250] width 987 height 501
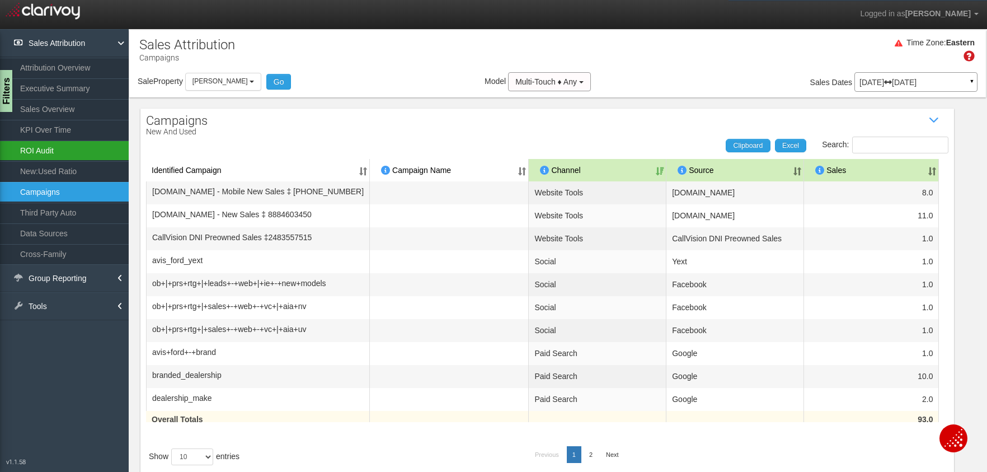
click at [52, 153] on link "ROI Audit" at bounding box center [64, 150] width 129 height 20
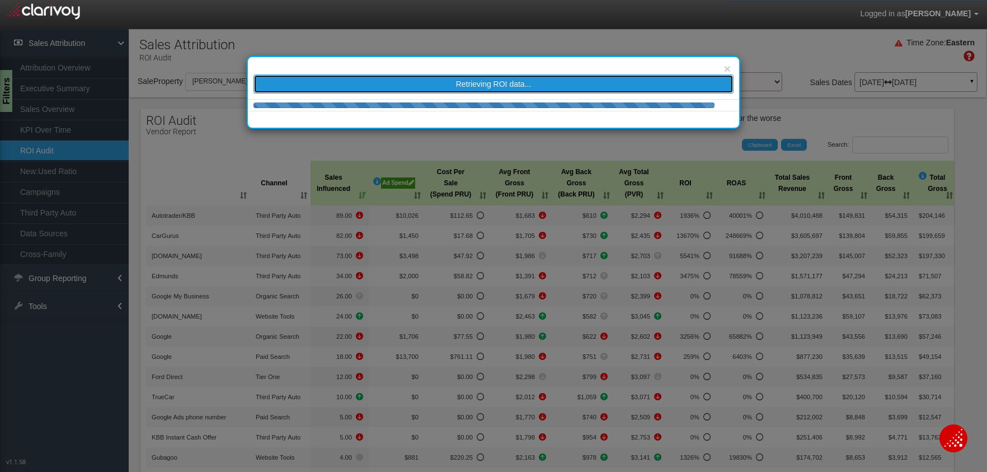
click at [480, 74] on button "Retrieving ROI data..." at bounding box center [494, 83] width 480 height 19
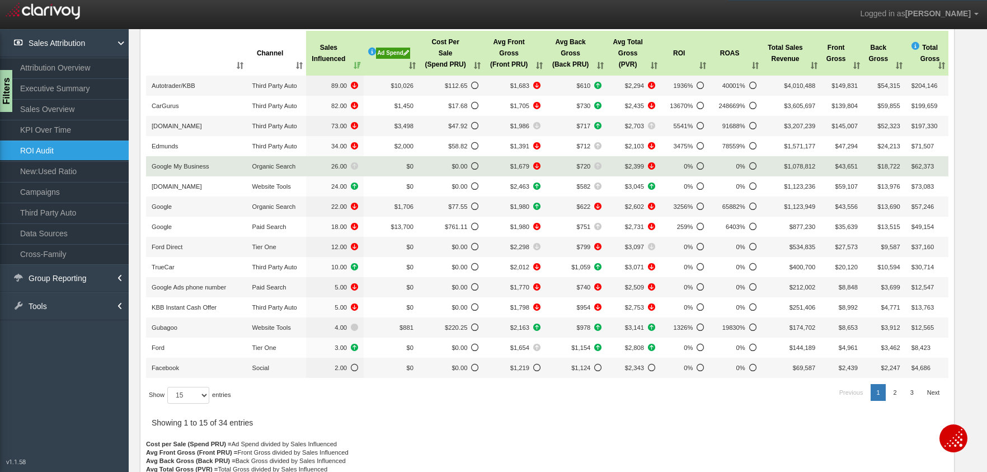
scroll to position [165, 0]
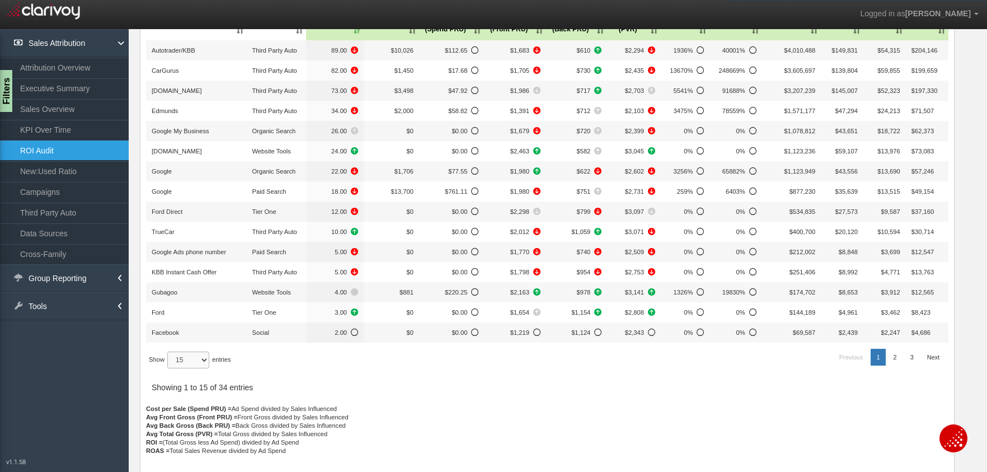
click at [172, 352] on select "15 30 50 All" at bounding box center [188, 360] width 42 height 17
select select "50"
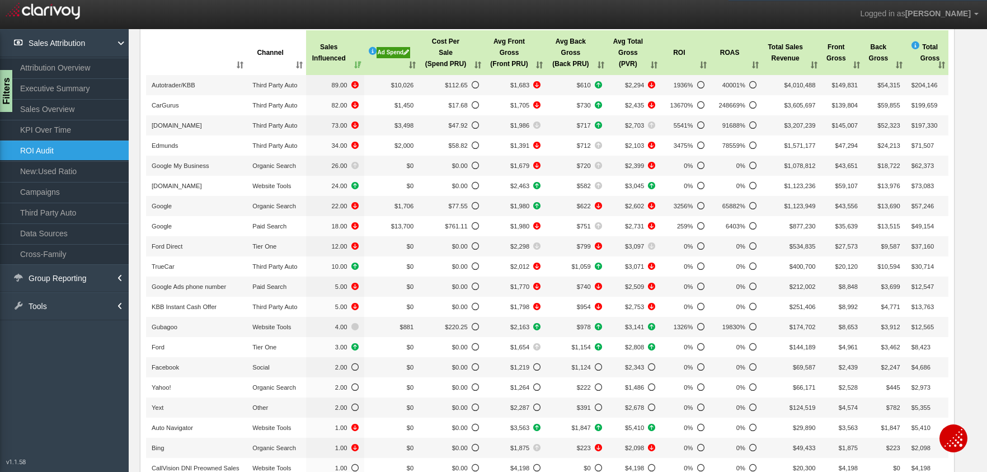
scroll to position [0, 0]
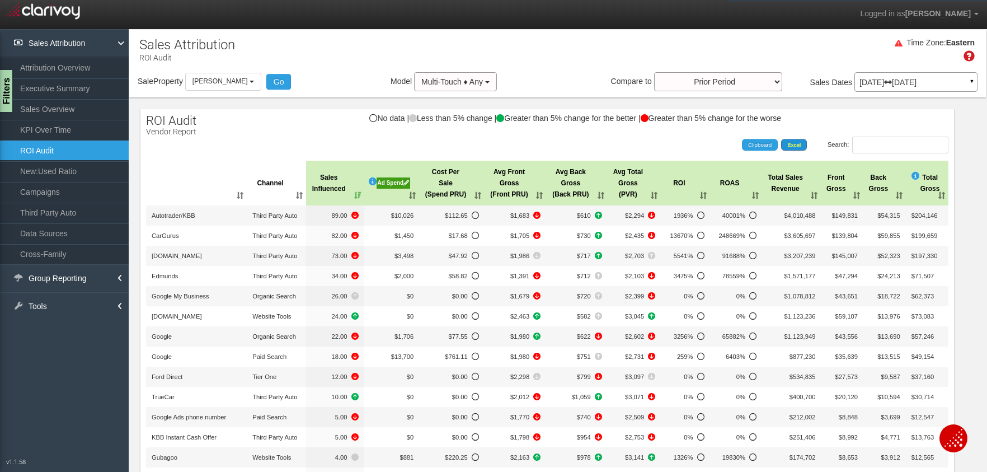
click at [792, 146] on span "Excel" at bounding box center [794, 145] width 13 height 6
click at [59, 108] on link "Sales Overview" at bounding box center [64, 109] width 129 height 20
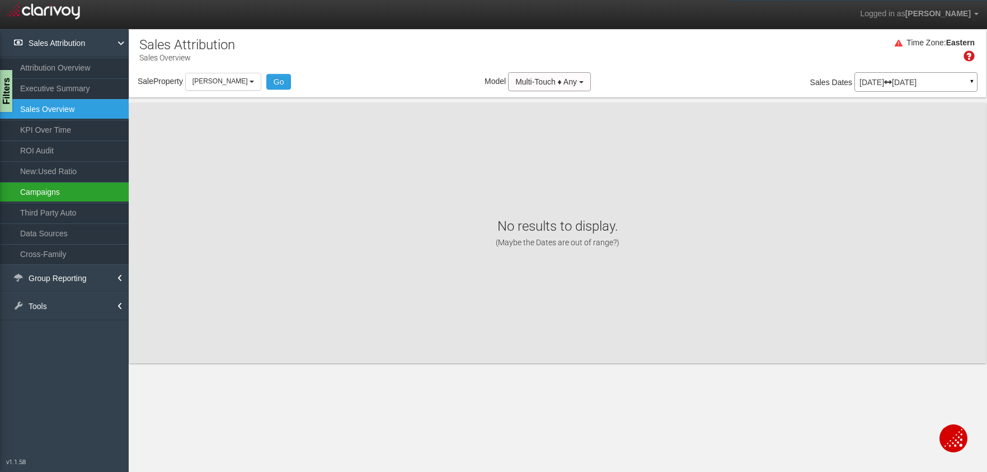
click at [44, 193] on link "Campaigns" at bounding box center [64, 192] width 129 height 20
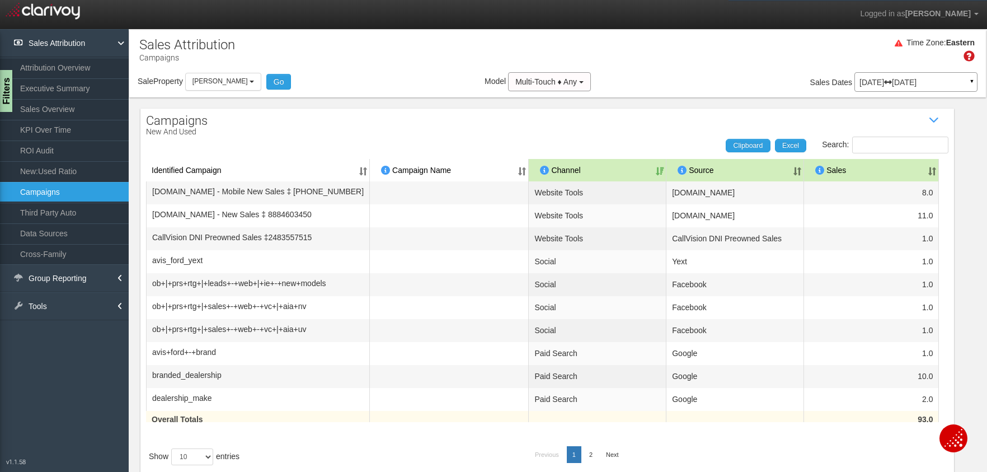
scroll to position [33, 0]
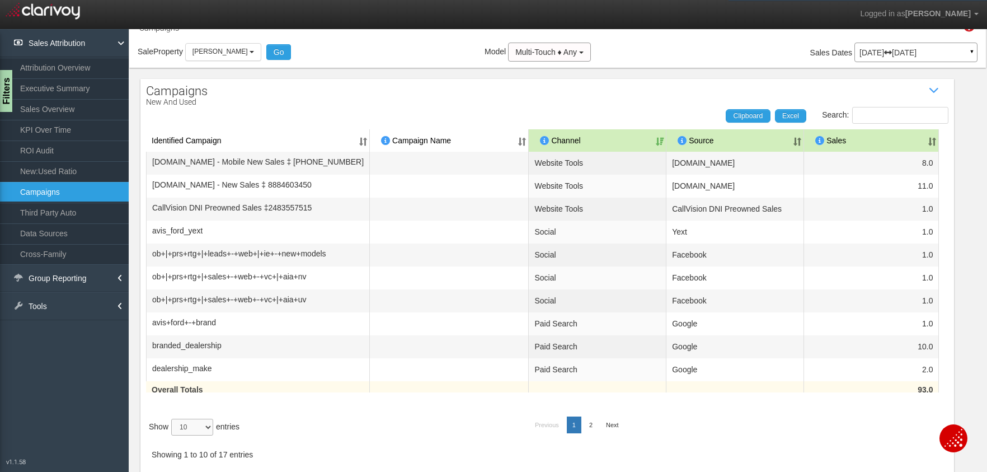
click at [192, 429] on select "10 25 50 100" at bounding box center [192, 427] width 42 height 17
select select "50"
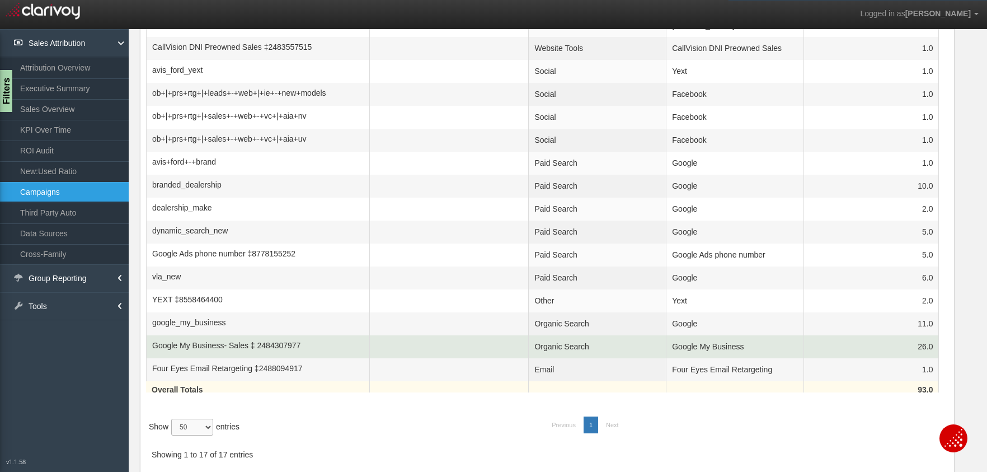
scroll to position [0, 0]
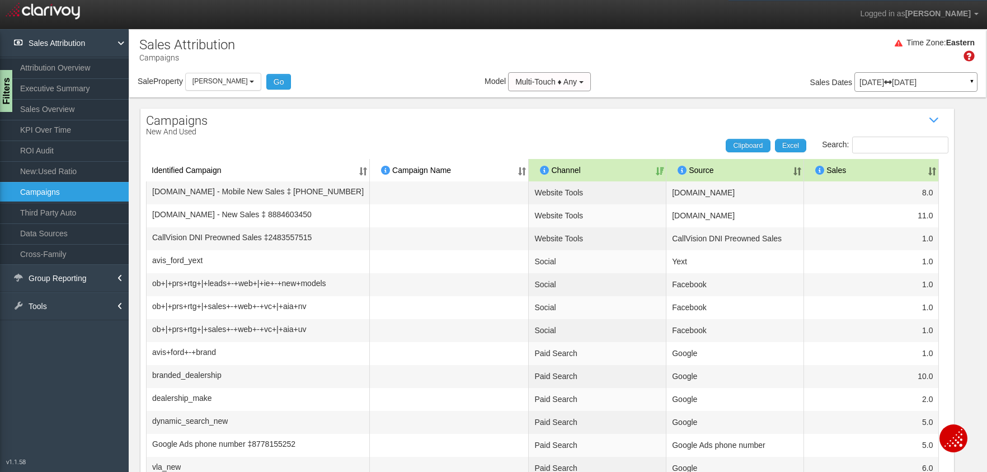
click at [932, 167] on th "Sales" at bounding box center [871, 170] width 135 height 22
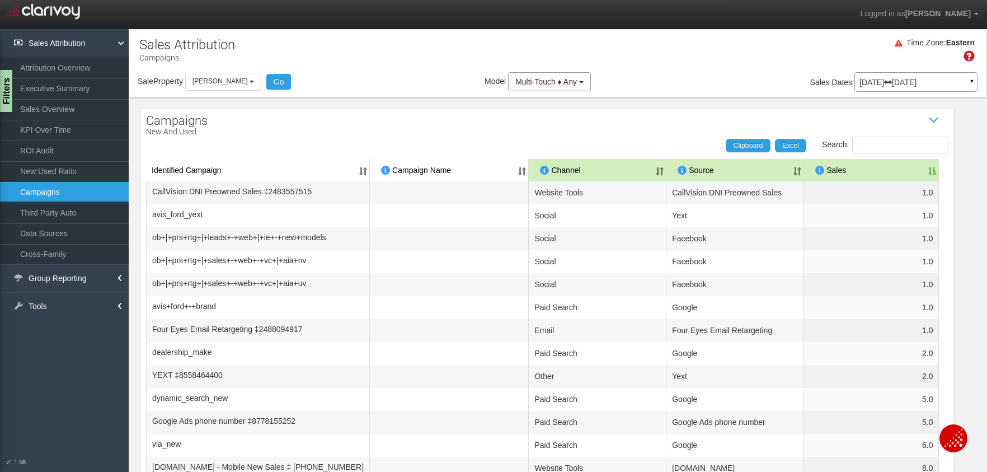
click at [932, 167] on th "Sales" at bounding box center [871, 170] width 135 height 22
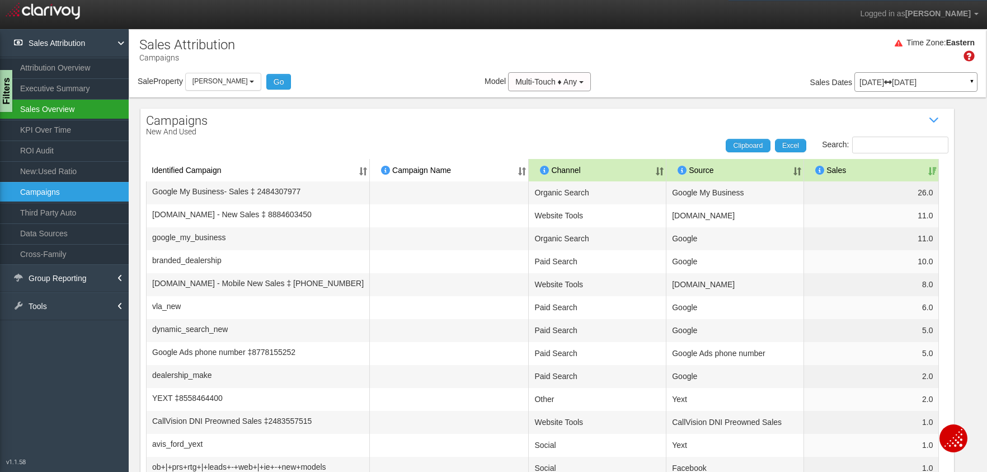
click at [67, 106] on link "Sales Overview" at bounding box center [64, 109] width 129 height 20
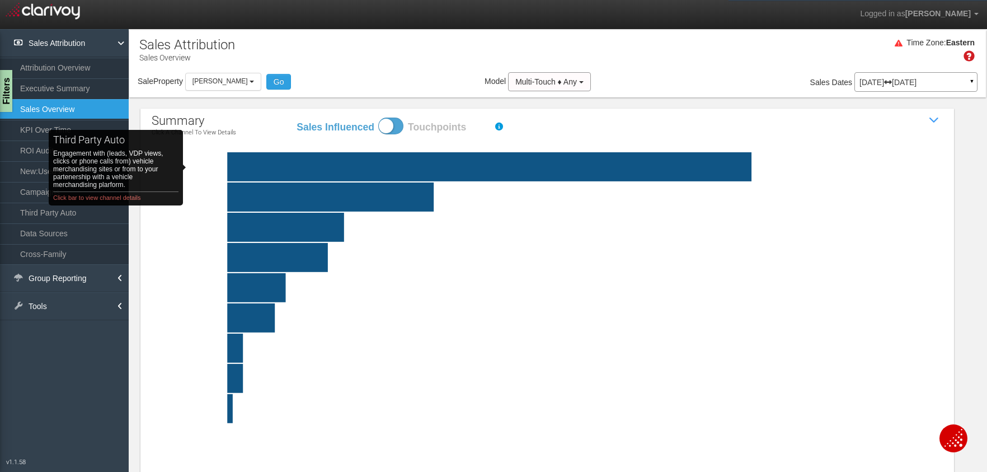
click at [208, 167] on rect "third party auto Engagement with (leads, VDP views, clicks or phone calls from)…" at bounding box center [222, 166] width 87 height 29
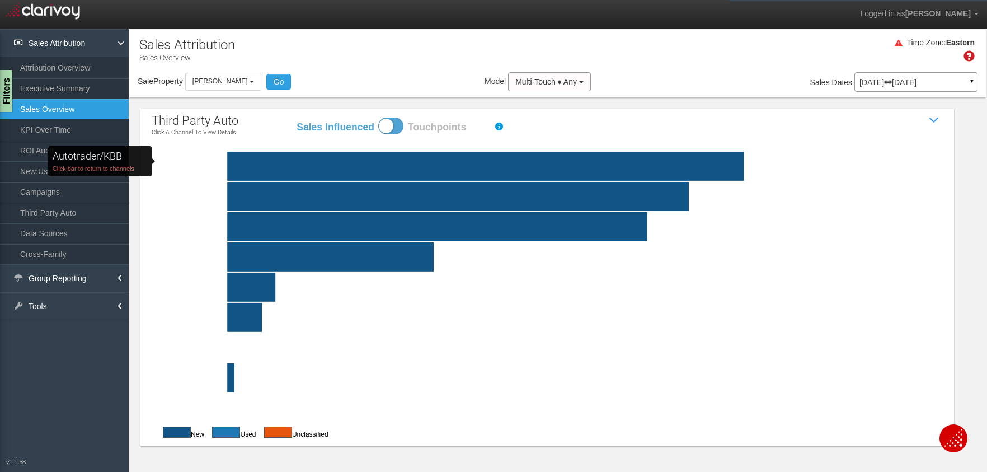
click at [193, 161] on rect "Autotrader/KBB Click bar to return to channels" at bounding box center [222, 166] width 87 height 29
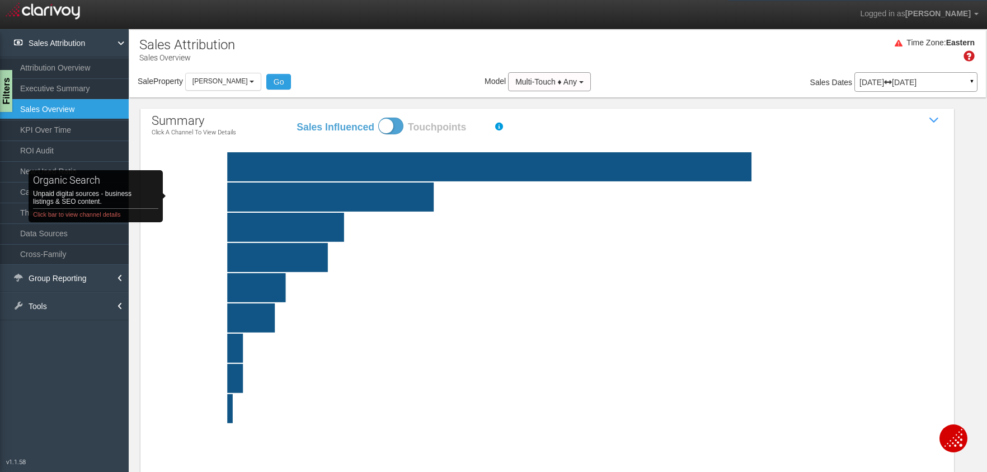
click rect "organic search Unpaid digital sources - business listings & SEO content. Click …"
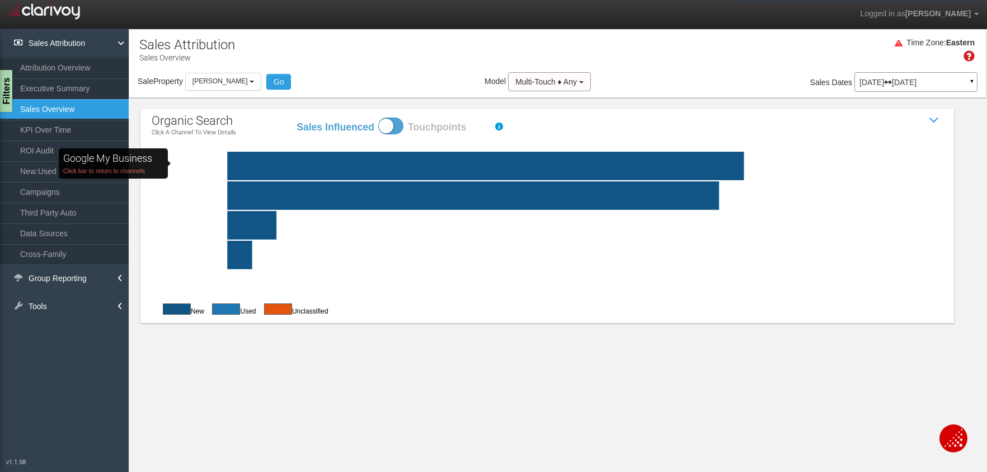
click at [206, 163] on rect "Google My Business Click bar to return to channels" at bounding box center [222, 166] width 87 height 29
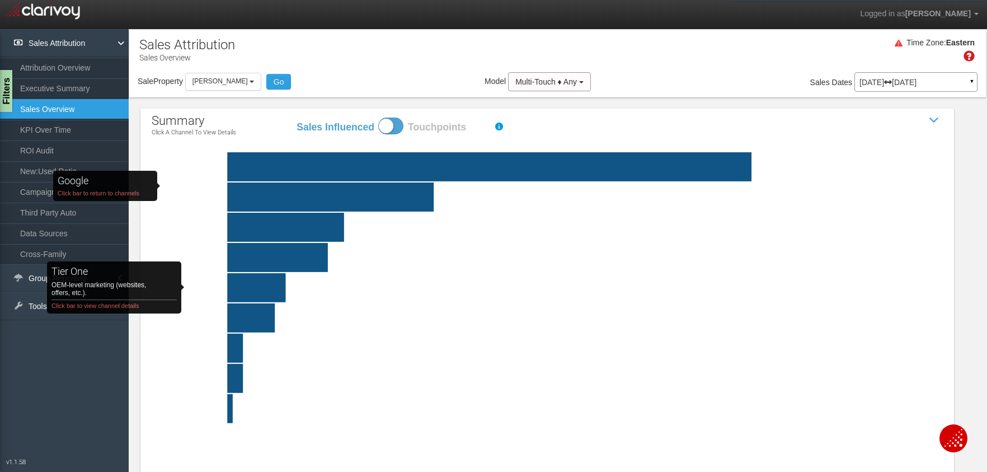
click rect "tier one OEM-level marketing (websites, offers, etc.). Click bar to view channe…"
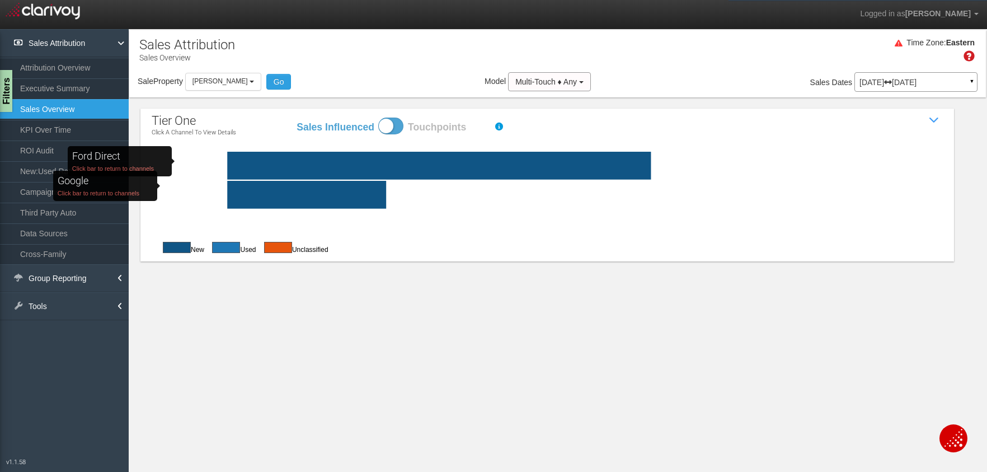
click at [213, 161] on rect "Ford Direct Click bar to return to channels" at bounding box center [222, 166] width 87 height 28
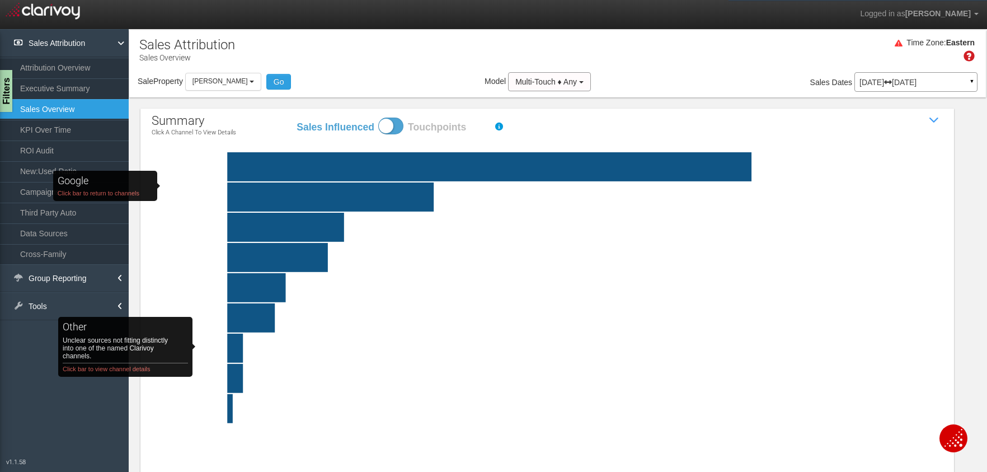
click rect "other Unclear sources not fitting distinctly into one of the named Clarivoy cha…"
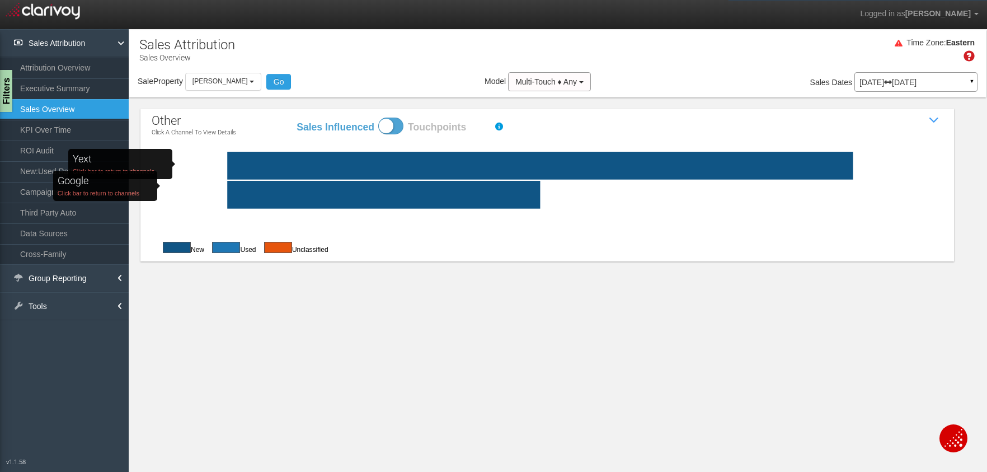
click at [213, 164] on rect "Yext Click bar to return to channels" at bounding box center [222, 166] width 87 height 28
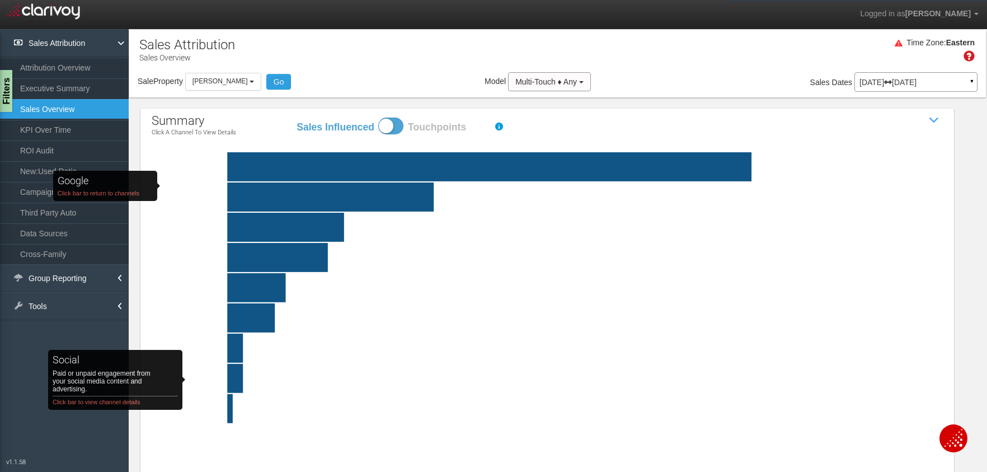
click rect "social Paid or unpaid engagement from your social media content and advertising…"
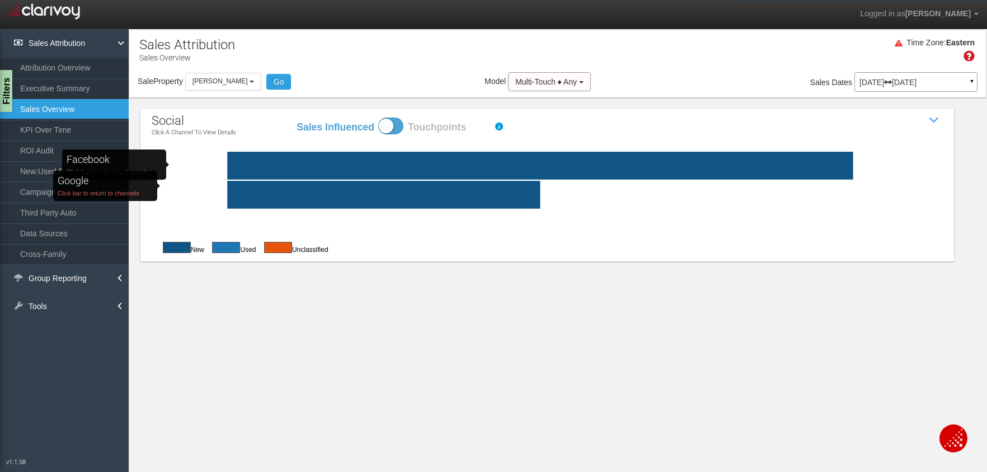
click at [207, 165] on rect "Facebook Click bar to return to channels" at bounding box center [222, 166] width 87 height 28
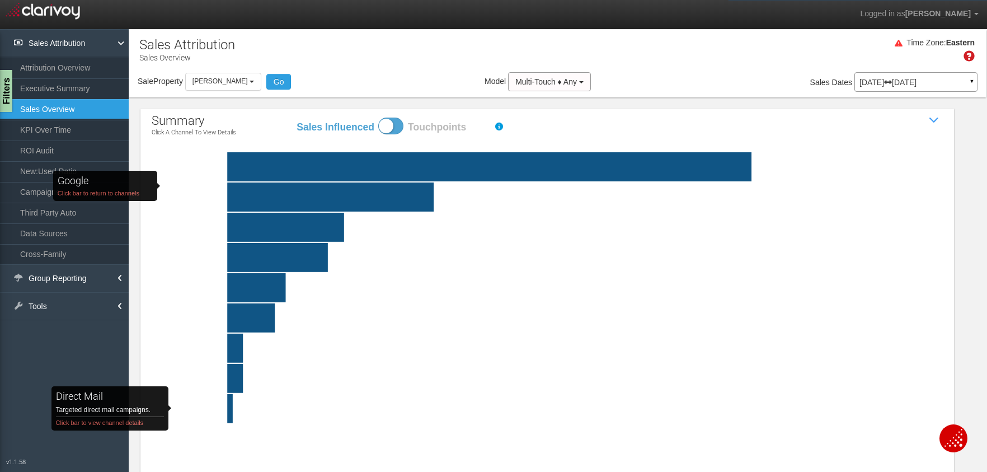
click rect "direct mail Targeted direct mail campaigns. Click bar to view channel details"
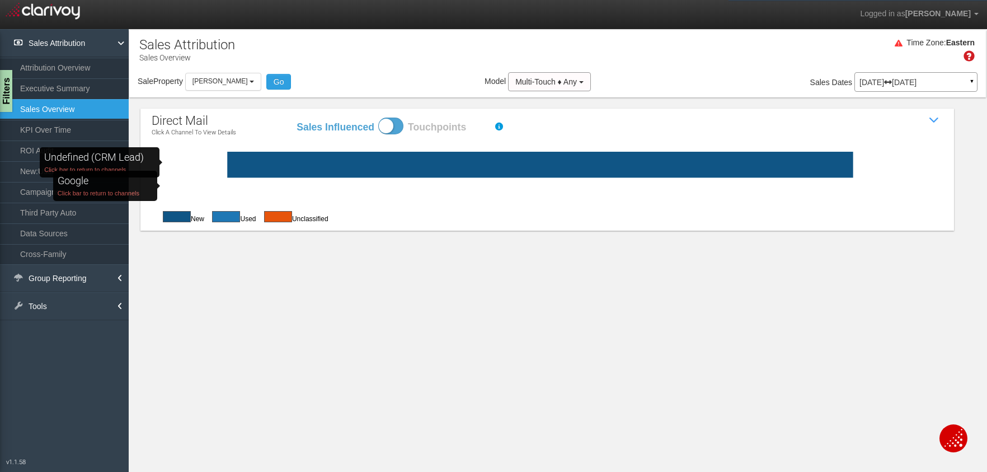
click at [192, 162] on rect "undefined (CRM Lead) Click bar to return to channels" at bounding box center [222, 165] width 87 height 26
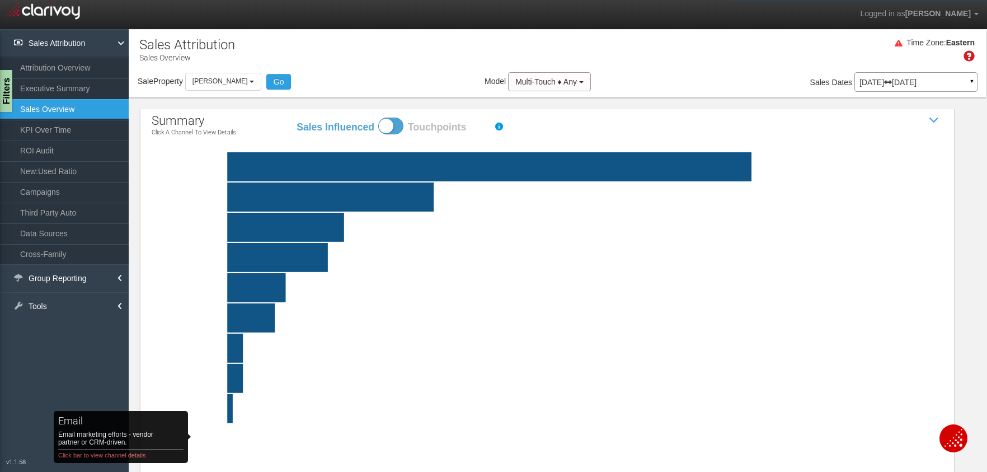
click rect "email Email marketing efforts - vendor partner or CRM-driven. Click bar to view…"
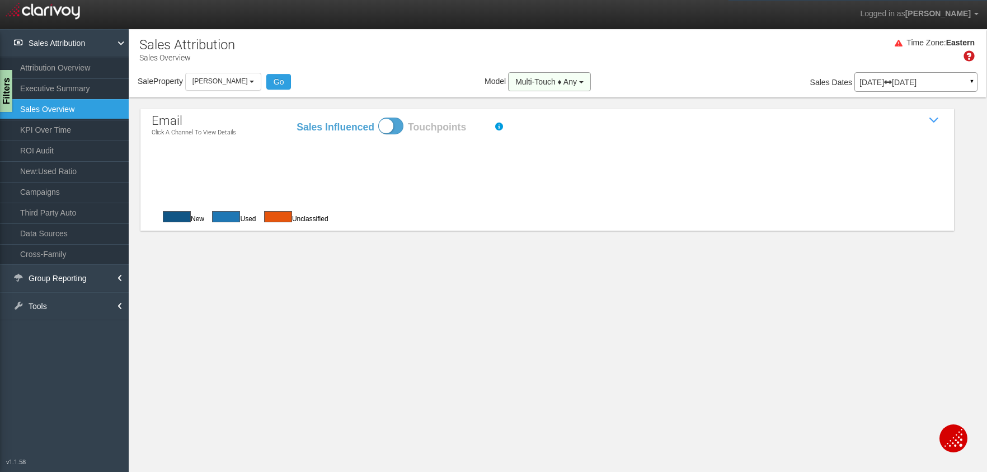
click at [536, 86] on button "Multi-Touch ♦ Any" at bounding box center [549, 81] width 83 height 19
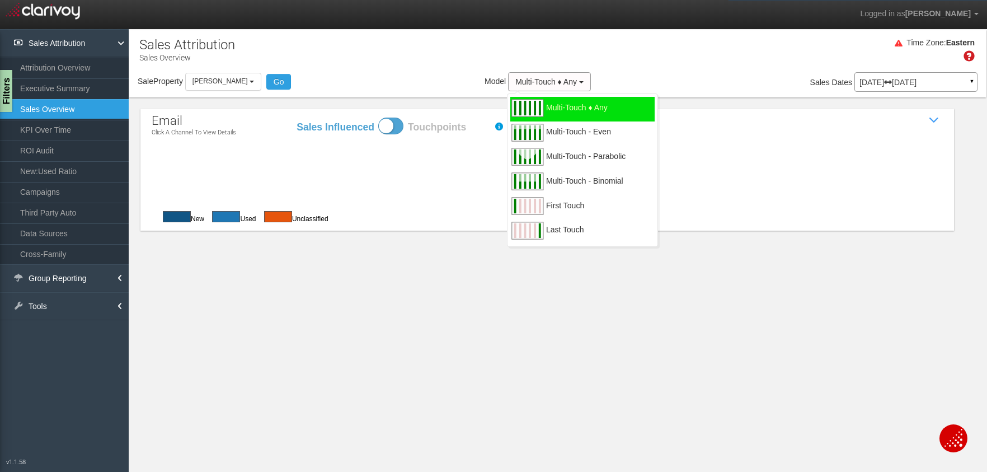
click at [692, 41] on div "Time Zone: Eastern" at bounding box center [557, 54] width 857 height 36
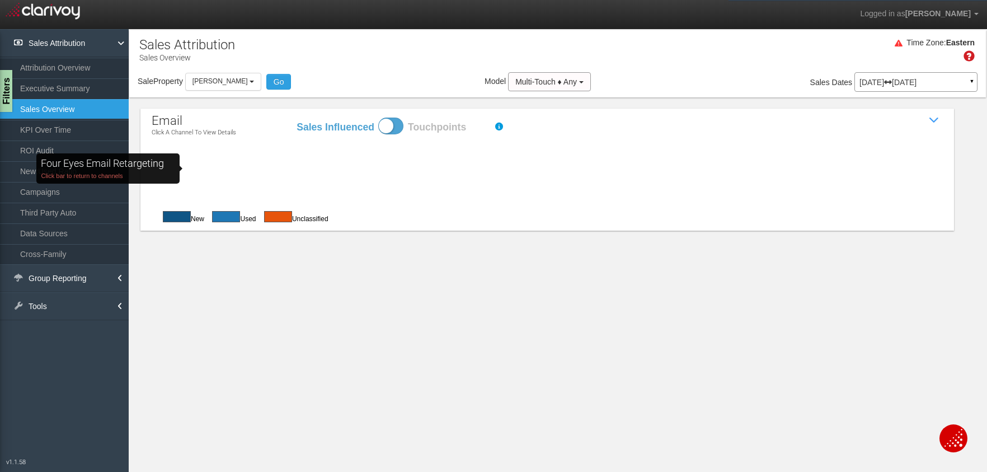
click at [201, 168] on rect "Four Eyes Email Retargeting Click bar to return to channels" at bounding box center [222, 165] width 87 height 26
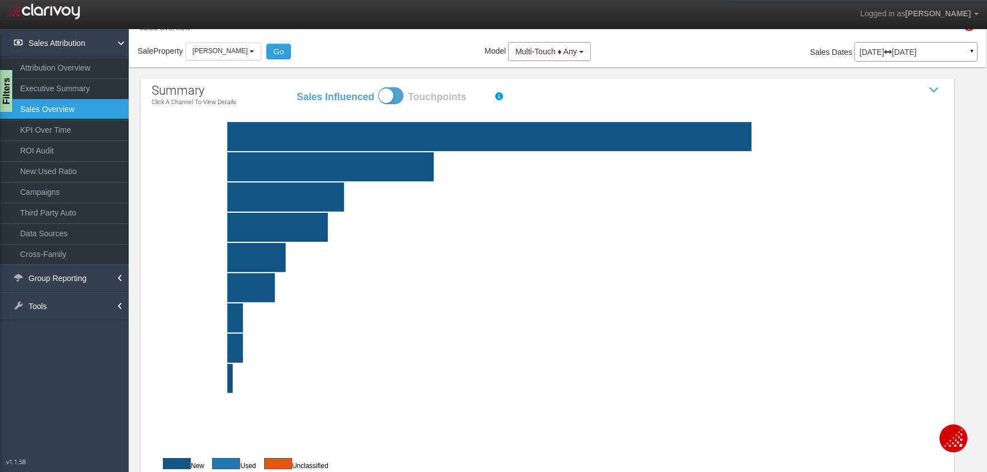
scroll to position [31, 0]
click at [972, 149] on div "summary Click a channel to view details Sales Influenced Touchpoints Show / Hid…" at bounding box center [557, 272] width 857 height 410
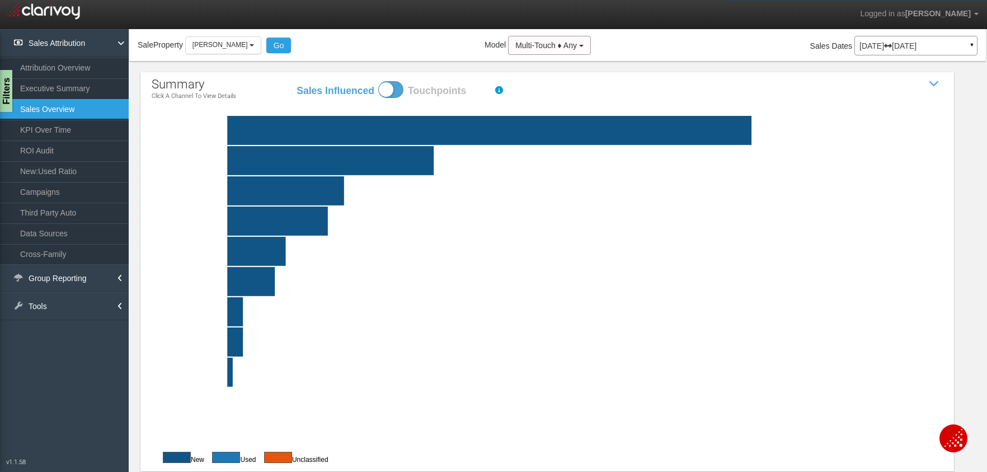
scroll to position [40, 0]
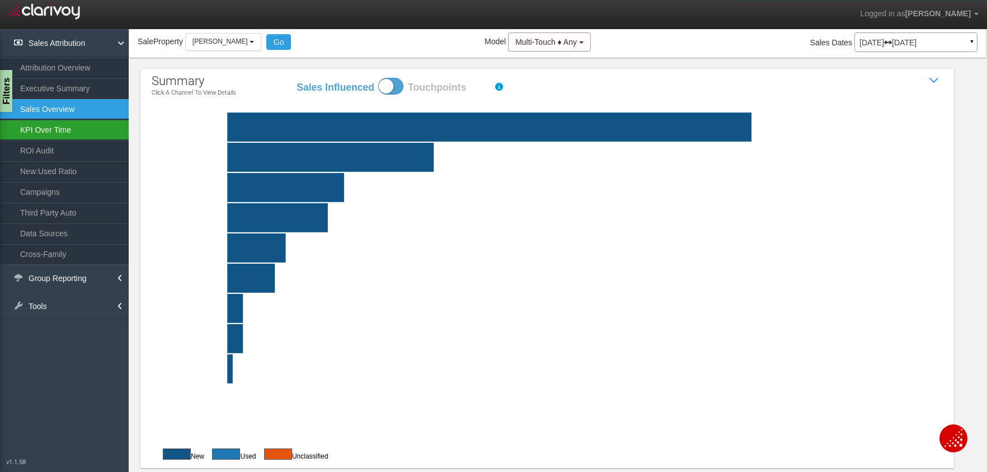
click at [40, 134] on link "KPI Over Time" at bounding box center [64, 130] width 129 height 20
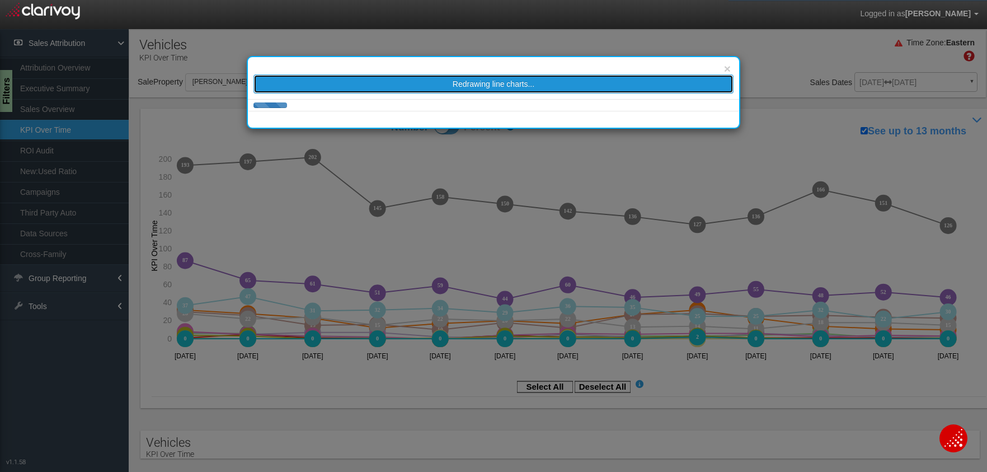
click at [407, 84] on button "Redrawing line charts..." at bounding box center [494, 83] width 480 height 19
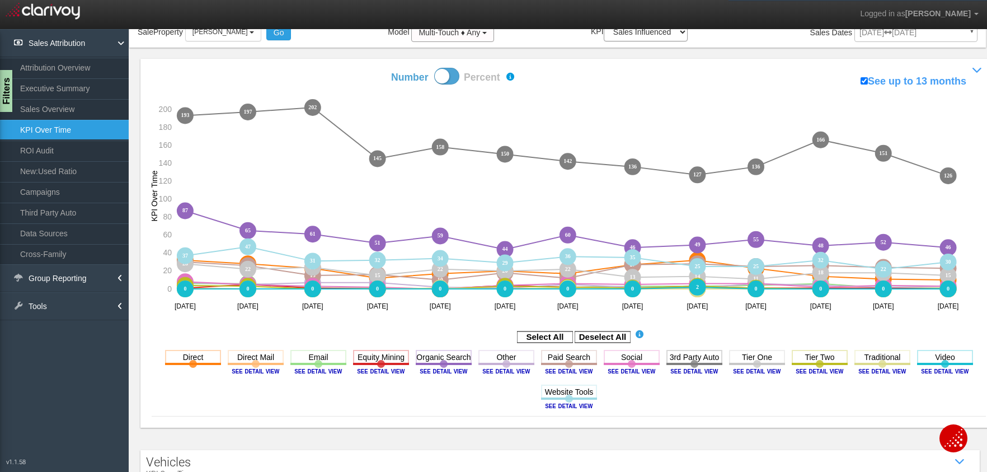
scroll to position [358, 0]
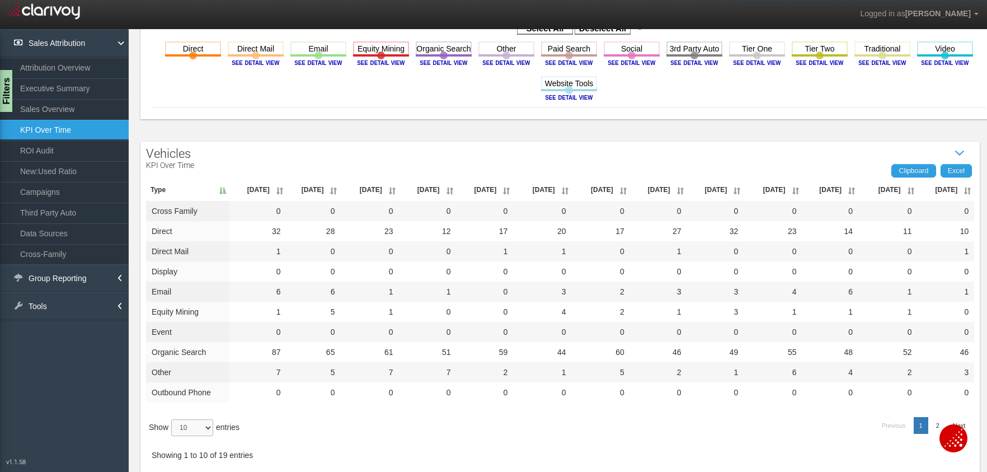
click at [195, 427] on select "10 25 50 100" at bounding box center [192, 427] width 42 height 17
select select "25"
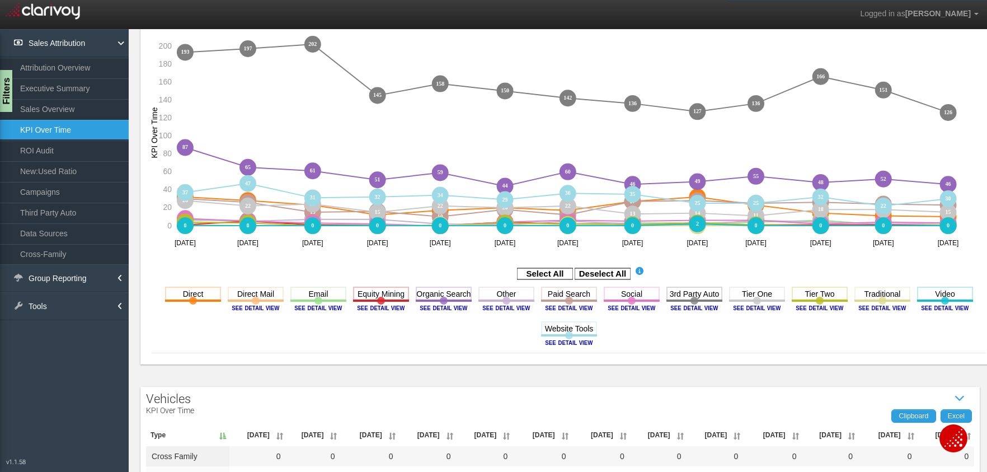
scroll to position [0, 0]
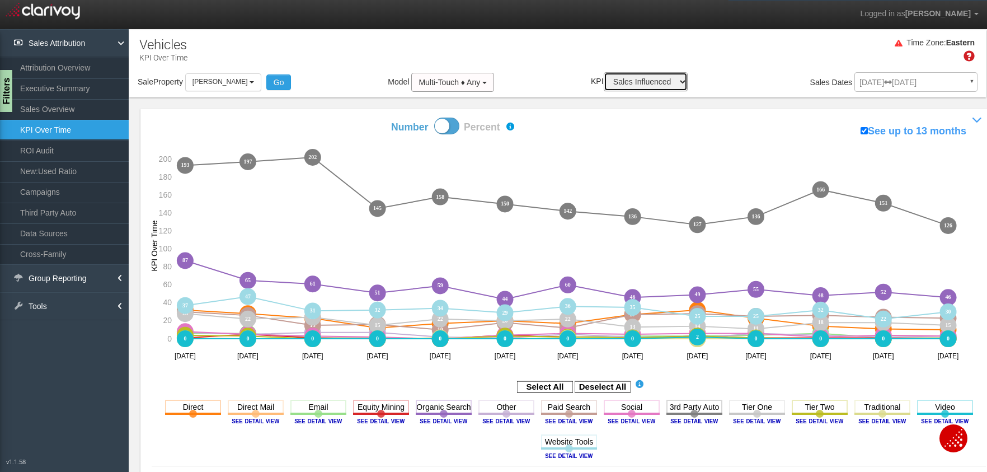
click at [634, 84] on select "Sales Influenced Ad Spend Cost Per Sale" at bounding box center [646, 81] width 84 height 19
click at [785, 124] on div "Number Percent See up to 13 months Show / Hide Performance Chart 32 32 28 28 23…" at bounding box center [568, 293] width 857 height 369
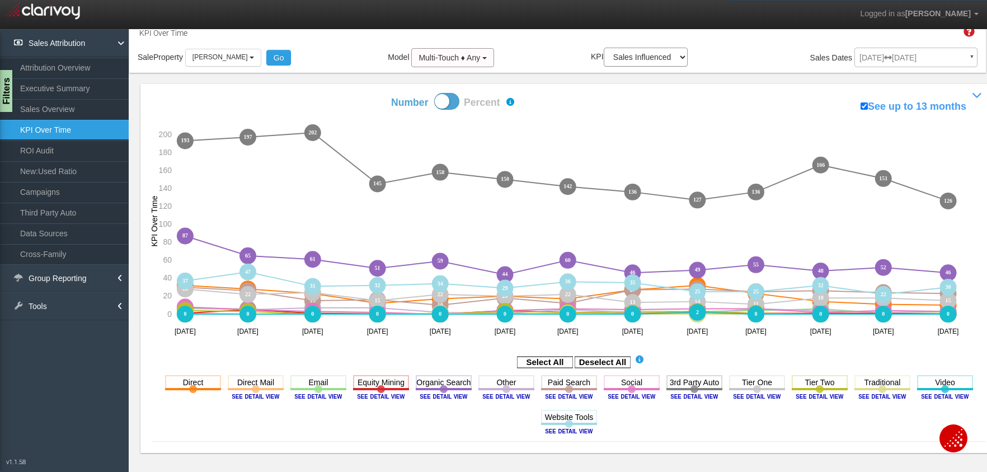
scroll to position [20, 0]
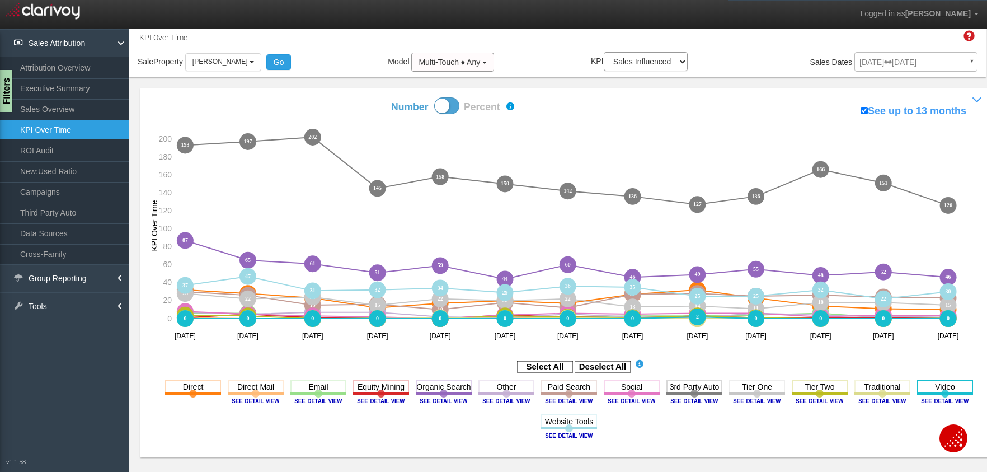
click at [951, 390] on rect at bounding box center [945, 387] width 56 height 14
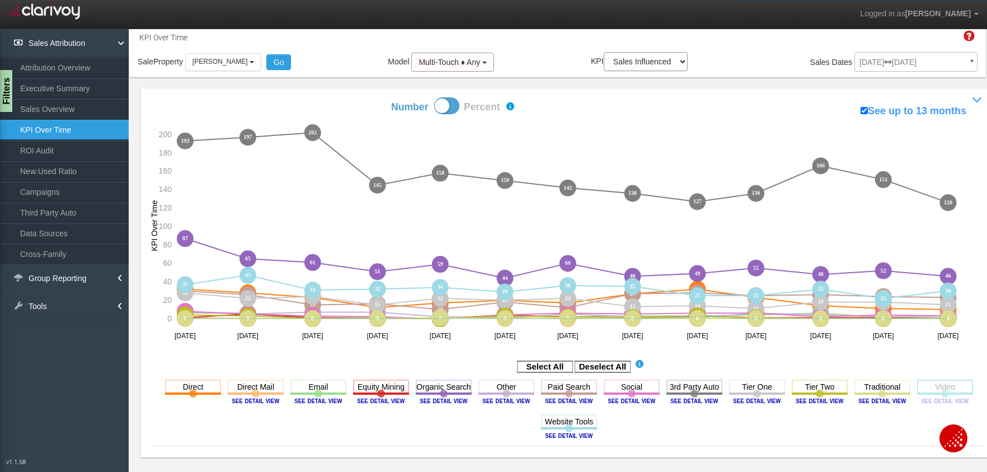
click at [951, 390] on rect at bounding box center [945, 387] width 56 height 14
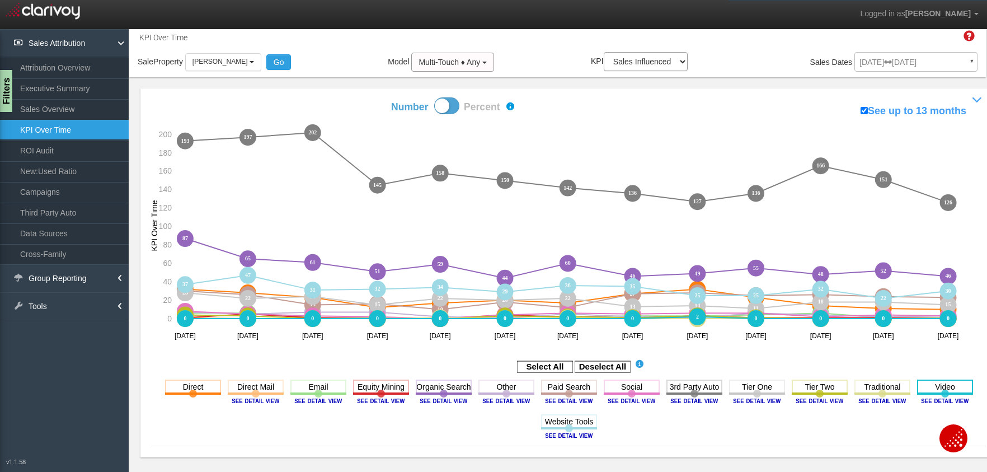
click at [951, 390] on rect at bounding box center [945, 387] width 56 height 14
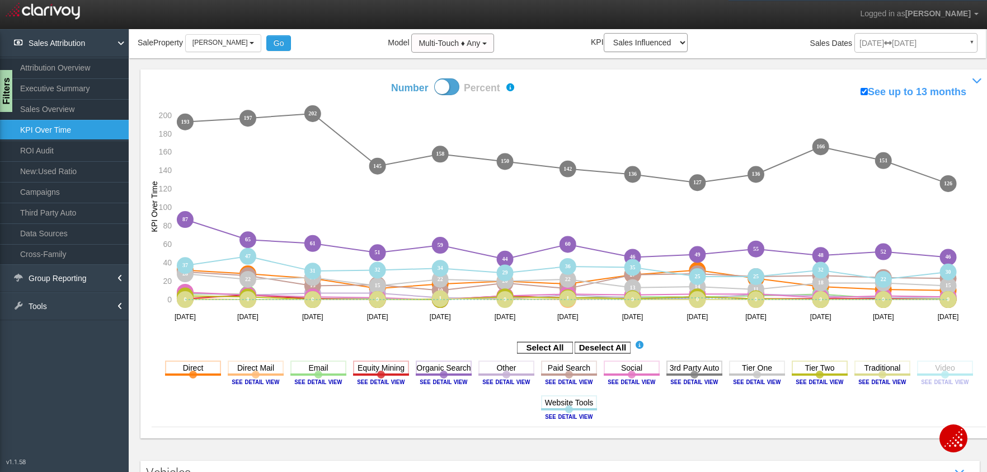
scroll to position [0, 0]
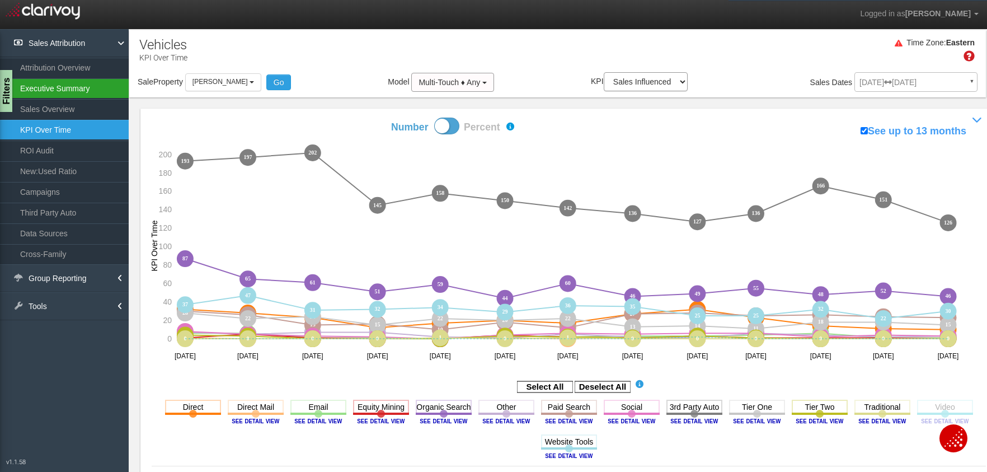
click at [54, 86] on link "Executive Summary" at bounding box center [64, 88] width 129 height 20
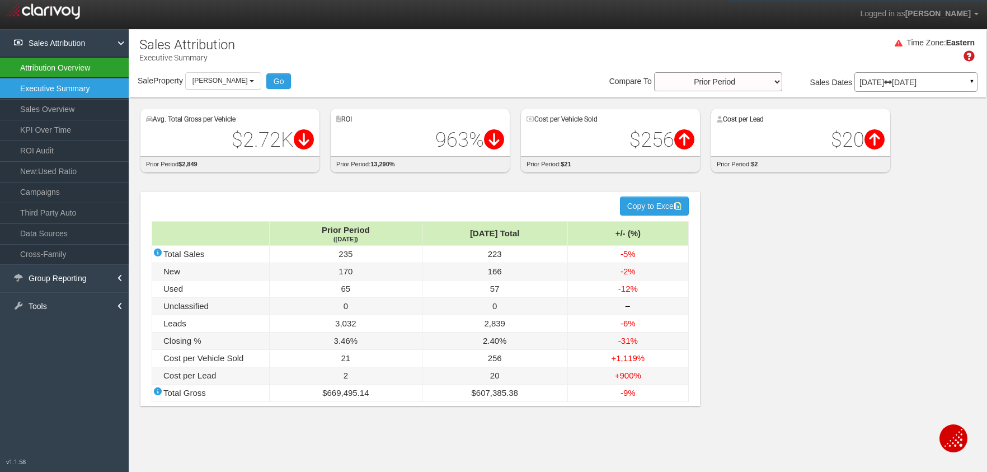
click at [58, 65] on link "Attribution Overview" at bounding box center [64, 68] width 129 height 20
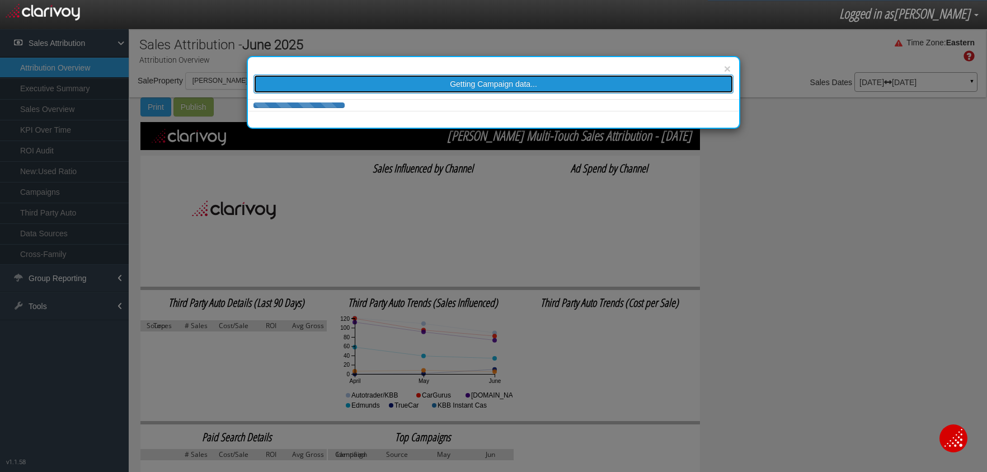
click at [458, 87] on span "Getting Campaign data..." at bounding box center [493, 83] width 87 height 9
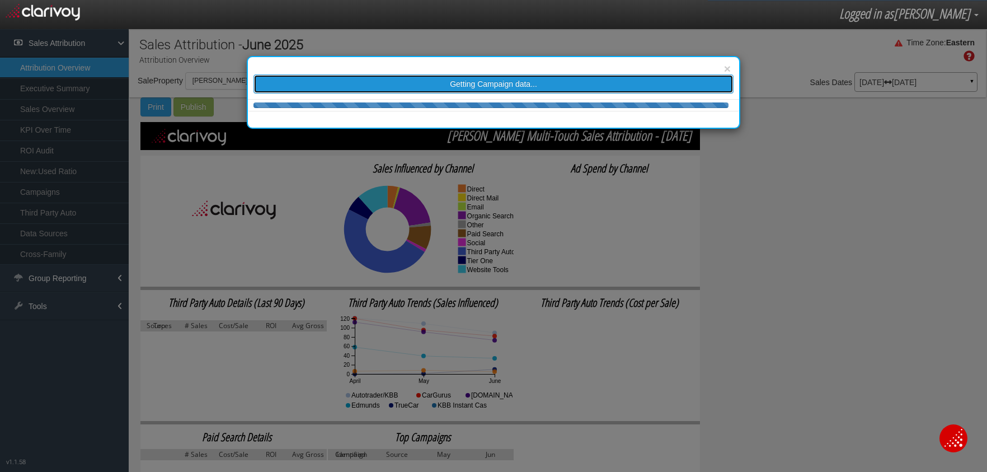
click at [495, 85] on span "Getting Campaign data..." at bounding box center [493, 83] width 87 height 9
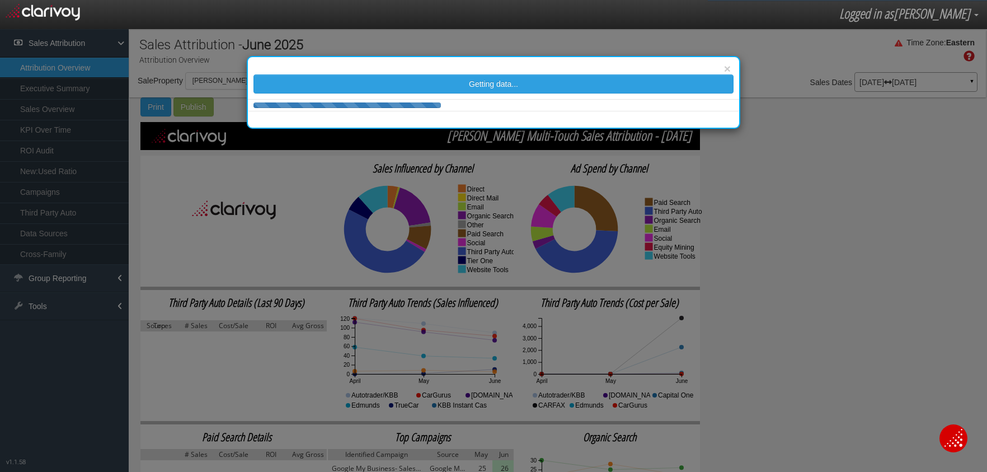
click at [754, 214] on div "× Getting data..." at bounding box center [493, 236] width 987 height 472
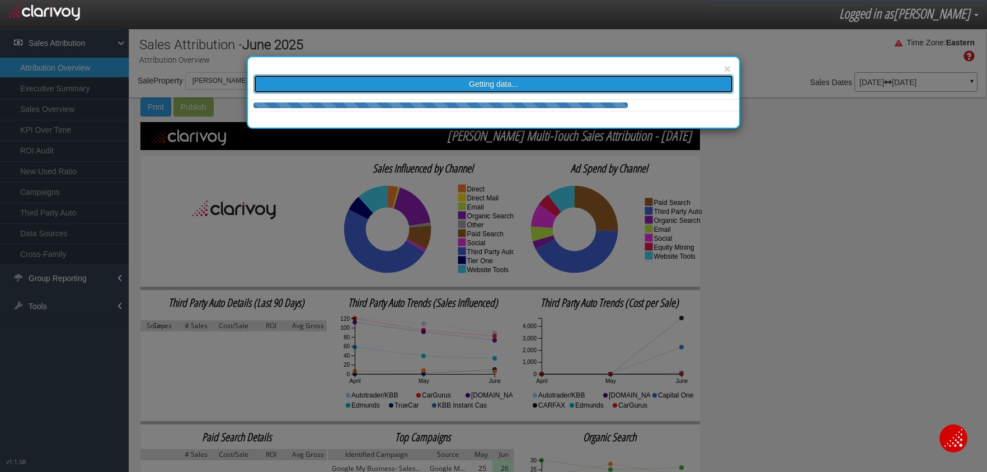
click at [697, 86] on button "Getting data..." at bounding box center [494, 83] width 480 height 19
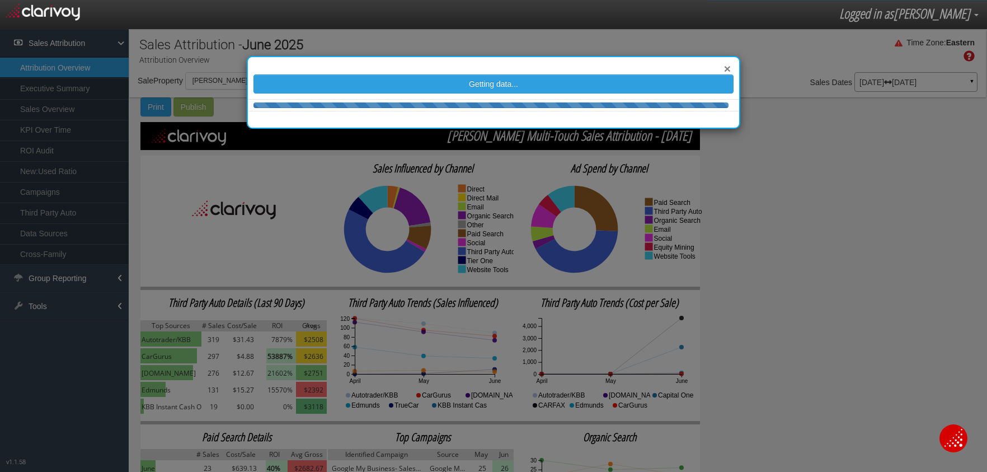
click at [727, 69] on button "×" at bounding box center [727, 69] width 7 height 12
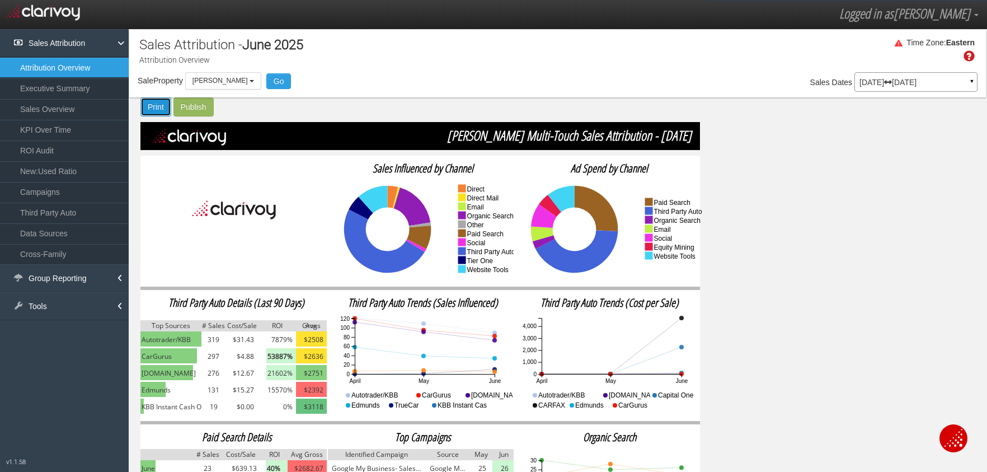
click at [150, 107] on button "Print" at bounding box center [155, 106] width 31 height 19
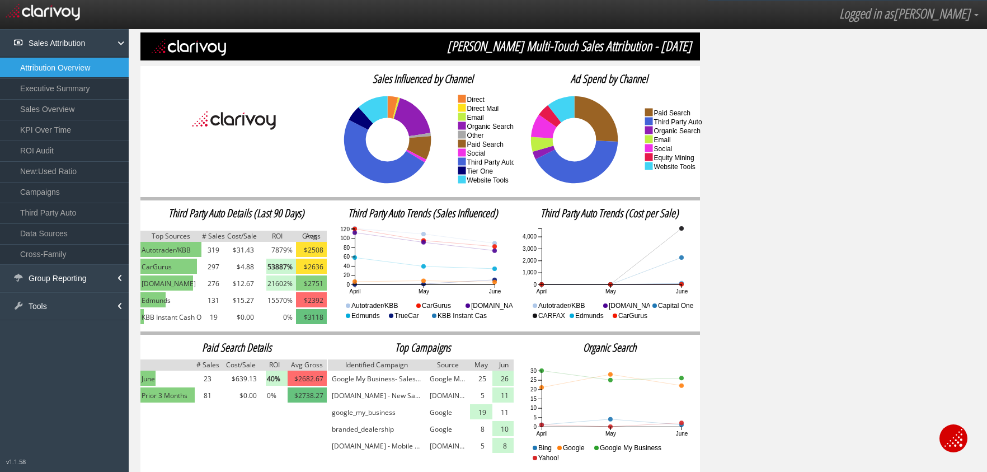
scroll to position [60, 0]
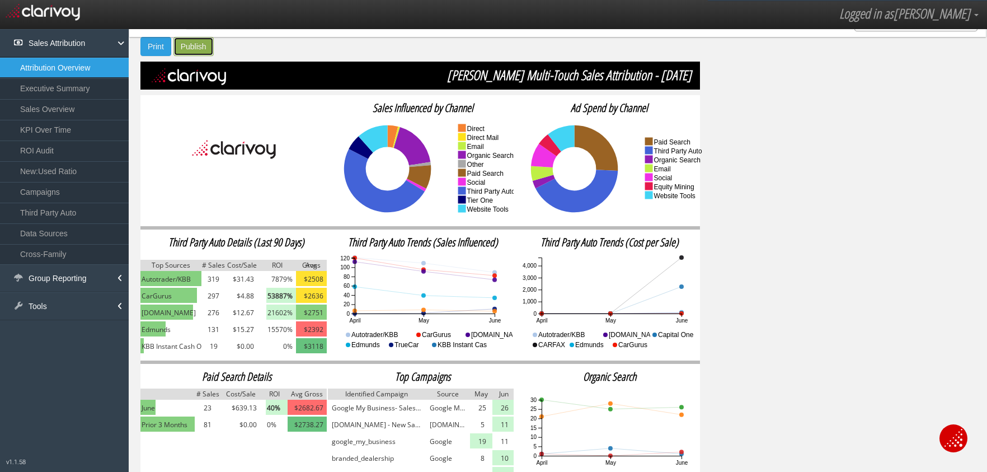
click at [188, 45] on button "Publish" at bounding box center [194, 46] width 40 height 19
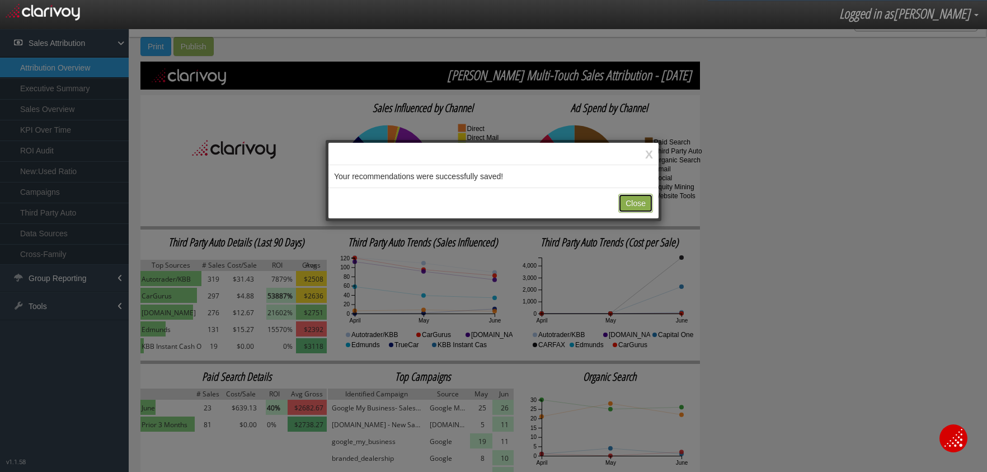
click at [631, 198] on button "Close" at bounding box center [636, 203] width 35 height 19
